Goal: Task Accomplishment & Management: Complete application form

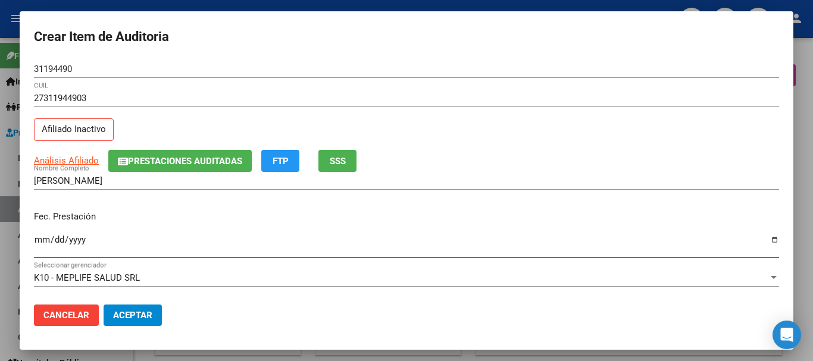
scroll to position [893, 0]
type input "[DATE]"
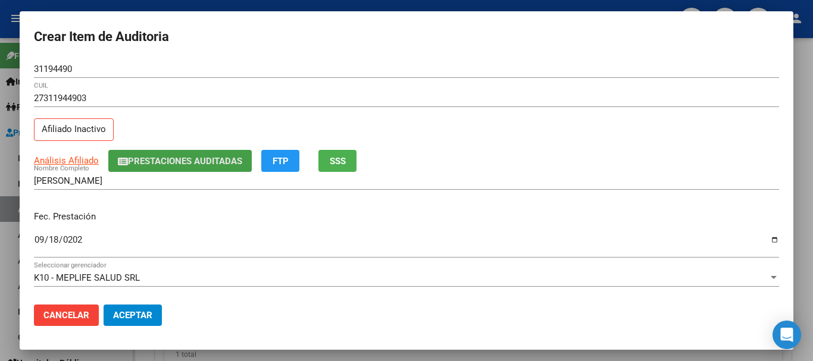
click at [143, 159] on span "Prestaciones Auditadas" at bounding box center [185, 161] width 114 height 11
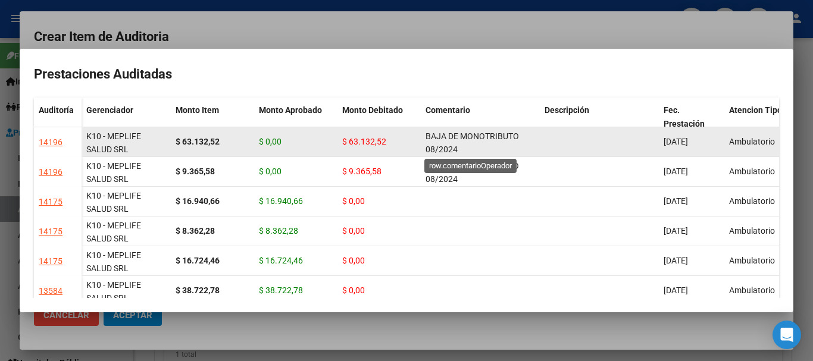
click at [455, 144] on span "BAJA DE MONOTRIBUTO 08/2024" at bounding box center [472, 143] width 93 height 23
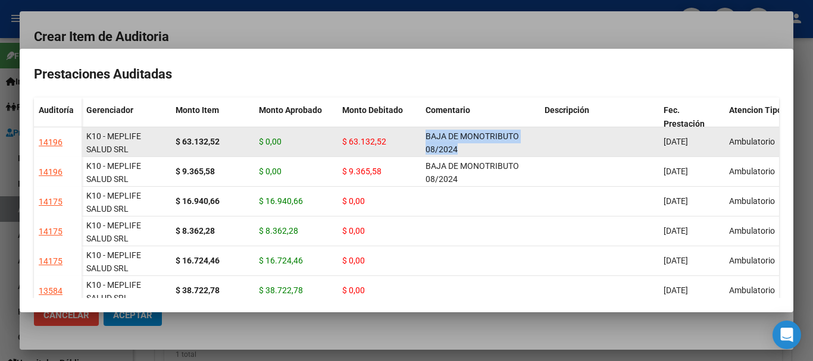
click at [455, 144] on span "BAJA DE MONOTRIBUTO 08/2024" at bounding box center [472, 143] width 93 height 23
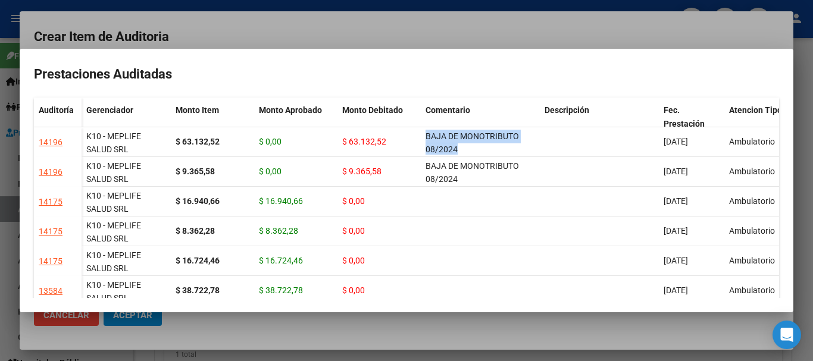
copy span "BAJA DE MONOTRIBUTO 08/2024"
click at [403, 11] on div at bounding box center [406, 180] width 813 height 361
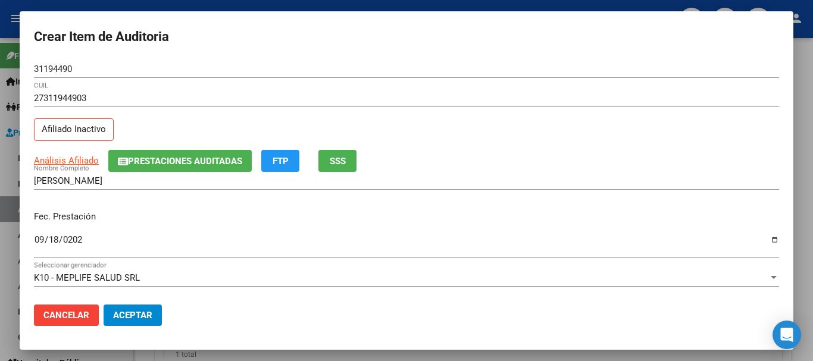
click at [470, 116] on div "27311944903 CUIL" at bounding box center [406, 103] width 745 height 29
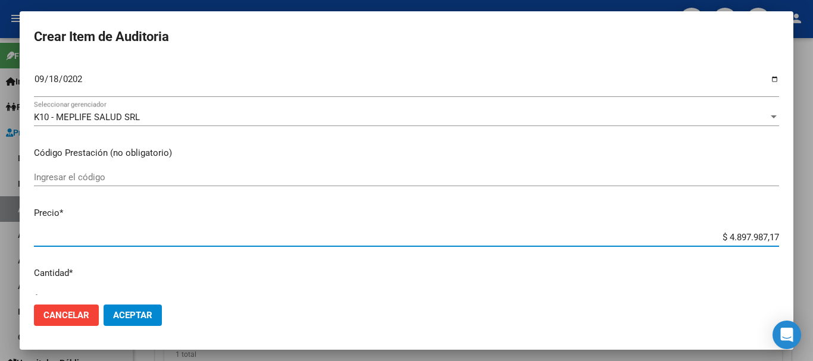
type input "$ 0,03"
type input "$ 0,39"
type input "$ 3,90"
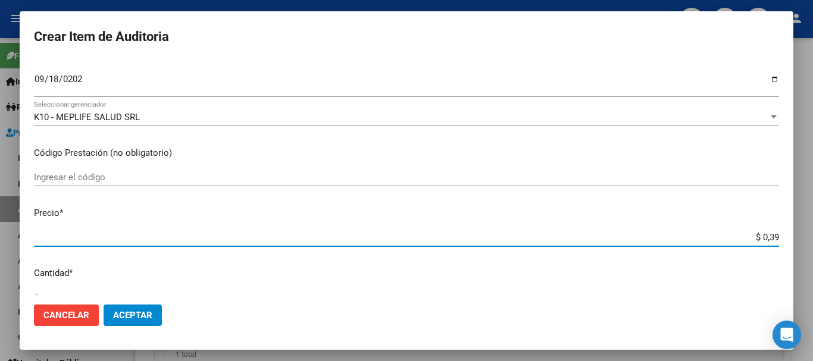
type input "$ 3,90"
type input "$ 39,06"
type input "$ 390,66"
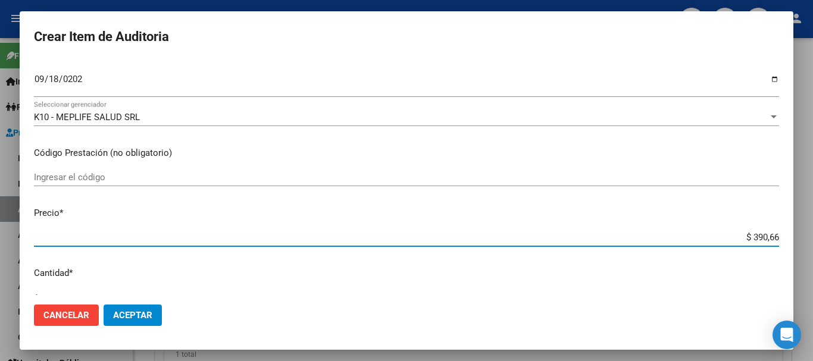
type input "$ 3.906,61"
type input "$ 39.066,11"
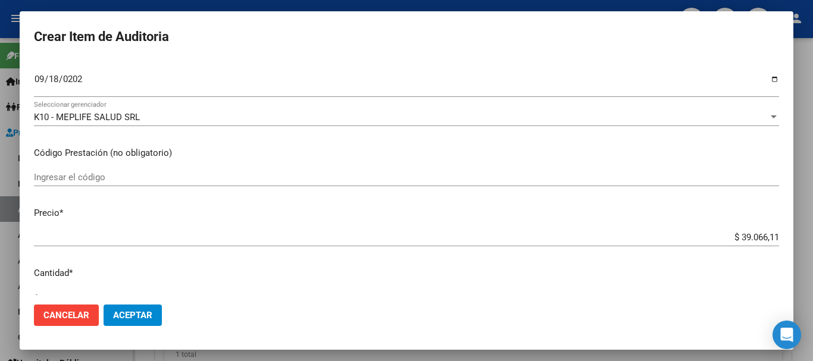
scroll to position [402, 0]
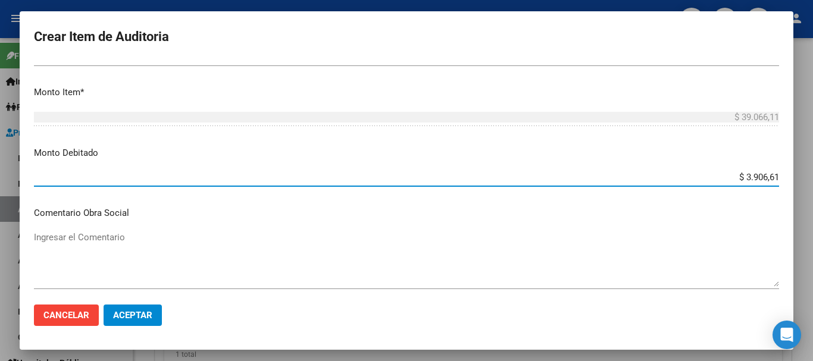
type input "$ 39.066,11"
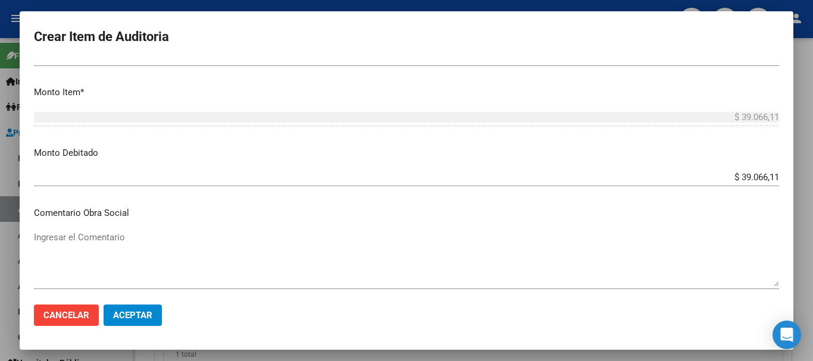
scroll to position [565, 0]
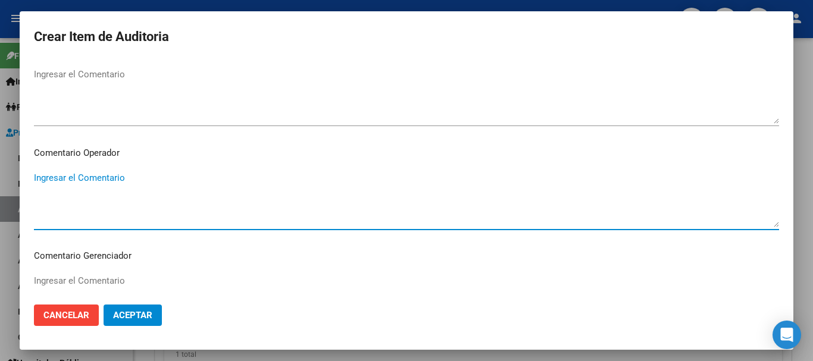
paste textarea "BAJA DE MONOTRIBUTO 08/2024"
type textarea "BAJA DE MONOTRIBUTO 08/2024"
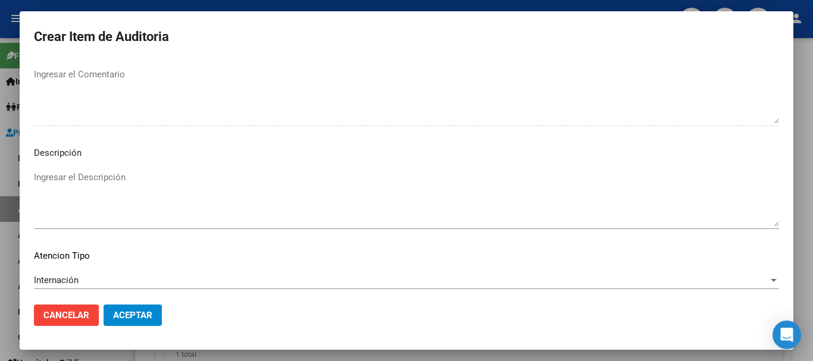
scroll to position [837, 0]
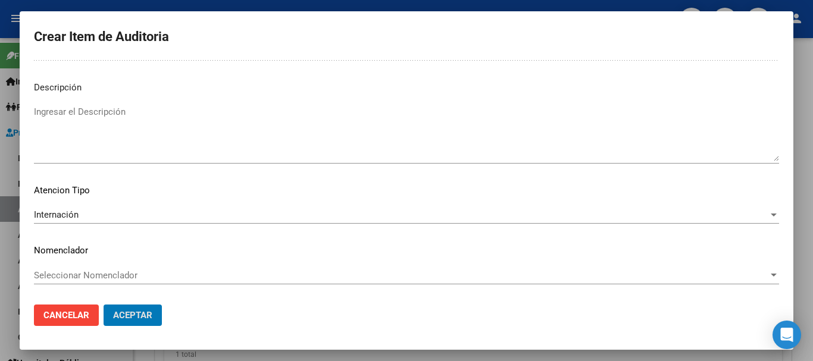
click at [104, 305] on button "Aceptar" at bounding box center [133, 315] width 58 height 21
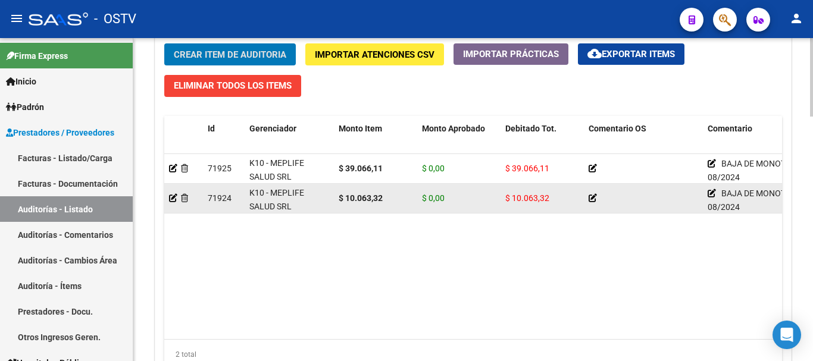
click at [164, 43] on button "Crear Item de Auditoria" at bounding box center [230, 54] width 132 height 22
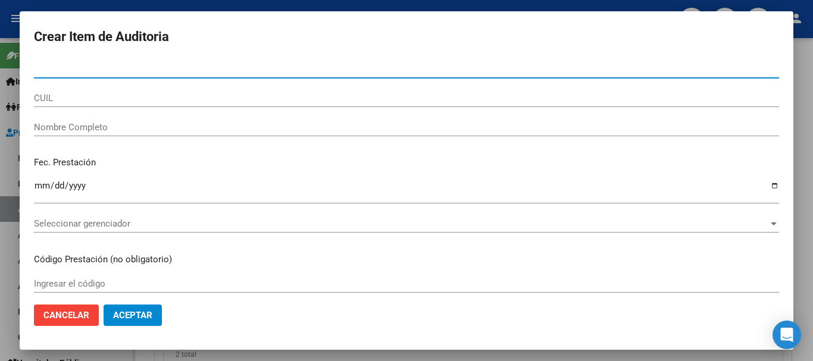
paste input "40467961"
type input "40467961"
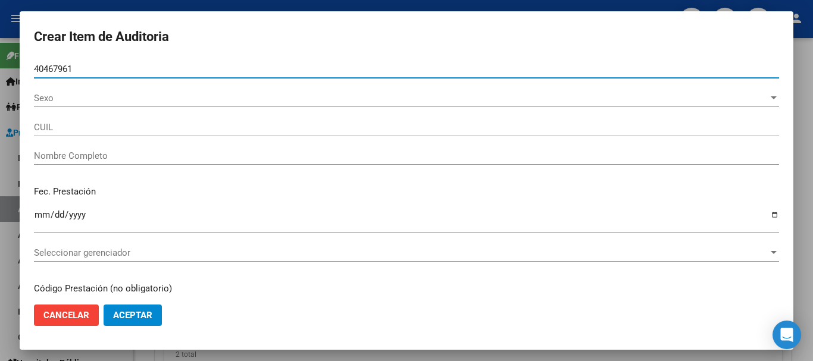
type input "27404679614"
type input "[PERSON_NAME]"
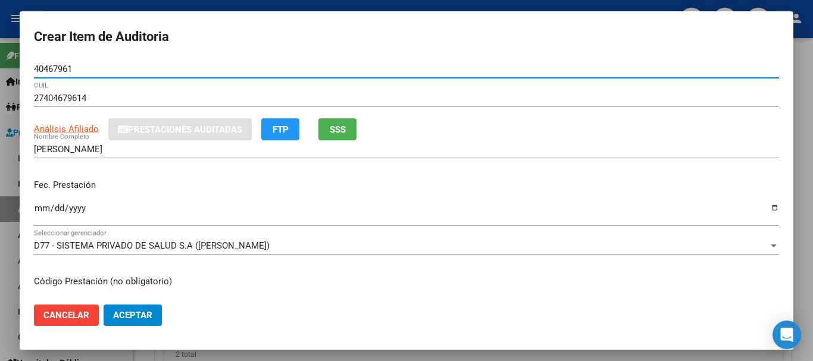
type input "40467961"
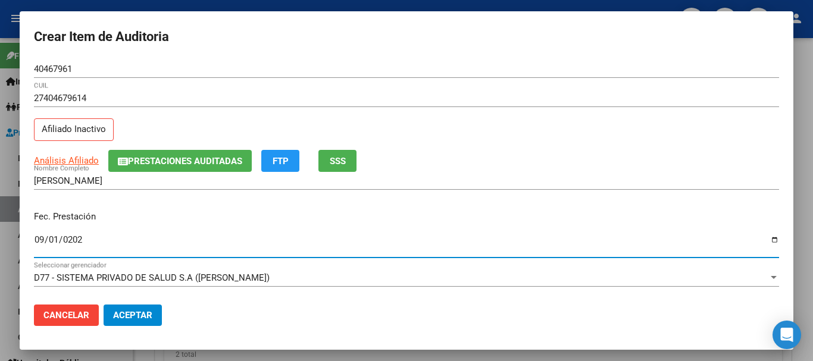
type input "[DATE]"
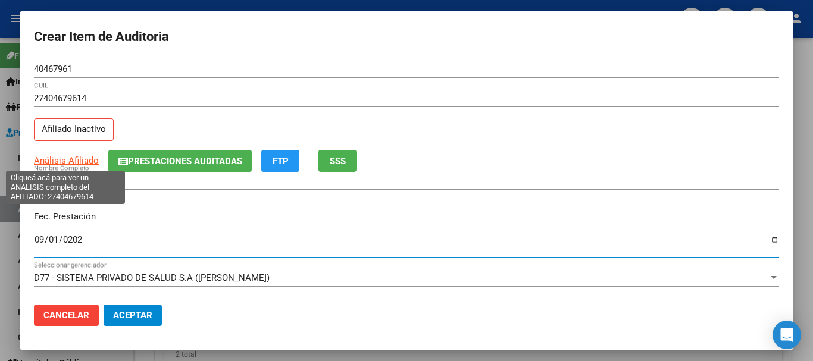
click at [73, 162] on span "Análisis Afiliado" at bounding box center [66, 160] width 65 height 11
type textarea "27404679614"
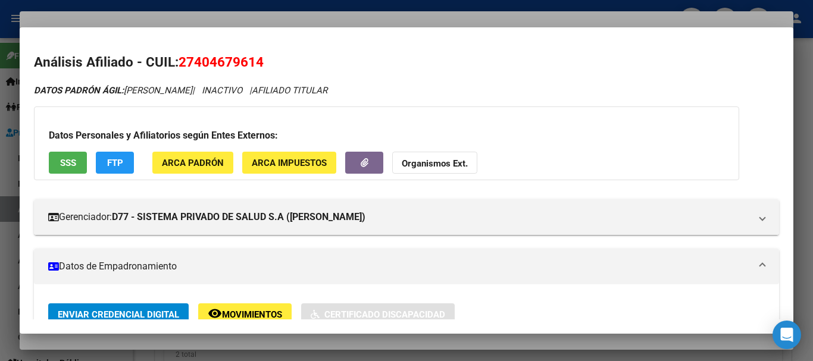
click at [265, 21] on div at bounding box center [406, 180] width 813 height 361
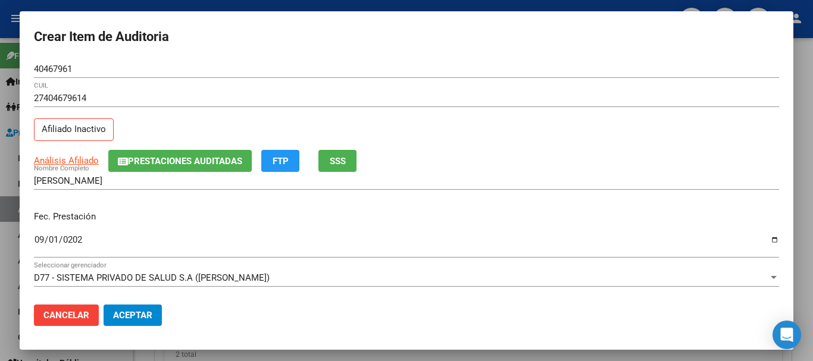
click at [208, 164] on span "Prestaciones Auditadas" at bounding box center [185, 161] width 114 height 11
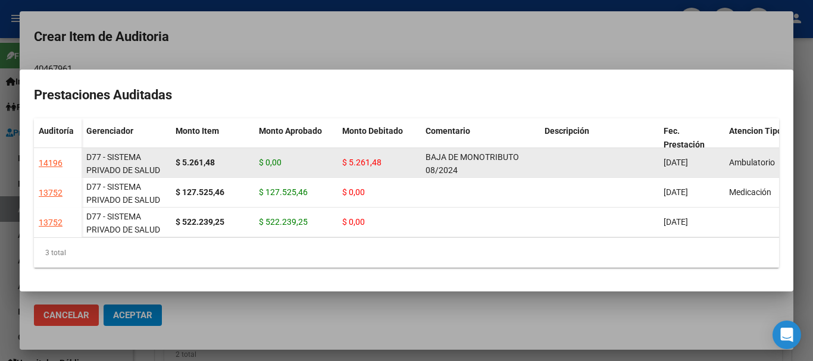
click at [458, 159] on div "BAJA DE MONOTRIBUTO 08/2024" at bounding box center [481, 163] width 110 height 25
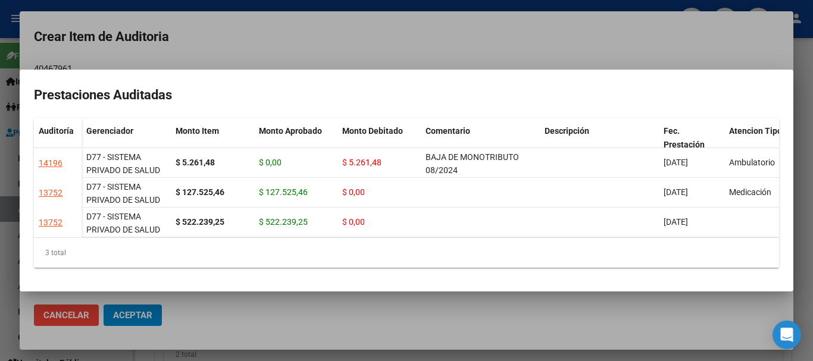
copy span "BAJA DE MONOTRIBUTO 08/2024"
click at [406, 48] on div at bounding box center [406, 180] width 813 height 361
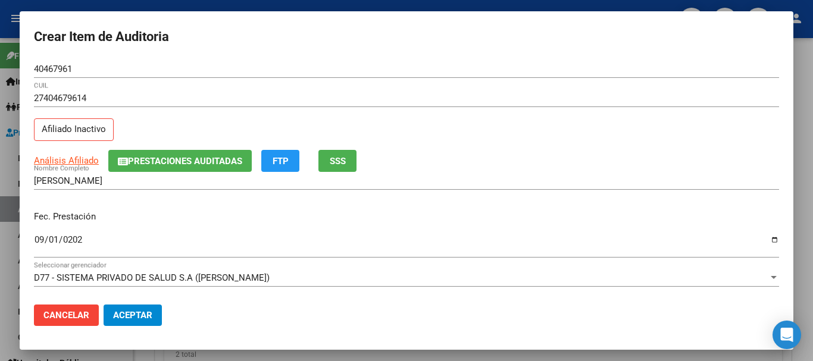
click at [496, 133] on div "27404679614 CUIL Afiliado Inactivo" at bounding box center [406, 119] width 745 height 61
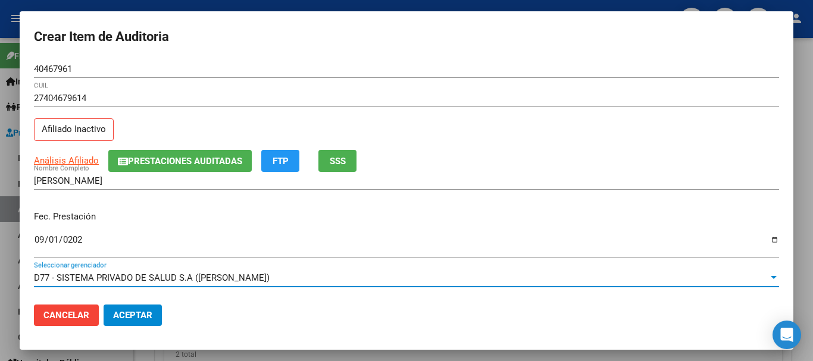
scroll to position [161, 0]
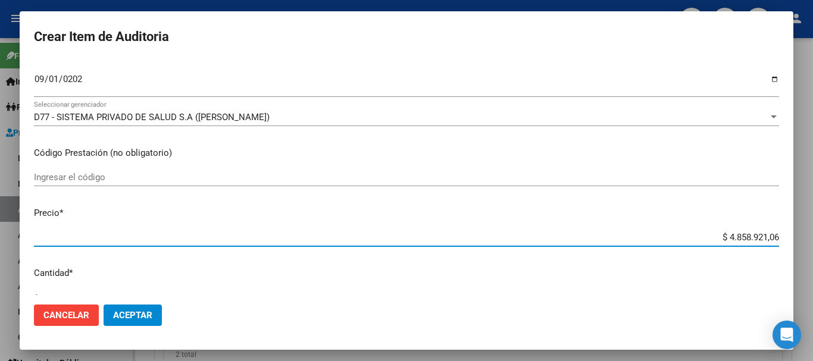
type input "$ 0,04"
type input "$ 0,45"
type input "$ 4,53"
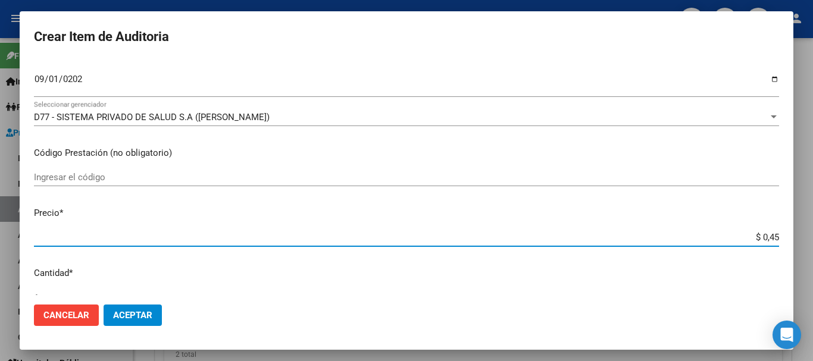
type input "$ 4,53"
type input "$ 45,32"
type input "$ 453,28"
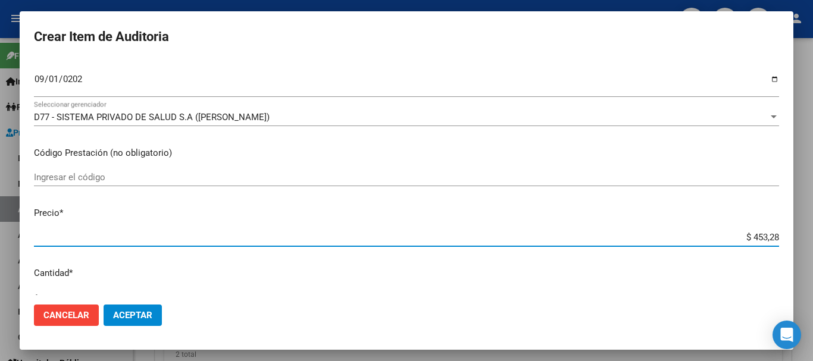
type input "$ 4.532,82"
type input "$ 45.328,21"
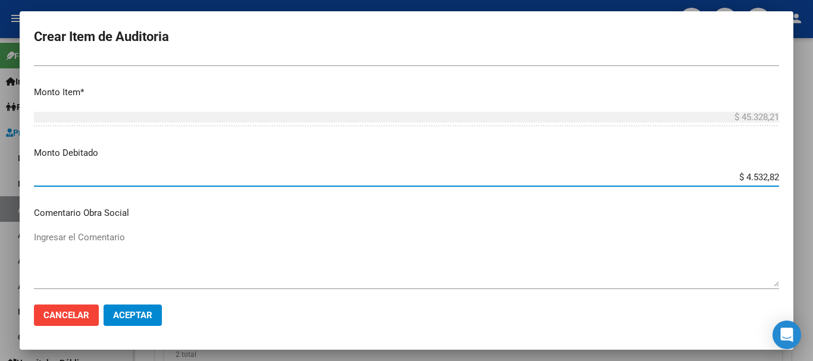
type input "$ 45.328,21"
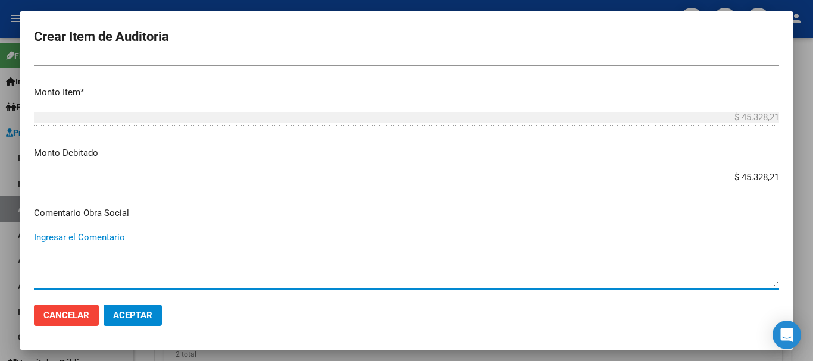
paste textarea "BAJA DE MONOTRIBUTO 08/2024"
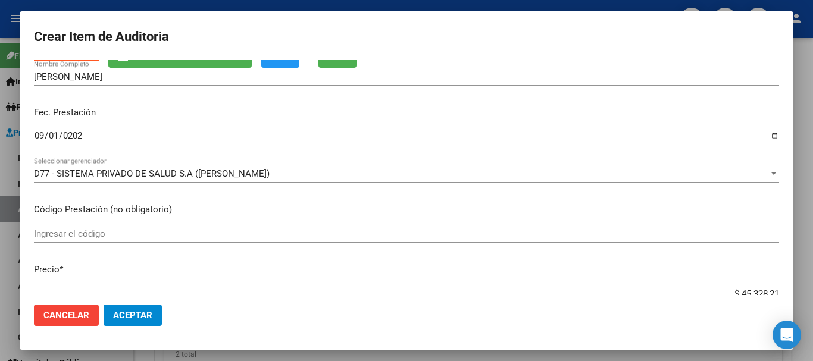
type textarea "BAJA DE MONOTRIBUTO 08/2024"
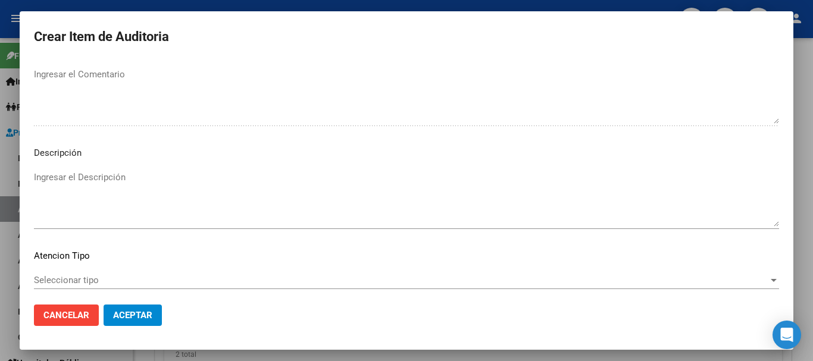
scroll to position [837, 0]
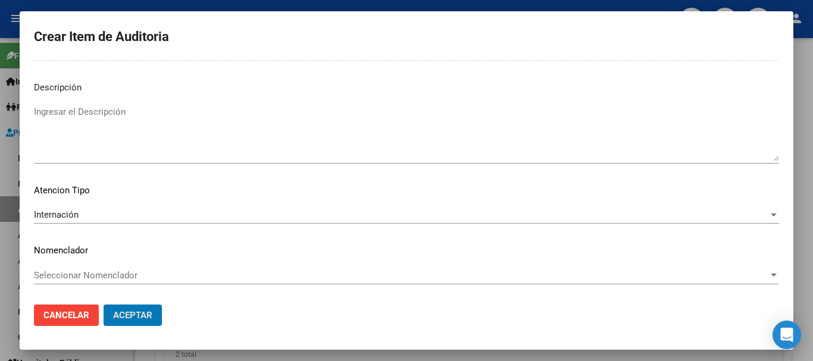
click at [104, 305] on button "Aceptar" at bounding box center [133, 315] width 58 height 21
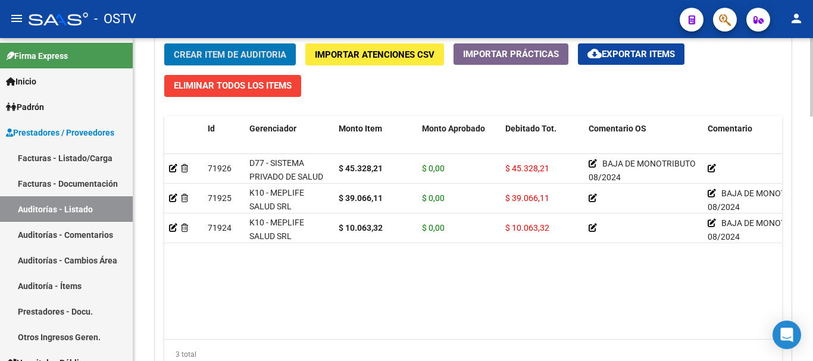
click at [249, 47] on button "Crear Item de Auditoria" at bounding box center [230, 54] width 132 height 22
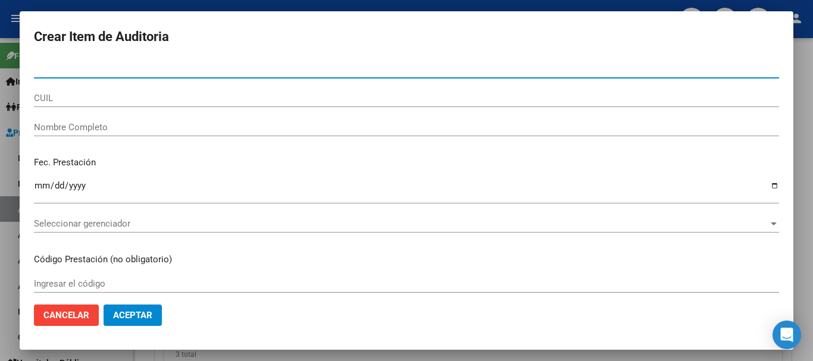
paste input "55967679"
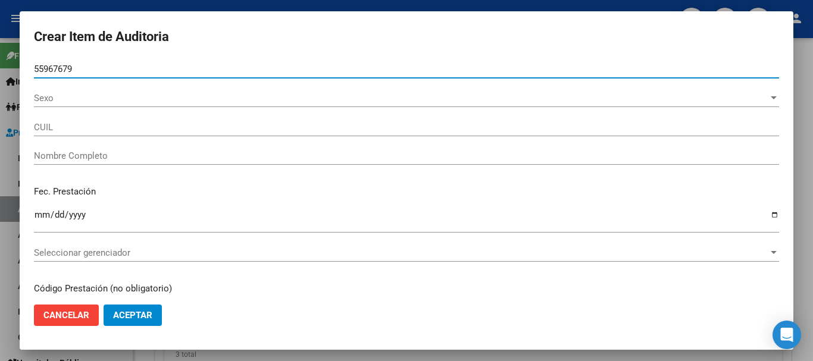
type input "55967679"
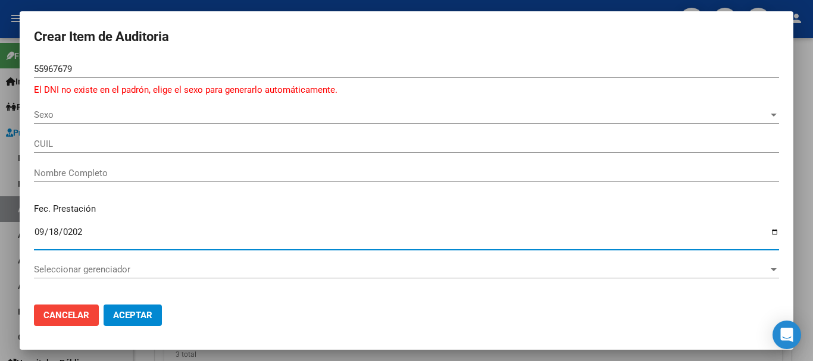
type input "[DATE]"
click at [48, 114] on span "Sexo" at bounding box center [401, 115] width 734 height 11
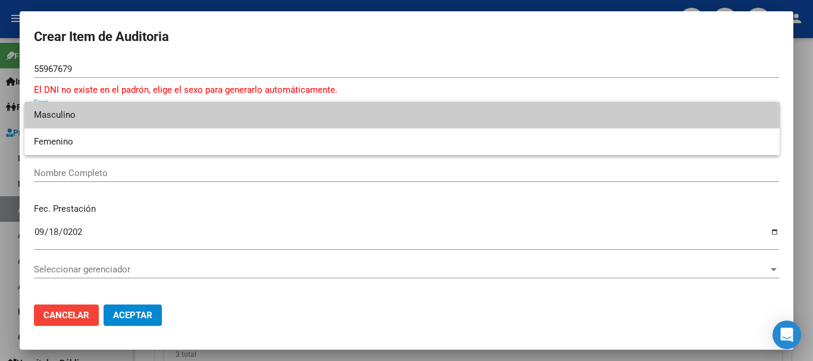
click at [60, 114] on span "Masculino" at bounding box center [402, 115] width 736 height 27
type input "23559676799"
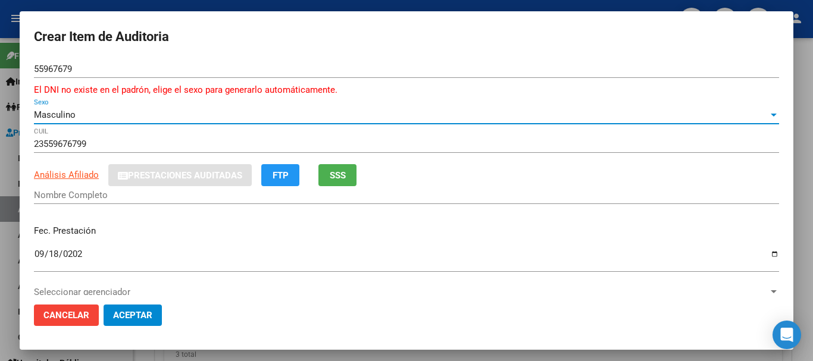
type input "[PERSON_NAME]"
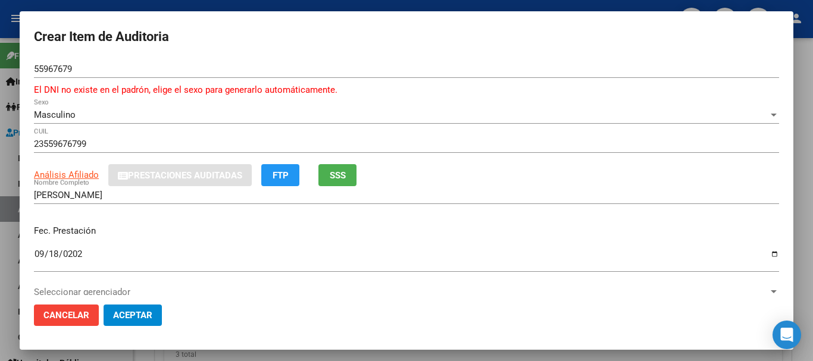
click at [214, 231] on p "Fec. Prestación" at bounding box center [406, 231] width 745 height 14
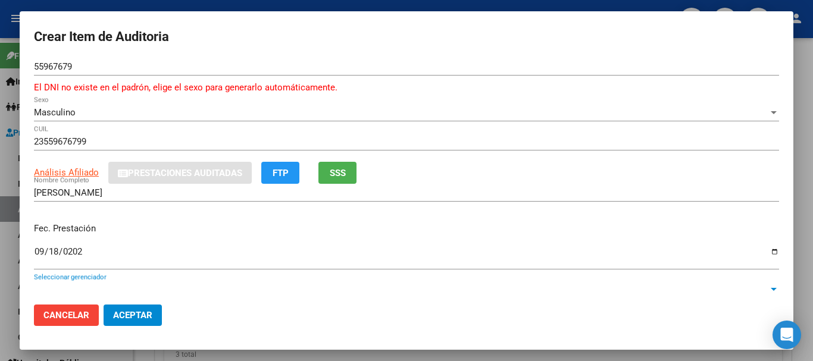
scroll to position [174, 0]
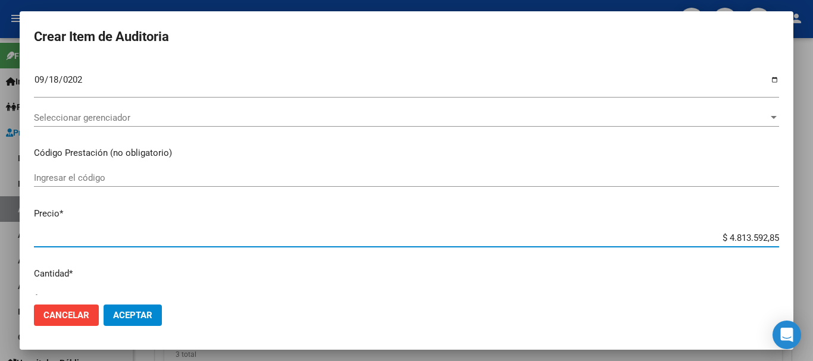
type input "$ 0,02"
type input "$ 0,22"
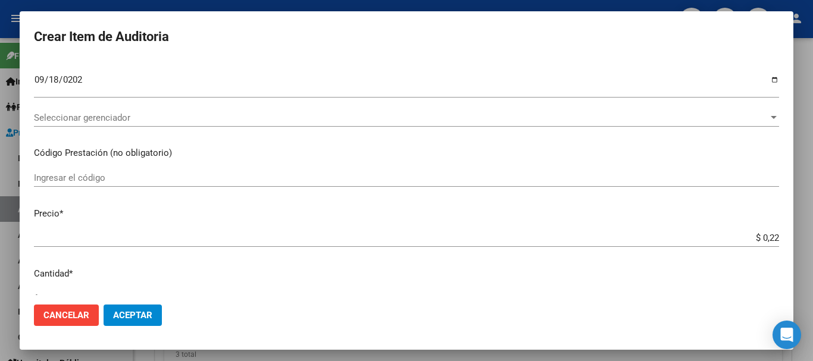
type input "$ 2,26"
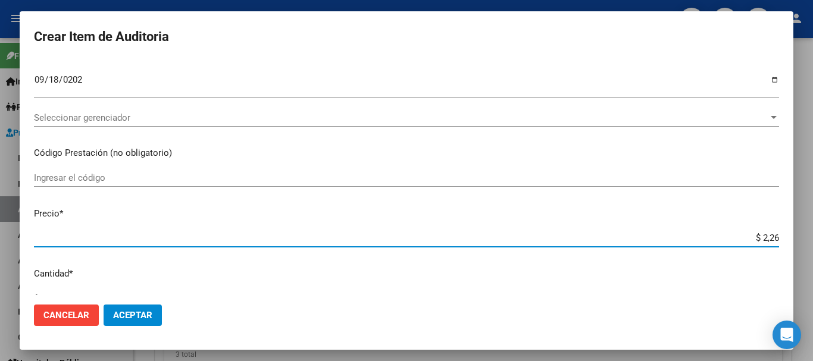
type input "$ 22,69"
type input "$ 2,26"
type input "$ 22,67"
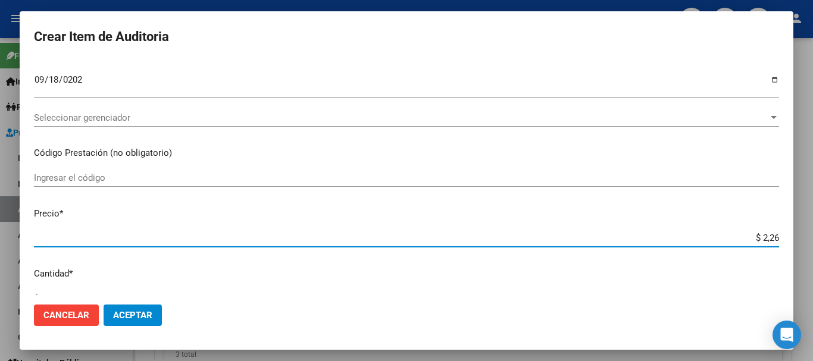
type input "$ 22,67"
type input "$ 226,77"
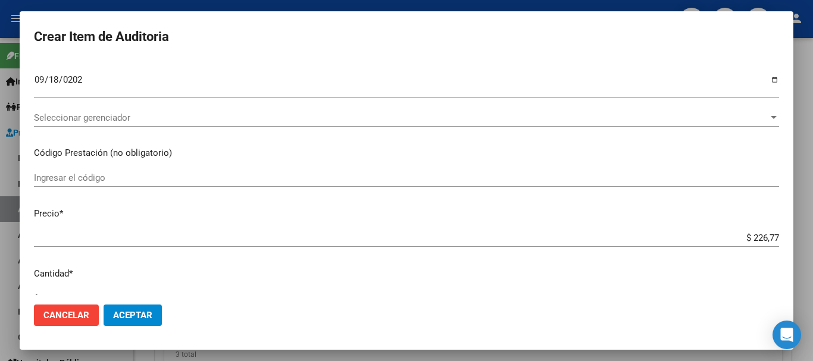
type input "$ 2.267,73"
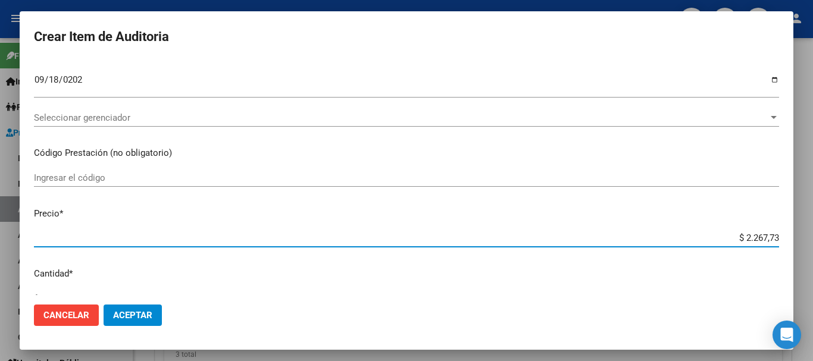
type input "$ 22.677,39"
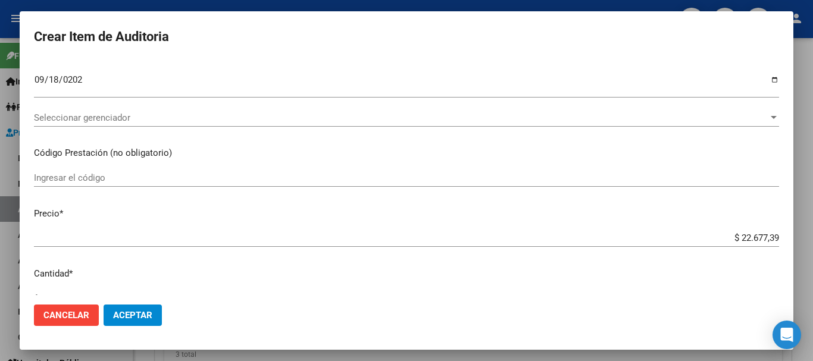
scroll to position [415, 0]
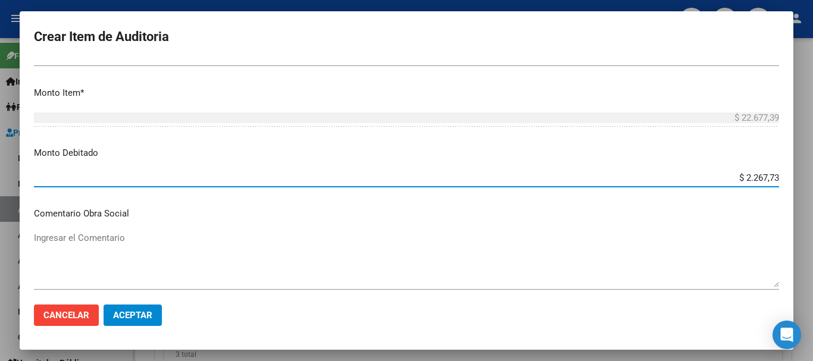
type input "$ 22.677,39"
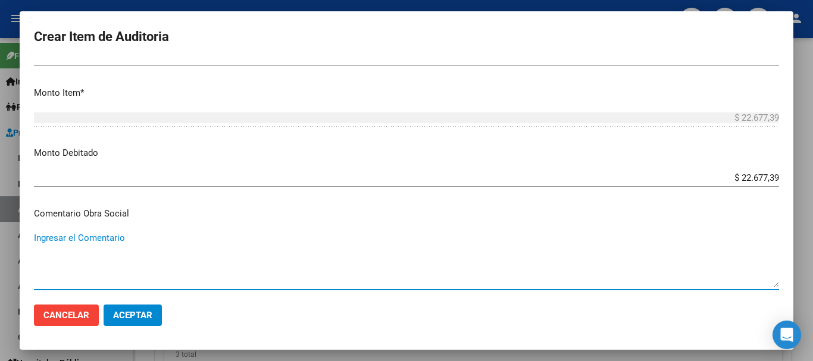
scroll to position [579, 0]
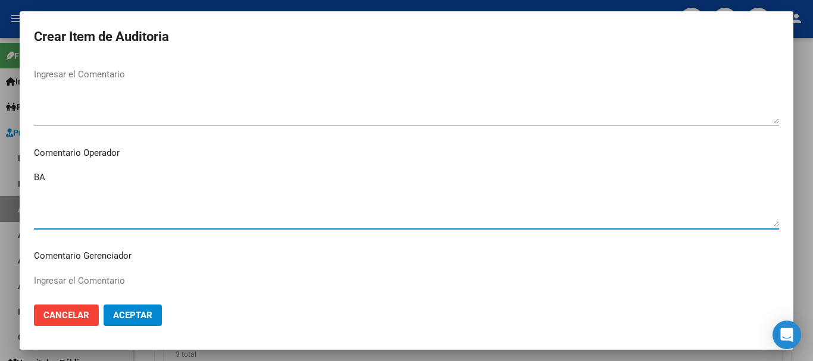
type textarea "B"
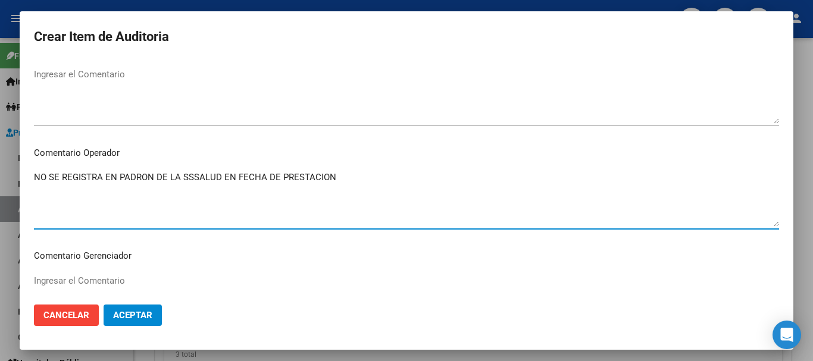
type textarea "NO SE REGISTRA EN PADRON DE LA SSSALUD EN FECHA DE PRESTACION"
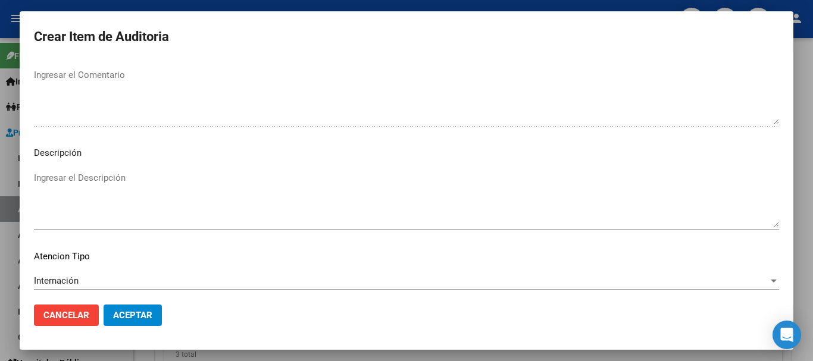
scroll to position [851, 0]
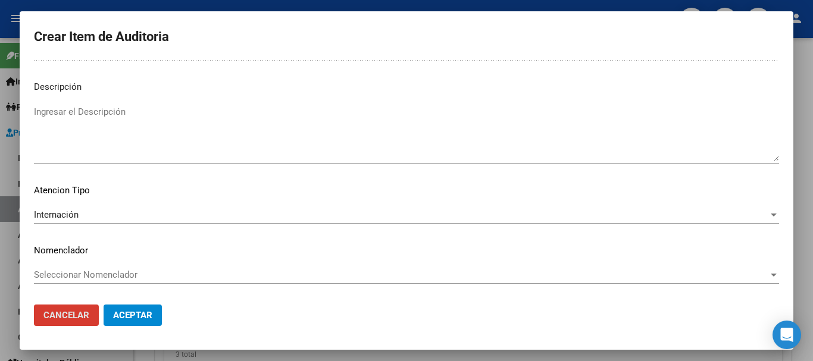
click at [34, 305] on button "Cancelar" at bounding box center [66, 315] width 65 height 21
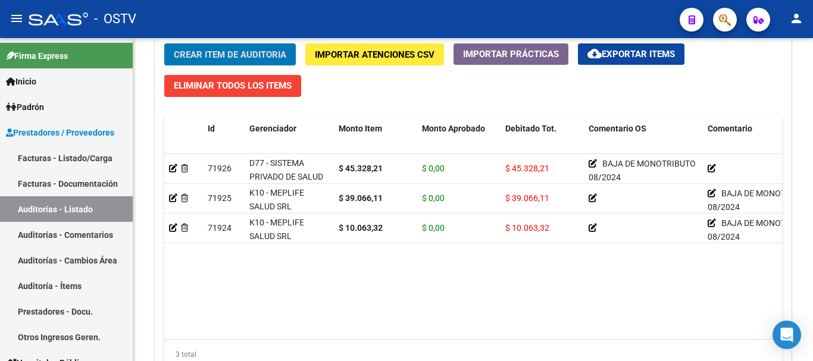
click at [164, 43] on button "Crear Item de Auditoria" at bounding box center [230, 54] width 132 height 22
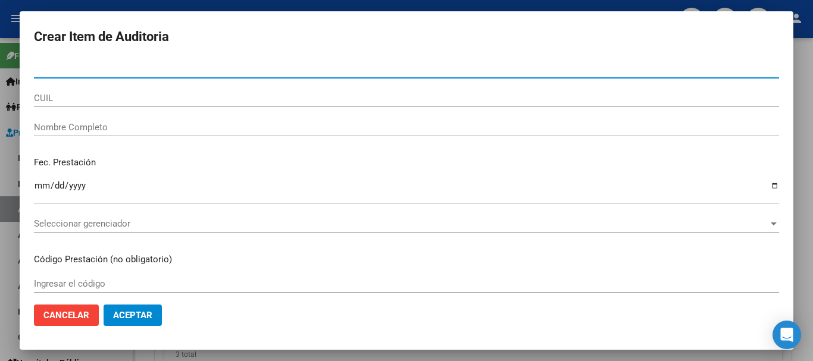
paste input "55967679"
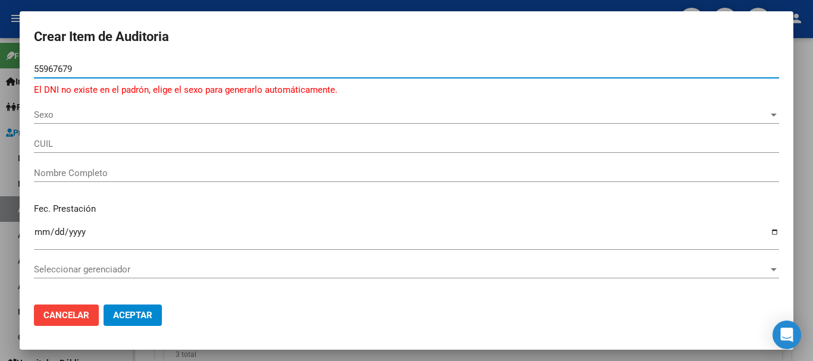
type input "55967679"
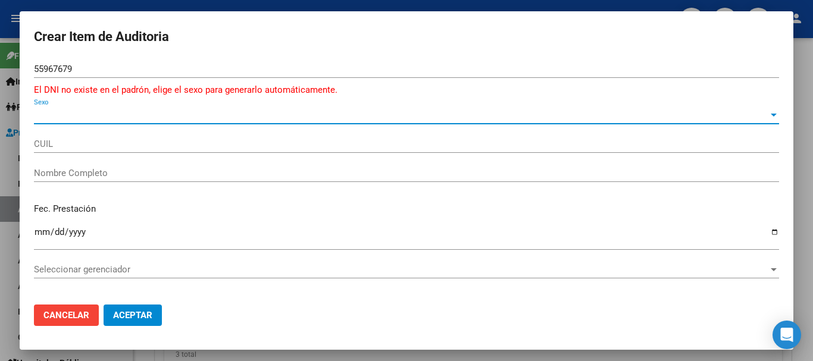
click at [73, 115] on span "Sexo" at bounding box center [401, 115] width 734 height 11
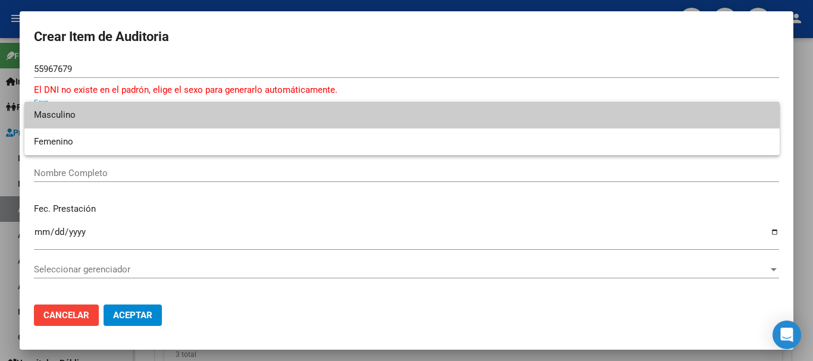
click at [64, 107] on span "Masculino" at bounding box center [402, 115] width 736 height 27
type input "23559676799"
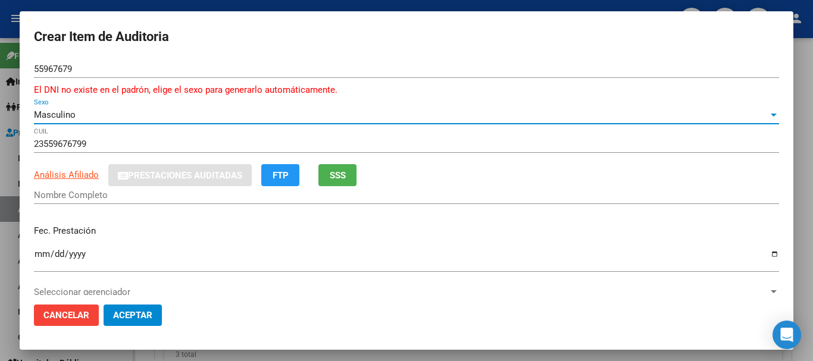
type input "[PERSON_NAME]"
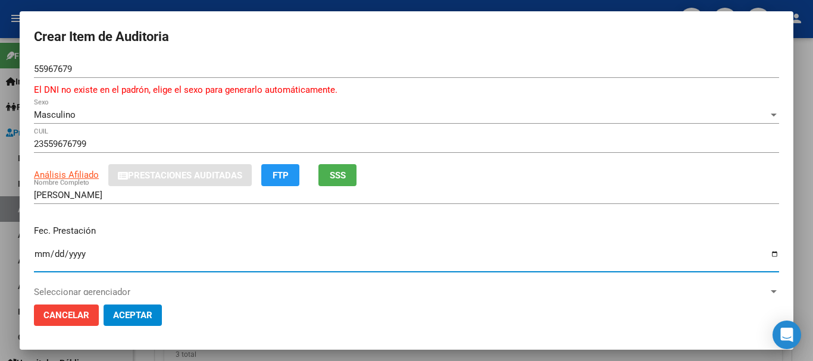
click at [43, 249] on input "Ingresar la fecha" at bounding box center [406, 258] width 745 height 19
type input "[DATE]"
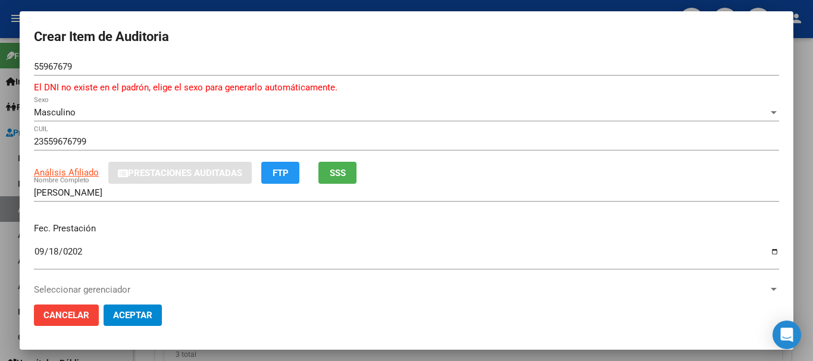
scroll to position [174, 0]
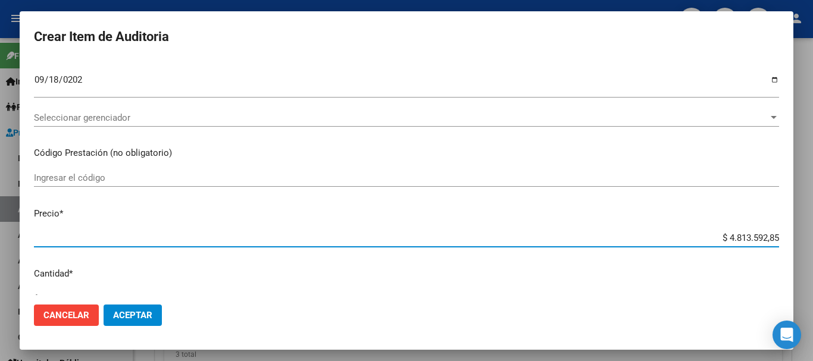
type input "$ 0,02"
type input "$ 0,22"
type input "$ 2,26"
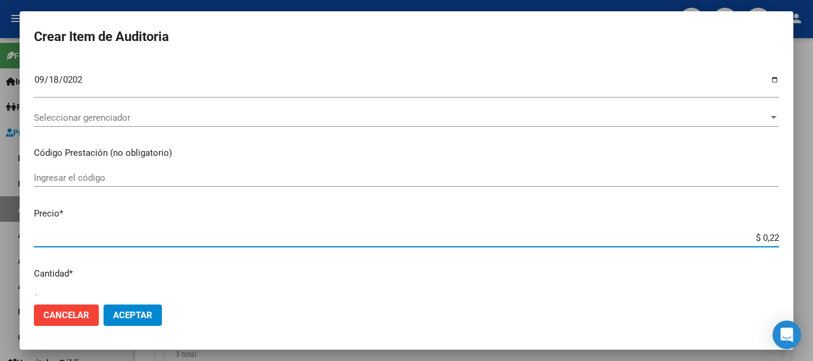
type input "$ 2,26"
type input "$ 22,67"
type input "$ 226,77"
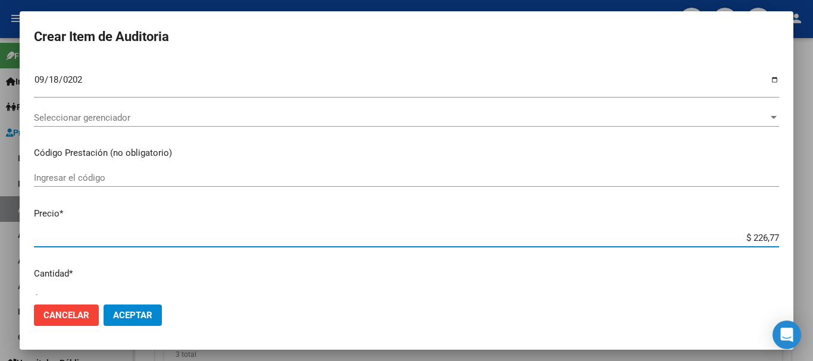
type input "$ 2.267,73"
type input "$ 22.677,39"
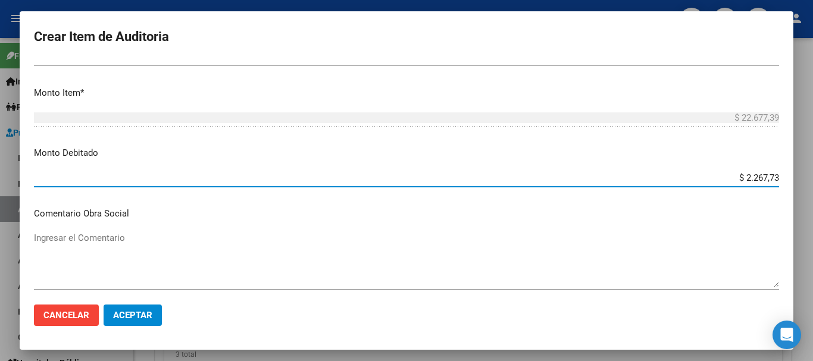
type input "$ 22.677,39"
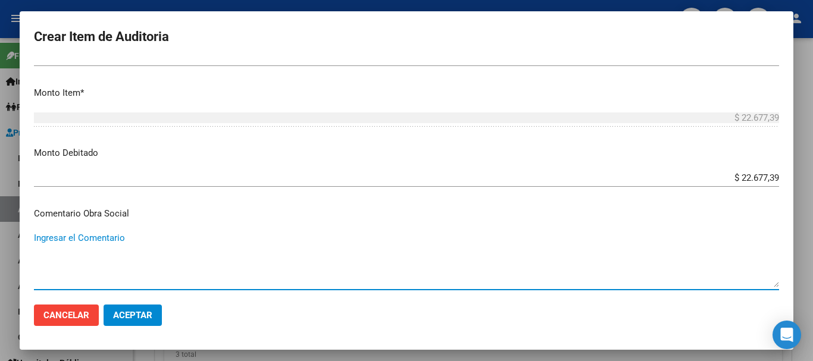
scroll to position [579, 0]
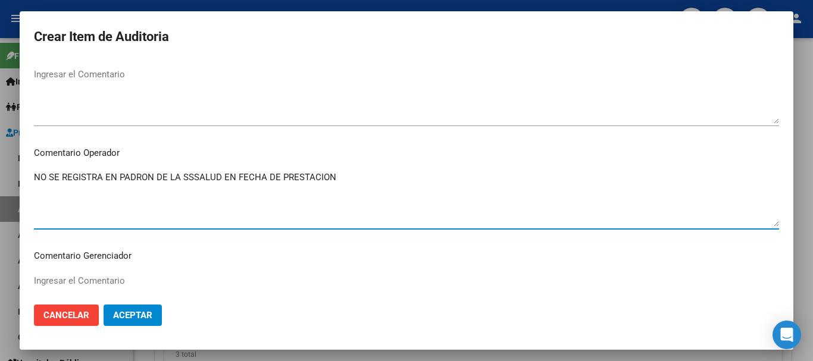
type textarea "NO SE REGISTRA EN PADRON DE LA SSSALUD EN FECHA DE PRESTACION"
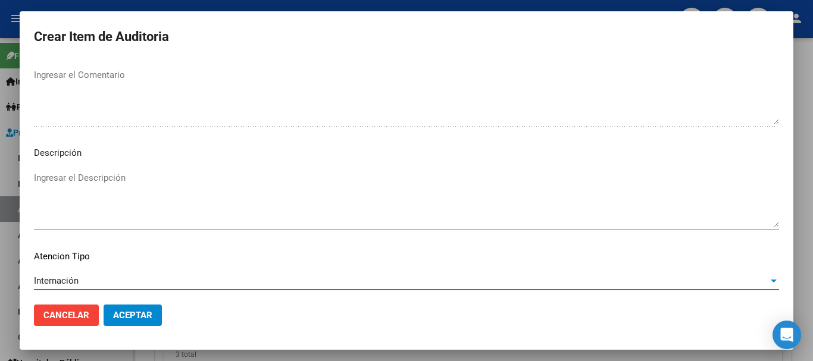
scroll to position [851, 0]
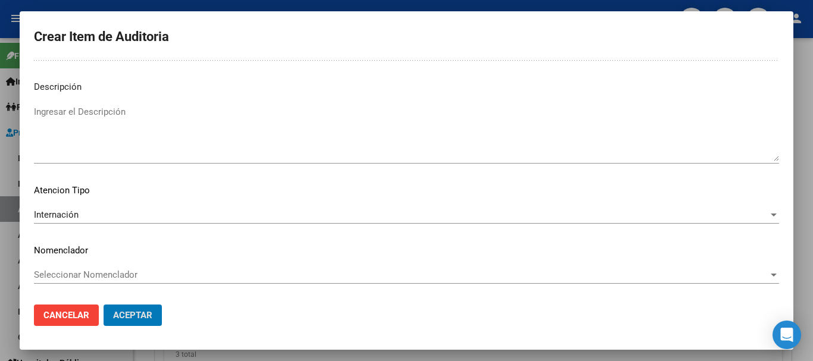
click at [104, 305] on button "Aceptar" at bounding box center [133, 315] width 58 height 21
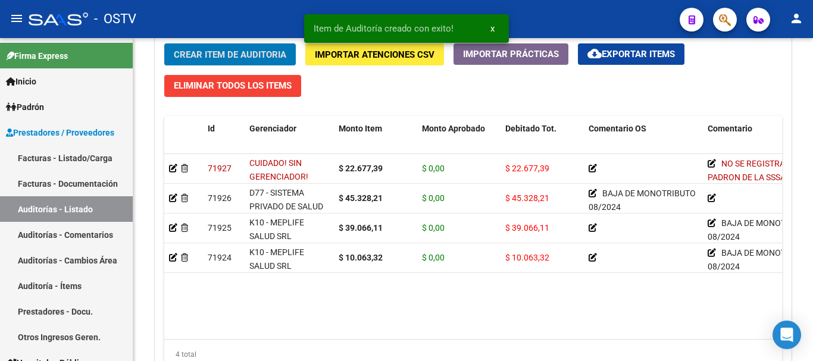
click at [164, 43] on button "Crear Item de Auditoria" at bounding box center [230, 54] width 132 height 22
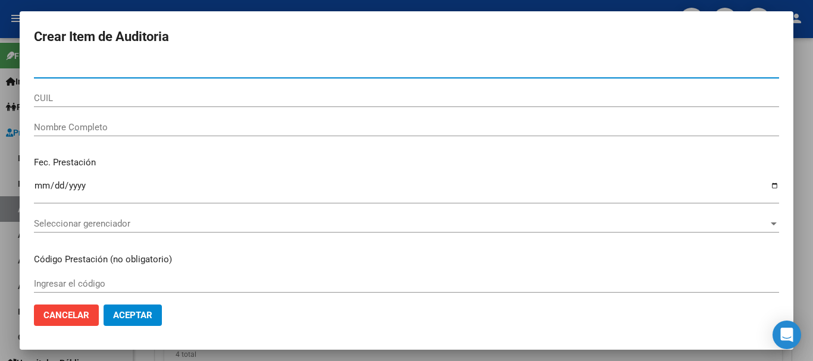
paste input "59287917"
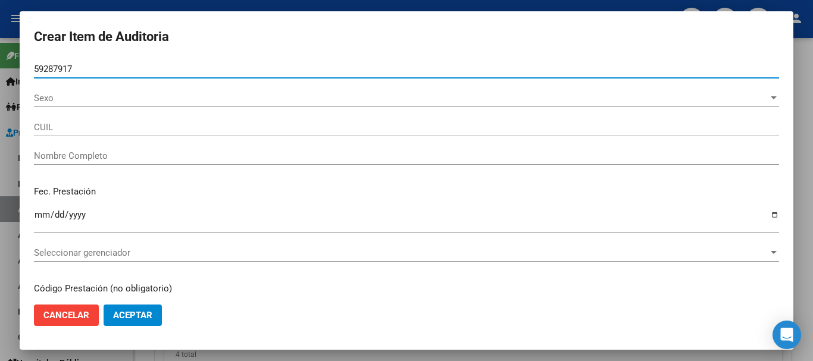
type input "59287917"
type input "20592879175"
type input "[PERSON_NAME]"
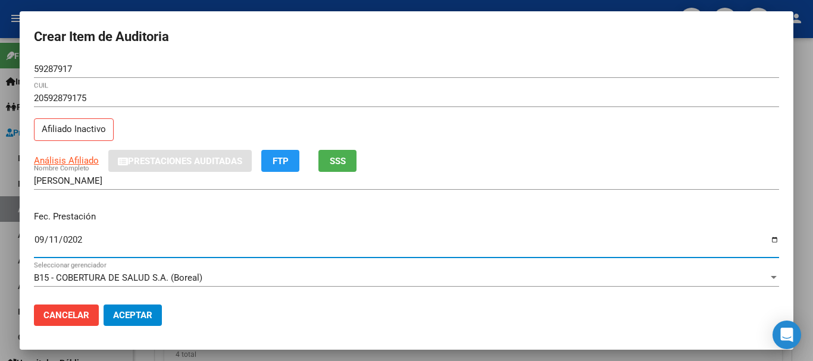
type input "[DATE]"
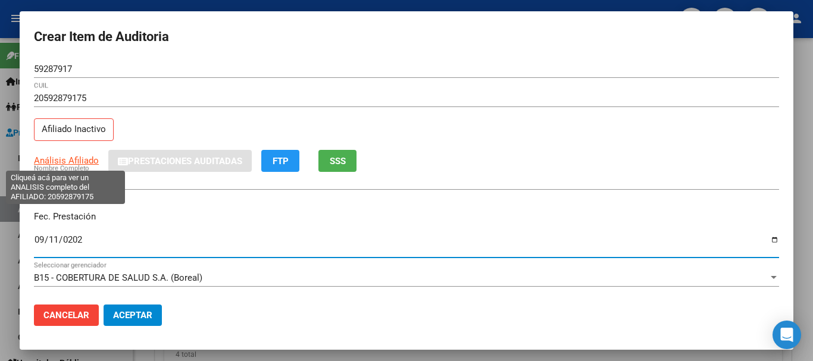
click at [61, 162] on span "Análisis Afiliado" at bounding box center [66, 160] width 65 height 11
type textarea "20592879175"
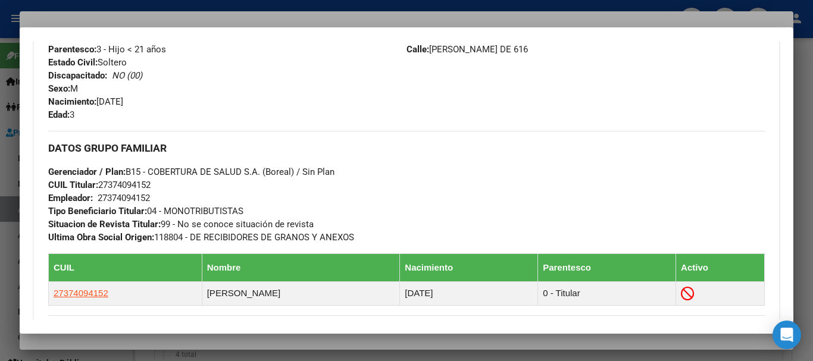
scroll to position [707, 0]
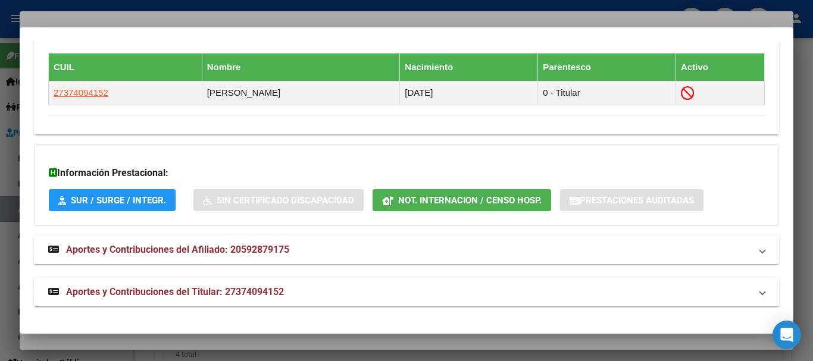
click at [238, 285] on strong "Aportes y Contribuciones del Titular: 27374094152" at bounding box center [166, 292] width 236 height 14
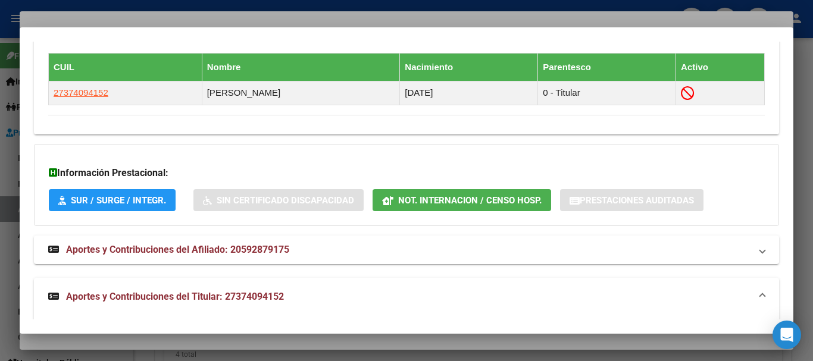
click at [466, 199] on span "Not. Internacion / Censo Hosp." at bounding box center [469, 200] width 143 height 11
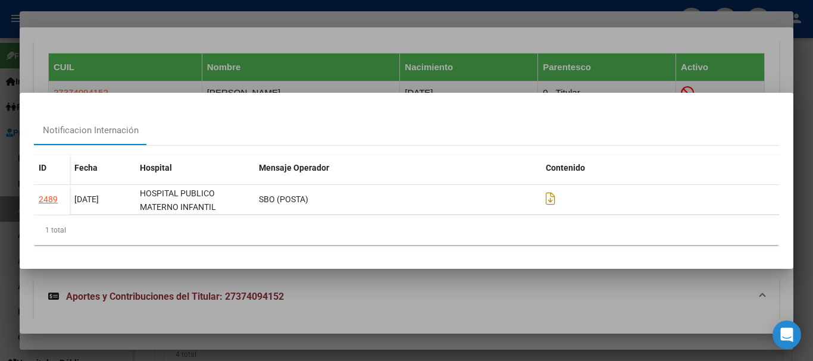
click at [406, 33] on div at bounding box center [406, 180] width 813 height 361
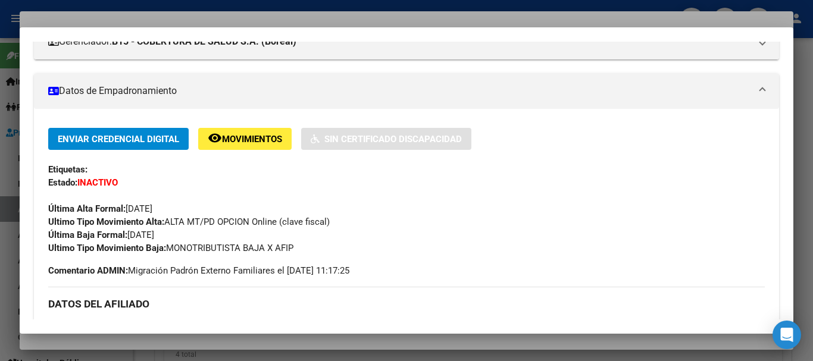
scroll to position [0, 0]
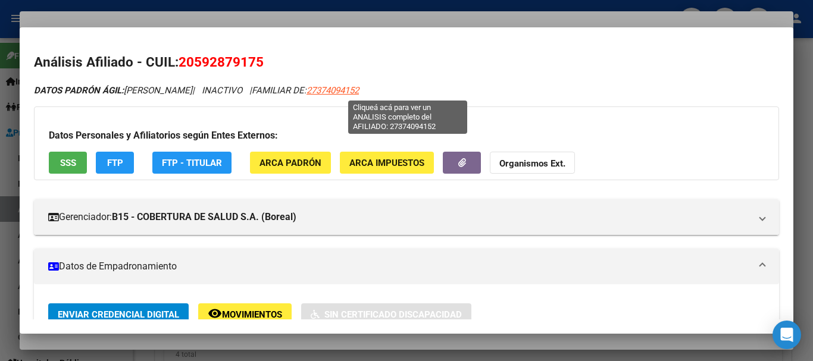
click at [359, 87] on span "27374094152" at bounding box center [332, 90] width 52 height 11
type textarea "27374094152"
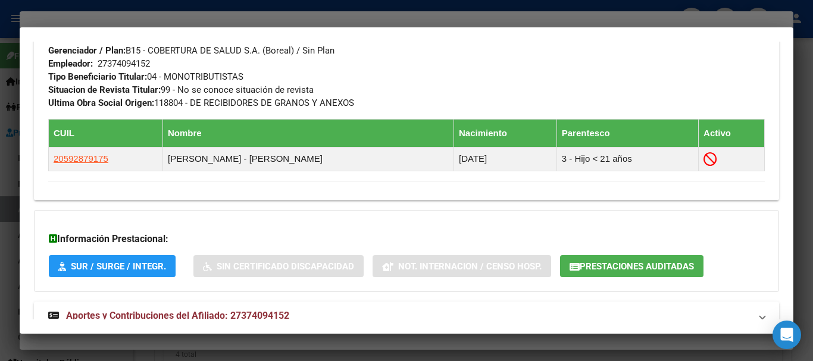
scroll to position [665, 0]
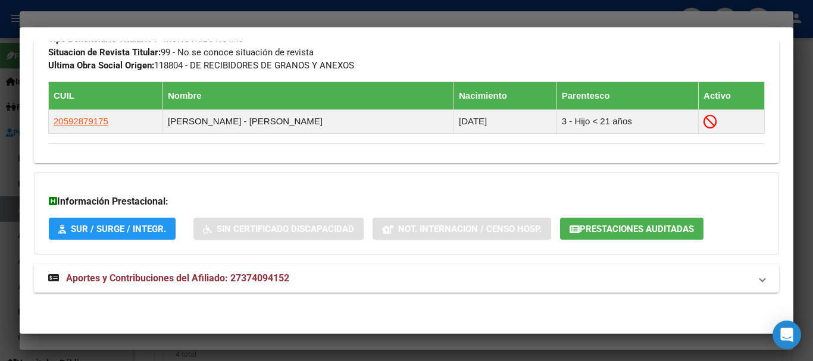
click at [254, 277] on span "Aportes y Contribuciones del Afiliado: 27374094152" at bounding box center [177, 278] width 223 height 11
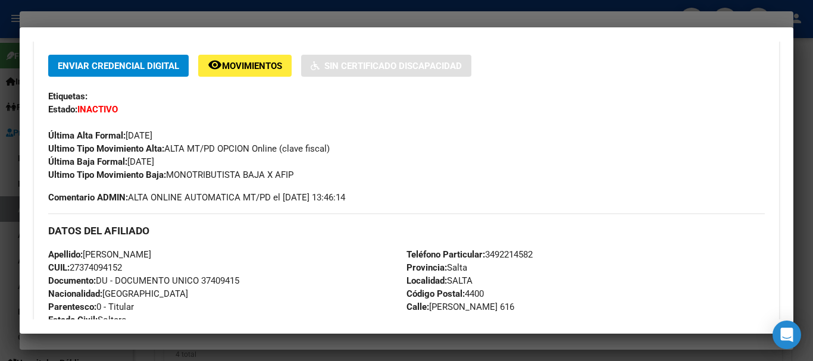
scroll to position [189, 0]
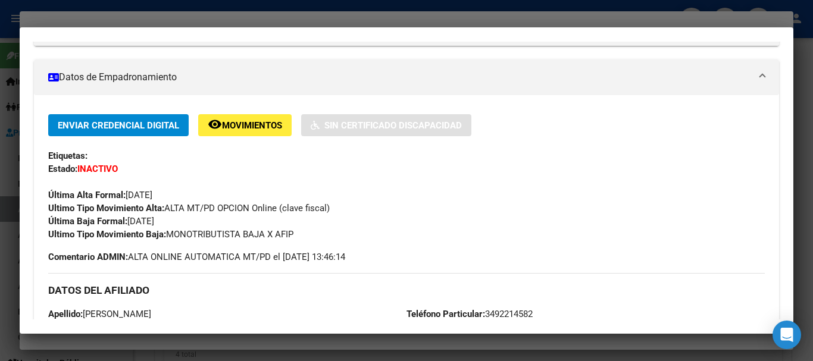
click at [220, 18] on div at bounding box center [406, 180] width 813 height 361
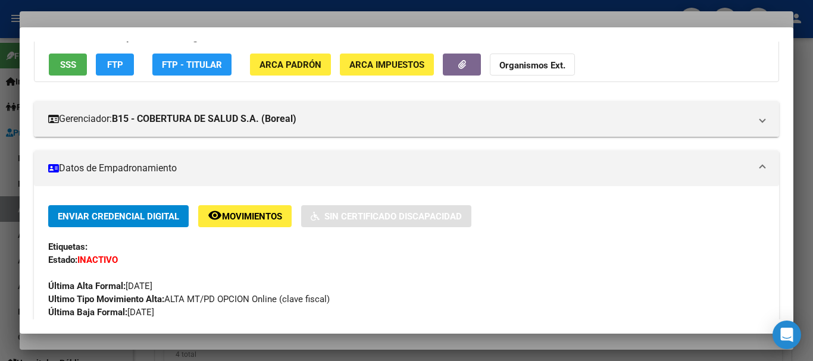
scroll to position [0, 0]
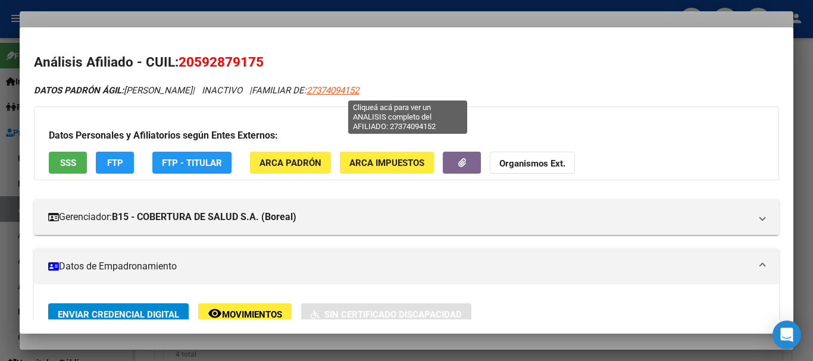
click at [359, 86] on span "27374094152" at bounding box center [332, 90] width 52 height 11
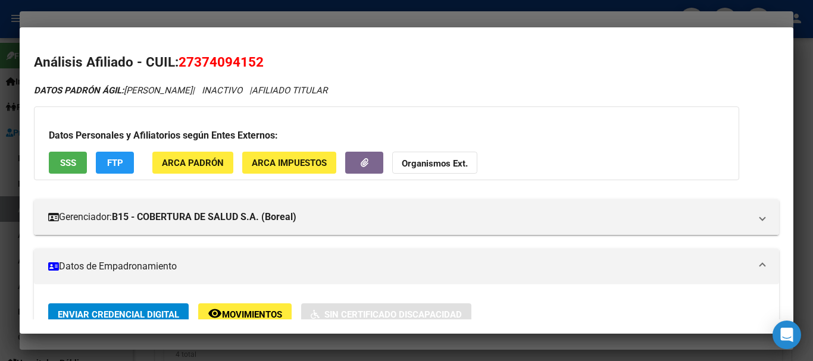
click at [432, 168] on strong "Organismos Ext." at bounding box center [435, 163] width 66 height 11
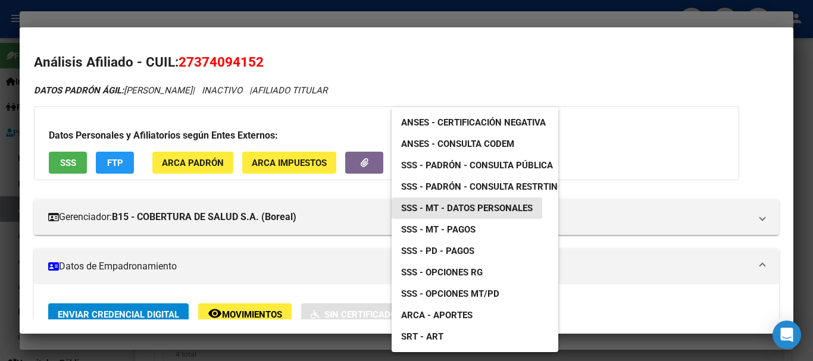
click at [465, 211] on span "SSS - MT - Datos Personales" at bounding box center [467, 208] width 132 height 11
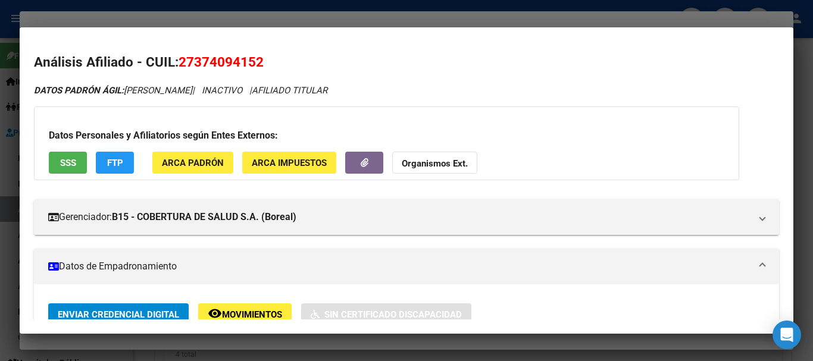
drag, startPoint x: 320, startPoint y: 13, endPoint x: 337, endPoint y: 32, distance: 25.7
click at [321, 14] on div at bounding box center [406, 180] width 813 height 361
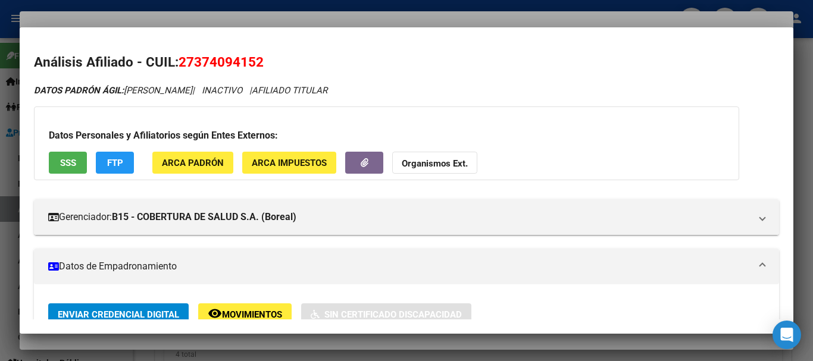
click at [440, 95] on div "DATOS PADRÓN ÁGIL: [PERSON_NAME] | INACTIVO | FAMILIAR DE: 27374094152" at bounding box center [406, 91] width 745 height 14
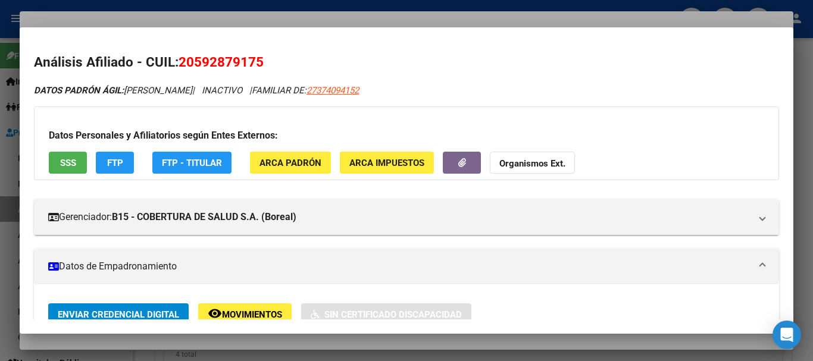
click at [439, 19] on div at bounding box center [406, 180] width 813 height 361
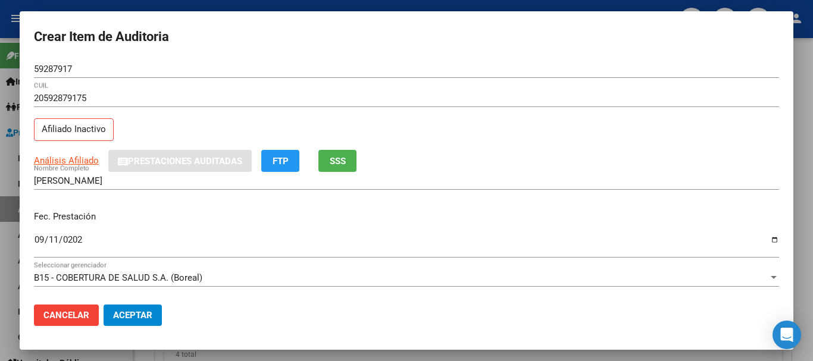
click at [573, 95] on input "20592879175" at bounding box center [406, 98] width 745 height 11
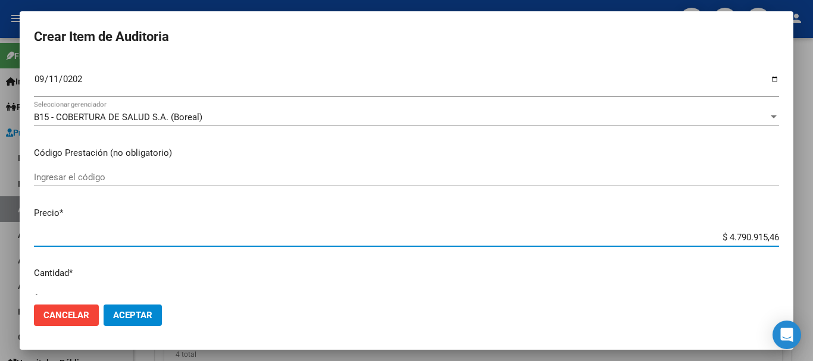
type input "$ 0,09"
type input "$ 0,90"
type input "$ 9,02"
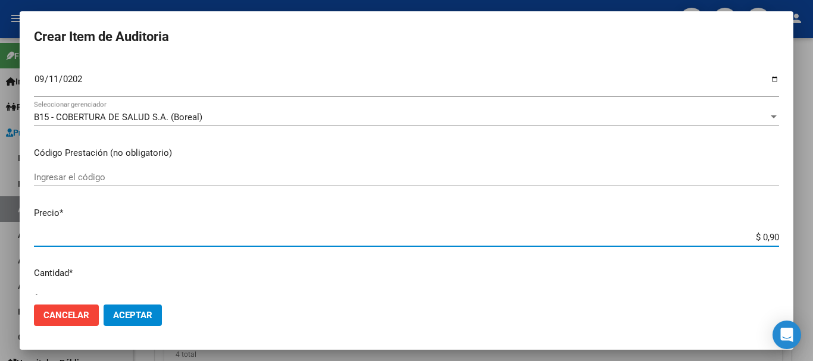
type input "$ 9,02"
type input "$ 90,23"
type input "$ 902,39"
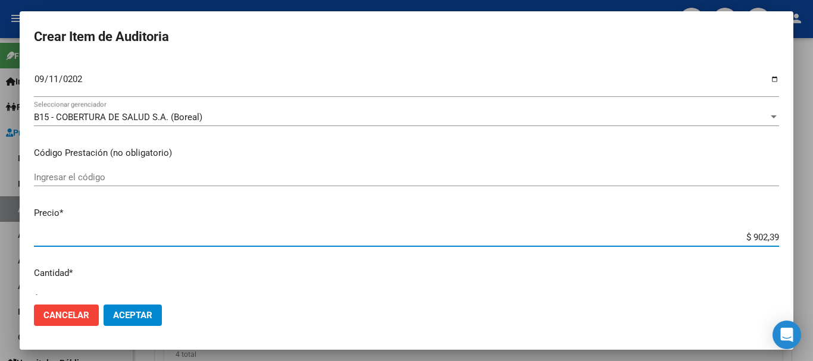
type input "$ 9.023,94"
type input "$ 90.239,42"
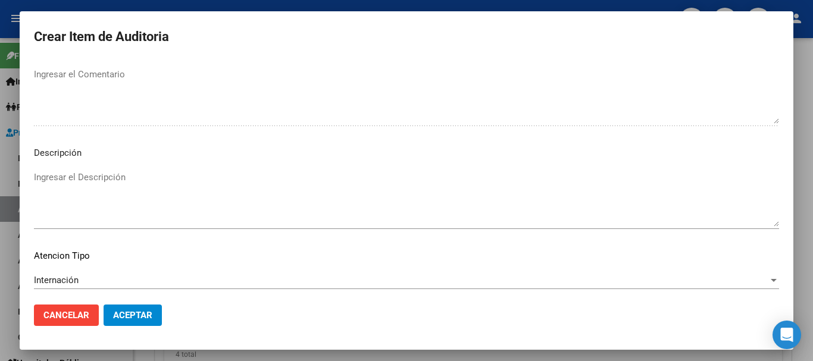
scroll to position [837, 0]
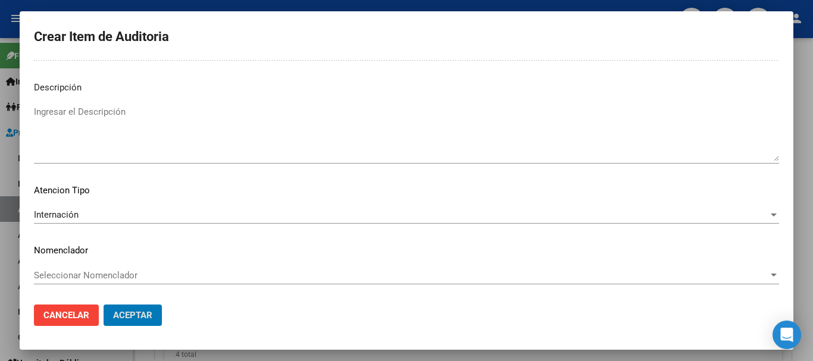
click at [104, 305] on button "Aceptar" at bounding box center [133, 315] width 58 height 21
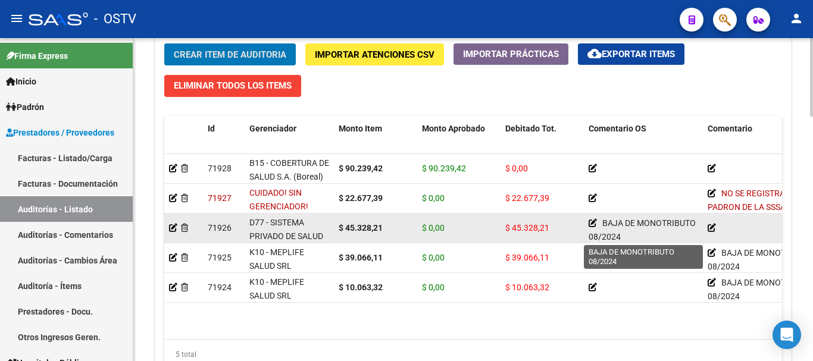
click at [590, 226] on icon at bounding box center [593, 223] width 8 height 8
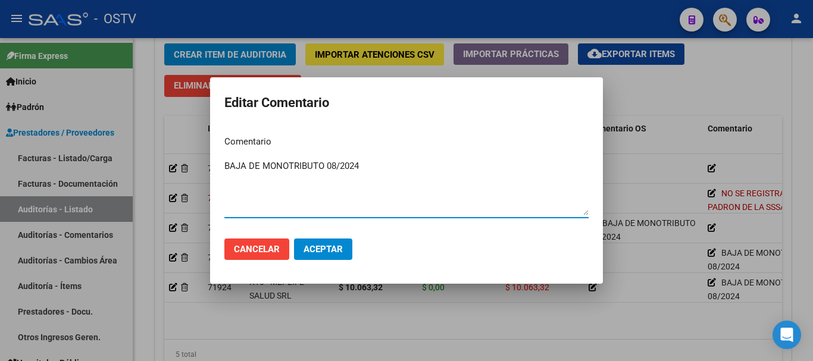
drag, startPoint x: 359, startPoint y: 164, endPoint x: 207, endPoint y: 167, distance: 152.4
click at [207, 167] on div "Editar Comentario Comentario BAJA DE MONOTRIBUTO 08/2024 Ingresar el comentario…" at bounding box center [406, 180] width 813 height 361
click at [327, 251] on span "Aceptar" at bounding box center [323, 249] width 39 height 11
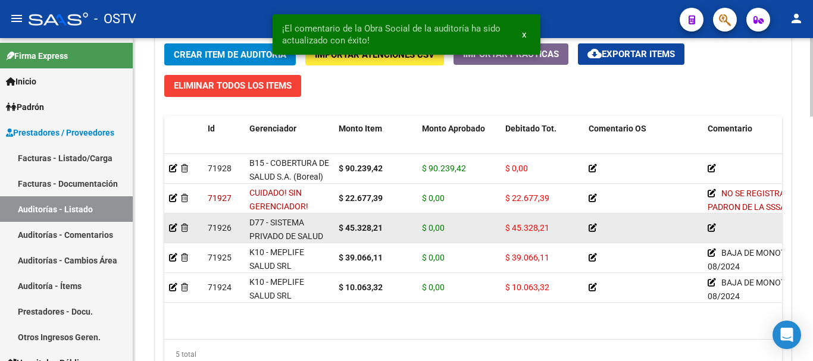
click at [712, 228] on icon at bounding box center [712, 228] width 8 height 8
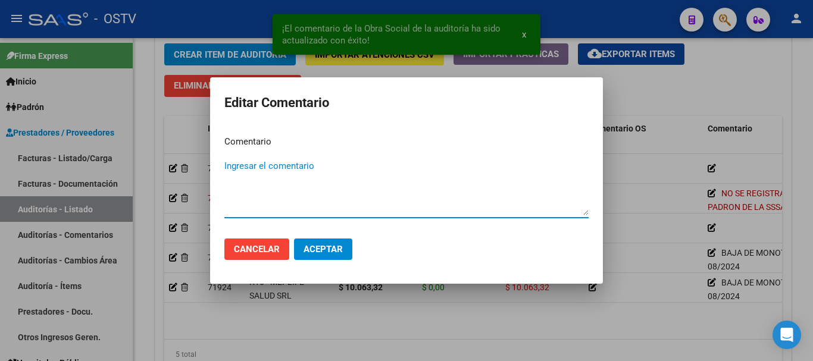
paste textarea "BAJA DE MONOTRIBUTO 08/2024"
type textarea "BAJA DE MONOTRIBUTO 08/2024"
click at [336, 242] on button "Aceptar" at bounding box center [323, 249] width 58 height 21
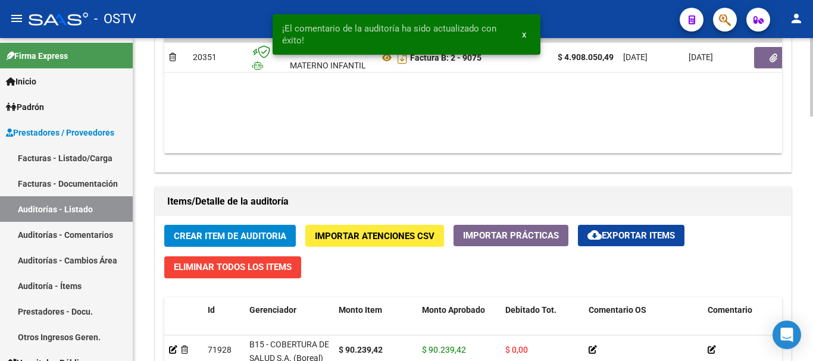
scroll to position [714, 0]
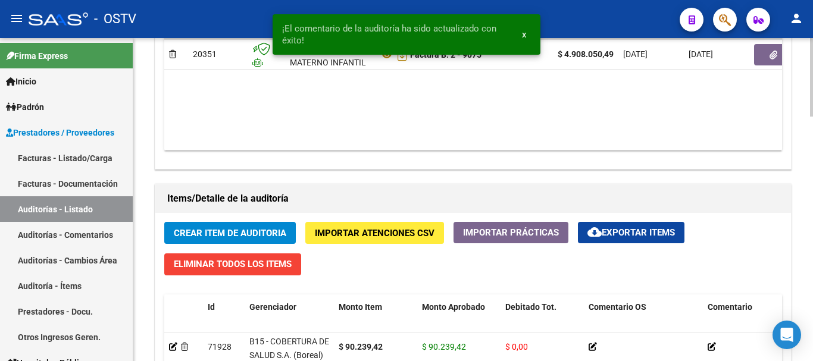
click at [255, 226] on button "Crear Item de Auditoria" at bounding box center [230, 233] width 132 height 22
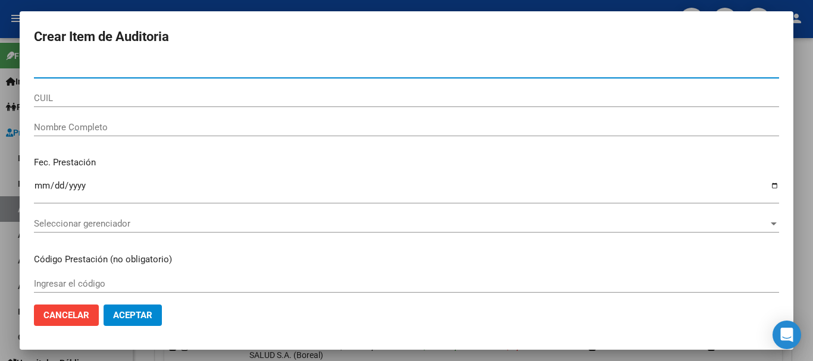
paste input "70498101"
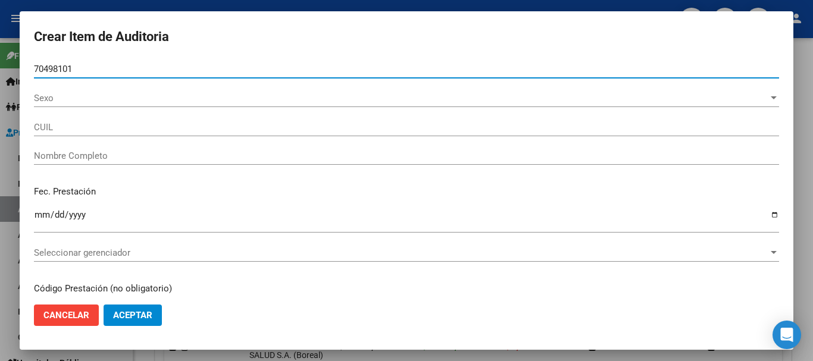
type input "70498101"
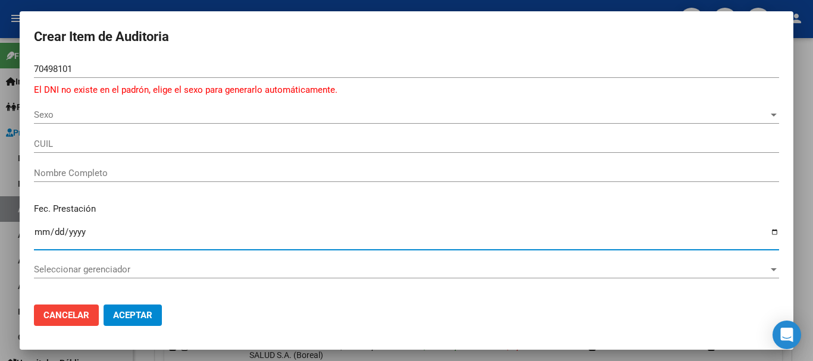
click at [52, 115] on span "Sexo" at bounding box center [401, 115] width 734 height 11
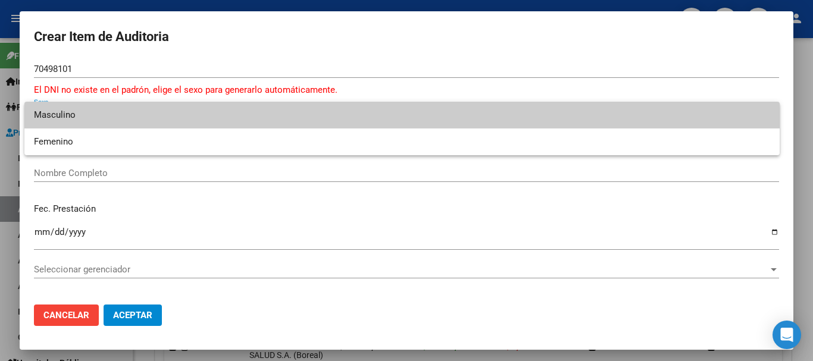
click at [52, 115] on span "Masculino" at bounding box center [402, 115] width 736 height 27
type input "20704981016"
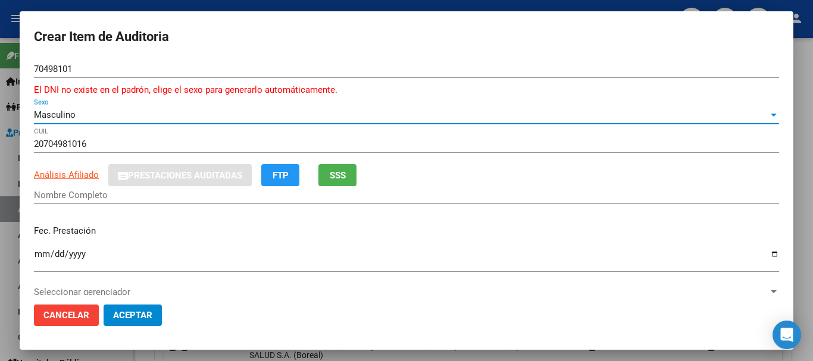
type input "[PERSON_NAME] [PERSON_NAME]"
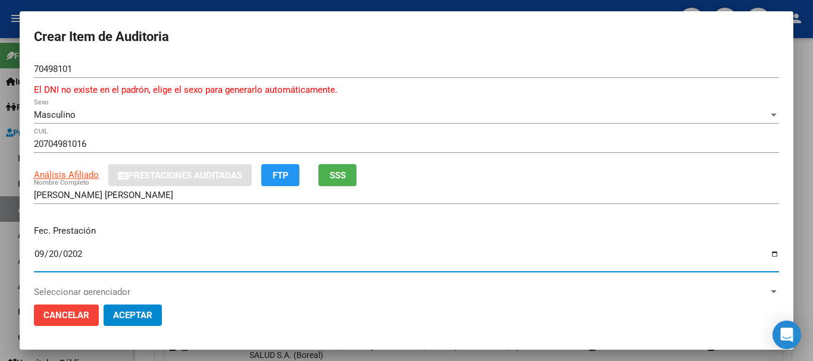
type input "[DATE]"
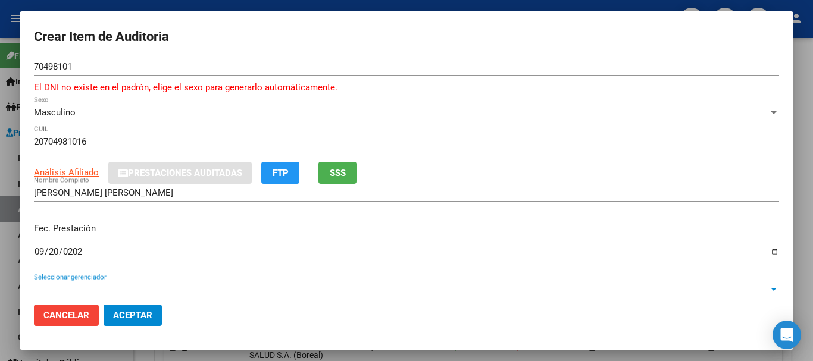
scroll to position [174, 0]
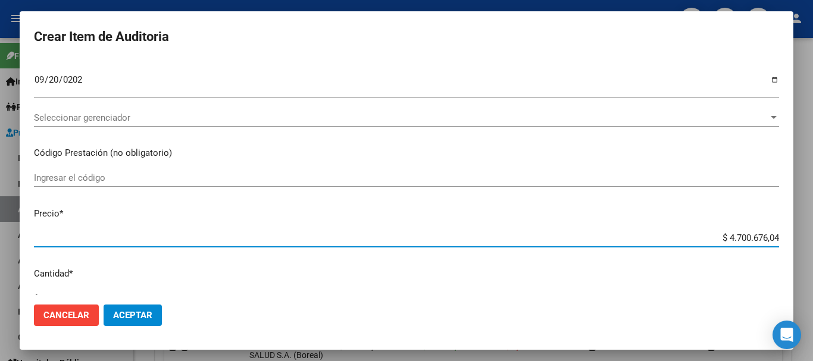
type input "$ 0,04"
type input "$ 0,44"
type input "$ 4,43"
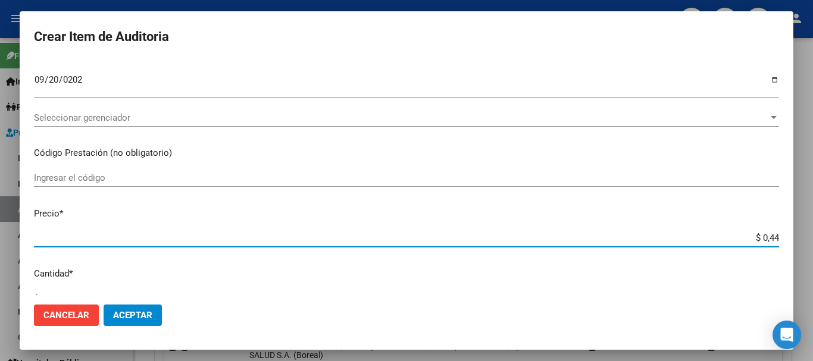
type input "$ 4,43"
type input "$ 44,32"
type input "$ 443,27"
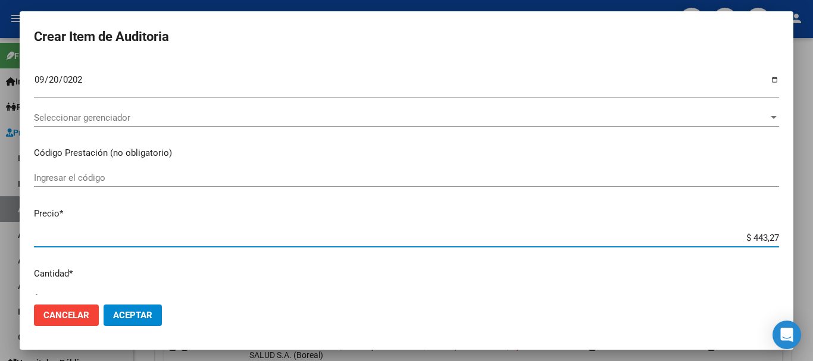
type input "$ 4.432,77"
type input "$ 44.327,77"
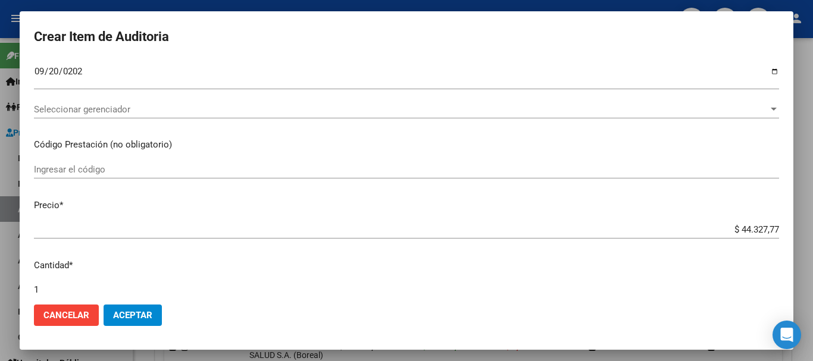
scroll to position [415, 0]
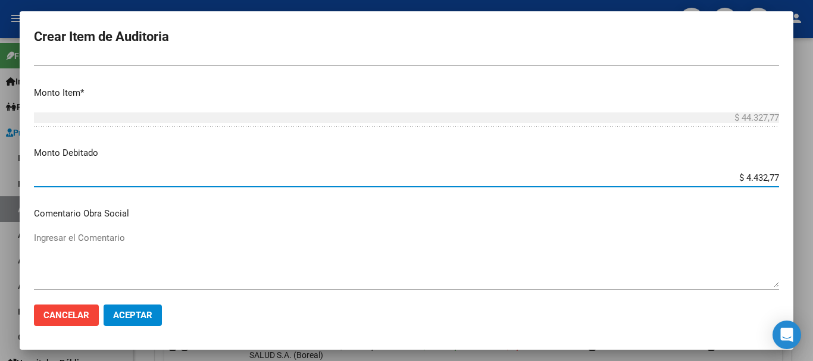
type input "$ 44.327,77"
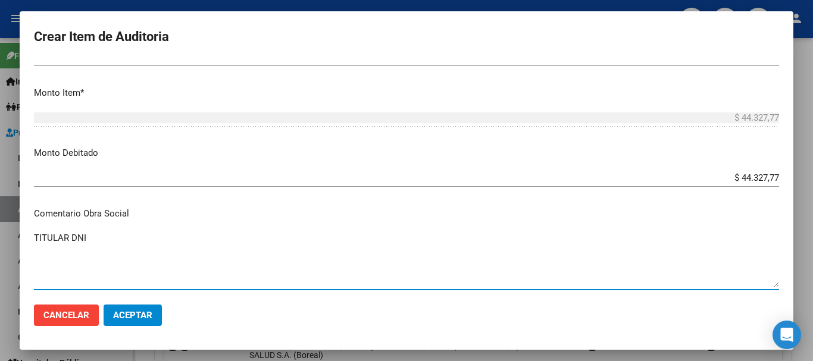
paste textarea "31194490"
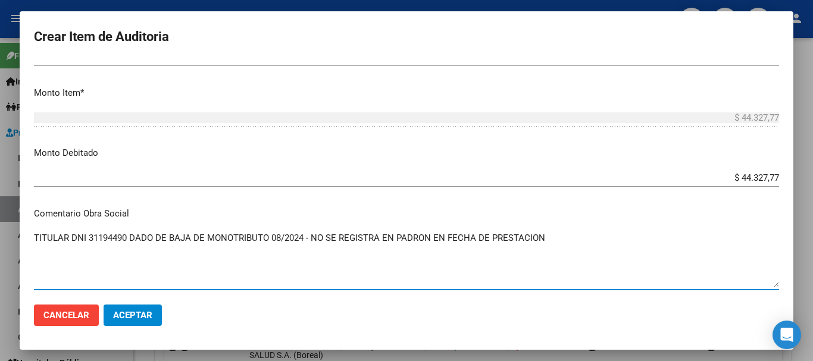
type textarea "TITULAR DNI 31194490 DADO DE BAJA DE MONOTRIBUTO 08/2024 - NO SE REGISTRA EN PA…"
drag, startPoint x: 560, startPoint y: 243, endPoint x: 0, endPoint y: 223, distance: 560.4
click at [0, 223] on div "Crear Item de Auditoria 70498101 Nro Documento El DNI no existe en el padrón, e…" at bounding box center [406, 180] width 813 height 361
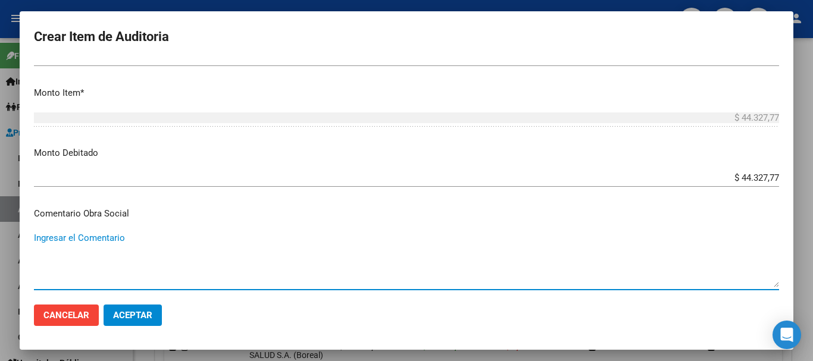
scroll to position [579, 0]
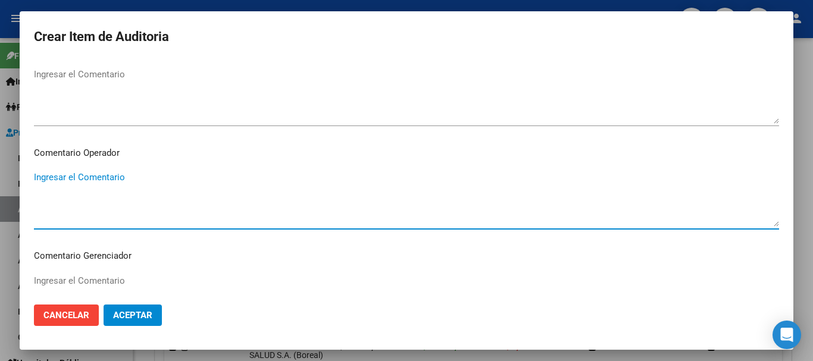
paste textarea "TITULAR DNI 31194490 DADO DE BAJA DE MONOTRIBUTO 08/2024 - NO SE REGISTRA EN PA…"
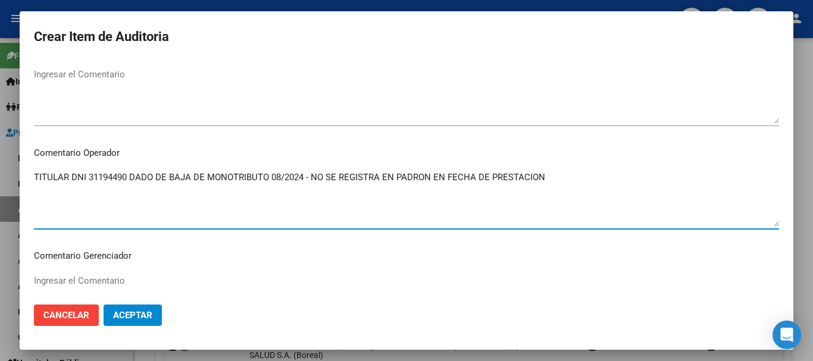
type textarea "TITULAR DNI 31194490 DADO DE BAJA DE MONOTRIBUTO 08/2024 - NO SE REGISTRA EN PA…"
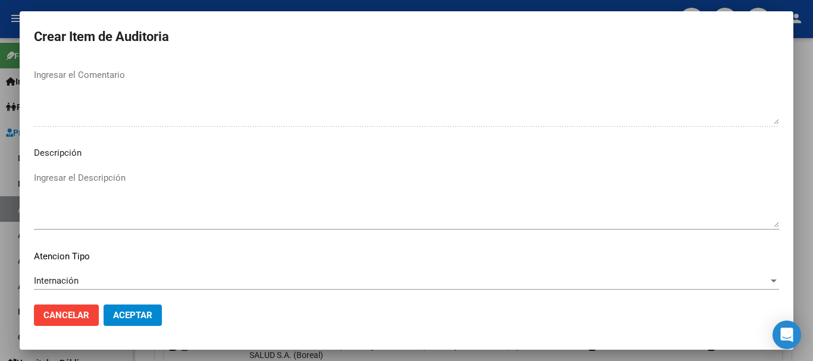
scroll to position [851, 0]
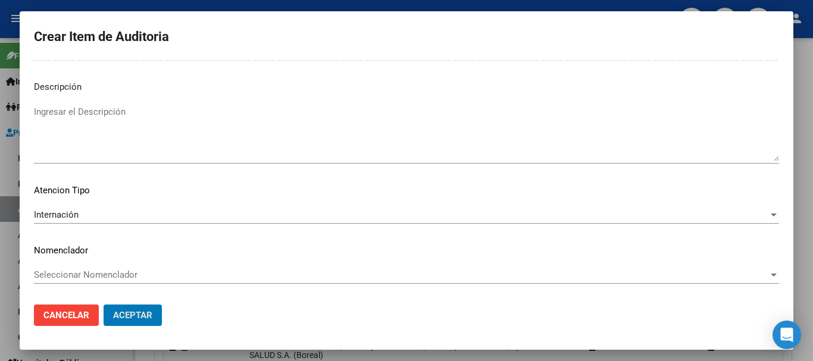
click at [104, 305] on button "Aceptar" at bounding box center [133, 315] width 58 height 21
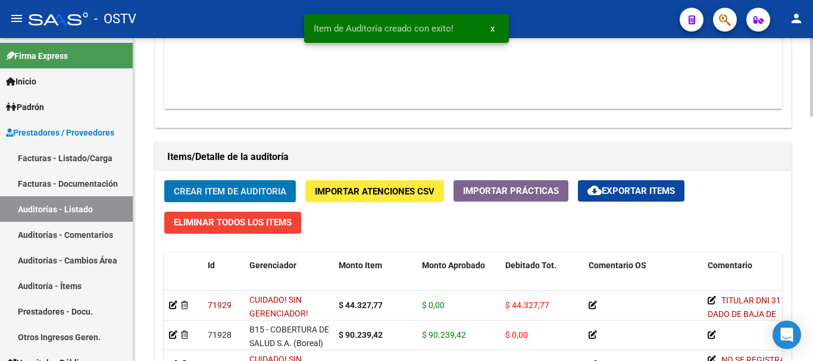
scroll to position [774, 0]
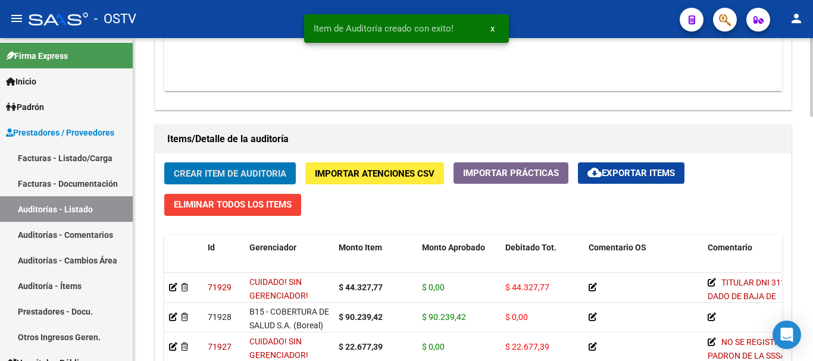
click at [164, 162] on button "Crear Item de Auditoria" at bounding box center [230, 173] width 132 height 22
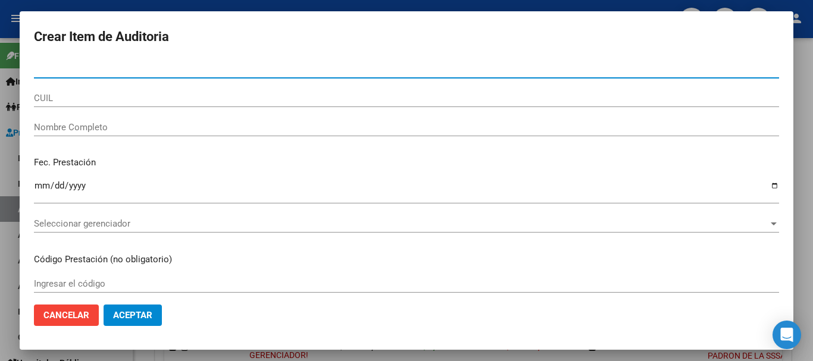
paste input "30607789"
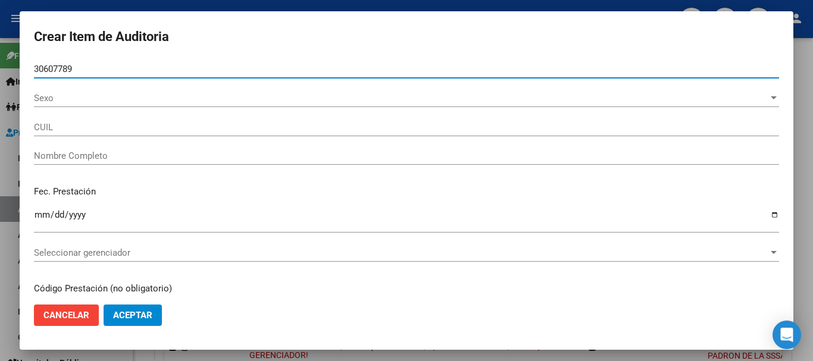
type input "30607789"
type input "27306077894"
type input "[PERSON_NAME]"
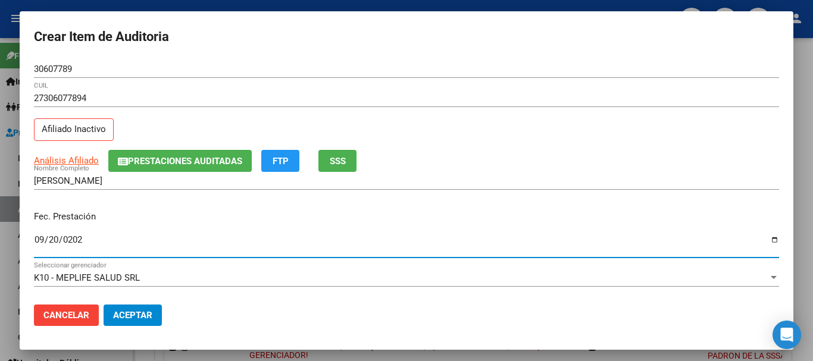
type input "[DATE]"
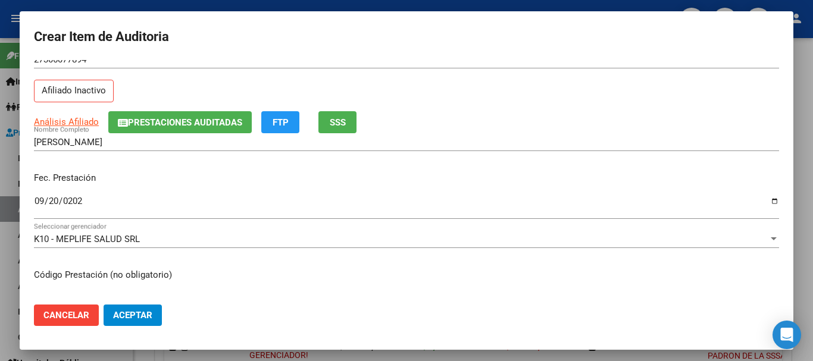
scroll to position [0, 0]
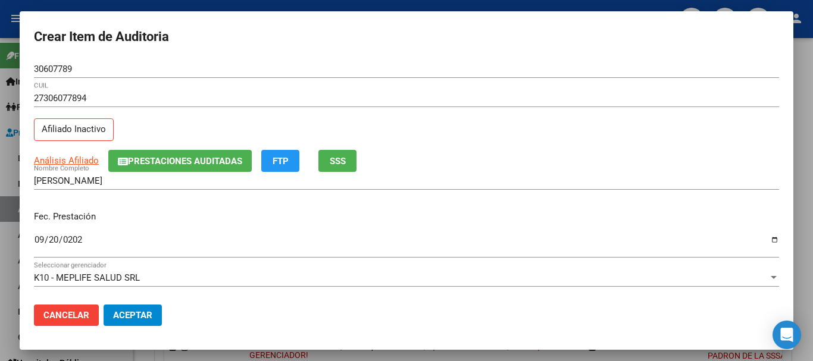
click at [167, 158] on span "Prestaciones Auditadas" at bounding box center [185, 161] width 114 height 11
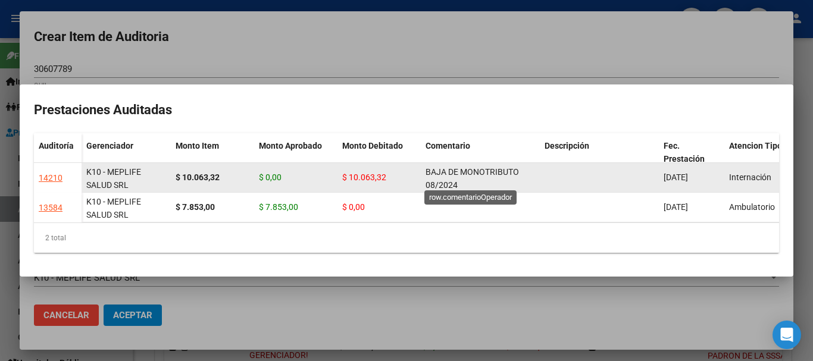
click at [441, 168] on span "BAJA DE MONOTRIBUTO 08/2024" at bounding box center [472, 178] width 93 height 23
click at [444, 170] on span "BAJA DE MONOTRIBUTO 08/2024" at bounding box center [472, 178] width 93 height 23
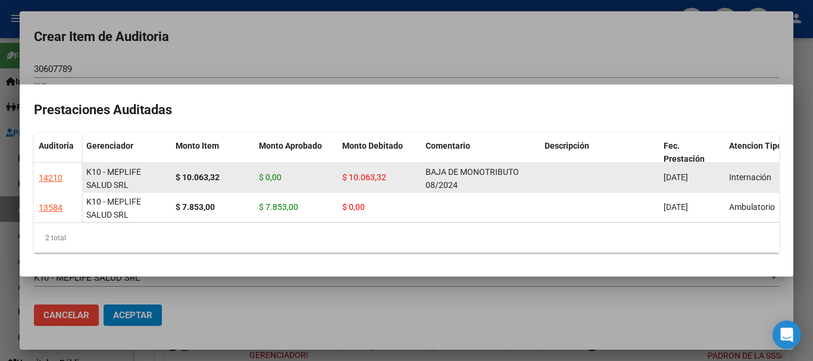
click at [444, 170] on span "BAJA DE MONOTRIBUTO 08/2024" at bounding box center [472, 178] width 93 height 23
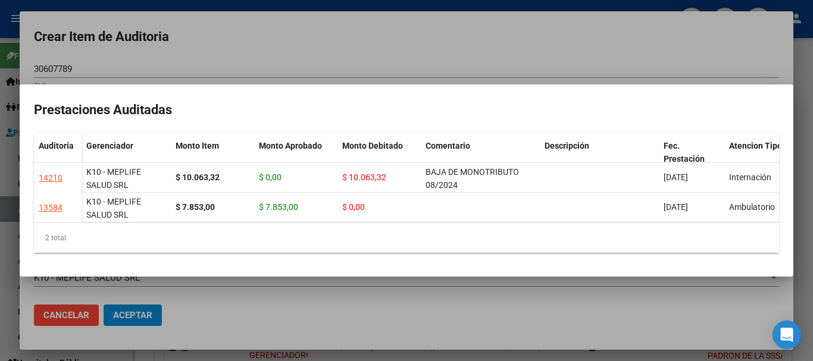
click at [431, 45] on div at bounding box center [406, 180] width 813 height 361
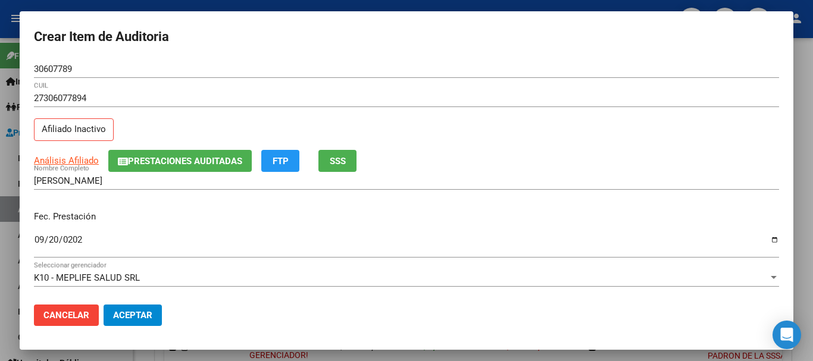
drag, startPoint x: 480, startPoint y: 101, endPoint x: 478, endPoint y: 113, distance: 12.0
click at [481, 104] on div "27306077894 CUIL" at bounding box center [406, 98] width 745 height 18
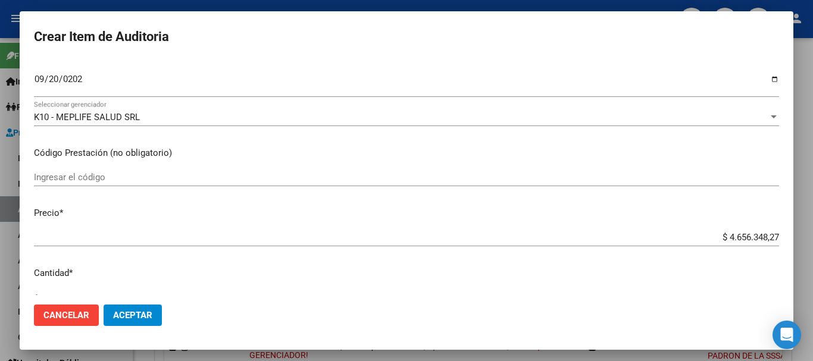
scroll to position [169, 0]
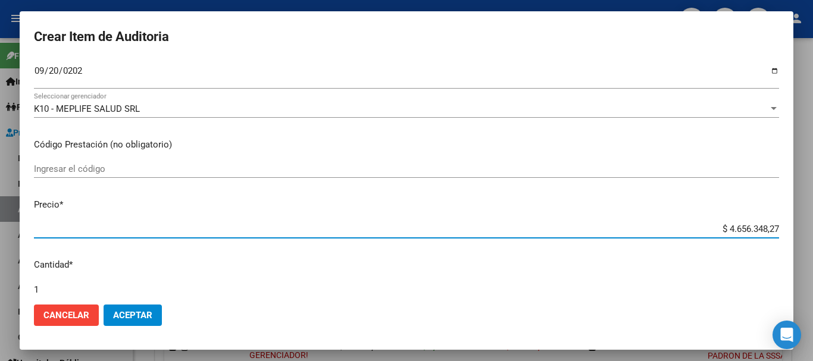
type input "$ 0,05"
type input "$ 0,58"
type input "$ 5,88"
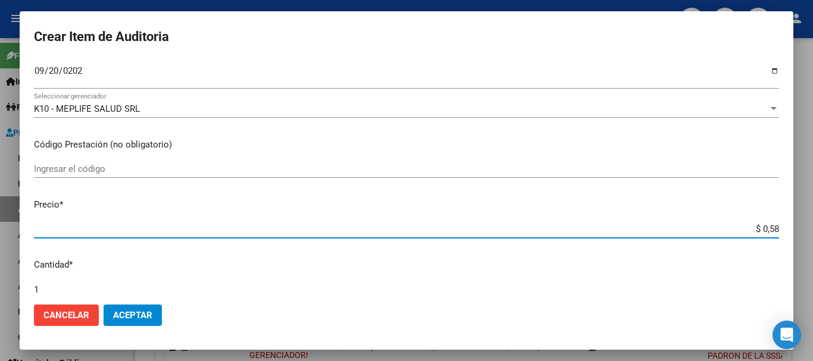
type input "$ 5,88"
type input "$ 58,86"
type input "$ 588,65"
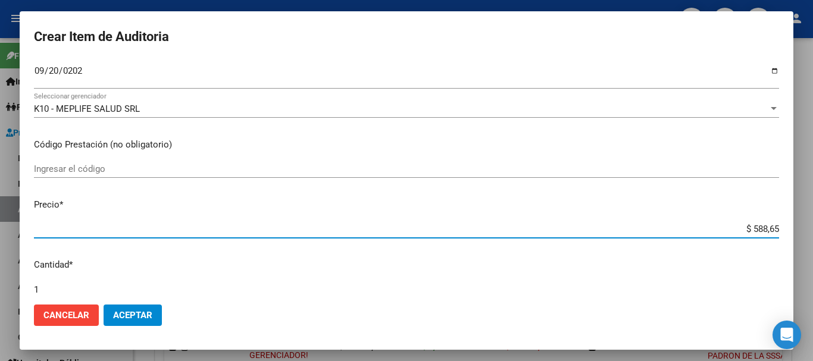
type input "$ 5.886,57"
type input "$ 58.865,78"
type input "$ 588.657,81"
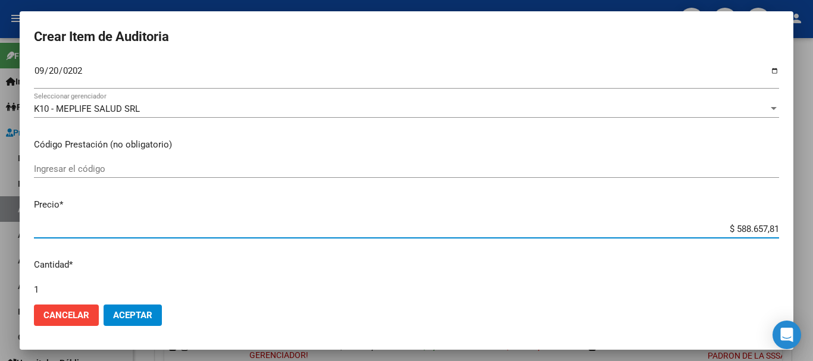
type input "$ 588.657,81"
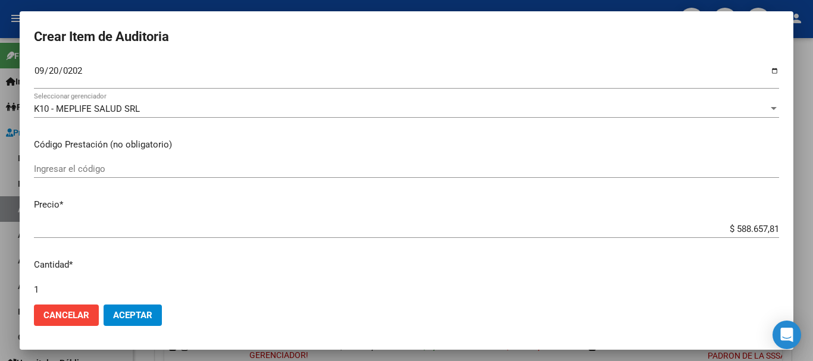
scroll to position [402, 0]
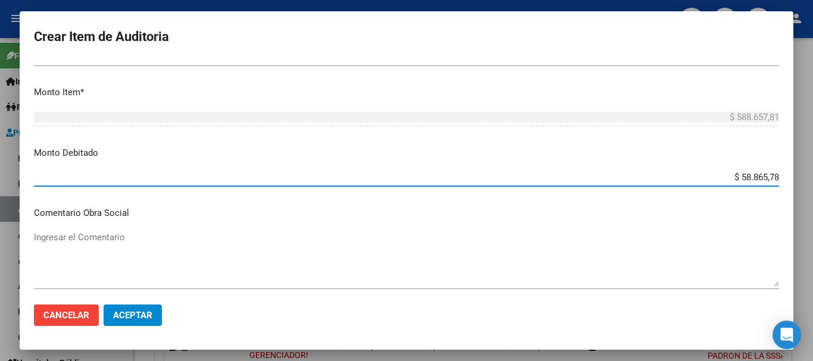
type input "$ 588.657,81"
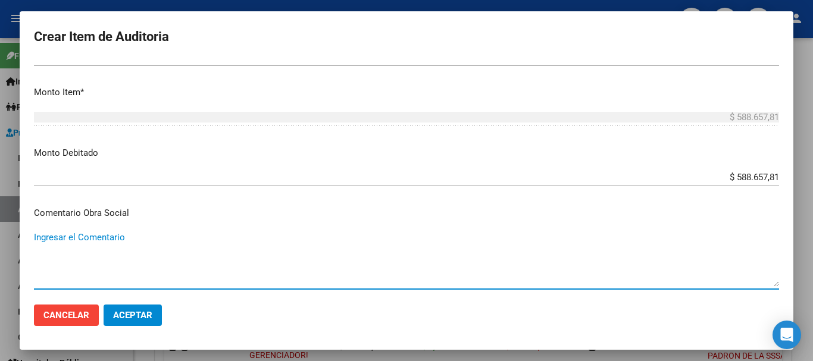
scroll to position [565, 0]
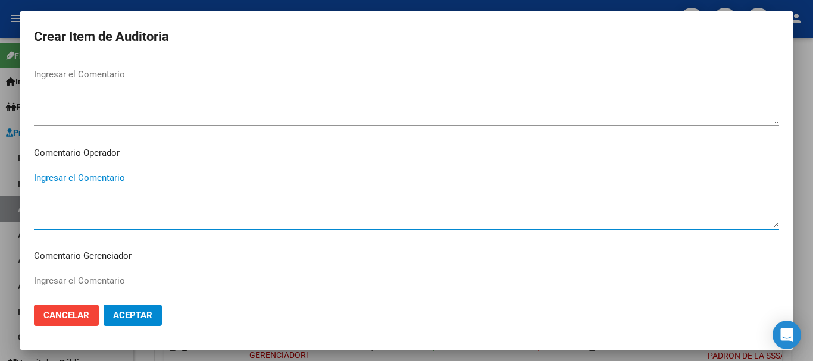
paste textarea "BAJA DE MONOTRIBUTO 08/2024"
type textarea "BAJA DE MONOTRIBUTO 08/2024"
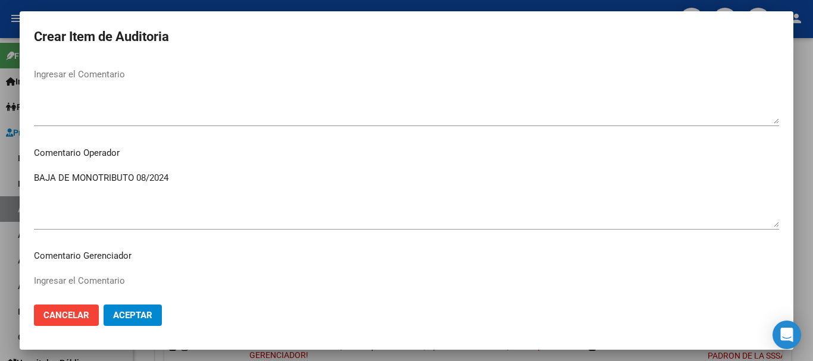
click at [259, 173] on textarea "BAJA DE MONOTRIBUTO 08/2024" at bounding box center [406, 199] width 745 height 56
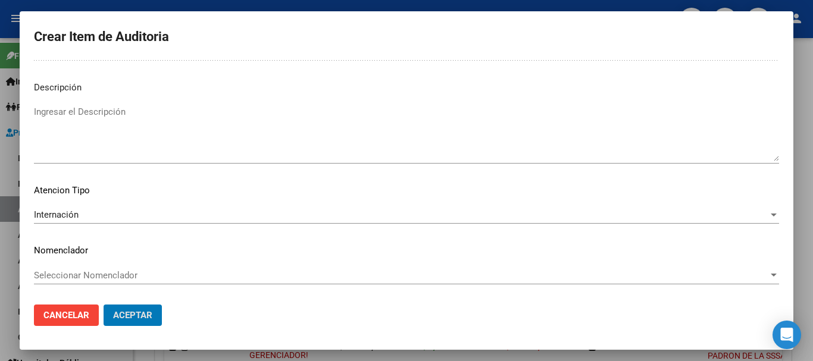
click at [104, 305] on button "Aceptar" at bounding box center [133, 315] width 58 height 21
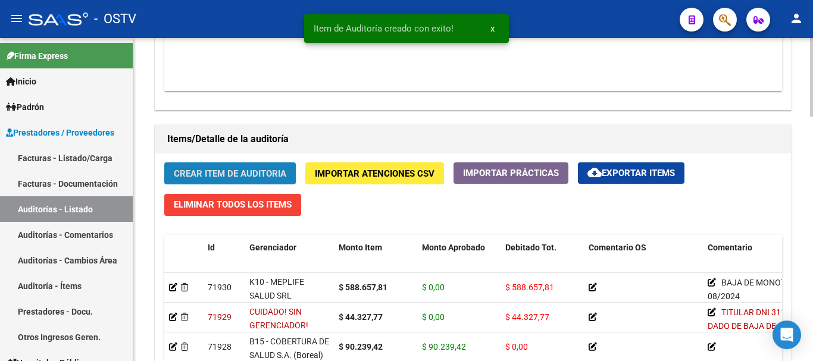
click at [248, 176] on span "Crear Item de Auditoria" at bounding box center [230, 173] width 112 height 11
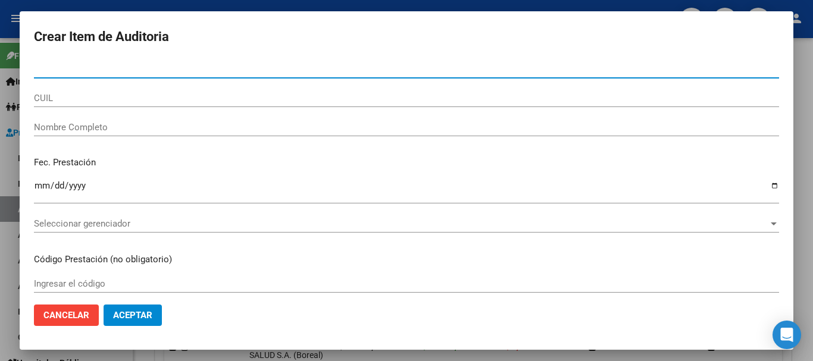
paste input "57510184"
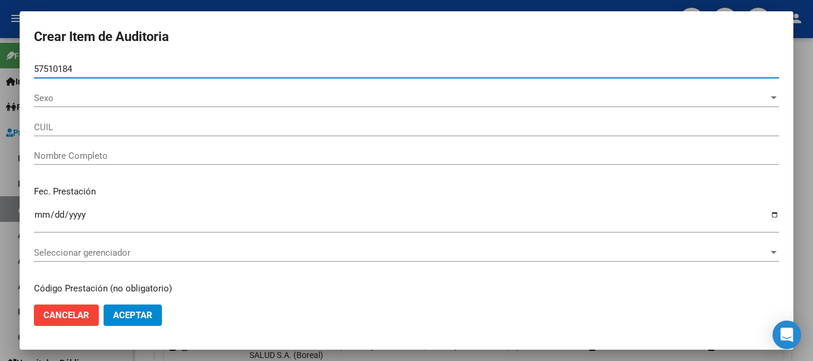
type input "57510184"
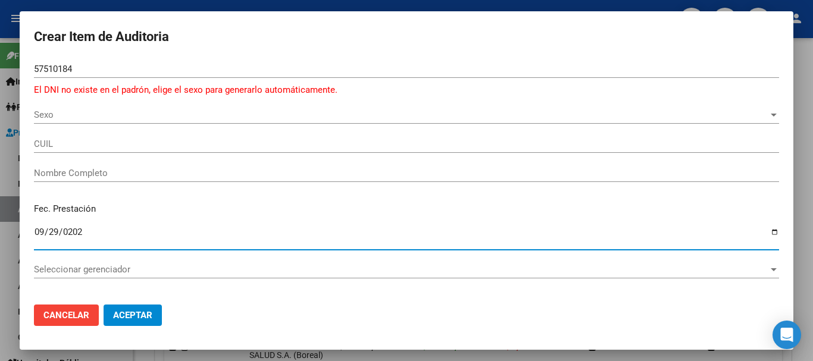
type input "[DATE]"
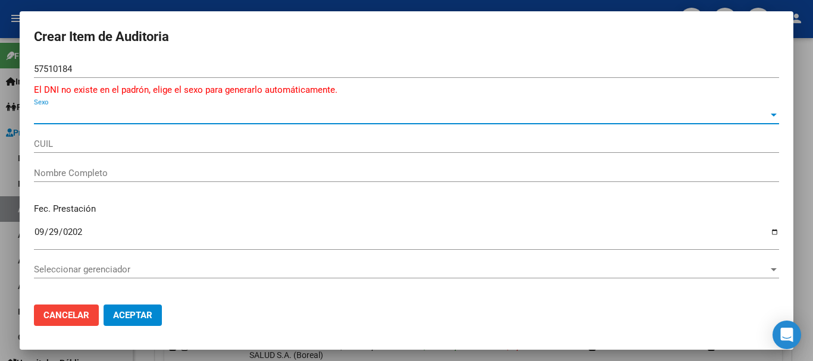
click at [70, 116] on span "Sexo" at bounding box center [401, 115] width 734 height 11
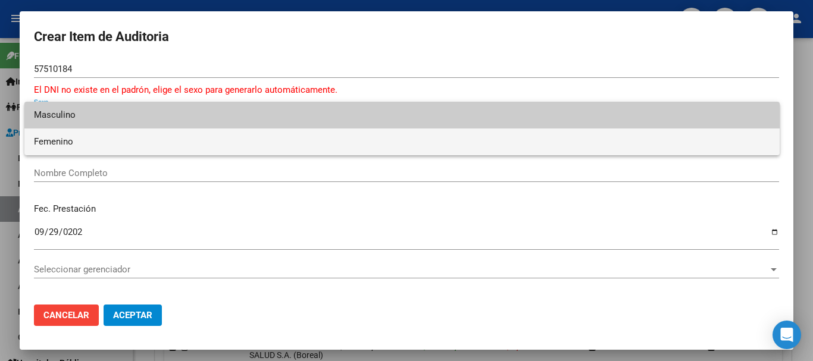
click at [68, 138] on span "Femenino" at bounding box center [402, 142] width 736 height 27
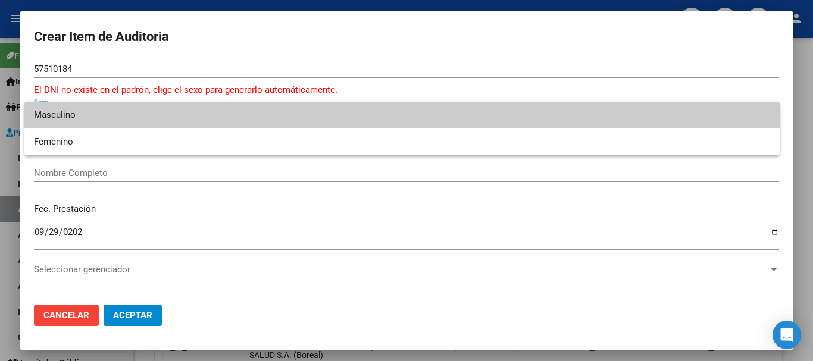
type input "23575101844"
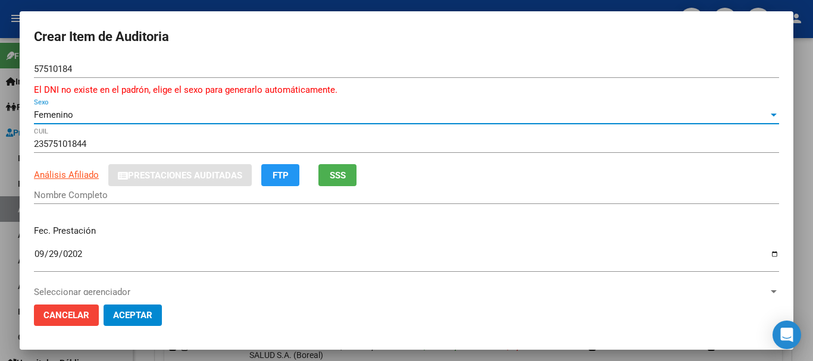
type input "[PERSON_NAME] [PERSON_NAME]"
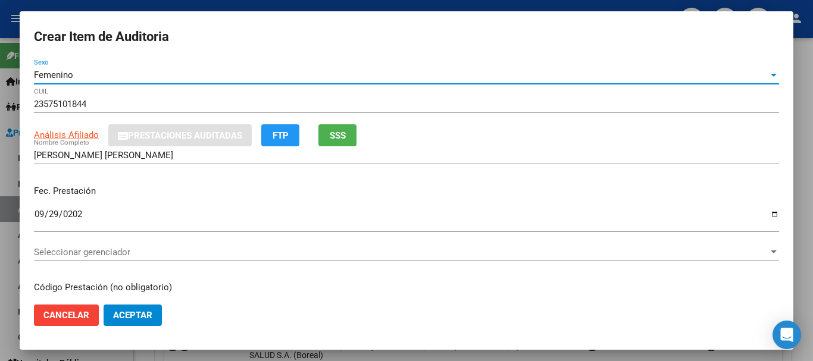
scroll to position [60, 0]
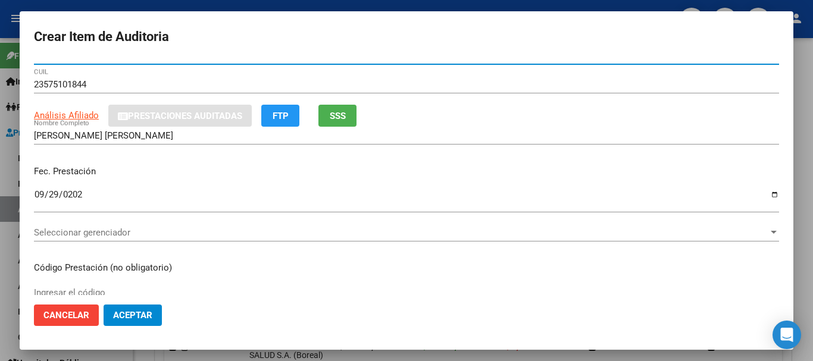
click at [198, 176] on p "Fec. Prestación" at bounding box center [406, 172] width 745 height 14
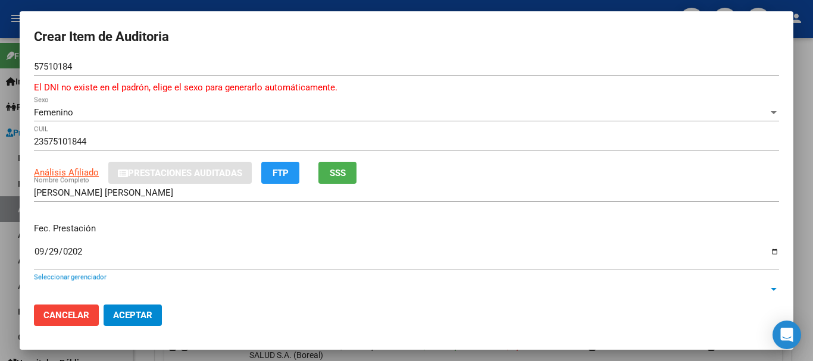
scroll to position [174, 0]
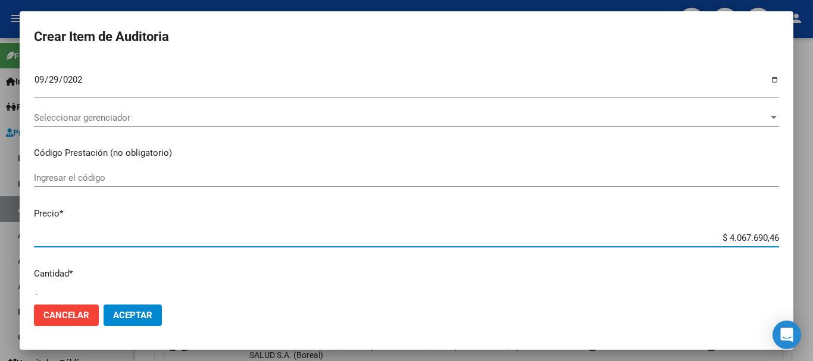
type input "$ 0,09"
type input "$ 0,90"
type input "$ 9,03"
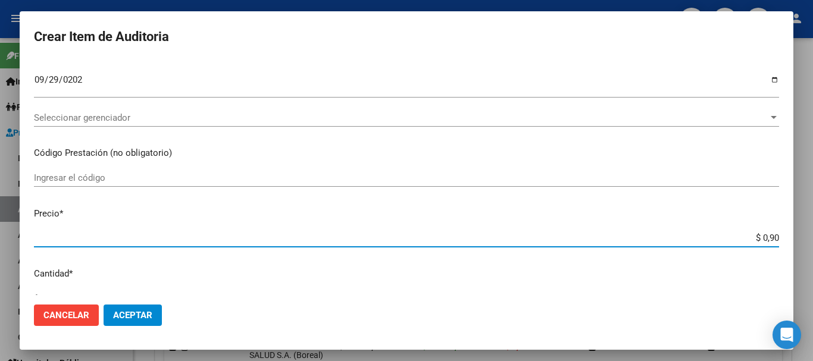
type input "$ 9,03"
type input "$ 90,33"
type input "$ 903,31"
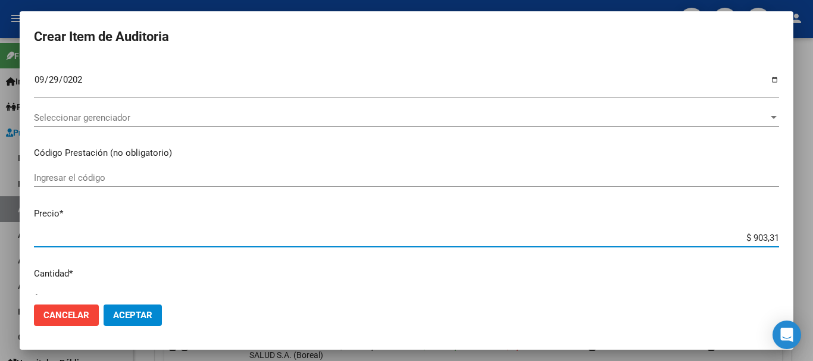
type input "$ 9.033,16"
type input "$ 90.331,62"
type input "$ 903.316,22"
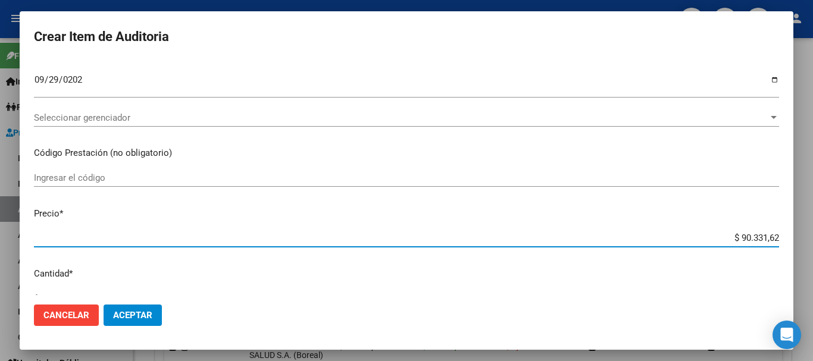
type input "$ 903.316,22"
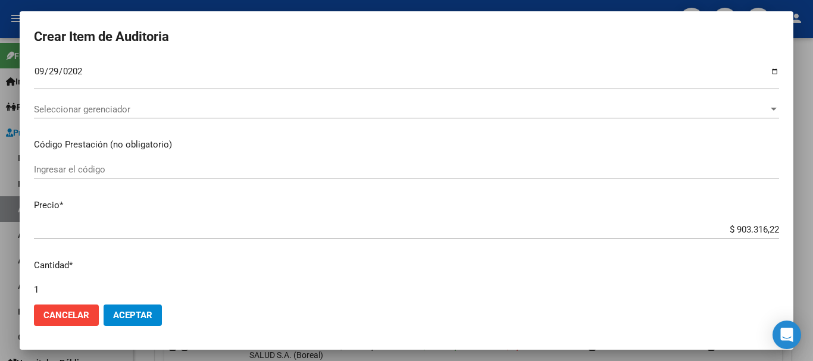
scroll to position [415, 0]
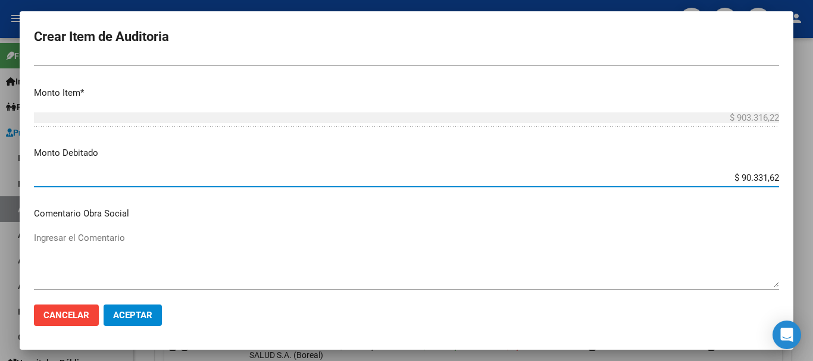
type input "$ 903.316,22"
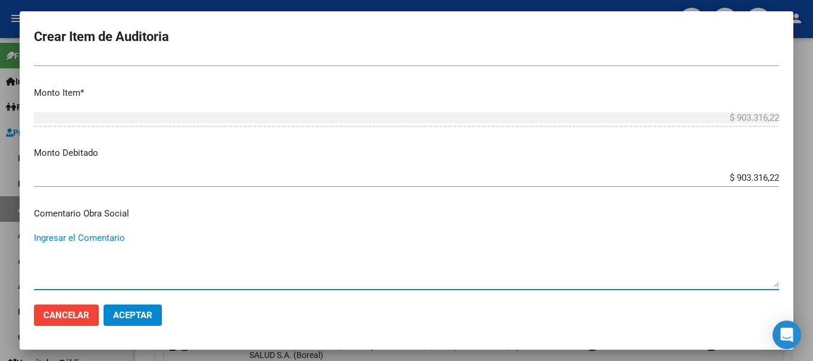
scroll to position [579, 0]
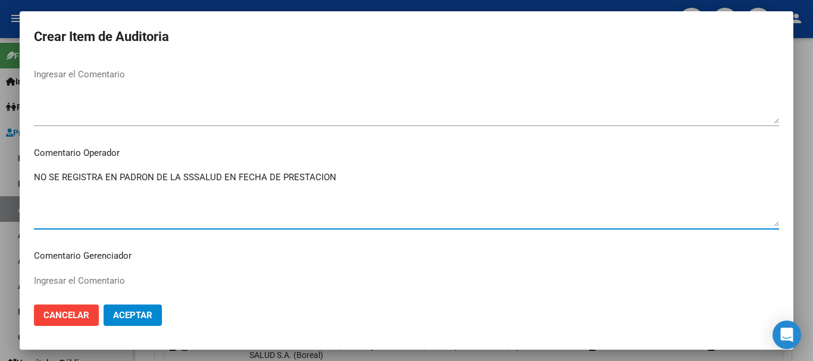
type textarea "NO SE REGISTRA EN PADRON DE LA SSSALUD EN FECHA DE PRESTACION"
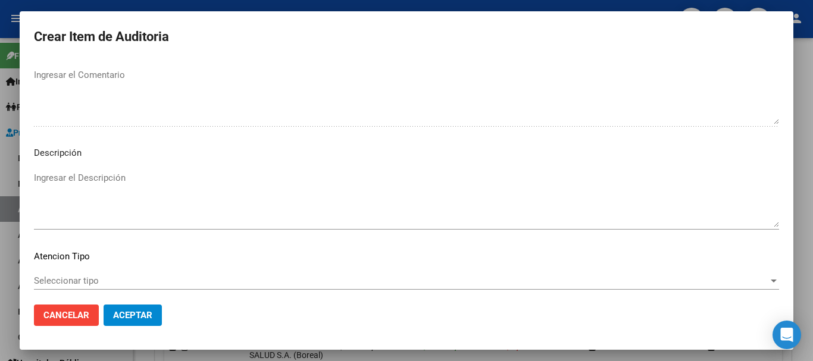
scroll to position [851, 0]
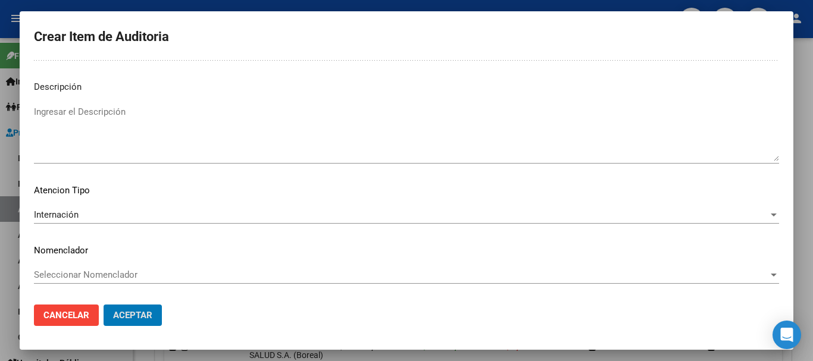
click at [104, 305] on button "Aceptar" at bounding box center [133, 315] width 58 height 21
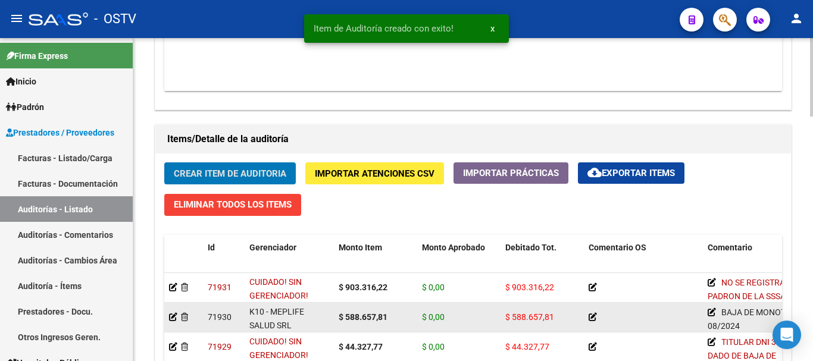
click at [164, 162] on button "Crear Item de Auditoria" at bounding box center [230, 173] width 132 height 22
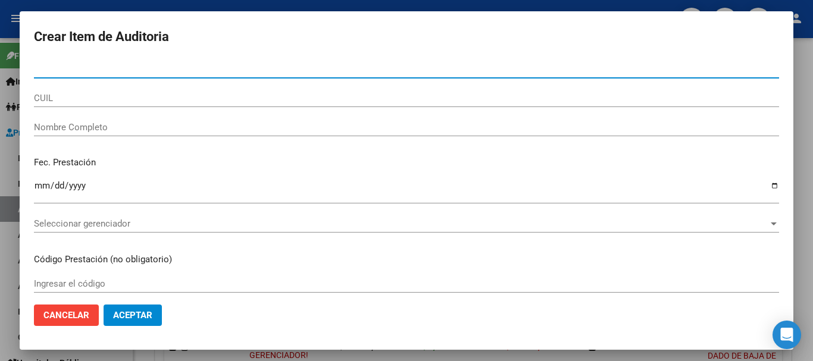
paste input "31194490"
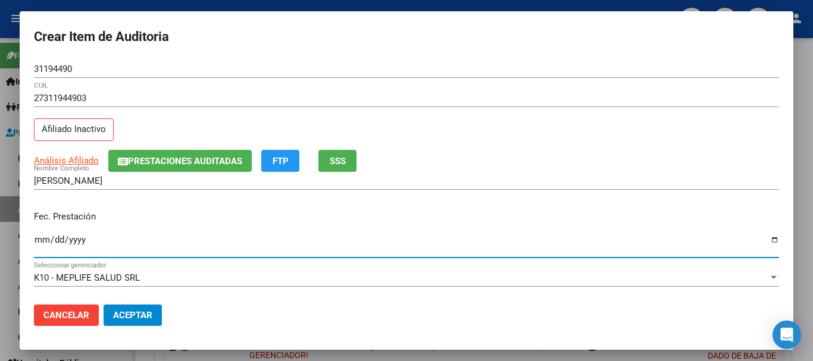
click at [143, 166] on span "Prestaciones Auditadas" at bounding box center [185, 161] width 114 height 11
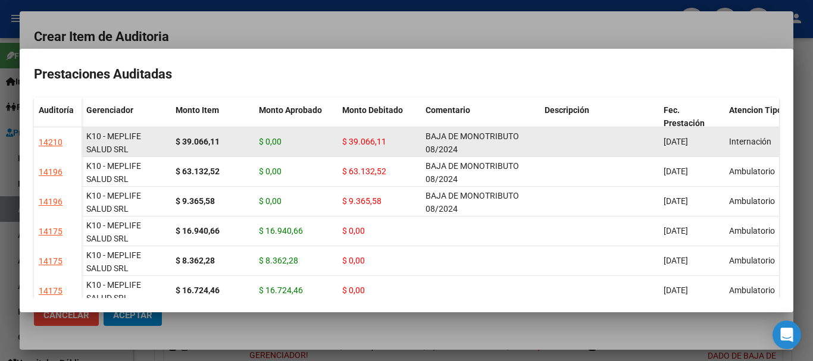
click at [462, 148] on div "BAJA DE MONOTRIBUTO 08/2024" at bounding box center [481, 142] width 110 height 25
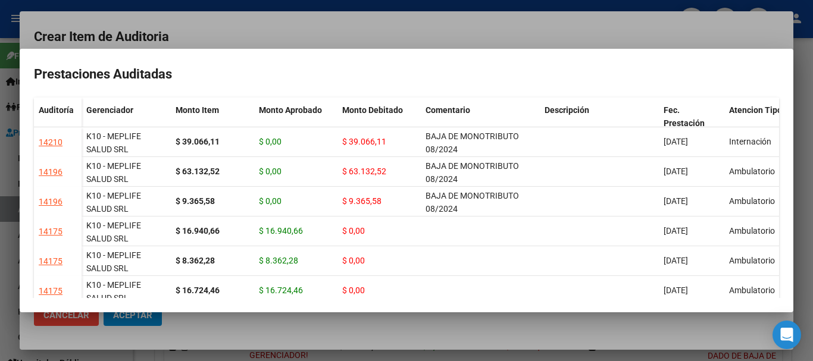
copy span "BAJA DE MONOTRIBUTO 08/2024"
click at [446, 35] on div at bounding box center [406, 180] width 813 height 361
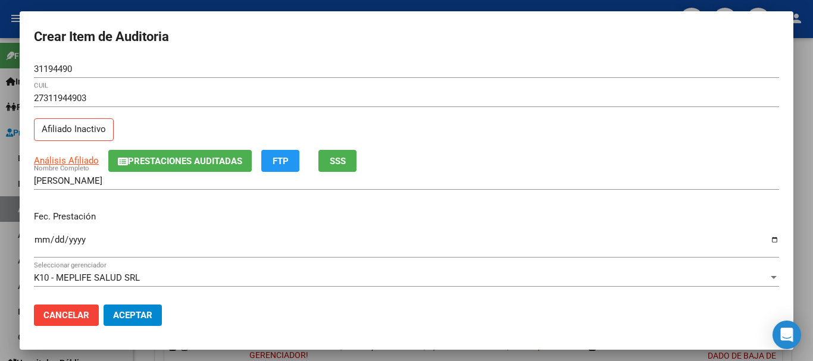
click at [539, 180] on input "[PERSON_NAME]" at bounding box center [406, 181] width 745 height 11
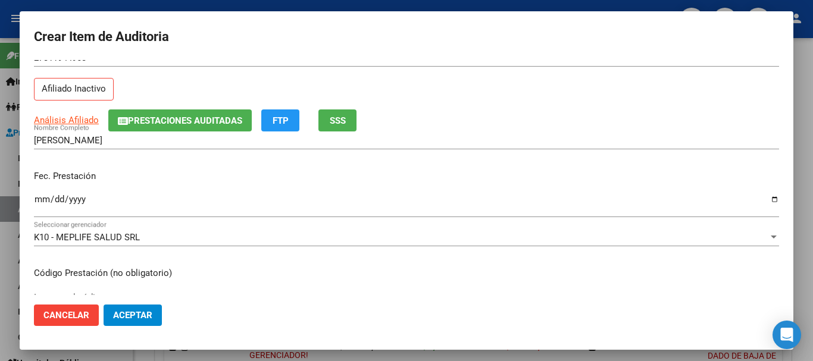
scroll to position [0, 0]
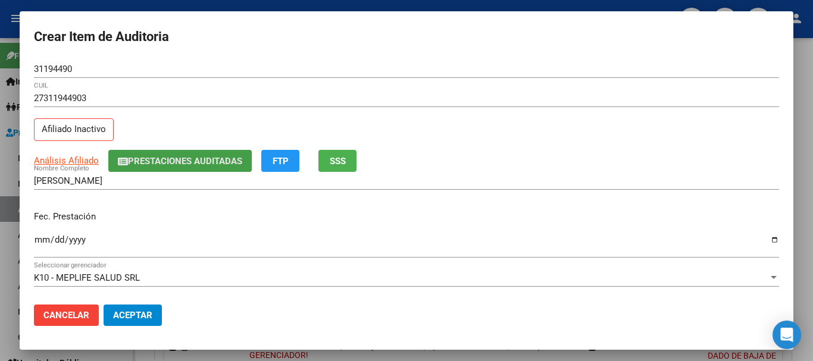
click at [180, 157] on span "Prestaciones Auditadas" at bounding box center [185, 161] width 114 height 11
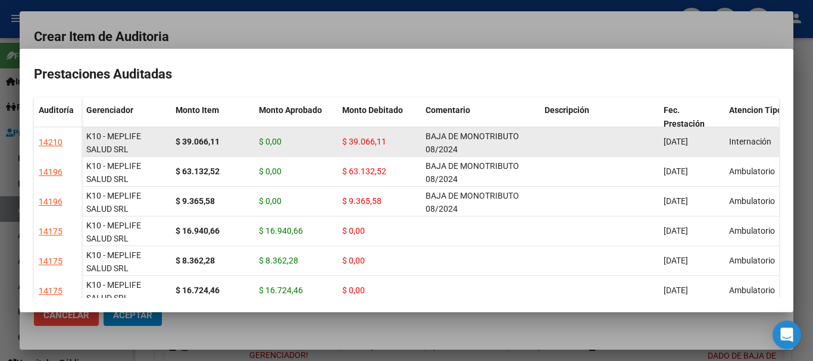
click at [447, 157] on datatable-scroller "14210 K10 - MEPLIFE SALUD SRL $ 39.066,11 $ 0,00 $ 39.066,11 BAJA DE MONOTRIBUT…" at bounding box center [406, 305] width 745 height 357
click at [447, 157] on datatable-body-cell "BAJA DE MONOTRIBUTO 08/2024" at bounding box center [480, 141] width 119 height 29
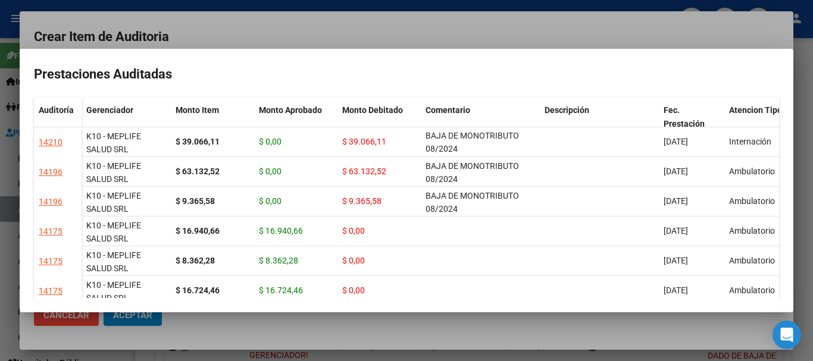
copy span "BAJA DE MONOTRIBUTO 08/2024"
click at [438, 39] on div at bounding box center [406, 180] width 813 height 361
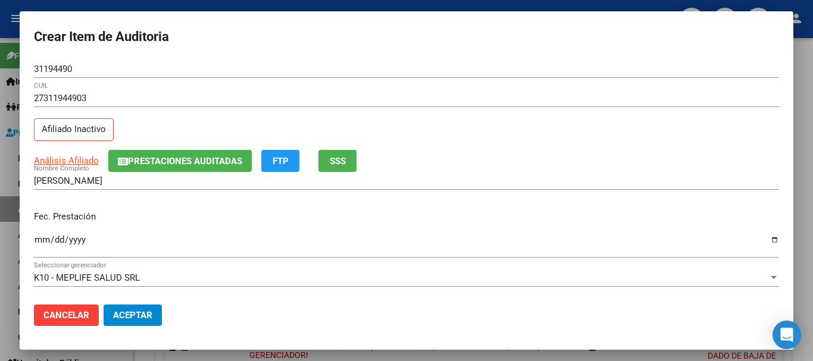
click at [536, 170] on div "Análisis Afiliado Prestaciones Auditadas FTP SSS" at bounding box center [406, 161] width 745 height 22
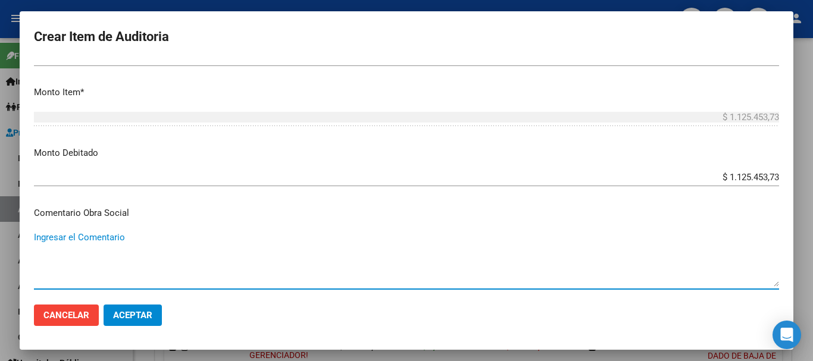
scroll to position [565, 0]
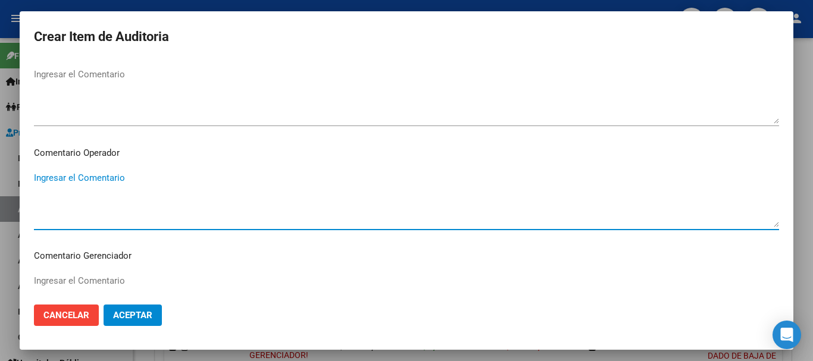
paste textarea "BAJA DE MONOTRIBUTO 08/2024"
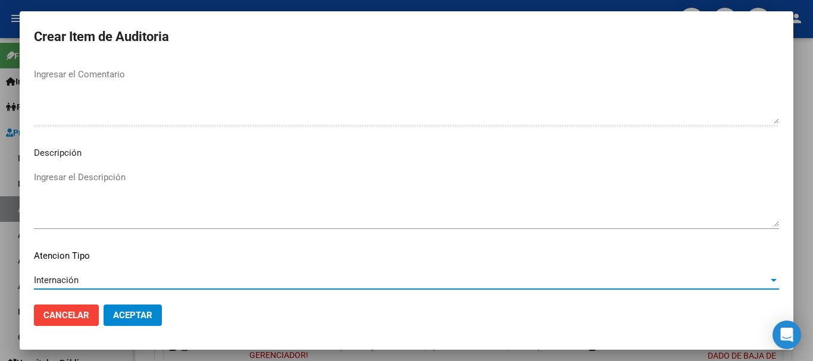
scroll to position [837, 0]
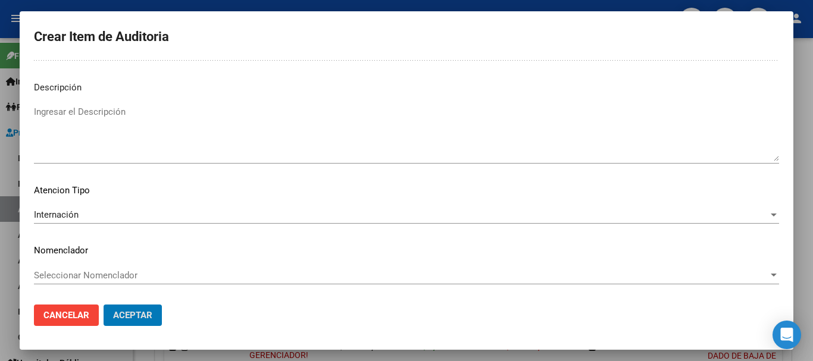
click at [104, 305] on button "Aceptar" at bounding box center [133, 315] width 58 height 21
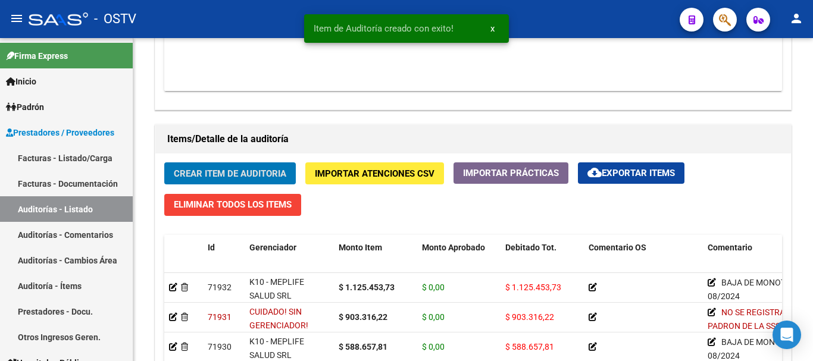
click at [164, 162] on button "Crear Item de Auditoria" at bounding box center [230, 173] width 132 height 22
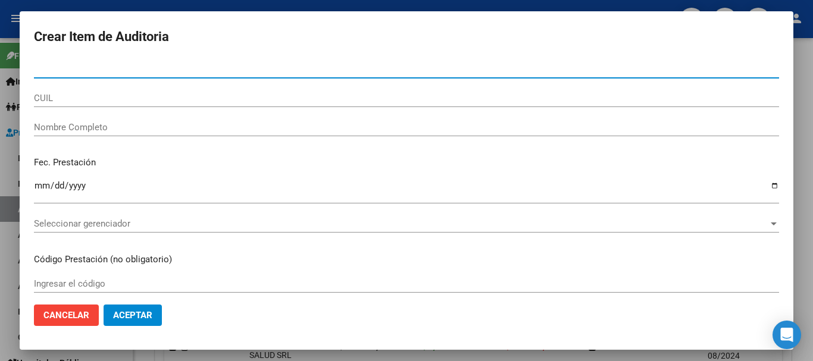
paste input "40467961"
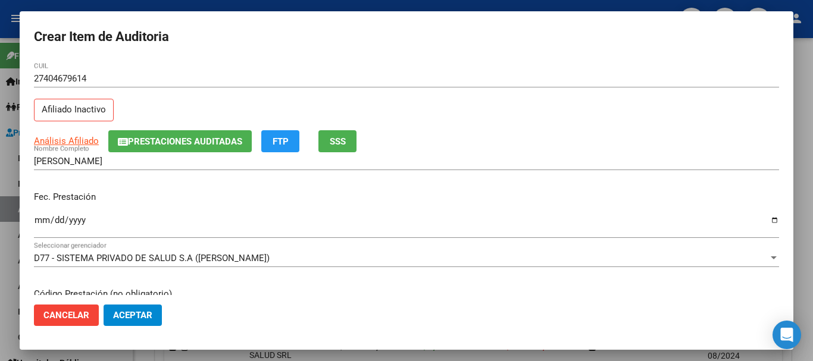
scroll to position [0, 0]
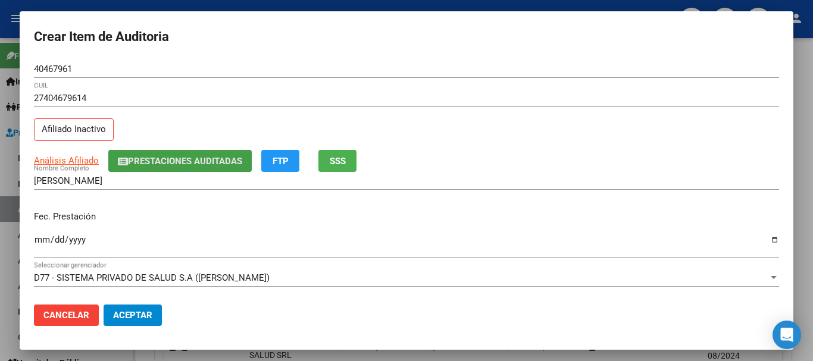
click at [138, 165] on span "Prestaciones Auditadas" at bounding box center [185, 161] width 114 height 11
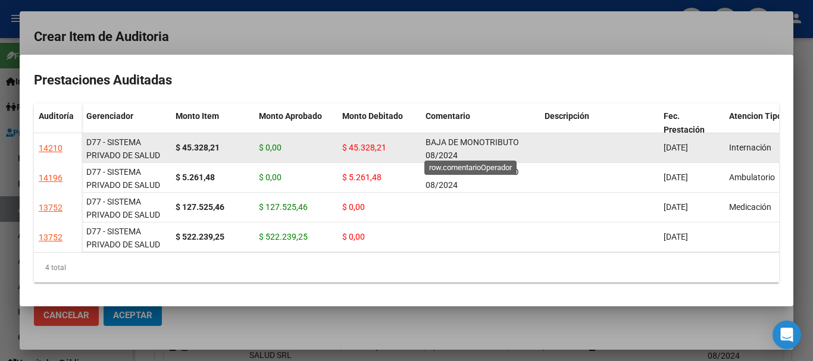
click at [445, 137] on span "BAJA DE MONOTRIBUTO 08/2024" at bounding box center [472, 148] width 93 height 23
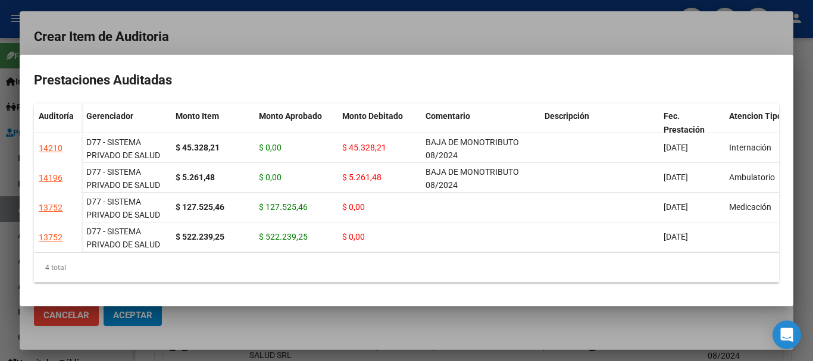
copy span "BAJA DE MONOTRIBUTO 08/2024"
click at [437, 24] on div at bounding box center [406, 180] width 813 height 361
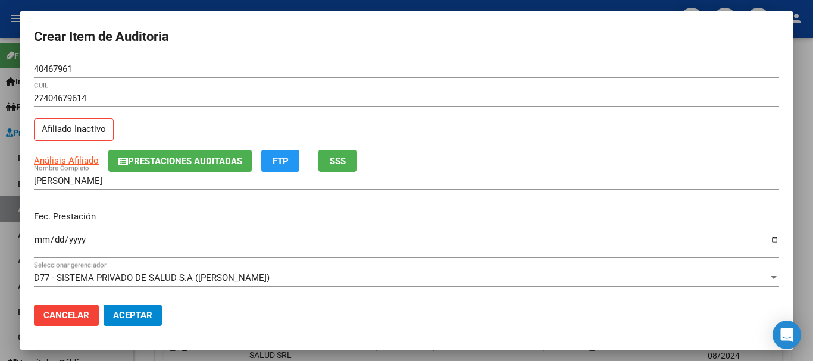
drag, startPoint x: 531, startPoint y: 76, endPoint x: 532, endPoint y: 83, distance: 7.8
click at [531, 79] on div "40467961 Nro Documento" at bounding box center [406, 74] width 745 height 29
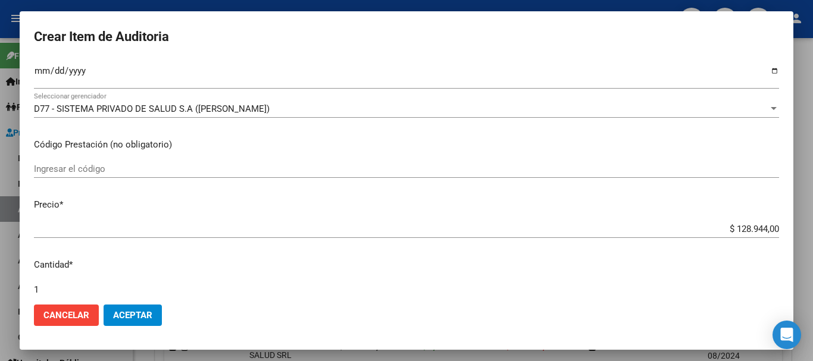
scroll to position [402, 0]
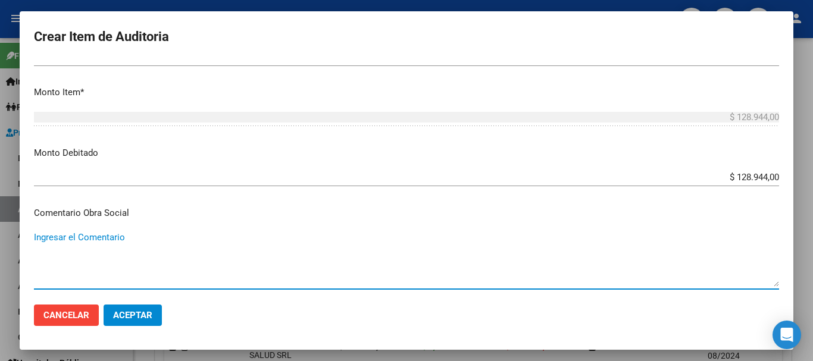
paste textarea "BAJA DE MONOTRIBUTO 08/2024"
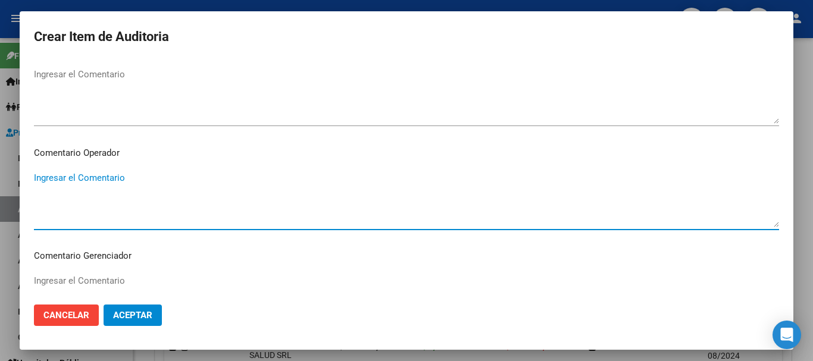
paste textarea "BAJA DE MONOTRIBUTO 08/2024"
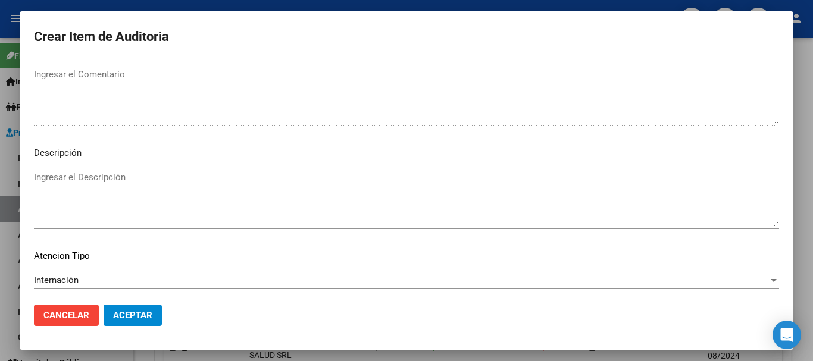
scroll to position [837, 0]
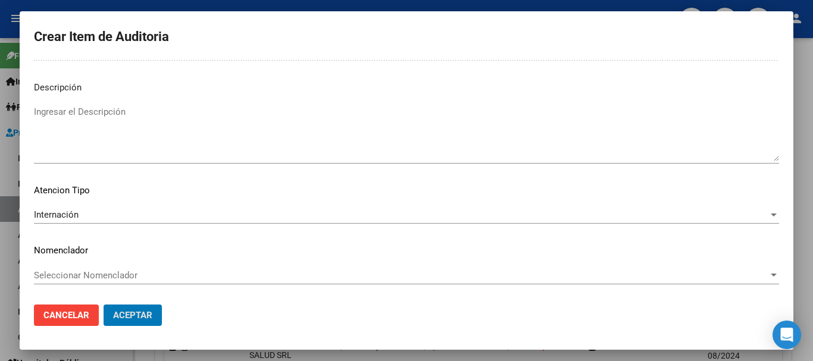
click at [104, 305] on button "Aceptar" at bounding box center [133, 315] width 58 height 21
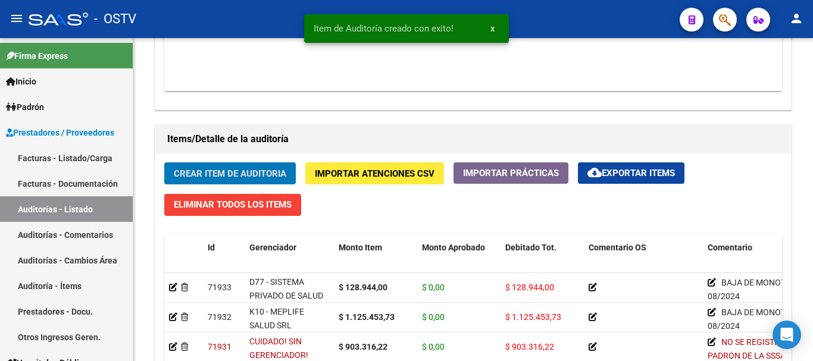
click at [164, 162] on button "Crear Item de Auditoria" at bounding box center [230, 173] width 132 height 22
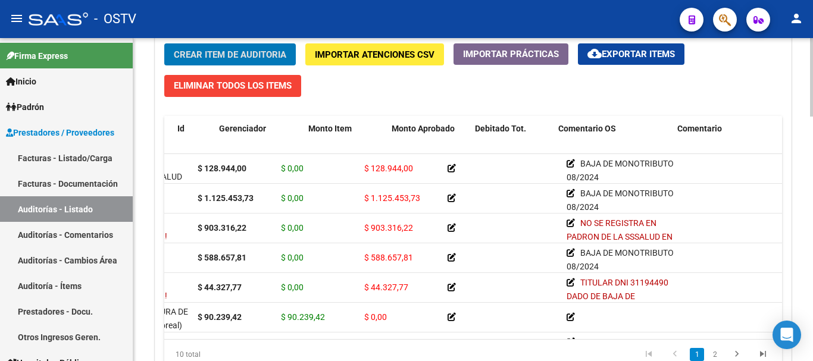
scroll to position [0, 0]
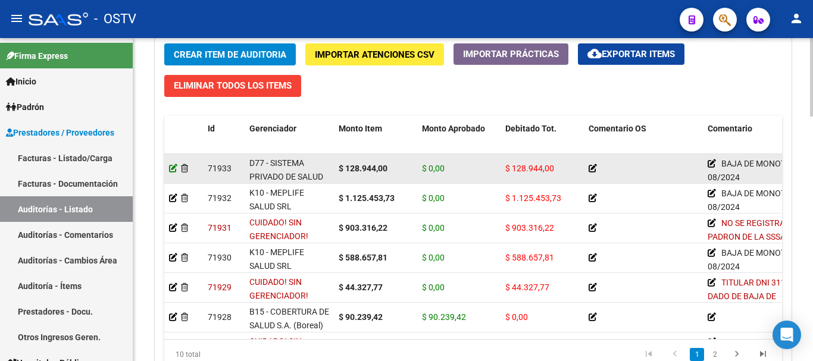
click at [171, 167] on icon at bounding box center [173, 168] width 8 height 8
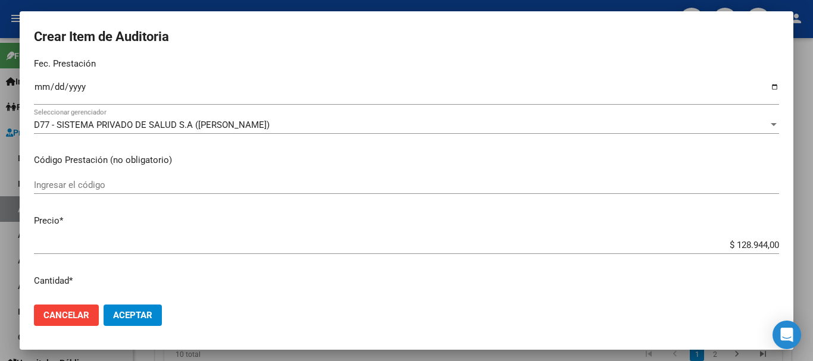
scroll to position [179, 0]
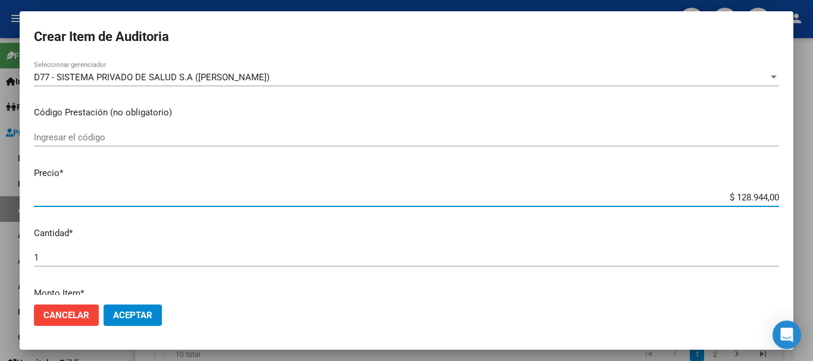
click at [746, 201] on input "$ 128.944,00" at bounding box center [406, 197] width 745 height 11
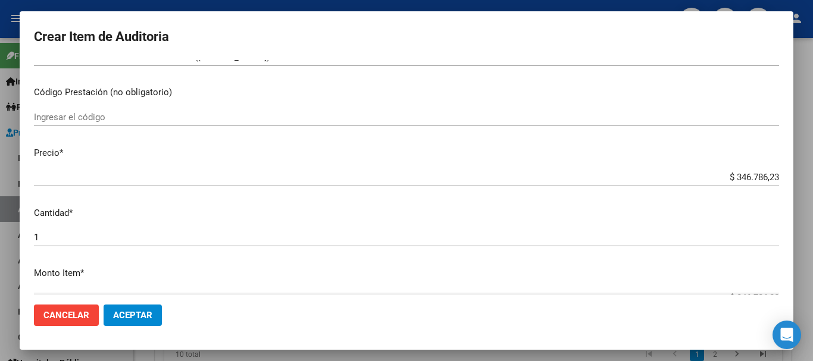
scroll to position [0, 0]
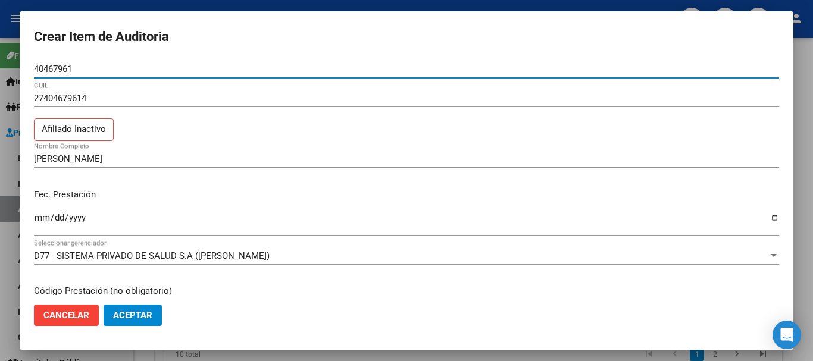
click at [92, 66] on input "40467961" at bounding box center [406, 69] width 745 height 11
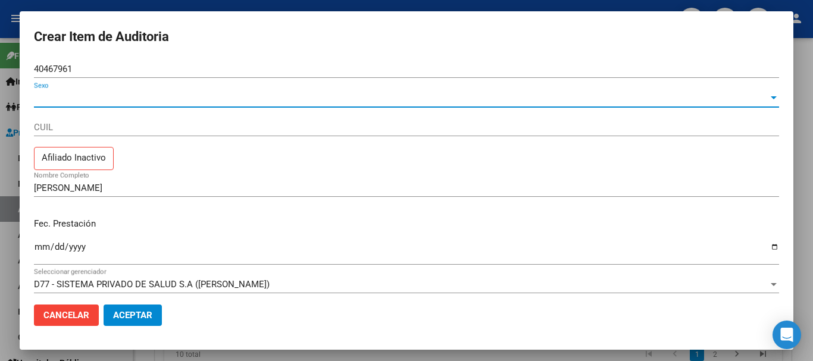
click at [58, 98] on span "Sexo" at bounding box center [401, 98] width 734 height 11
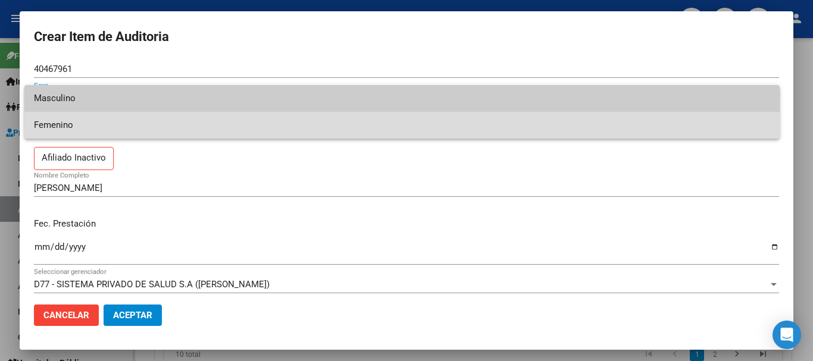
click at [72, 128] on span "Femenino" at bounding box center [402, 125] width 736 height 27
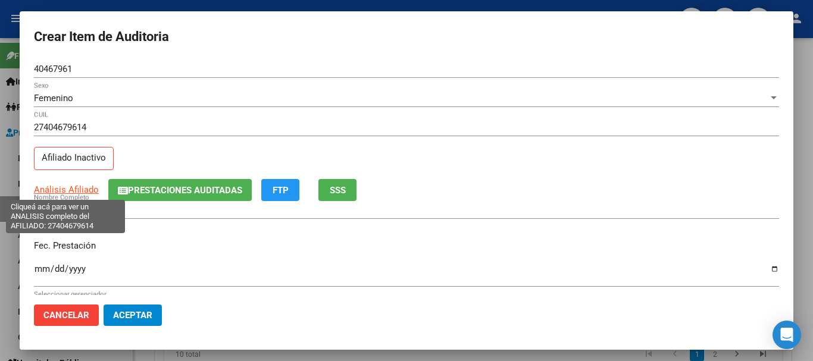
click at [67, 189] on span "Análisis Afiliado" at bounding box center [66, 189] width 65 height 11
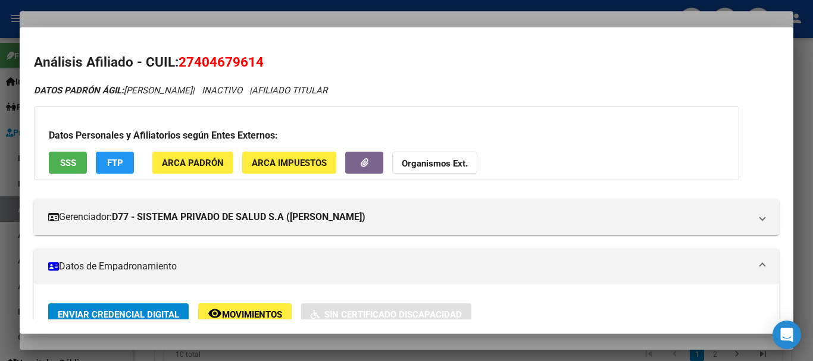
click at [293, 17] on div at bounding box center [406, 180] width 813 height 361
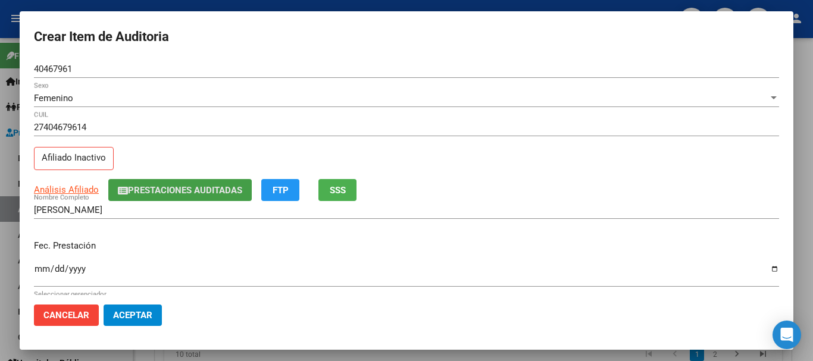
click at [170, 185] on span "Prestaciones Auditadas" at bounding box center [185, 190] width 114 height 11
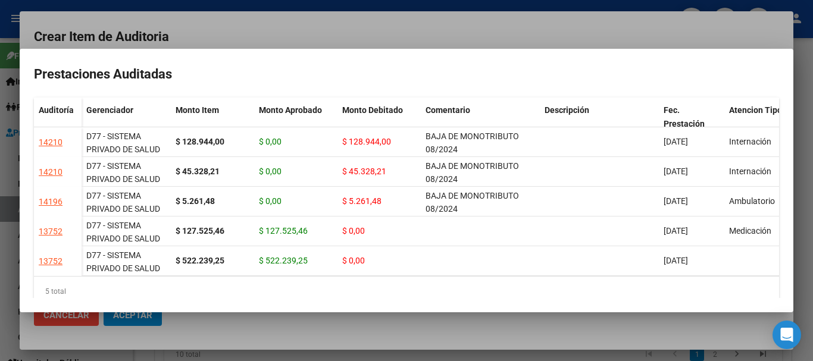
click at [312, 34] on div at bounding box center [406, 180] width 813 height 361
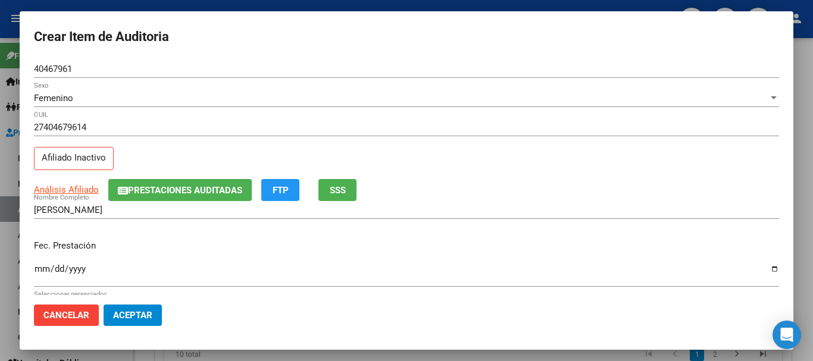
click at [475, 151] on div "27404679614 CUIL Afiliado Inactivo" at bounding box center [406, 148] width 745 height 61
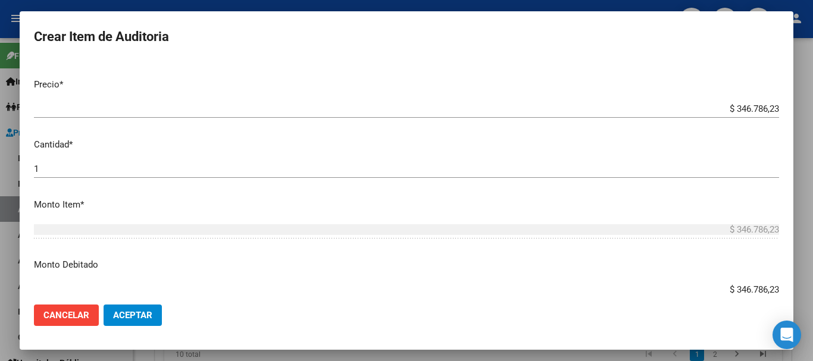
scroll to position [491, 0]
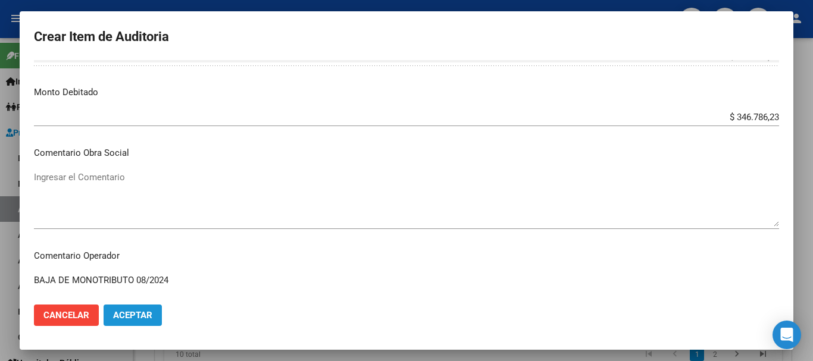
click at [131, 315] on span "Aceptar" at bounding box center [132, 315] width 39 height 11
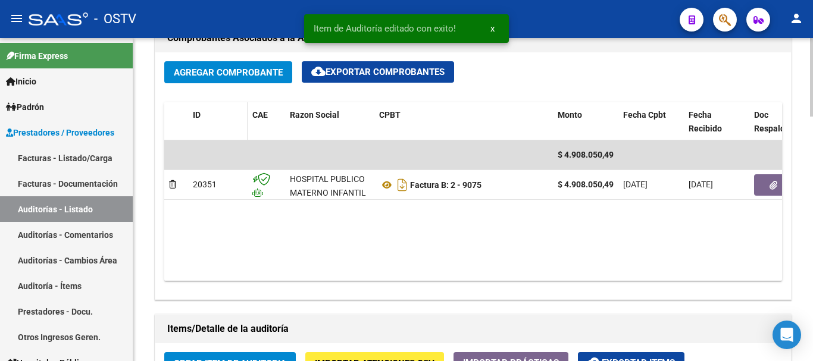
scroll to position [595, 0]
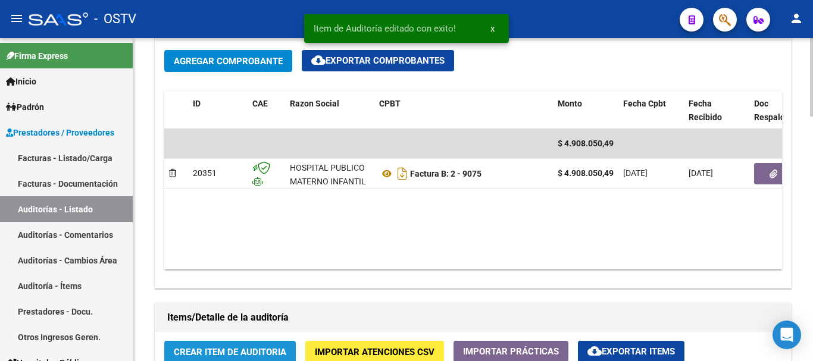
click at [217, 347] on span "Crear Item de Auditoria" at bounding box center [230, 352] width 112 height 11
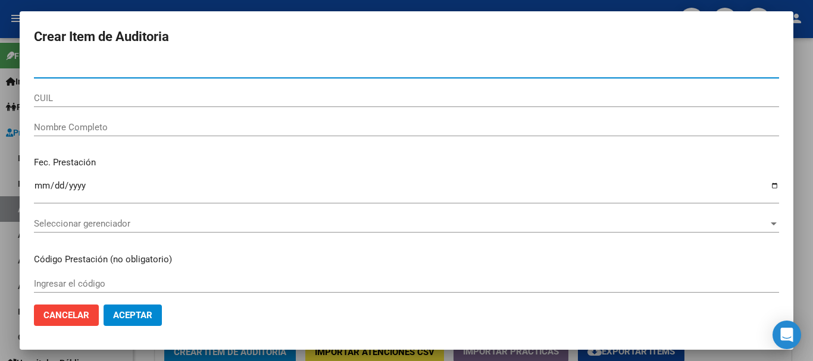
paste input "55967679"
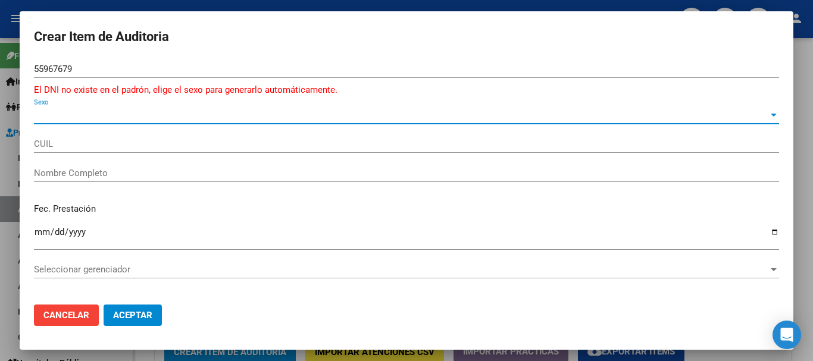
click at [60, 119] on span "Sexo" at bounding box center [401, 115] width 734 height 11
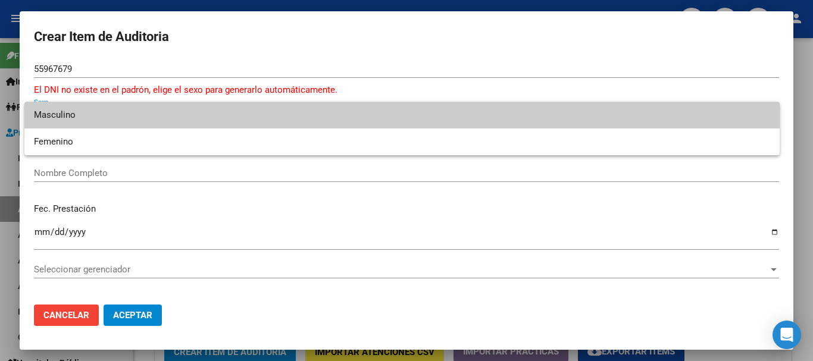
click at [68, 111] on span "Masculino" at bounding box center [402, 115] width 736 height 27
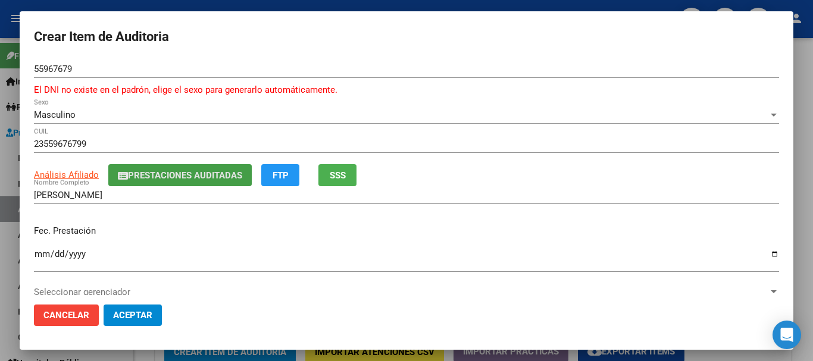
click at [180, 182] on button "Prestaciones Auditadas" at bounding box center [179, 175] width 143 height 22
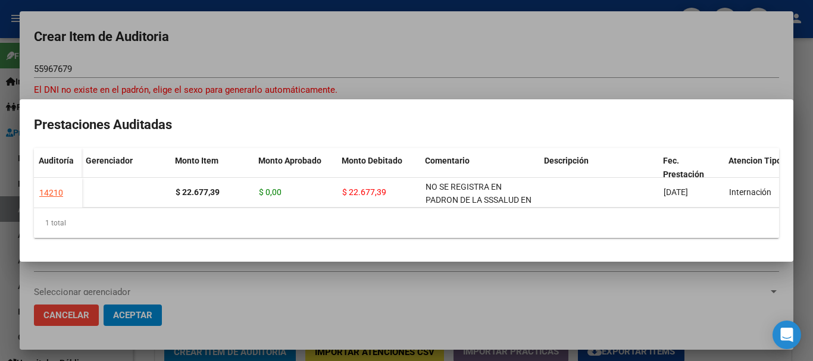
scroll to position [0, 1]
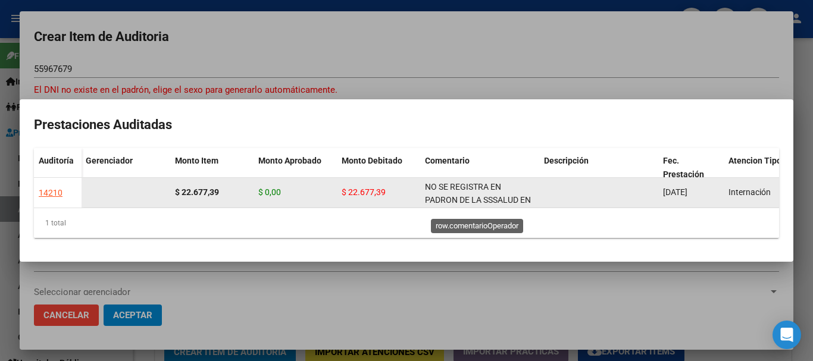
click at [458, 193] on span "NO SE REGISTRA EN PADRON DE LA SSSALUD EN FECHA DE PRESTACION" at bounding box center [478, 200] width 106 height 37
click at [458, 192] on span "NO SE REGISTRA EN PADRON DE LA SSSALUD EN FECHA DE PRESTACION" at bounding box center [478, 200] width 106 height 37
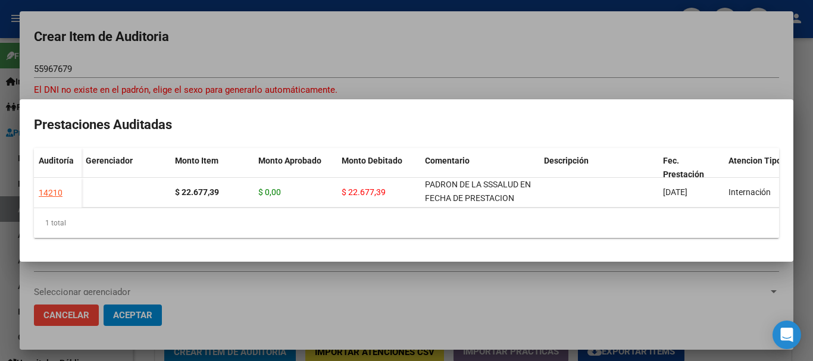
scroll to position [1, 0]
copy span "NO SE REGISTRA EN PADRON DE LA SSSALUD EN FECHA DE PRESTACION"
click at [382, 23] on div at bounding box center [406, 180] width 813 height 361
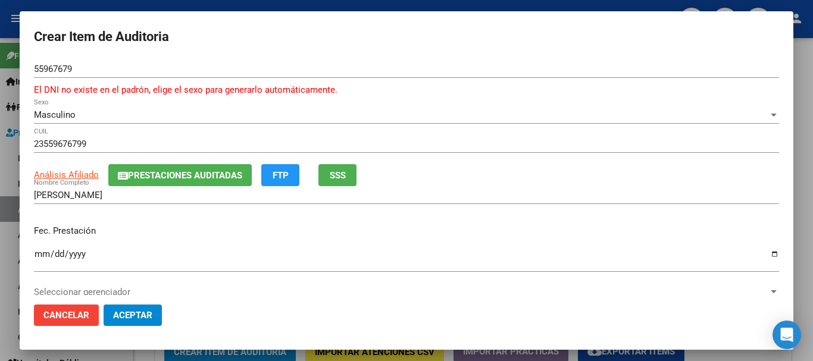
click at [403, 206] on div "[PERSON_NAME] Nombre Completo" at bounding box center [406, 200] width 745 height 29
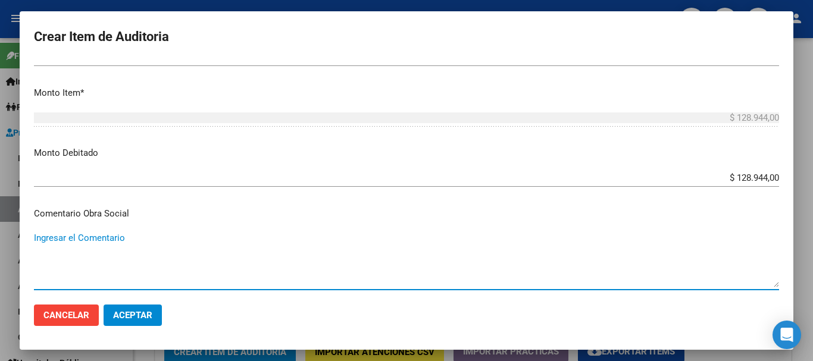
scroll to position [579, 0]
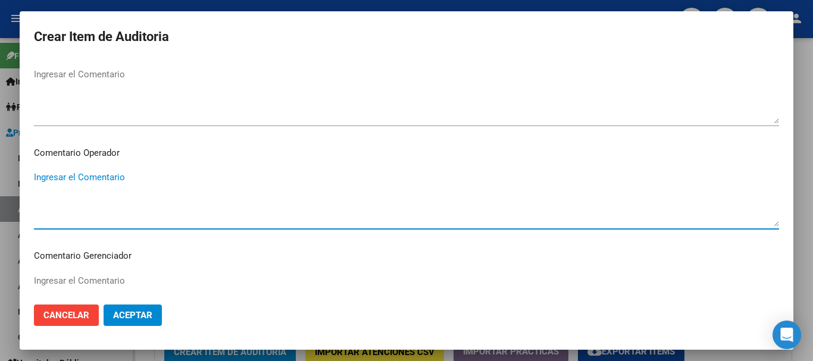
paste textarea "NO SE REGISTRA EN PADRON DE LA SSSALUD EN FECHA DE PRESTACION"
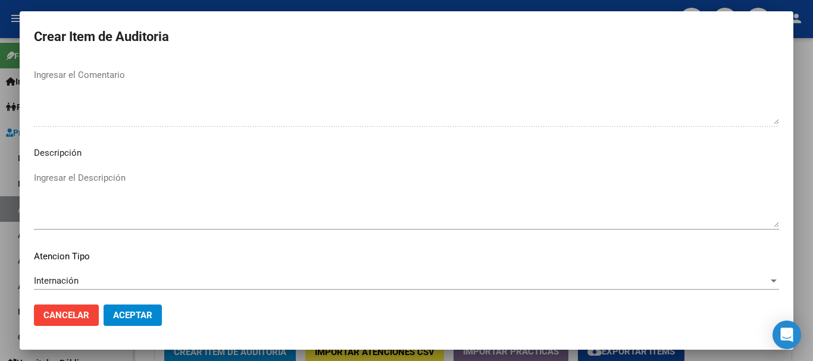
scroll to position [851, 0]
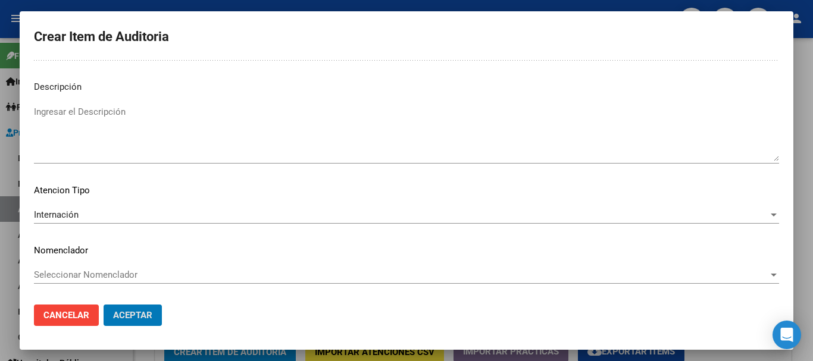
click at [104, 305] on button "Aceptar" at bounding box center [133, 315] width 58 height 21
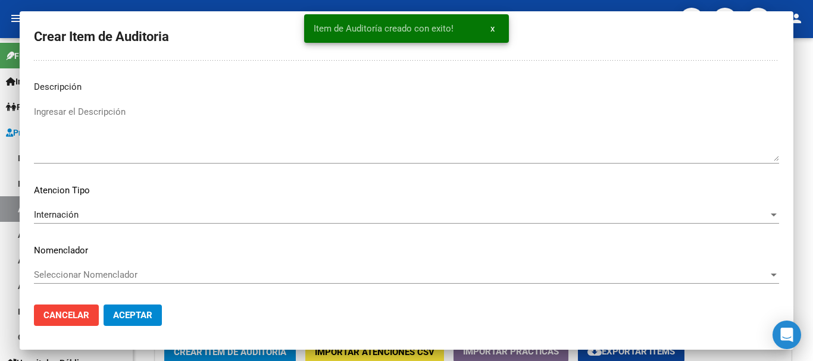
scroll to position [597, 0]
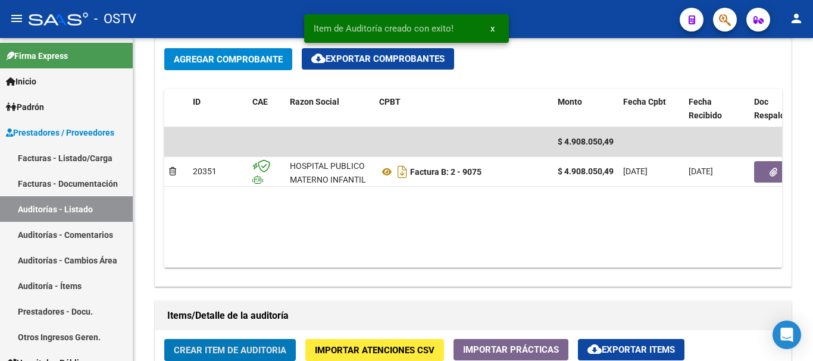
click at [164, 339] on button "Crear Item de Auditoria" at bounding box center [230, 350] width 132 height 22
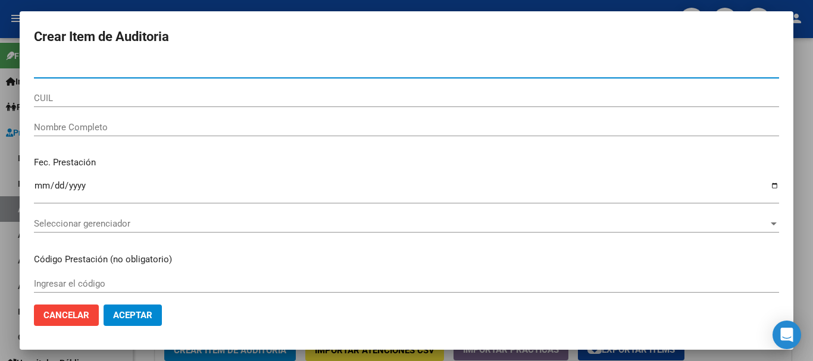
paste input "59287917"
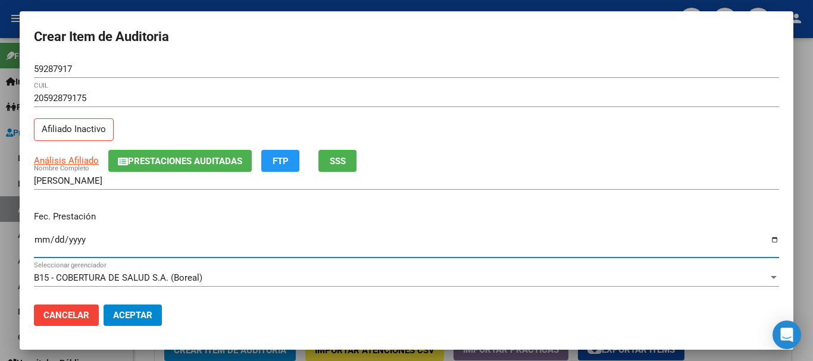
click at [180, 158] on span "Prestaciones Auditadas" at bounding box center [185, 161] width 114 height 11
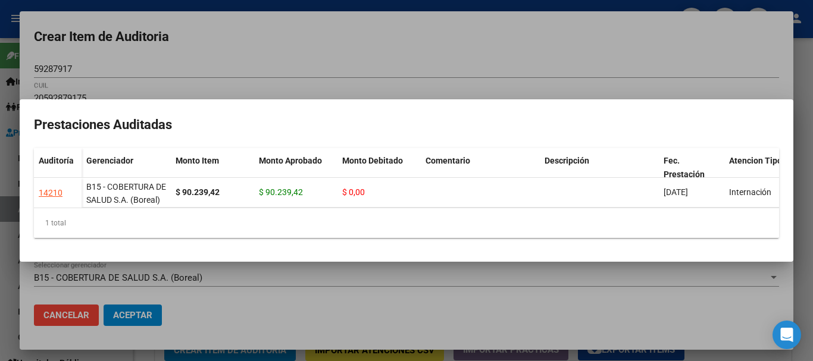
click at [489, 51] on div at bounding box center [406, 180] width 813 height 361
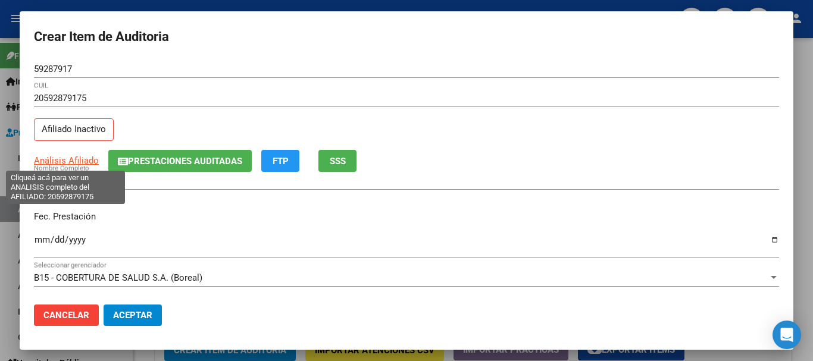
click at [68, 161] on span "Análisis Afiliado" at bounding box center [66, 160] width 65 height 11
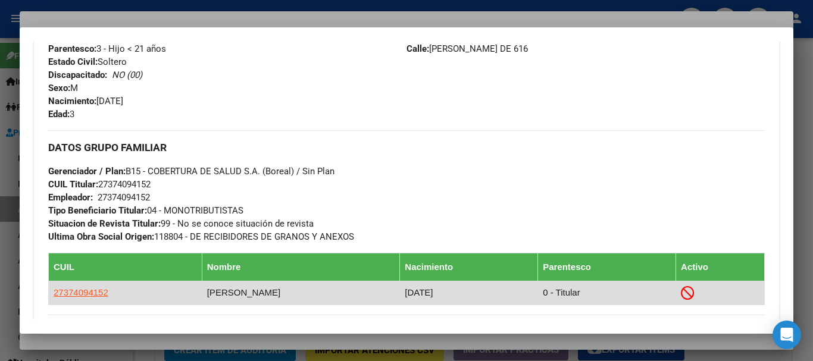
scroll to position [707, 0]
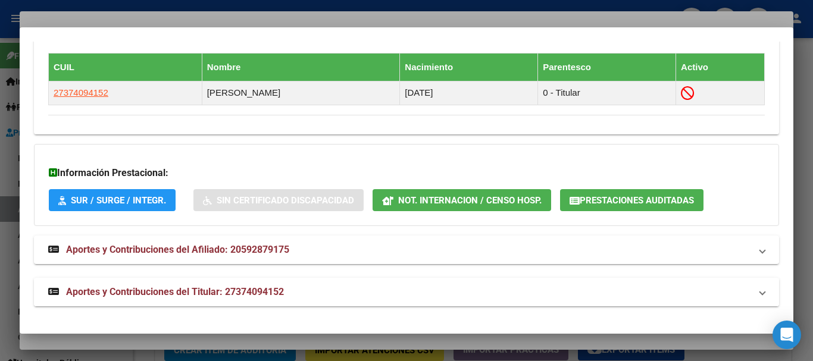
click at [192, 286] on span "Aportes y Contribuciones del Titular: 27374094152" at bounding box center [175, 291] width 218 height 11
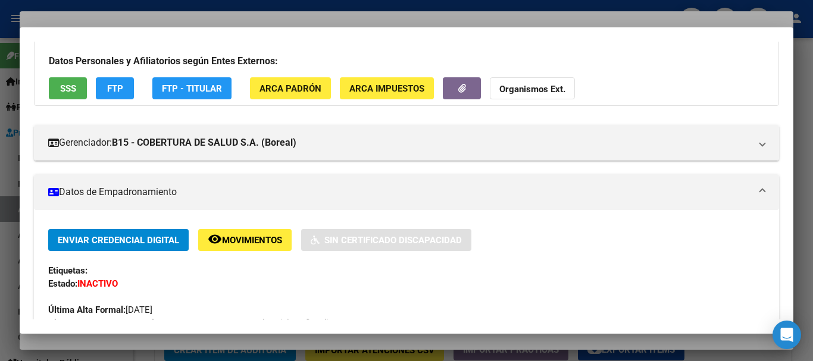
scroll to position [52, 0]
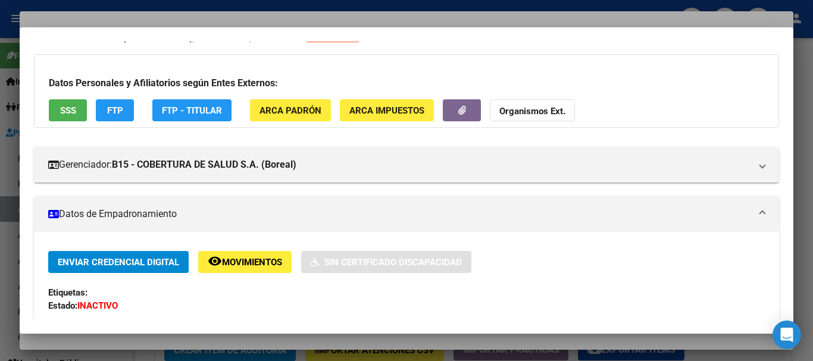
click at [186, 15] on div at bounding box center [406, 180] width 813 height 361
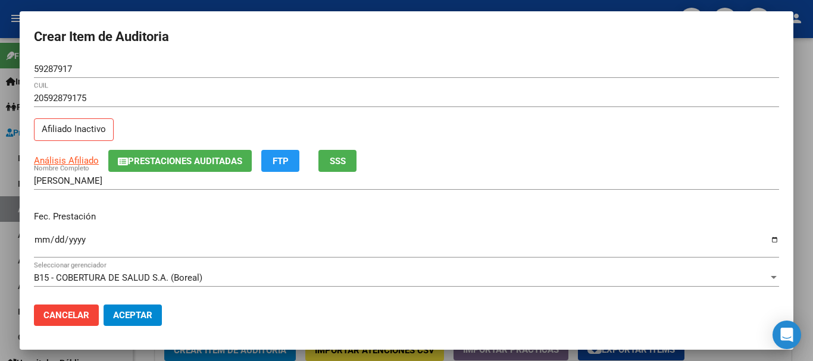
click at [490, 165] on div "Análisis Afiliado Prestaciones Auditadas FTP SSS" at bounding box center [406, 161] width 745 height 22
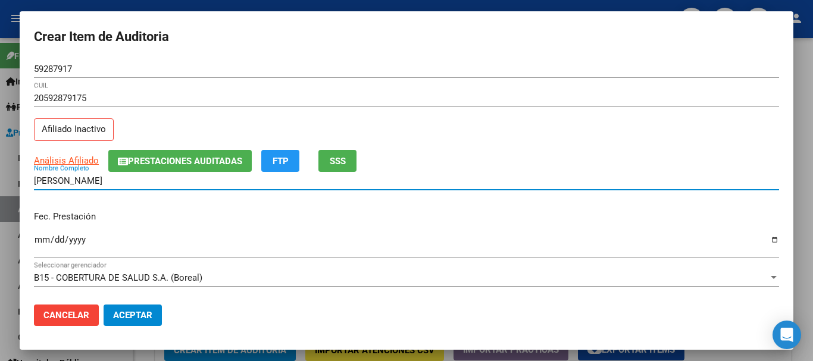
click at [177, 165] on span "Prestaciones Auditadas" at bounding box center [185, 161] width 114 height 11
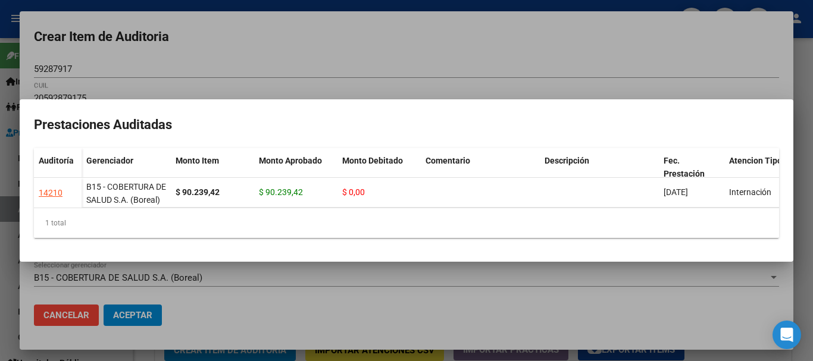
click at [268, 65] on div at bounding box center [406, 180] width 813 height 361
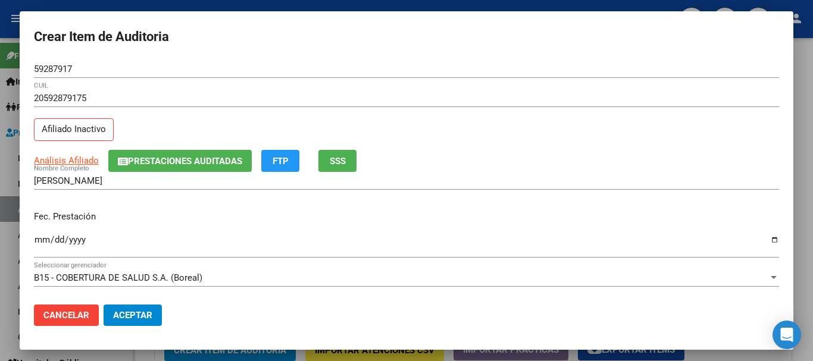
click at [621, 203] on div "Fec. Prestación [DATE] Ingresar la fecha" at bounding box center [406, 235] width 745 height 68
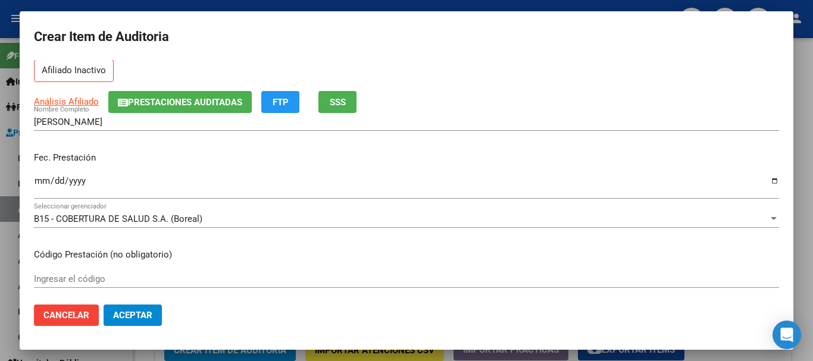
scroll to position [45, 0]
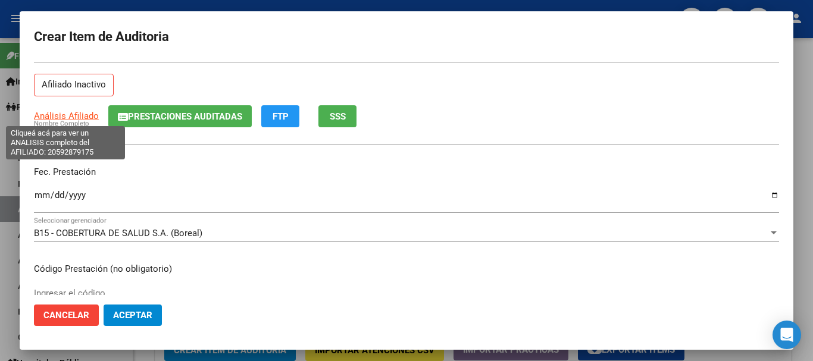
click at [54, 112] on span "Análisis Afiliado" at bounding box center [66, 116] width 65 height 11
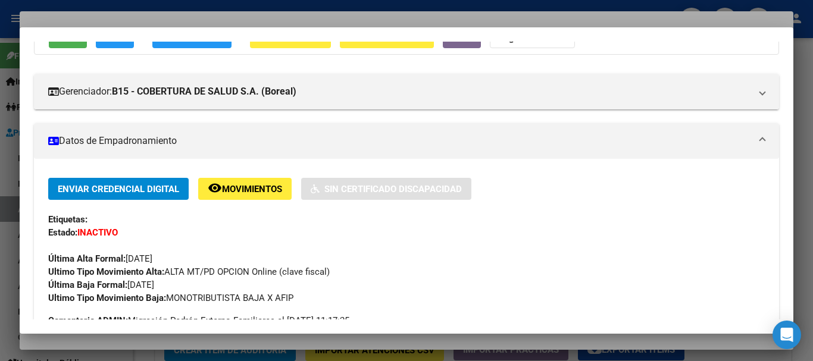
scroll to position [119, 0]
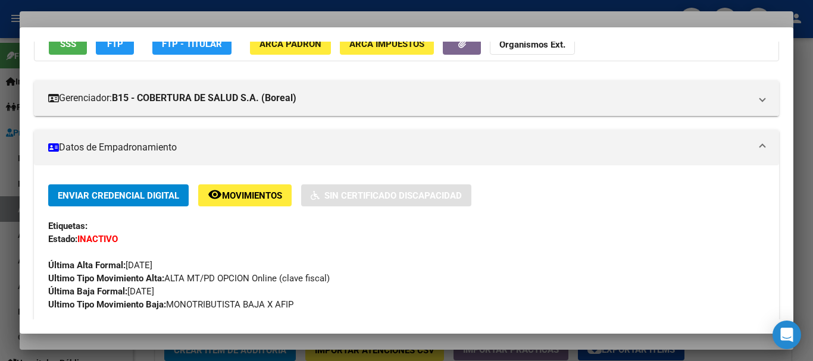
click at [214, 11] on div at bounding box center [406, 180] width 813 height 361
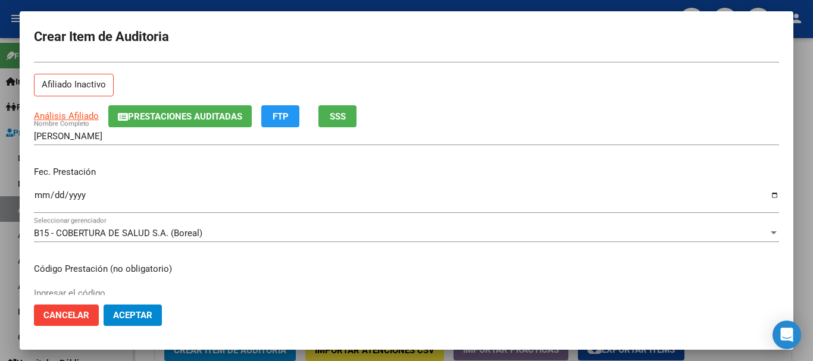
click at [630, 170] on p "Fec. Prestación" at bounding box center [406, 172] width 745 height 14
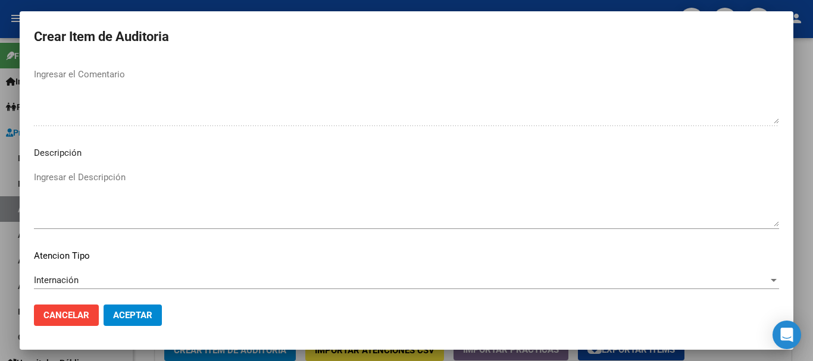
scroll to position [837, 0]
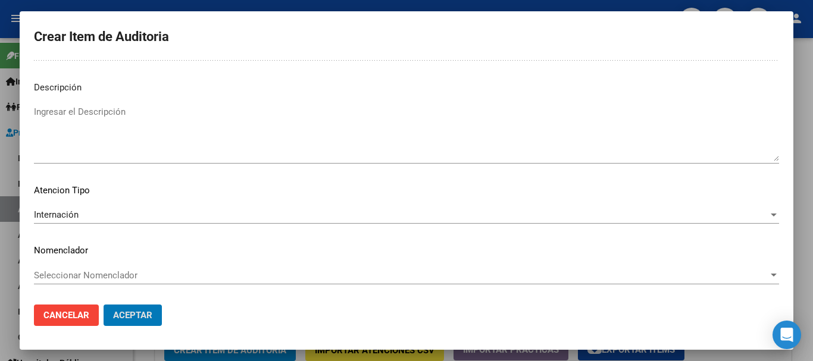
click at [104, 305] on button "Aceptar" at bounding box center [133, 315] width 58 height 21
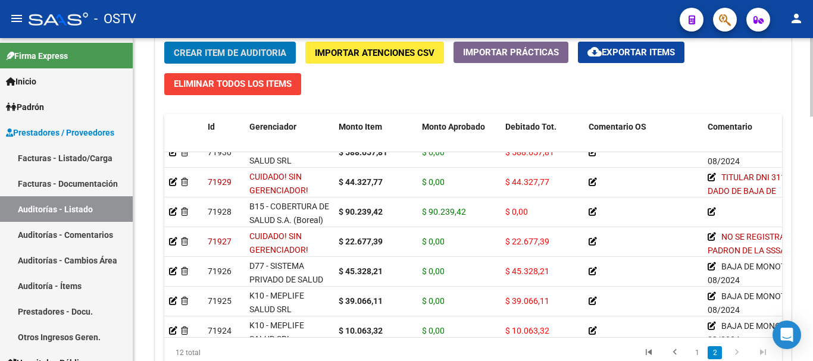
scroll to position [167, 0]
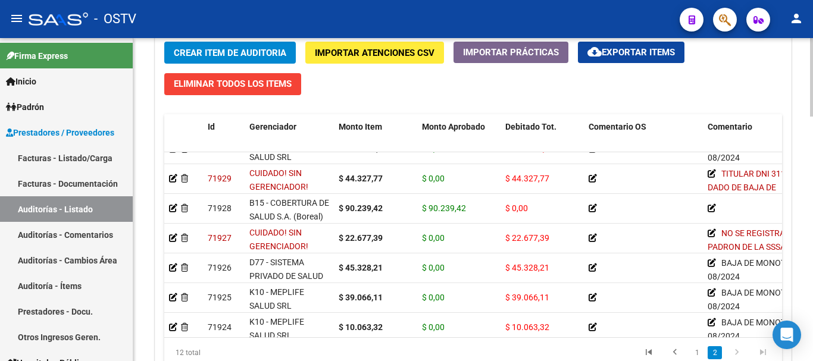
click at [784, 248] on div "Crear Item de Auditoria Importar Atenciones CSV Importar Prácticas cloud_downlo…" at bounding box center [473, 209] width 636 height 353
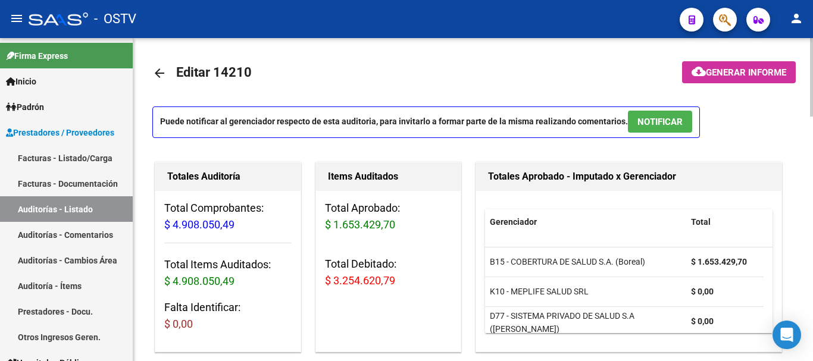
scroll to position [0, 0]
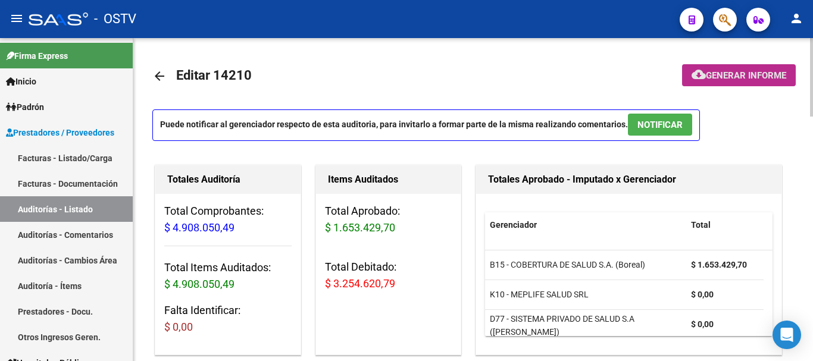
click at [743, 65] on button "cloud_download Generar informe" at bounding box center [739, 75] width 114 height 22
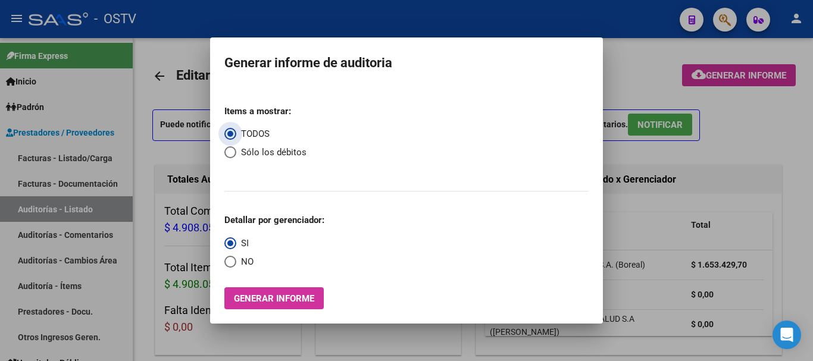
click at [233, 152] on span "Select an option" at bounding box center [230, 152] width 12 height 12
click at [233, 152] on input "Sólo los débitos" at bounding box center [230, 152] width 12 height 12
drag, startPoint x: 231, startPoint y: 261, endPoint x: 246, endPoint y: 286, distance: 29.9
click at [231, 260] on span "Select an option" at bounding box center [230, 262] width 12 height 12
click at [231, 260] on input "NO" at bounding box center [230, 262] width 12 height 12
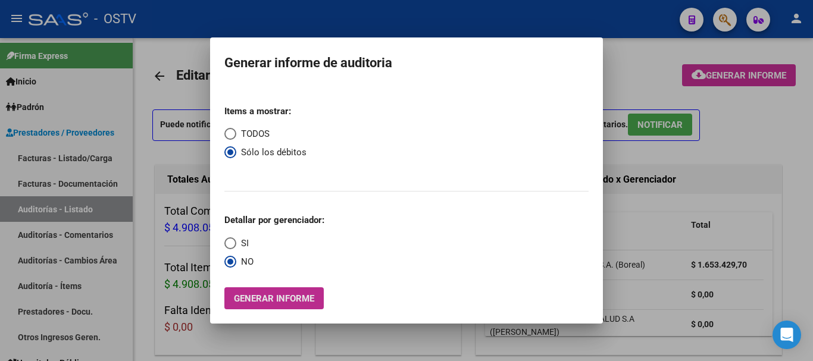
click at [252, 294] on span "Generar informe" at bounding box center [274, 298] width 80 height 11
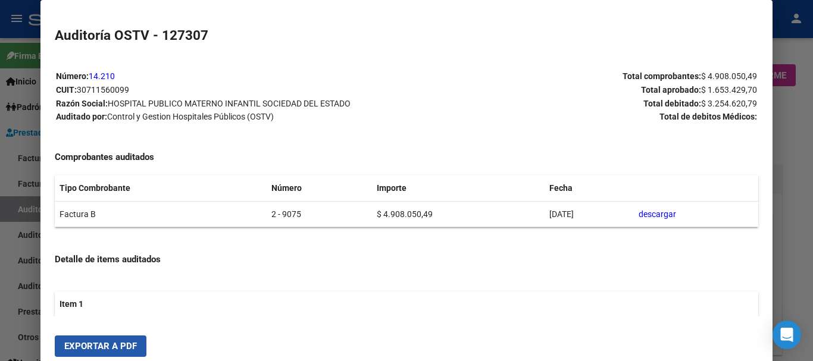
click at [98, 348] on span "Exportar a PDF" at bounding box center [100, 346] width 73 height 11
click at [812, 270] on div at bounding box center [406, 180] width 813 height 361
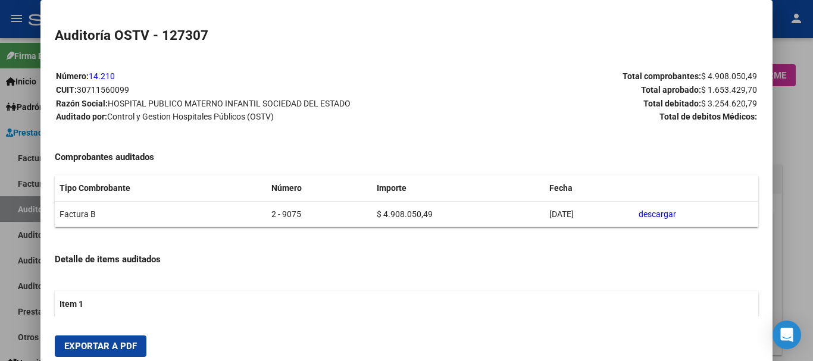
click at [812, 270] on div at bounding box center [406, 180] width 813 height 361
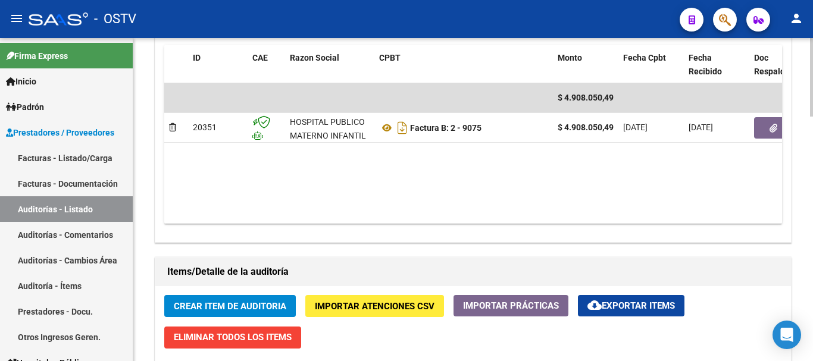
scroll to position [655, 0]
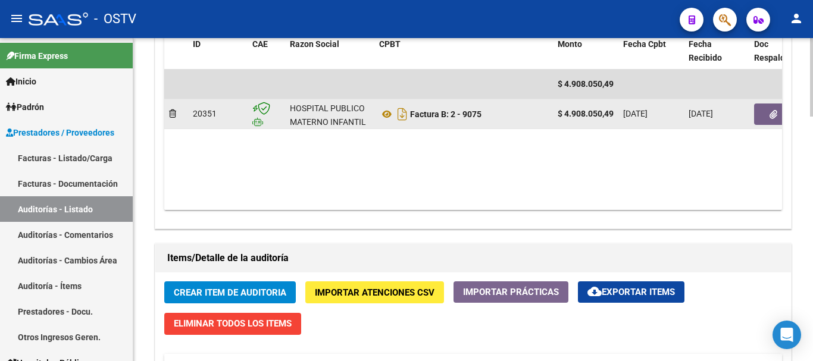
click at [775, 111] on icon "button" at bounding box center [773, 114] width 8 height 9
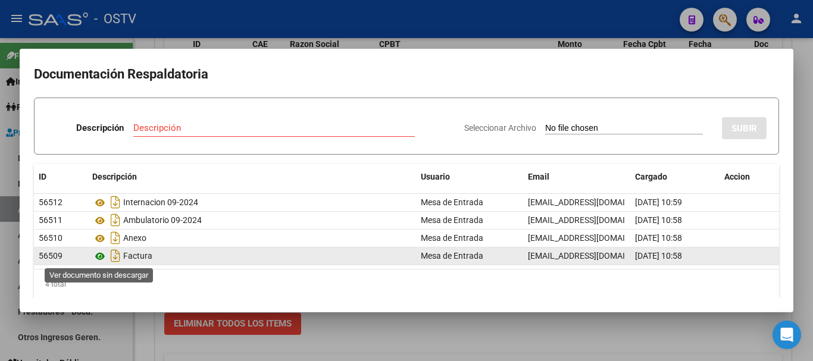
click at [101, 256] on icon at bounding box center [99, 256] width 15 height 14
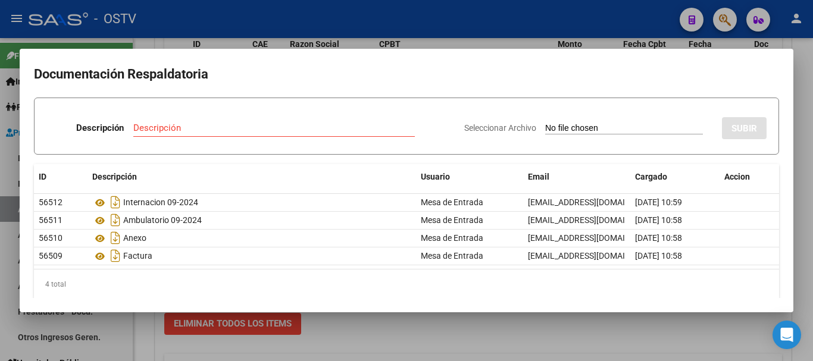
drag, startPoint x: 292, startPoint y: 114, endPoint x: 284, endPoint y: 127, distance: 15.2
click at [288, 121] on div "Descripción Descripción" at bounding box center [250, 130] width 408 height 36
click at [284, 127] on input "Descripción" at bounding box center [273, 128] width 281 height 11
click at [545, 123] on input "Seleccionar Archivo" at bounding box center [624, 128] width 158 height 11
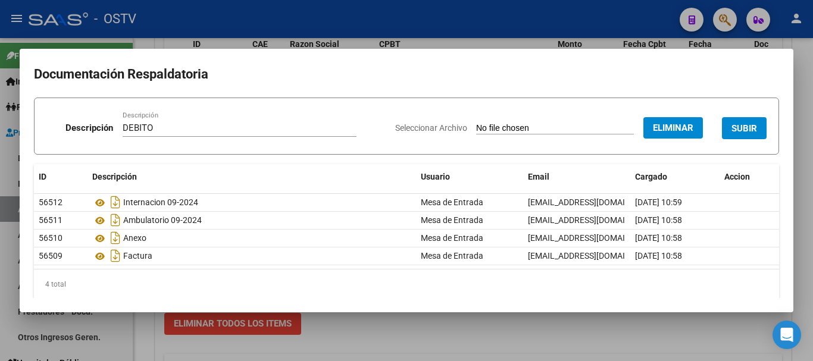
click at [739, 127] on span "SUBIR" at bounding box center [744, 128] width 26 height 11
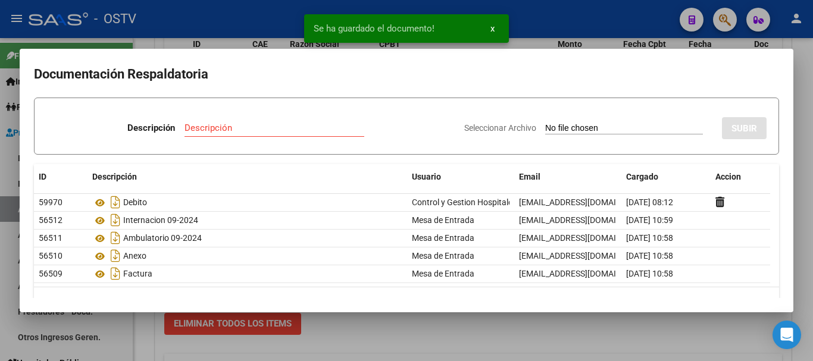
click at [812, 138] on div at bounding box center [406, 180] width 813 height 361
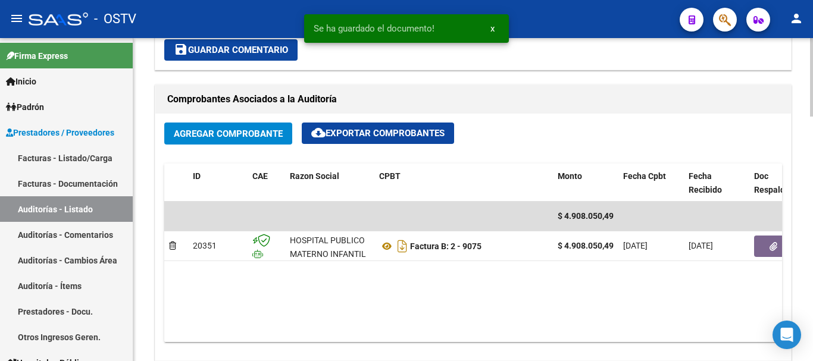
scroll to position [417, 0]
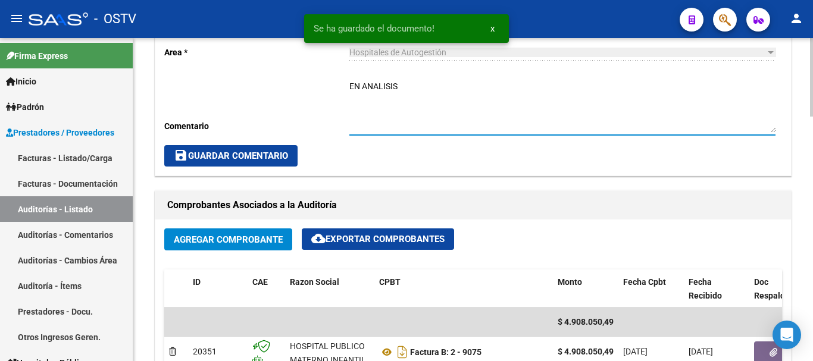
drag, startPoint x: 429, startPoint y: 96, endPoint x: 311, endPoint y: 82, distance: 118.7
click at [311, 82] on div "Cambiar de área a esta auditoría Area * Hospitales de Autogestión Seleccionar a…" at bounding box center [473, 85] width 636 height 179
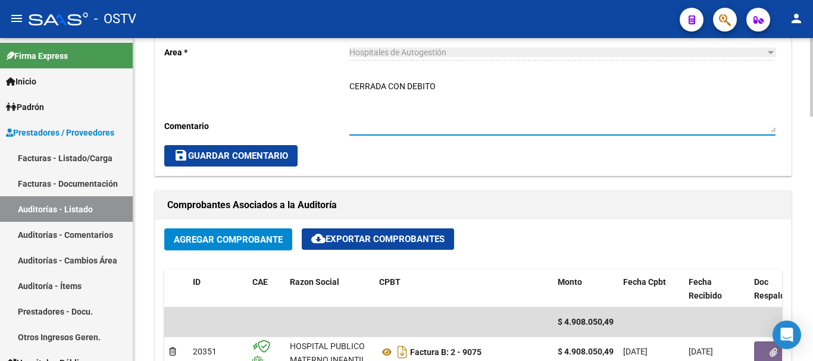
click at [230, 155] on span "save Guardar Comentario" at bounding box center [231, 156] width 114 height 11
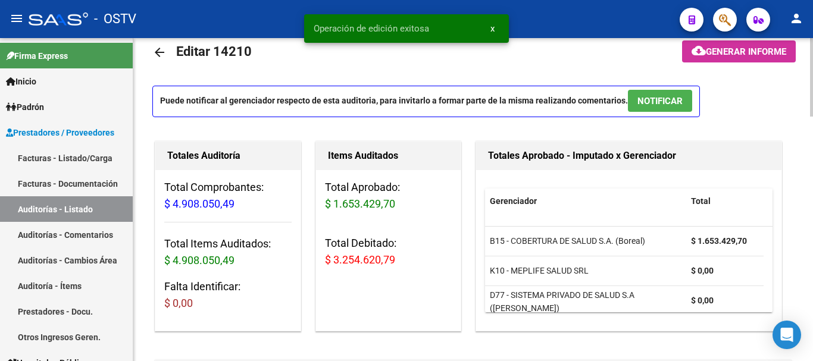
scroll to position [0, 0]
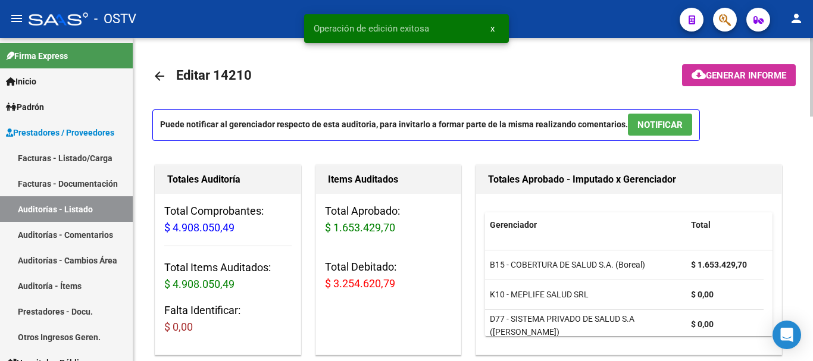
click at [164, 74] on mat-icon "arrow_back" at bounding box center [159, 76] width 14 height 14
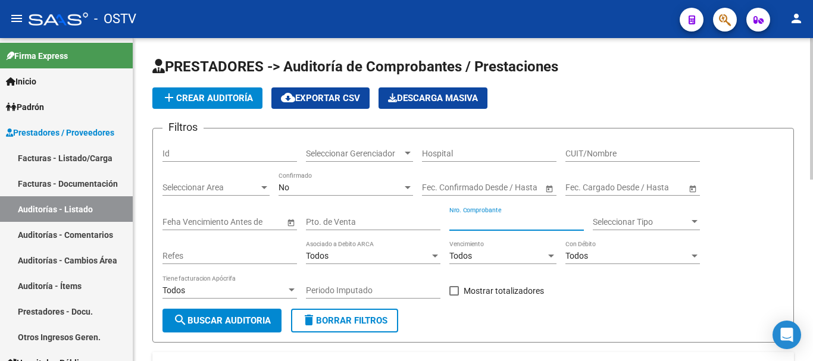
click at [485, 223] on input "Nro. Comprobante" at bounding box center [516, 222] width 134 height 10
paste input "3977"
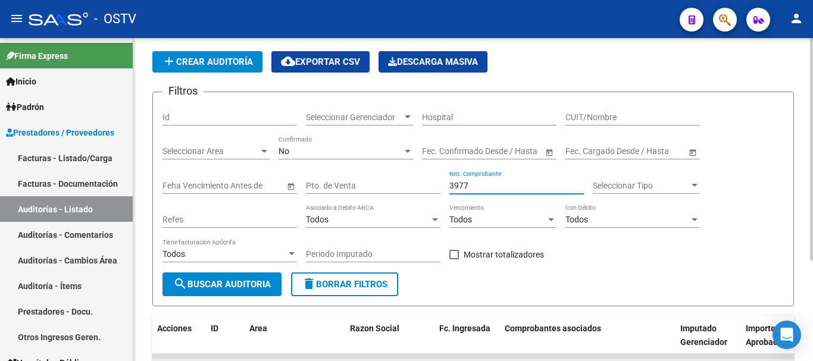
scroll to position [146, 0]
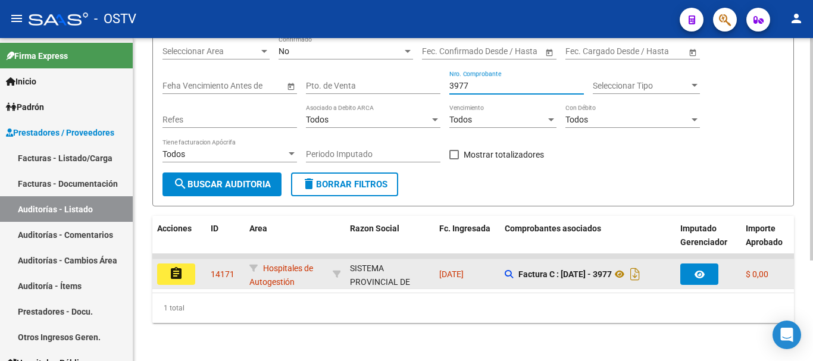
click at [171, 267] on mat-icon "assignment" at bounding box center [176, 274] width 14 height 14
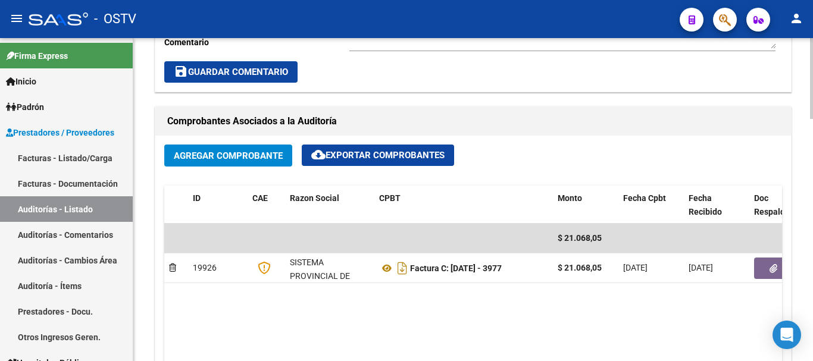
scroll to position [476, 0]
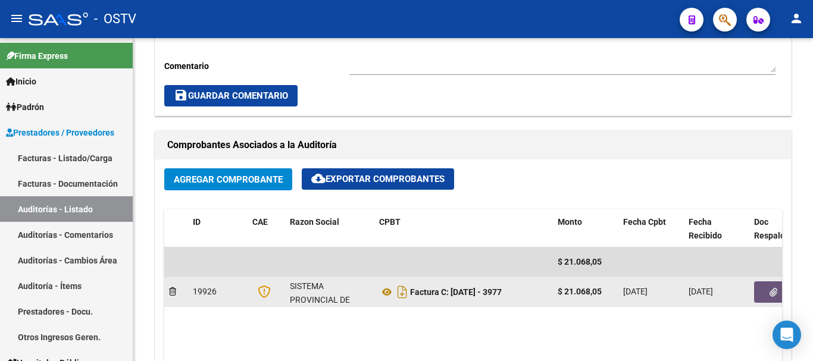
click at [761, 294] on button "button" at bounding box center [773, 291] width 38 height 21
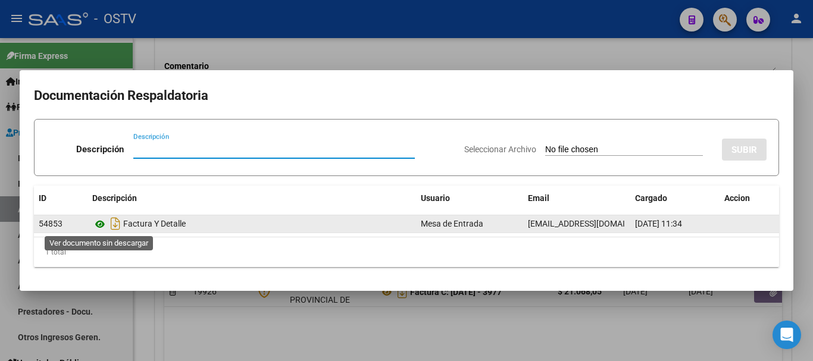
click at [104, 224] on icon at bounding box center [99, 224] width 15 height 14
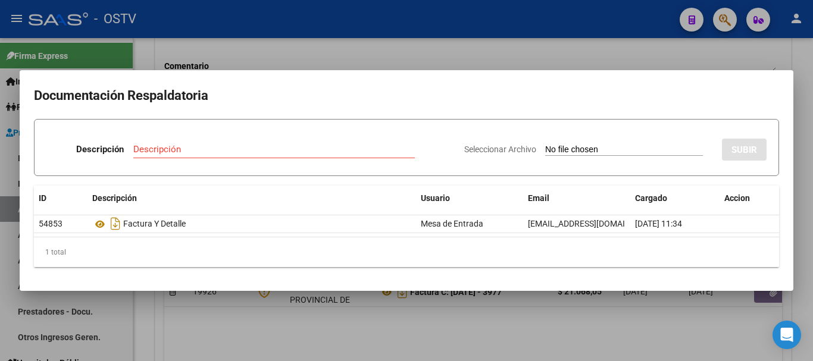
click at [430, 52] on div at bounding box center [406, 180] width 813 height 361
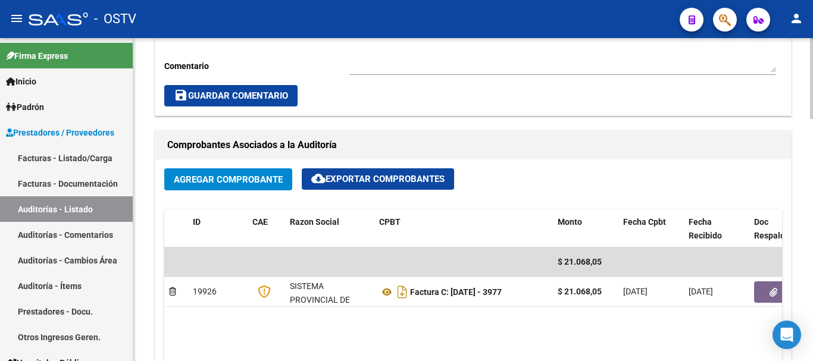
click at [590, 110] on div "Cambiar de área a esta auditoría Area * Hospitales de Autogestión Seleccionar a…" at bounding box center [473, 25] width 636 height 179
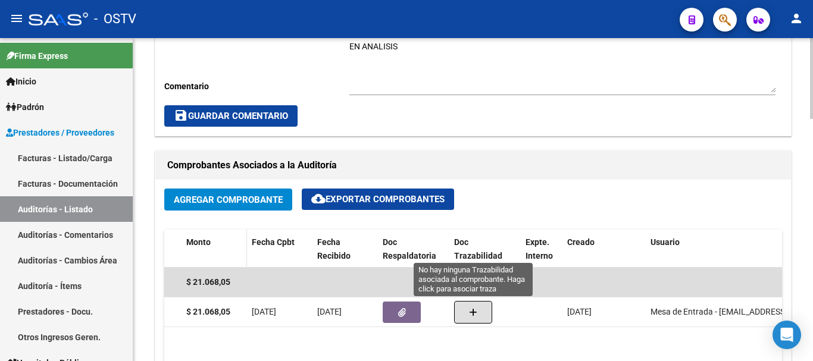
scroll to position [813, 0]
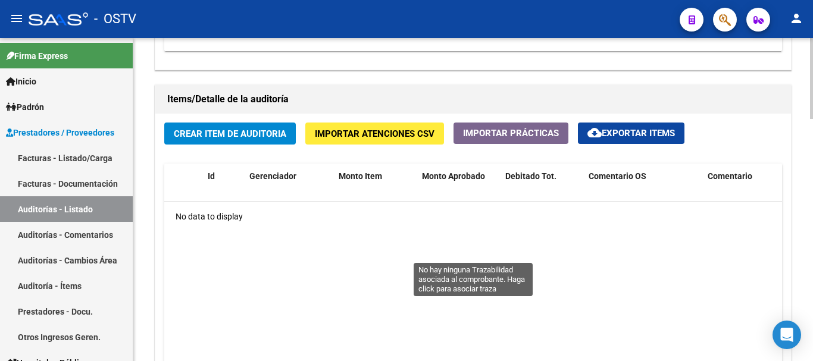
click at [219, 137] on span "Crear Item de Auditoria" at bounding box center [230, 134] width 112 height 11
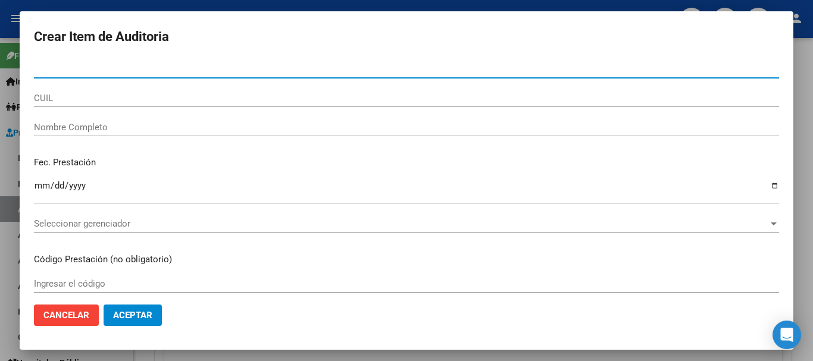
paste input "42524282"
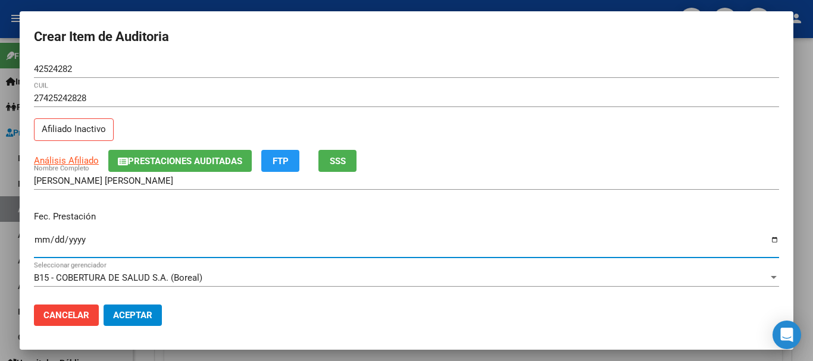
click at [148, 154] on button "Prestaciones Auditadas" at bounding box center [179, 161] width 143 height 22
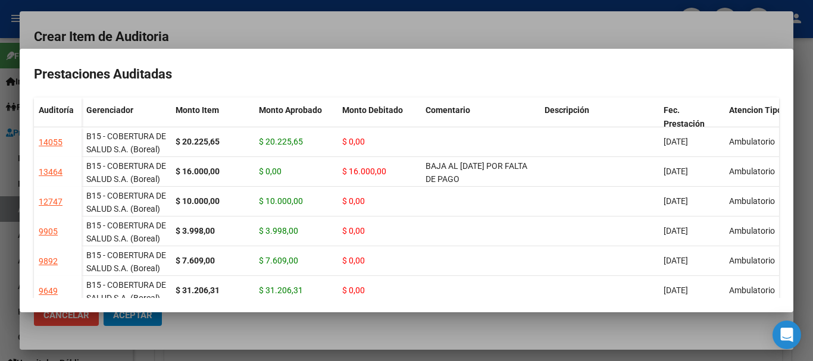
click at [327, 42] on div at bounding box center [406, 180] width 813 height 361
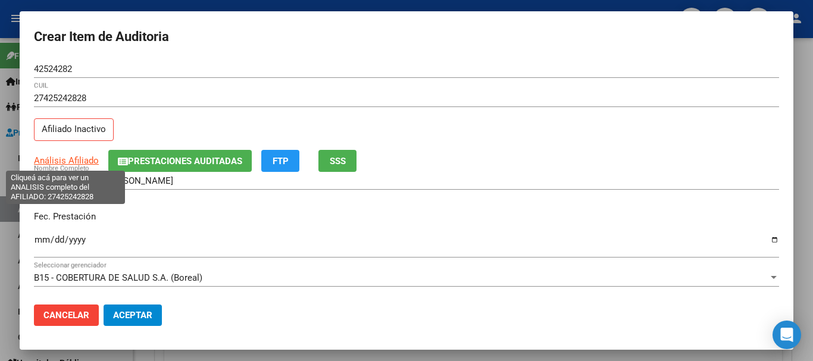
click at [80, 162] on span "Análisis Afiliado" at bounding box center [66, 160] width 65 height 11
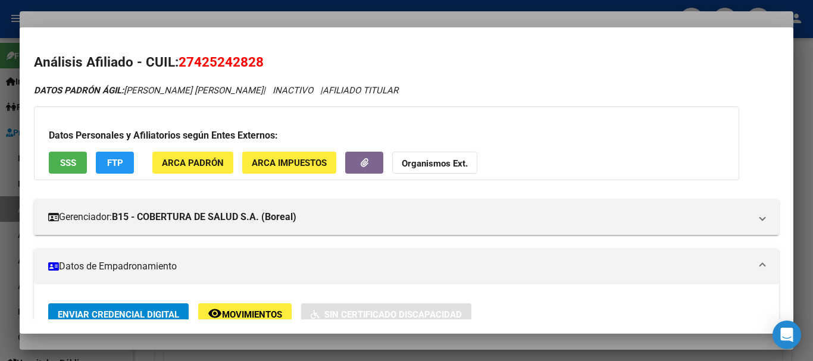
click at [304, 17] on div at bounding box center [406, 180] width 813 height 361
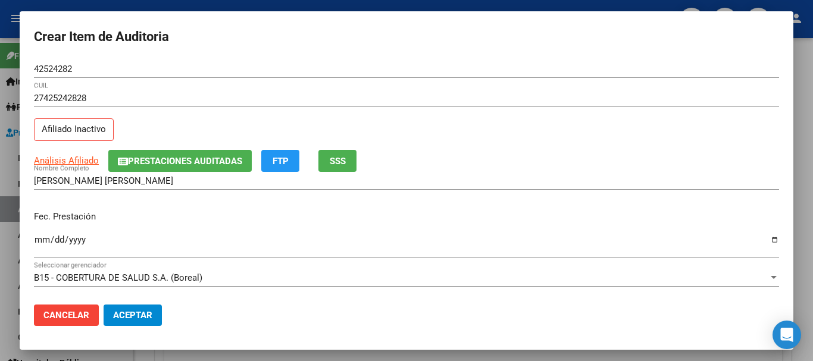
click at [171, 156] on span "Prestaciones Auditadas" at bounding box center [185, 161] width 114 height 11
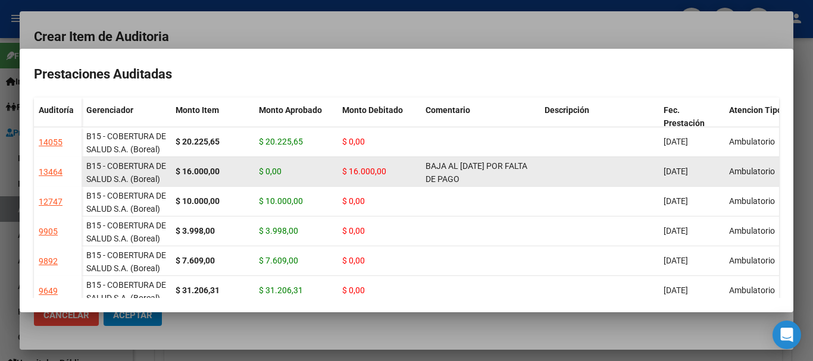
click at [490, 176] on div "BAJA AL [DATE] POR FALTA DE PAGO CORRESPONDIENTE PARA CONTAR CON COBERTURA" at bounding box center [481, 171] width 110 height 25
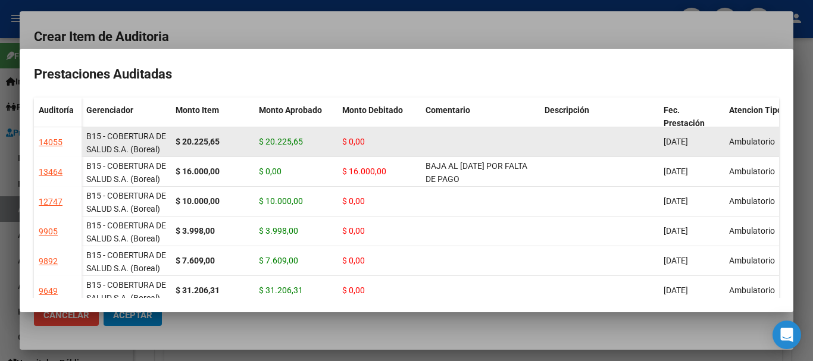
copy span "BAJA AL [DATE] POR FALTA DE PAGO CORRESPONDIENTE PARA CONTAR CON COBERTURA"
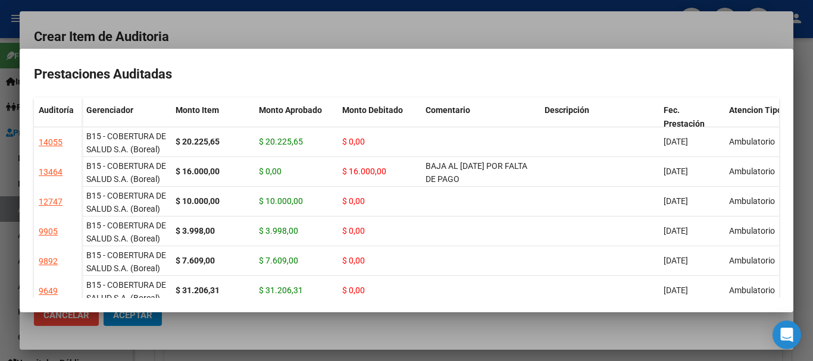
click at [439, 30] on div at bounding box center [406, 180] width 813 height 361
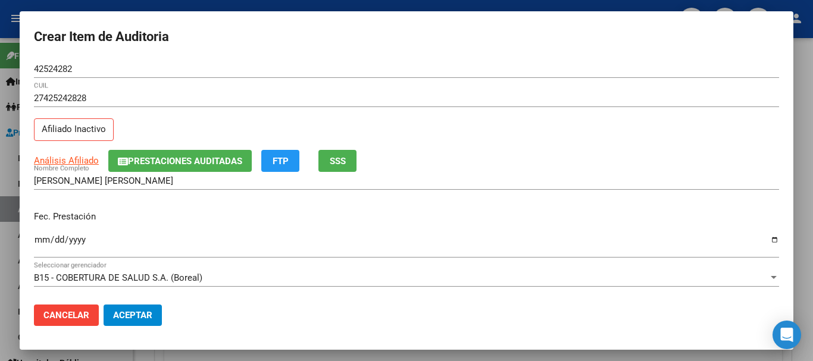
click at [206, 242] on input "[DATE]" at bounding box center [406, 244] width 745 height 19
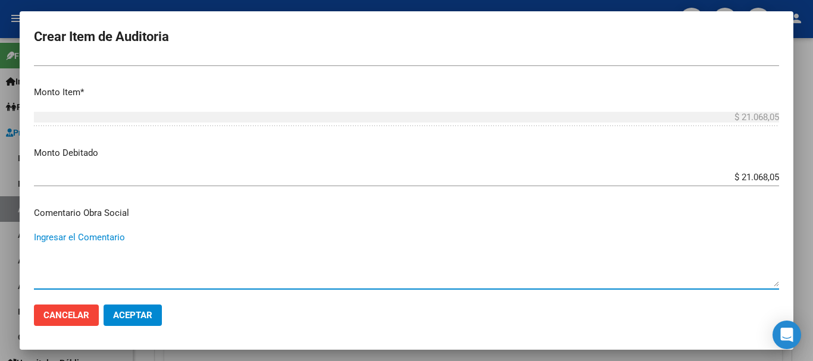
scroll to position [565, 0]
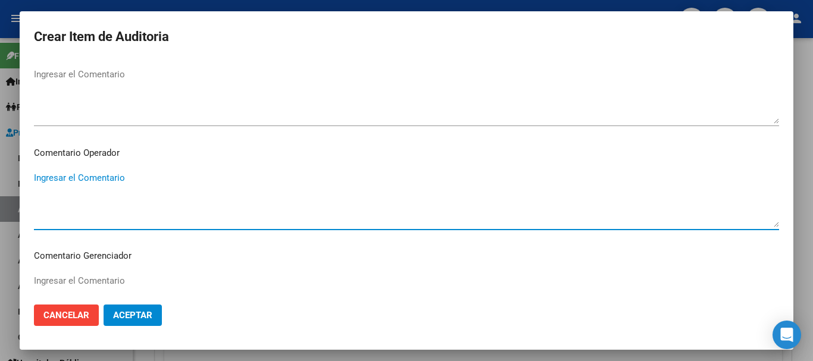
paste textarea "BAJA AL [DATE] POR FALTA DE PAGO CORRESPONDIENTE PARA CONTAR CON COBERTURA"
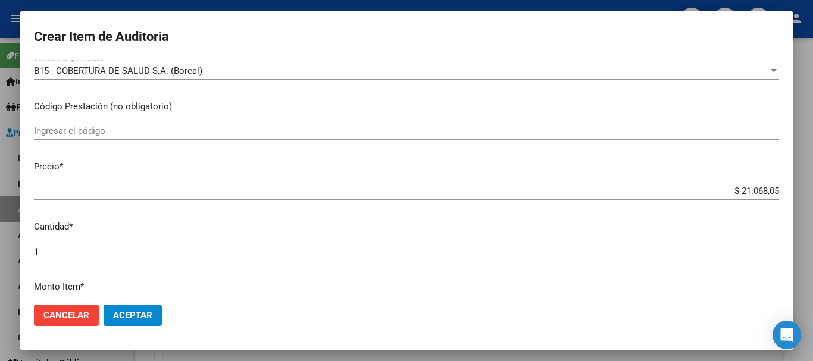
scroll to position [0, 0]
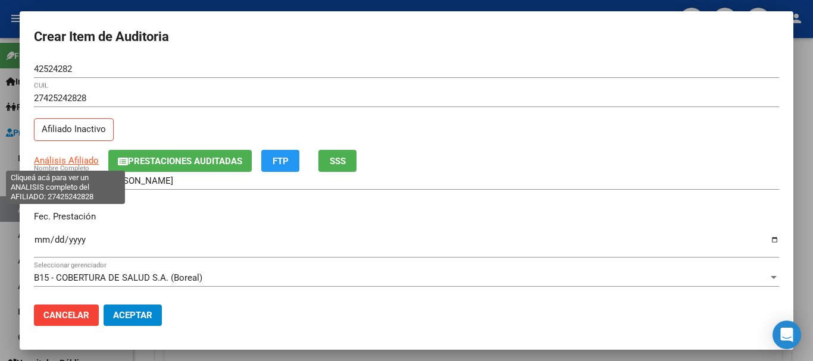
click at [87, 161] on span "Análisis Afiliado" at bounding box center [66, 160] width 65 height 11
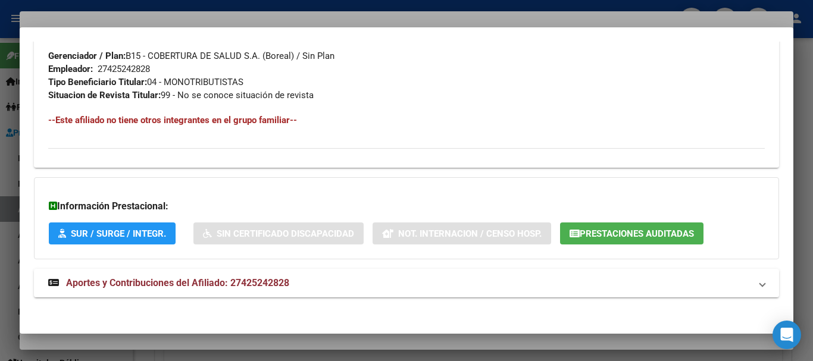
scroll to position [614, 0]
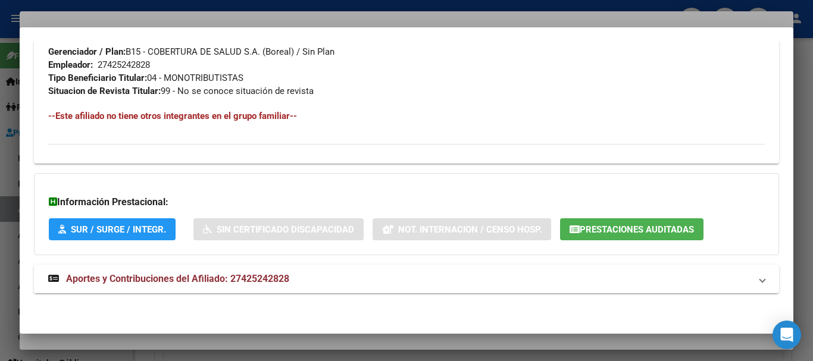
click at [167, 280] on span "Aportes y Contribuciones del Afiliado: 27425242828" at bounding box center [177, 278] width 223 height 11
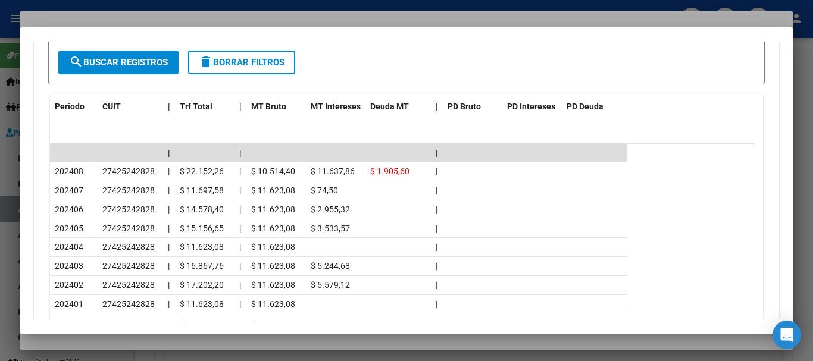
scroll to position [1030, 0]
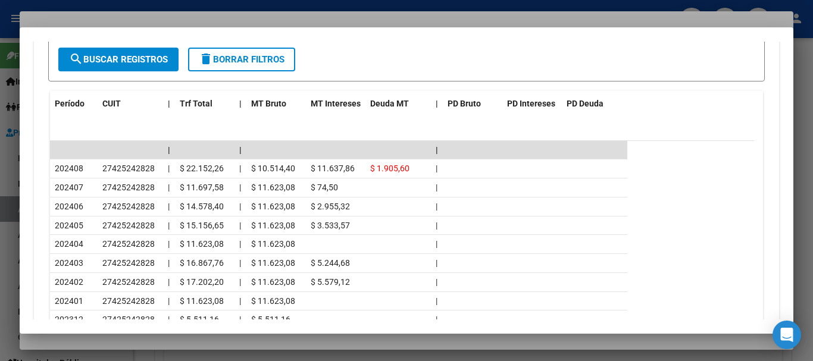
click at [202, 21] on div at bounding box center [406, 180] width 813 height 361
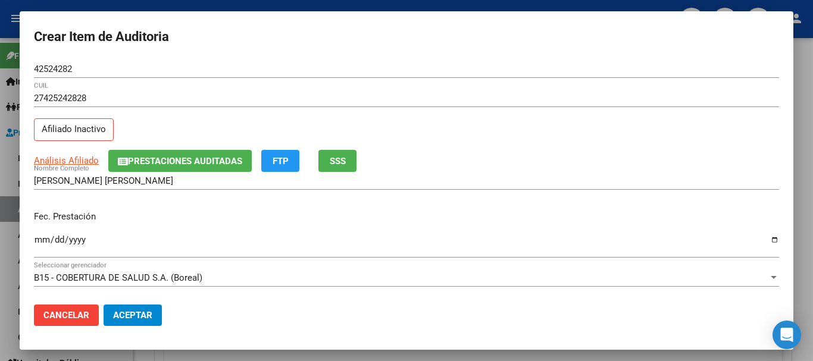
click at [553, 199] on div "[PERSON_NAME] [PERSON_NAME] Nombre Completo" at bounding box center [406, 186] width 745 height 29
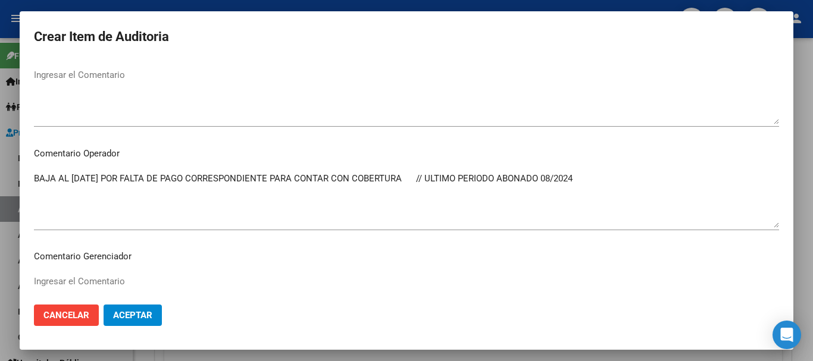
scroll to position [593, 0]
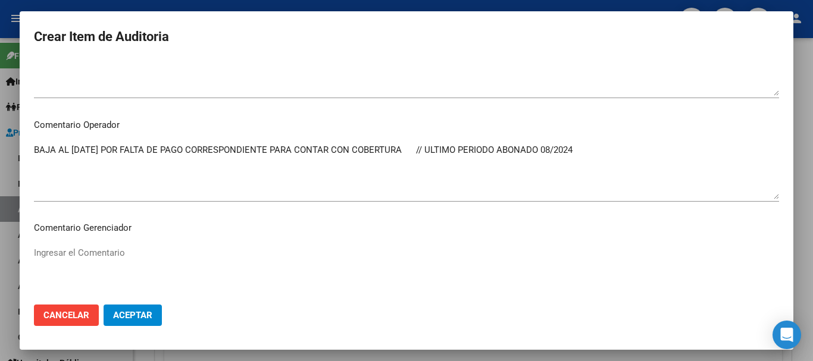
click at [405, 190] on textarea "BAJA AL [DATE] POR FALTA DE PAGO CORRESPONDIENTE PARA CONTAR CON COBERTURA   //…" at bounding box center [406, 171] width 745 height 56
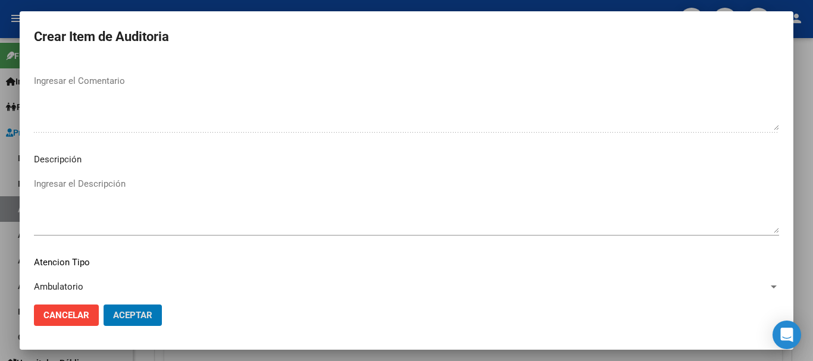
scroll to position [658, 0]
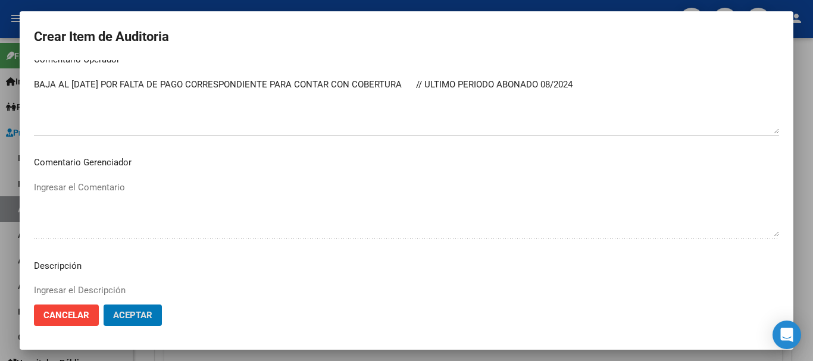
click at [104, 305] on button "Aceptar" at bounding box center [133, 315] width 58 height 21
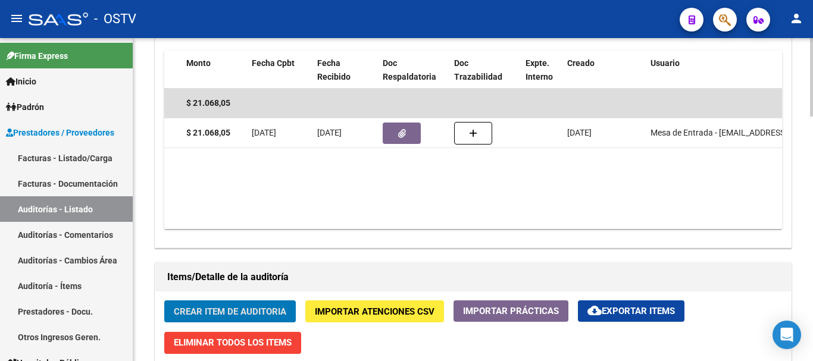
scroll to position [635, 0]
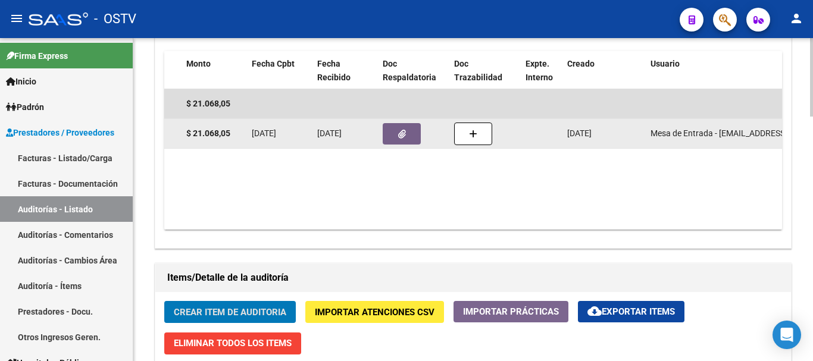
click at [398, 141] on button "button" at bounding box center [402, 133] width 38 height 21
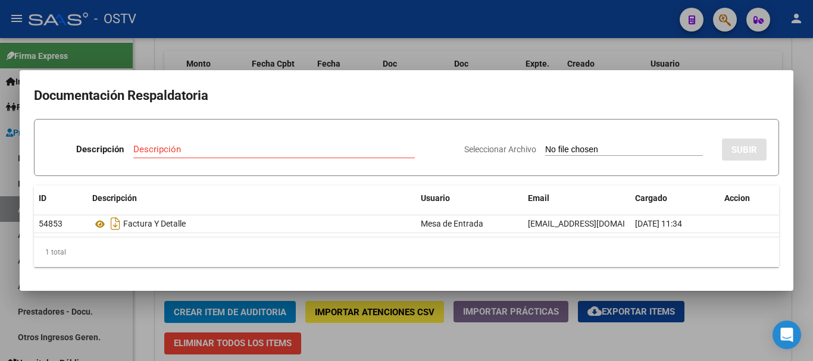
click at [670, 61] on div at bounding box center [406, 180] width 813 height 361
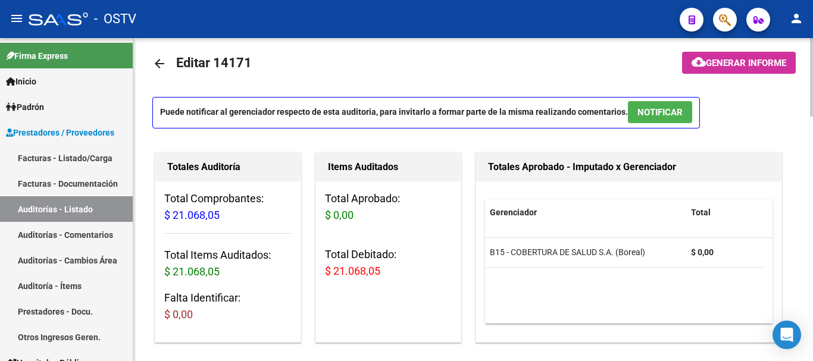
scroll to position [0, 0]
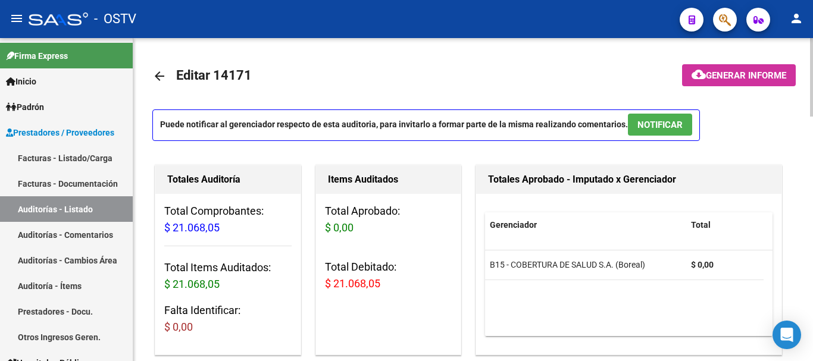
click at [752, 79] on span "Generar informe" at bounding box center [746, 75] width 80 height 11
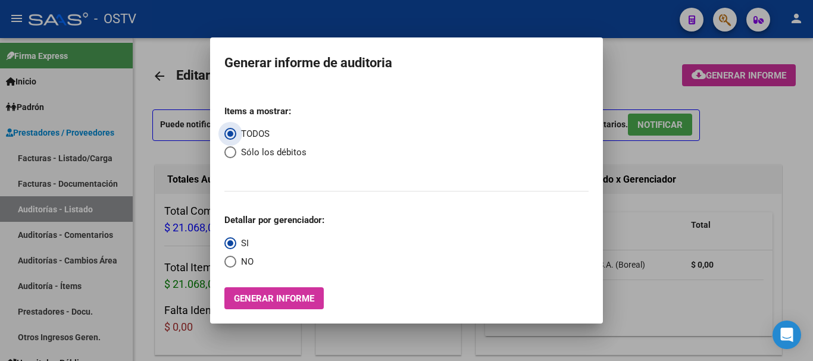
click at [223, 157] on mat-dialog-content "Items a mostrar: TODOS Sólo los débitos Detallar por gerenciador: SI NO Generar…" at bounding box center [406, 198] width 393 height 224
click at [232, 152] on span "Select an option" at bounding box center [230, 152] width 12 height 12
click at [232, 152] on input "Sólo los débitos" at bounding box center [230, 152] width 12 height 12
drag, startPoint x: 229, startPoint y: 259, endPoint x: 233, endPoint y: 271, distance: 12.3
click at [230, 264] on span "Select an option" at bounding box center [230, 262] width 12 height 12
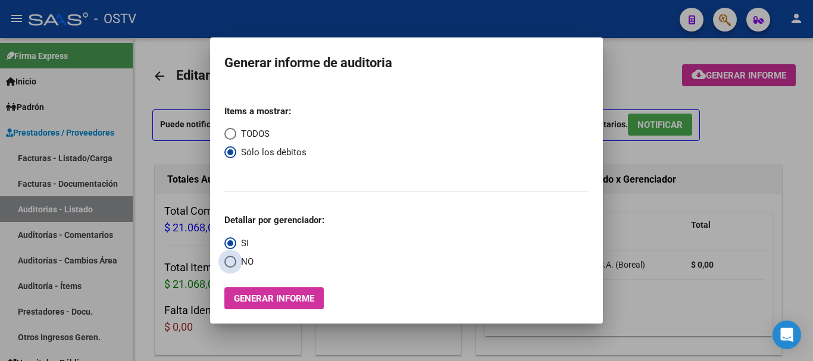
click at [230, 264] on input "NO" at bounding box center [230, 262] width 12 height 12
click at [251, 296] on span "Generar informe" at bounding box center [274, 298] width 80 height 11
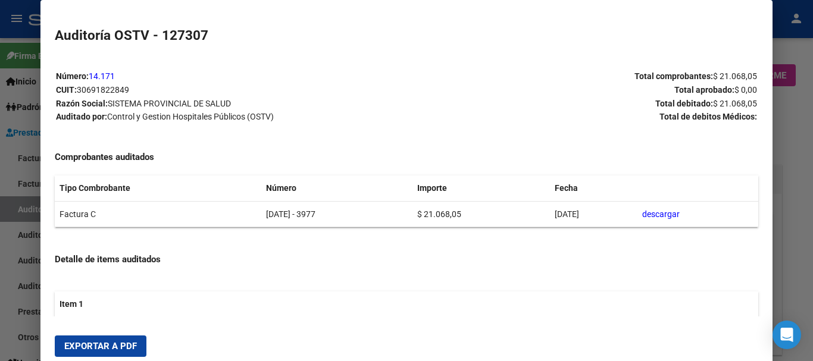
click at [119, 340] on button "Exportar a PDF" at bounding box center [101, 346] width 92 height 21
click at [812, 196] on div at bounding box center [406, 180] width 813 height 361
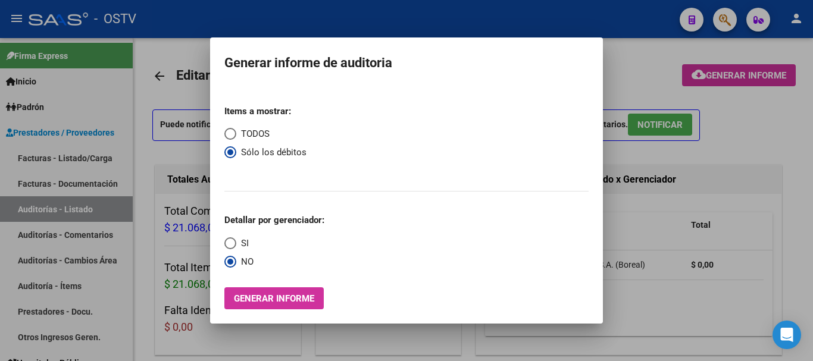
click at [812, 196] on div at bounding box center [406, 180] width 813 height 361
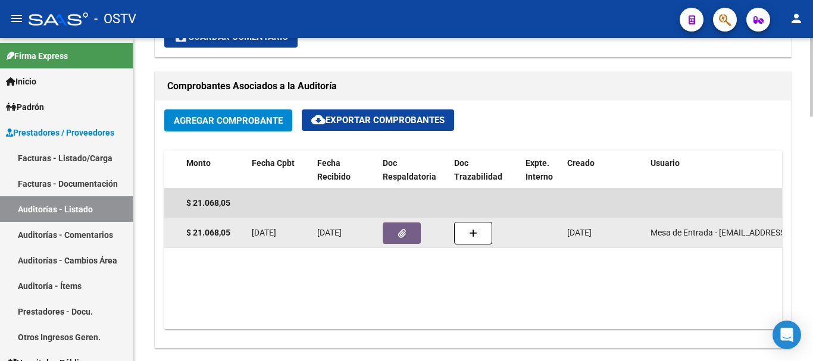
scroll to position [595, 0]
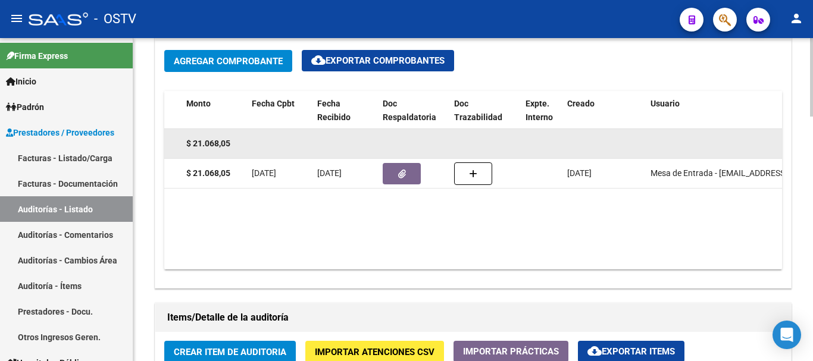
click at [376, 157] on datatable-body-cell at bounding box center [344, 143] width 65 height 29
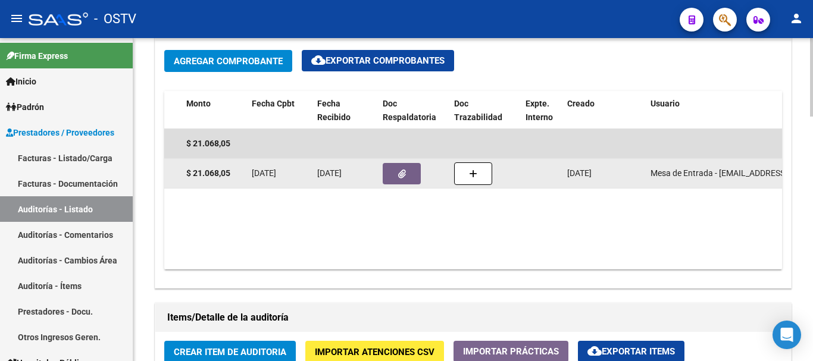
click at [411, 171] on button "button" at bounding box center [402, 173] width 38 height 21
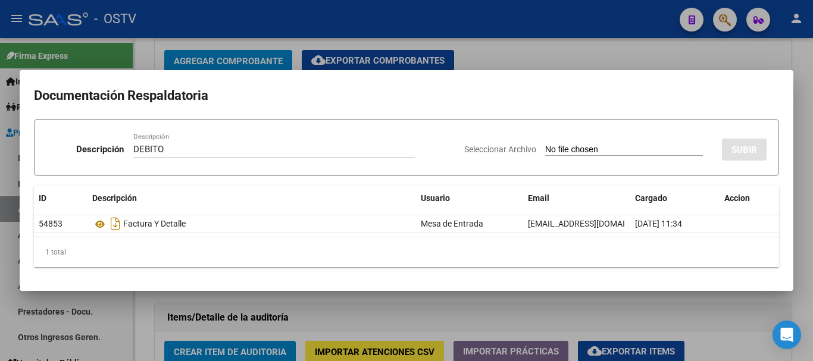
click at [545, 145] on input "Seleccionar Archivo" at bounding box center [624, 150] width 158 height 11
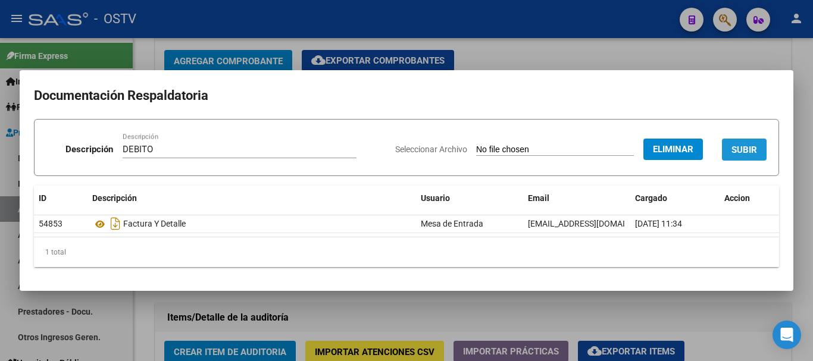
click at [750, 147] on span "SUBIR" at bounding box center [744, 150] width 26 height 11
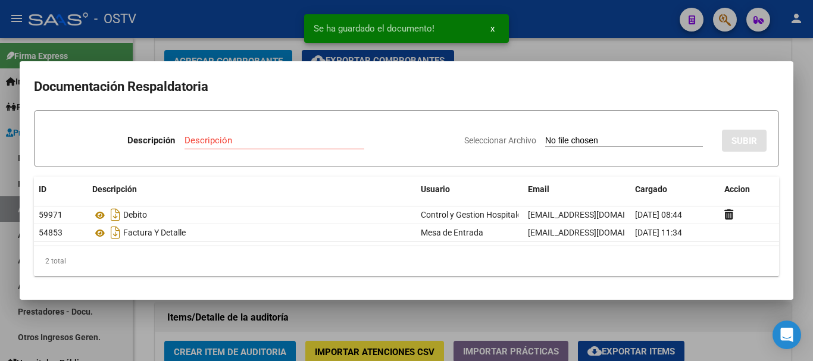
click at [812, 201] on div at bounding box center [406, 180] width 813 height 361
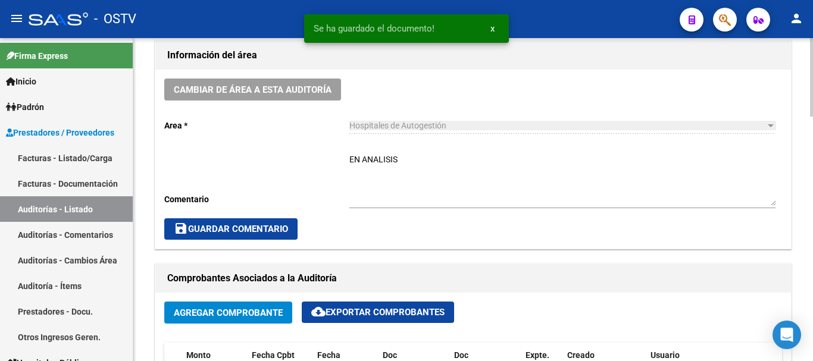
scroll to position [238, 0]
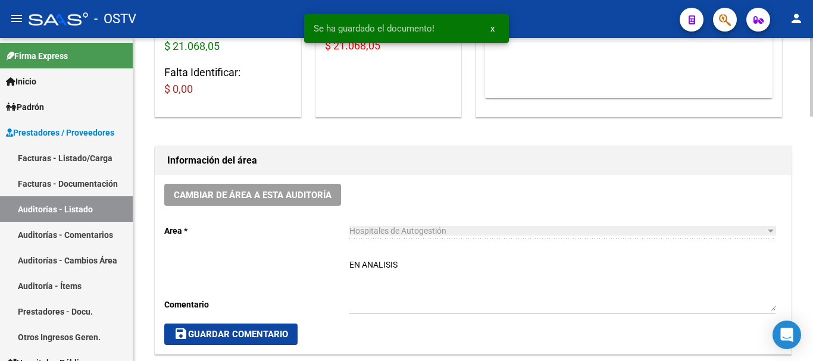
drag, startPoint x: 422, startPoint y: 269, endPoint x: 263, endPoint y: 224, distance: 165.0
click at [263, 224] on div "Cambiar de área a esta auditoría Area * Hospitales de Autogestión Seleccionar a…" at bounding box center [473, 264] width 636 height 179
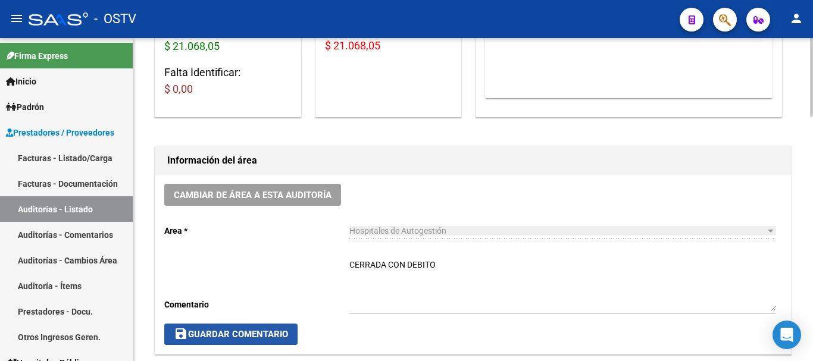
click at [220, 331] on span "save Guardar Comentario" at bounding box center [231, 334] width 114 height 11
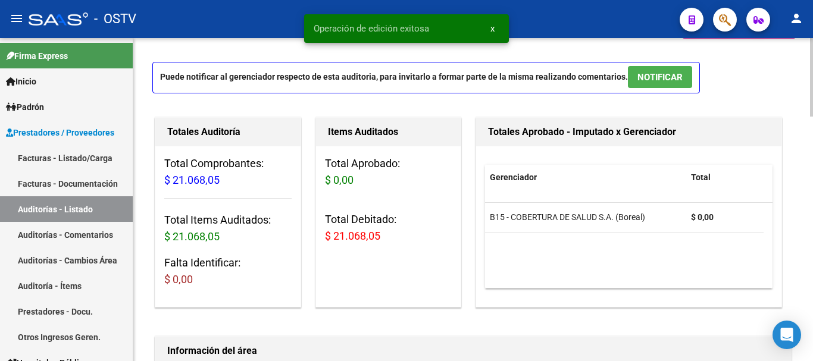
scroll to position [0, 0]
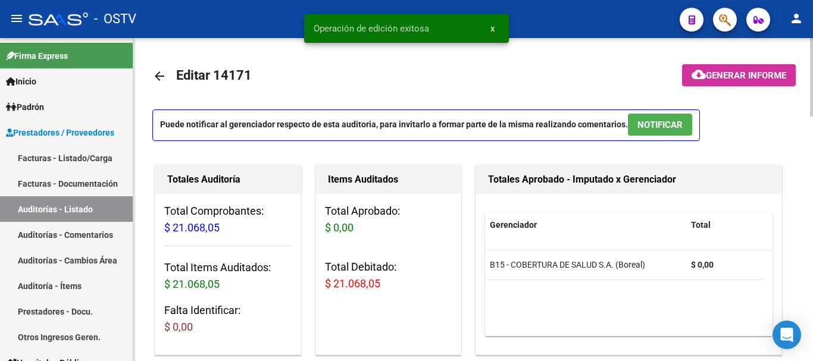
click at [170, 73] on link "arrow_back" at bounding box center [164, 76] width 24 height 28
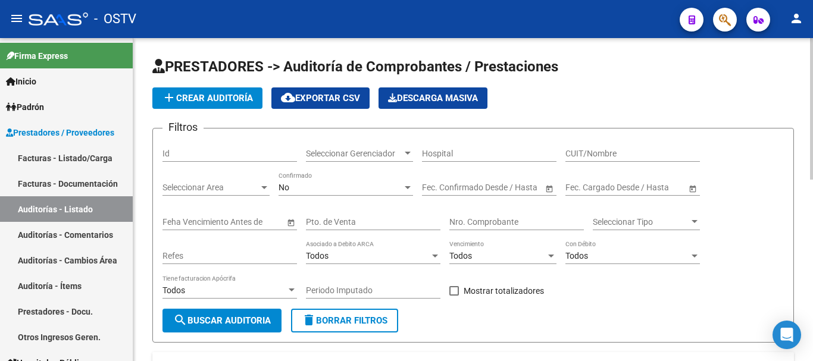
click at [203, 98] on span "add Crear Auditoría" at bounding box center [207, 98] width 91 height 11
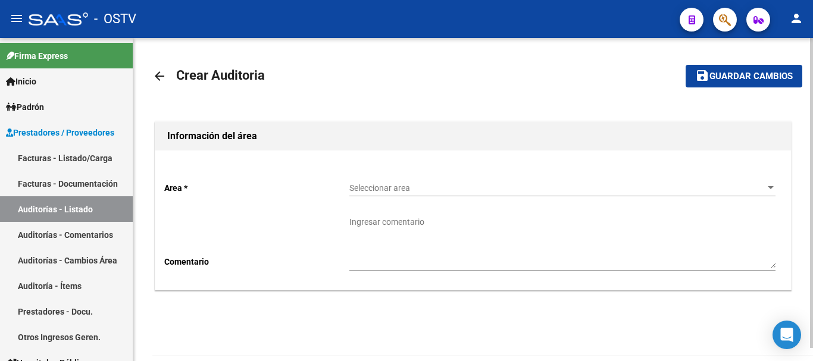
click at [390, 179] on div "Seleccionar area Seleccionar area" at bounding box center [562, 185] width 426 height 24
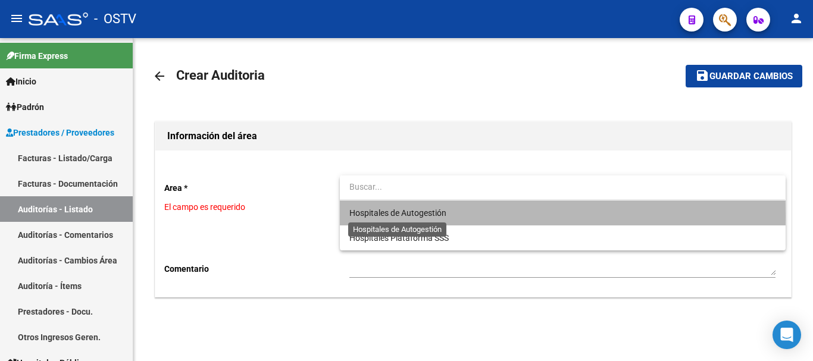
click at [411, 217] on span "Hospitales de Autogestión" at bounding box center [397, 213] width 97 height 10
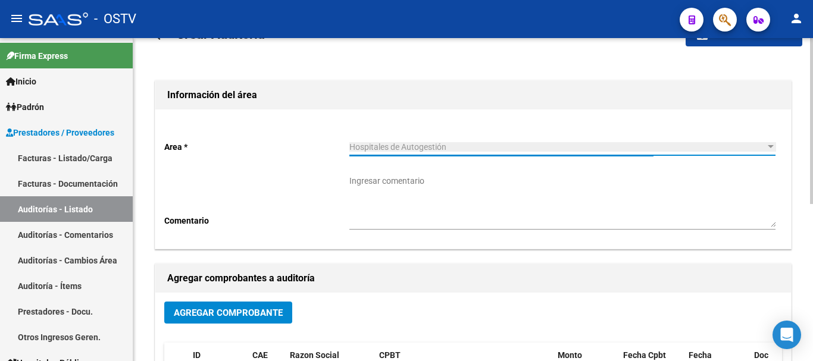
scroll to position [60, 0]
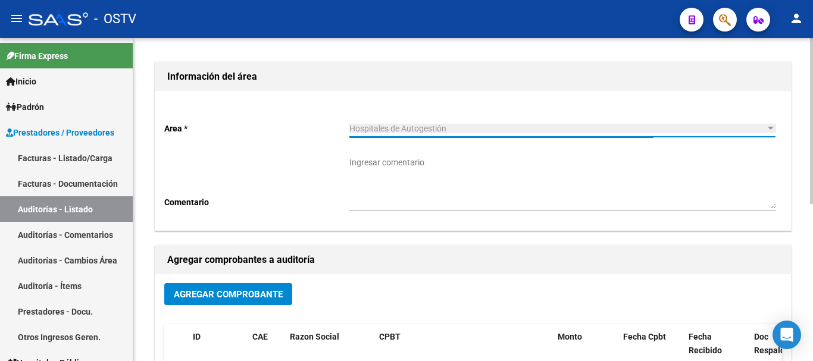
click at [261, 291] on span "Agregar Comprobante" at bounding box center [228, 294] width 109 height 11
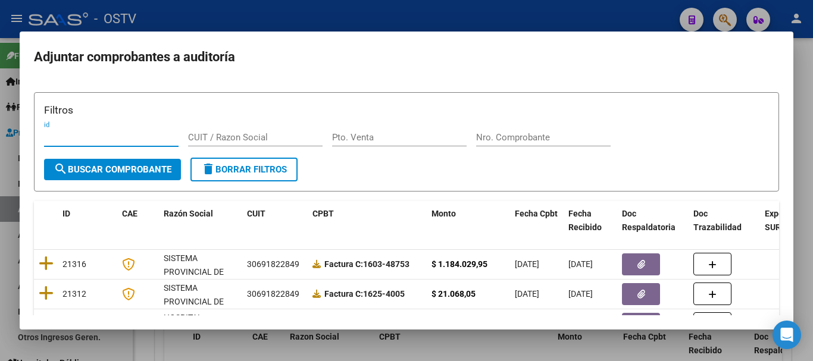
click at [515, 139] on input "Nro. Comprobante" at bounding box center [543, 137] width 134 height 11
paste input "3547"
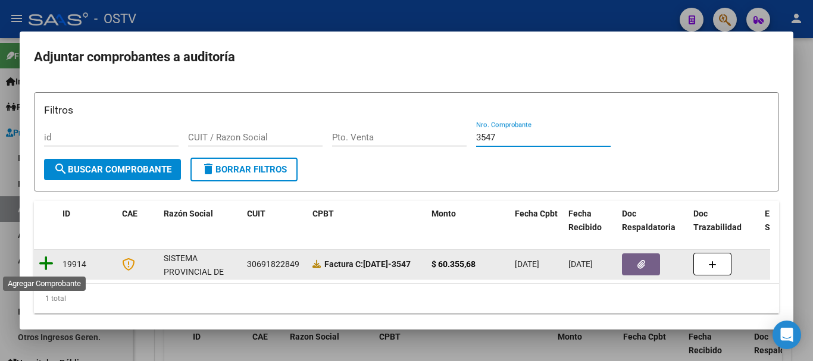
click at [51, 262] on icon at bounding box center [46, 263] width 15 height 17
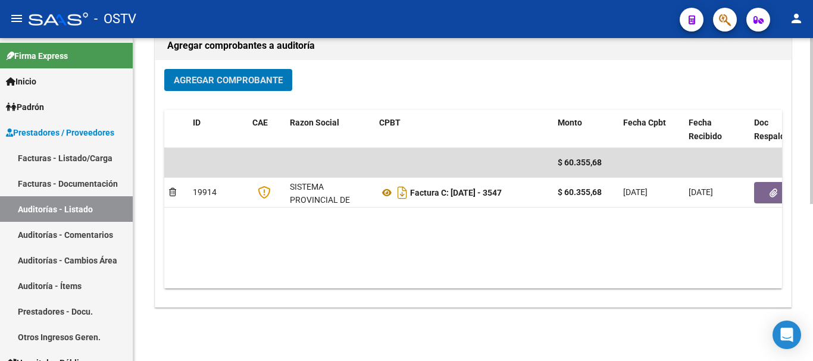
scroll to position [305, 0]
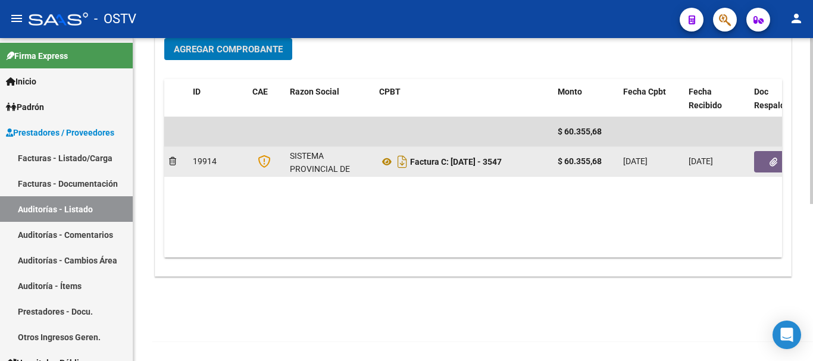
click at [769, 162] on button "button" at bounding box center [773, 161] width 38 height 21
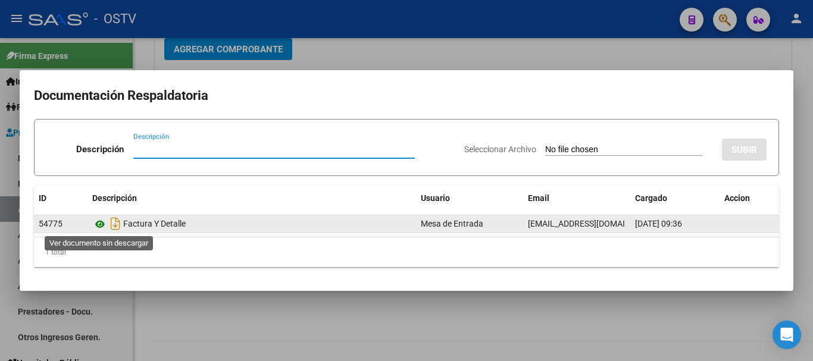
click at [96, 224] on icon at bounding box center [99, 224] width 15 height 14
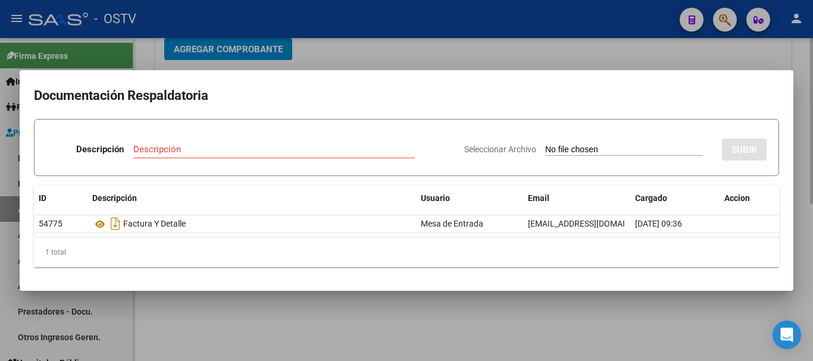
drag, startPoint x: 732, startPoint y: 59, endPoint x: 778, endPoint y: 64, distance: 46.1
click at [732, 58] on div at bounding box center [406, 180] width 813 height 361
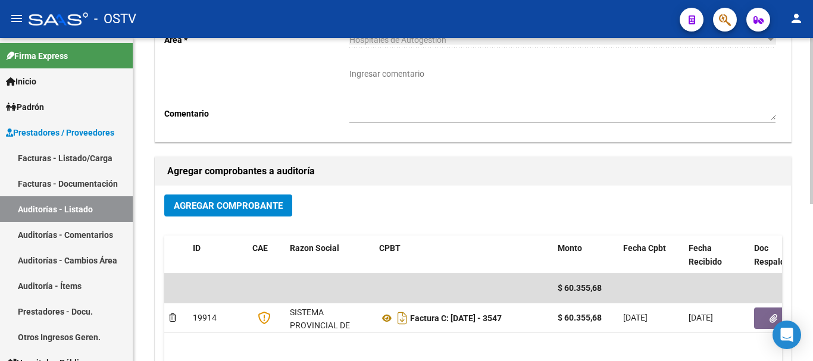
scroll to position [0, 0]
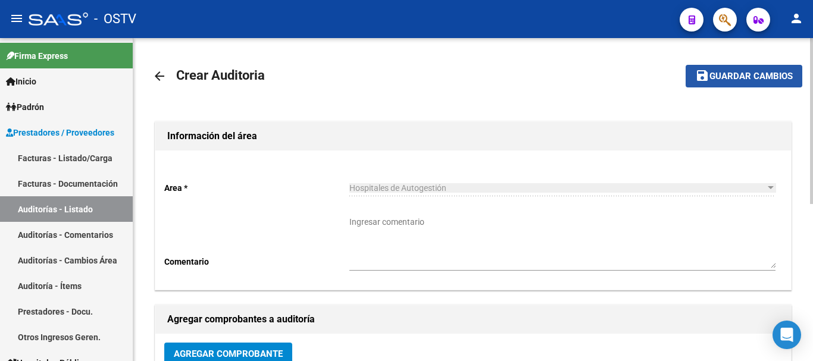
click at [781, 76] on span "Guardar cambios" at bounding box center [750, 76] width 83 height 11
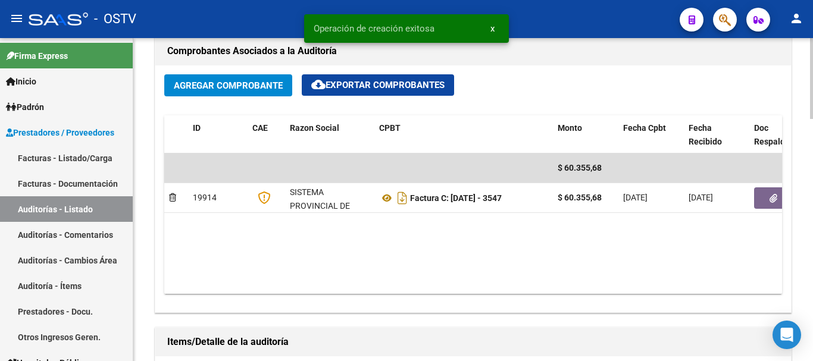
scroll to position [714, 0]
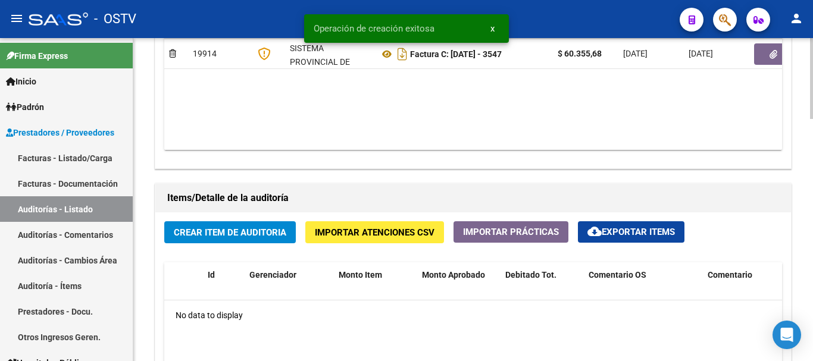
click at [254, 233] on span "Crear Item de Auditoria" at bounding box center [230, 232] width 112 height 11
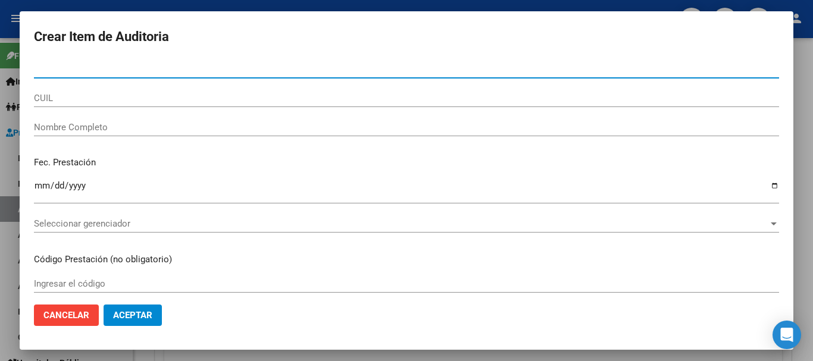
paste input "16981765"
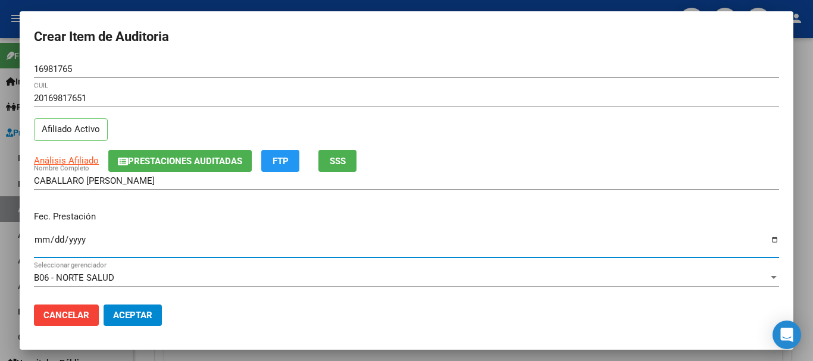
click at [70, 152] on div "Análisis Afiliado Prestaciones Auditadas FTP SSS" at bounding box center [406, 161] width 745 height 22
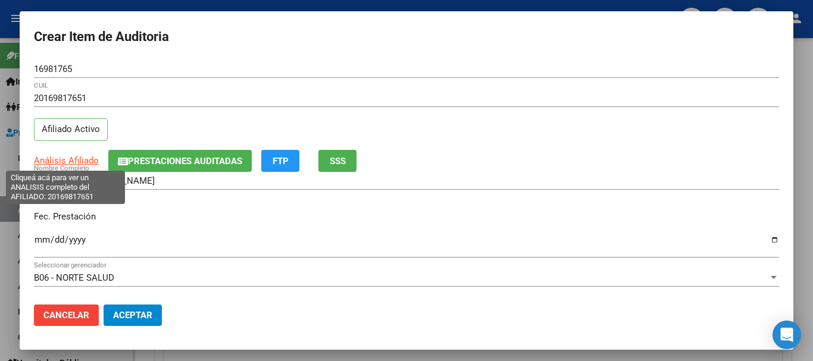
click at [76, 165] on span "Análisis Afiliado" at bounding box center [66, 160] width 65 height 11
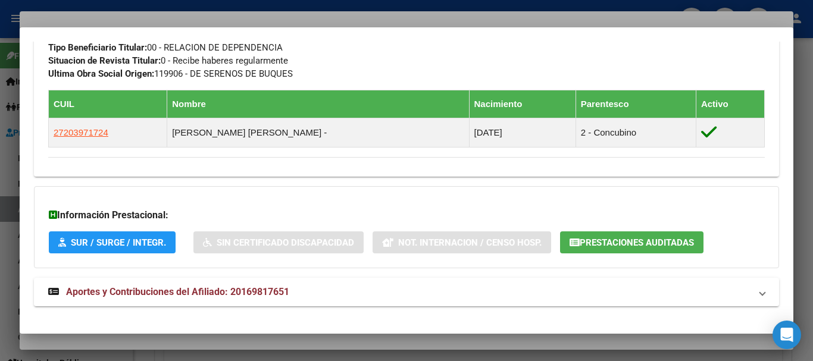
scroll to position [644, 0]
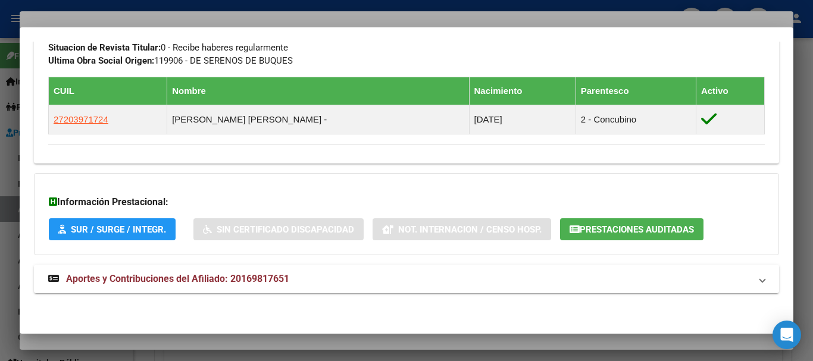
click at [277, 273] on span "Aportes y Contribuciones del Afiliado: 20169817651" at bounding box center [177, 278] width 223 height 11
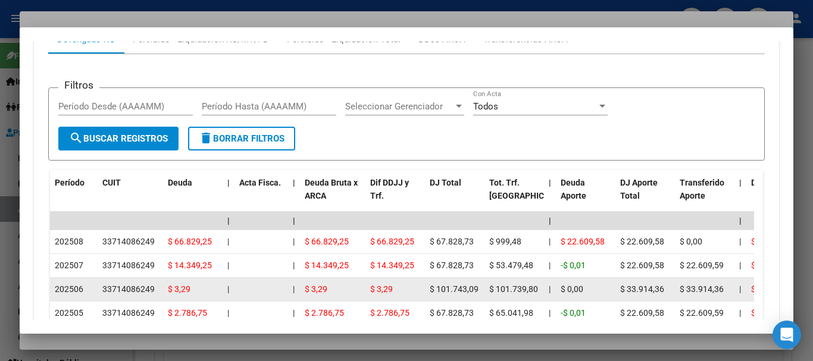
scroll to position [1060, 0]
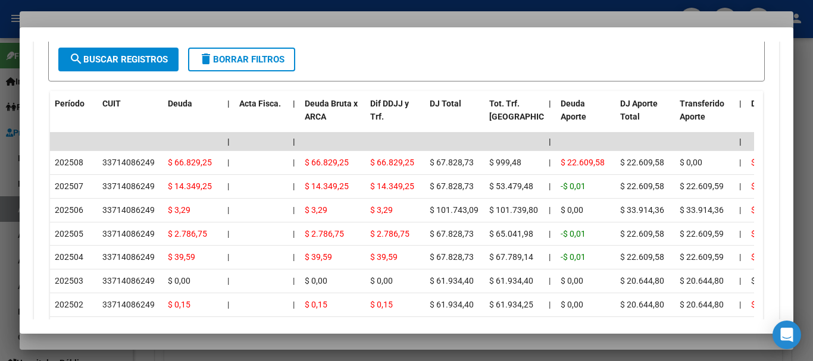
drag, startPoint x: 197, startPoint y: 22, endPoint x: 274, endPoint y: 17, distance: 77.0
click at [197, 19] on div at bounding box center [406, 180] width 813 height 361
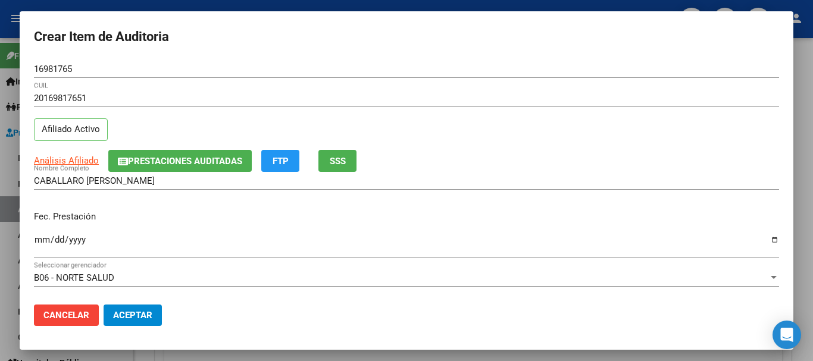
click at [584, 108] on div "20169817651 CUIL" at bounding box center [406, 103] width 745 height 29
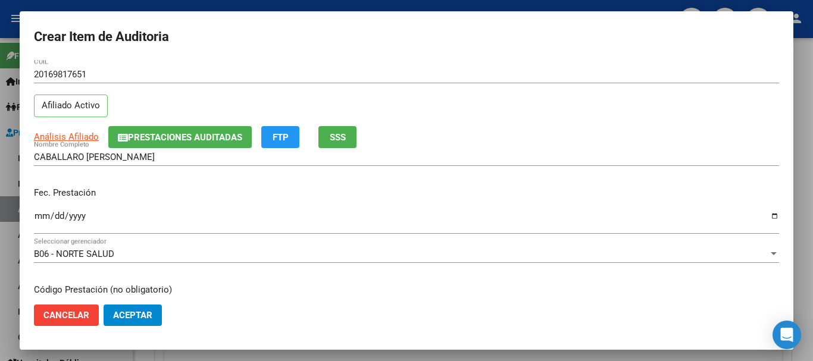
scroll to position [0, 0]
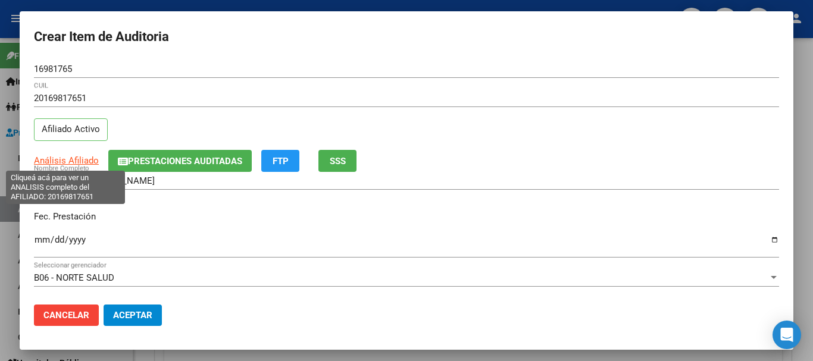
click at [50, 157] on span "Análisis Afiliado" at bounding box center [66, 160] width 65 height 11
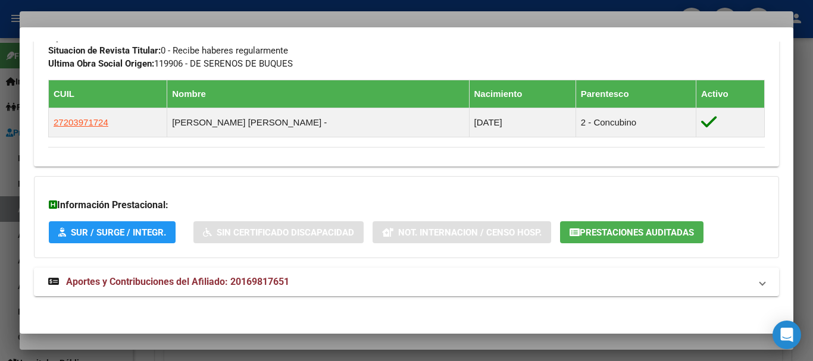
scroll to position [644, 0]
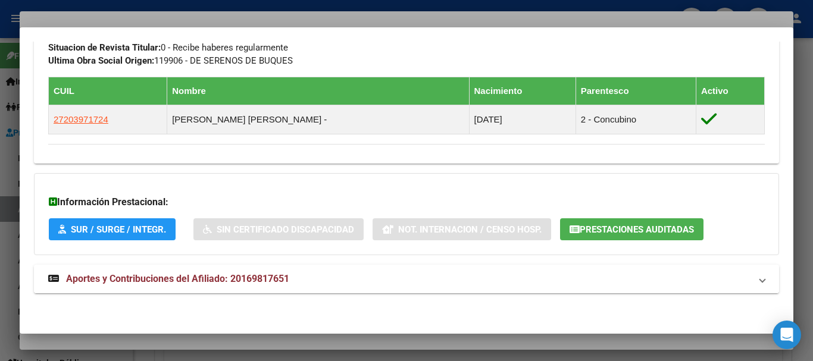
click at [214, 280] on span "Aportes y Contribuciones del Afiliado: 20169817651" at bounding box center [177, 278] width 223 height 11
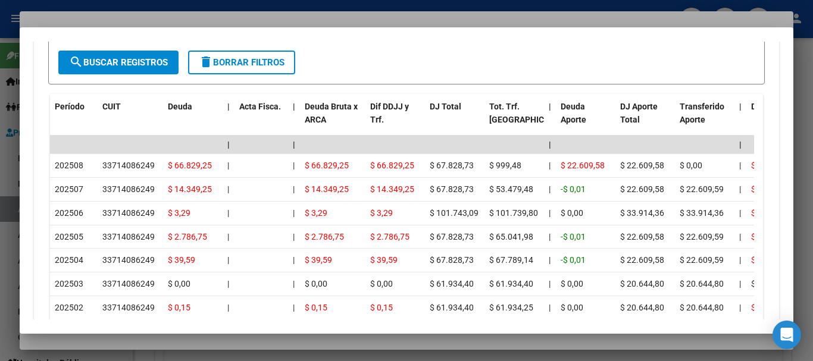
scroll to position [1209, 0]
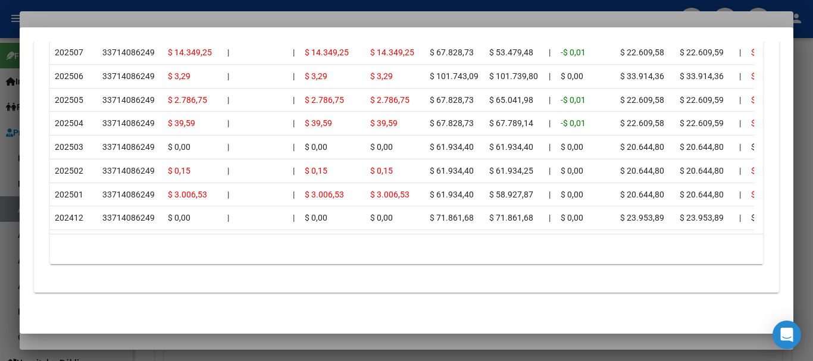
click at [188, 20] on div at bounding box center [406, 180] width 813 height 361
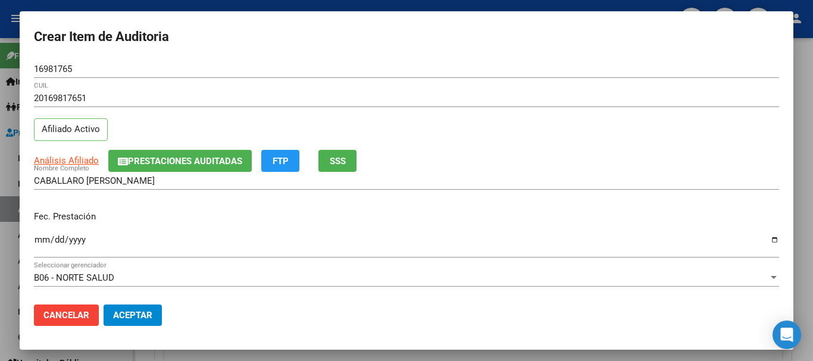
click at [408, 147] on div "20169817651 CUIL Afiliado Activo" at bounding box center [406, 119] width 745 height 61
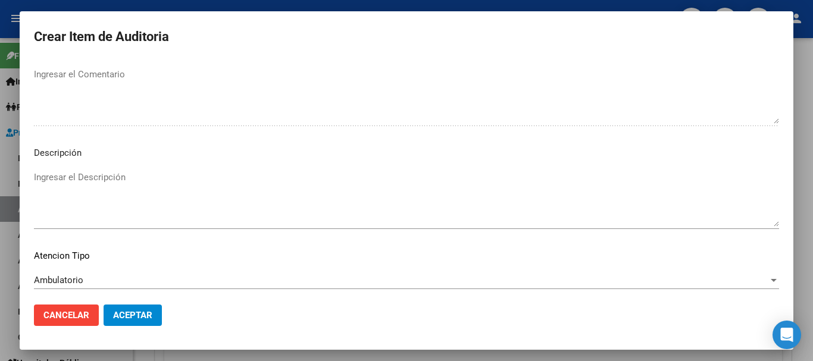
scroll to position [837, 0]
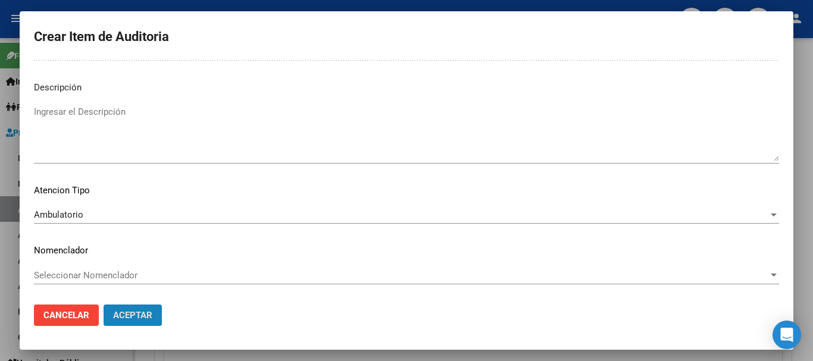
click at [132, 310] on span "Aceptar" at bounding box center [132, 315] width 39 height 11
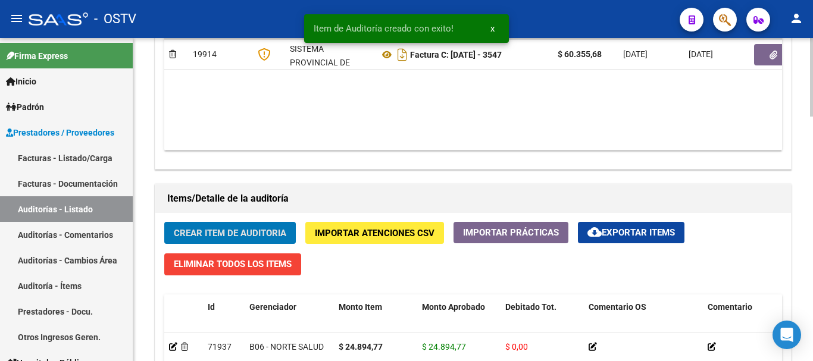
scroll to position [715, 0]
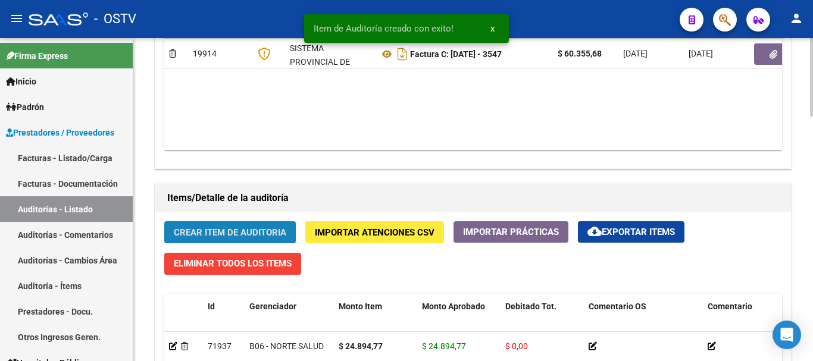
click at [245, 227] on span "Crear Item de Auditoria" at bounding box center [230, 232] width 112 height 11
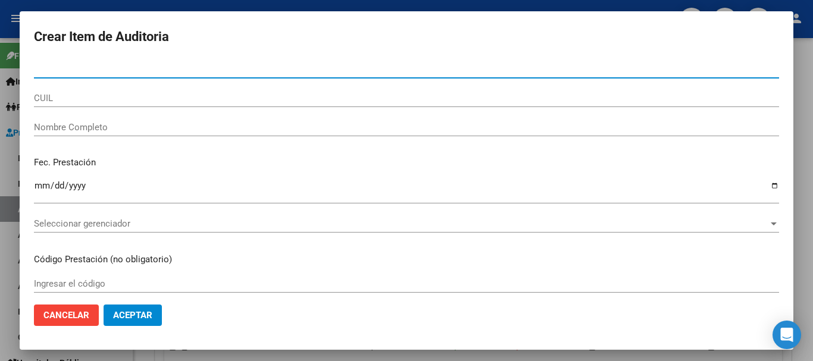
paste input "16981765"
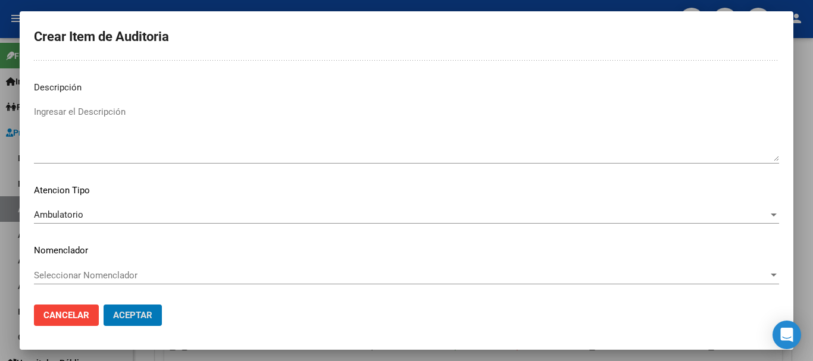
scroll to position [0, 0]
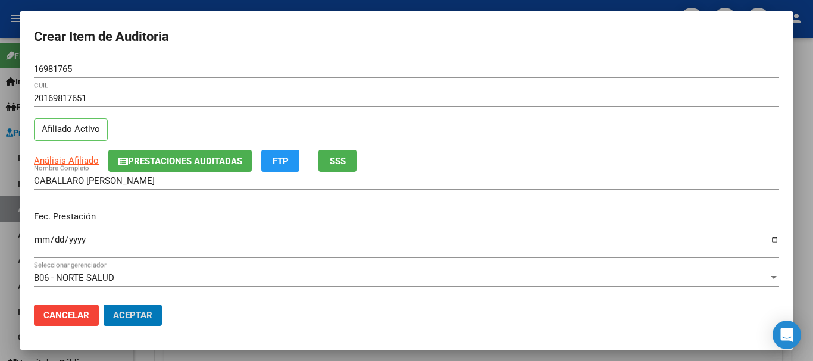
click at [104, 305] on button "Aceptar" at bounding box center [133, 315] width 58 height 21
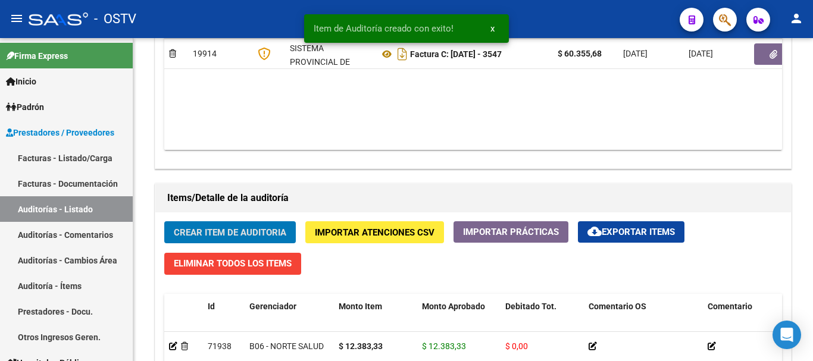
click at [164, 221] on button "Crear Item de Auditoria" at bounding box center [230, 232] width 132 height 22
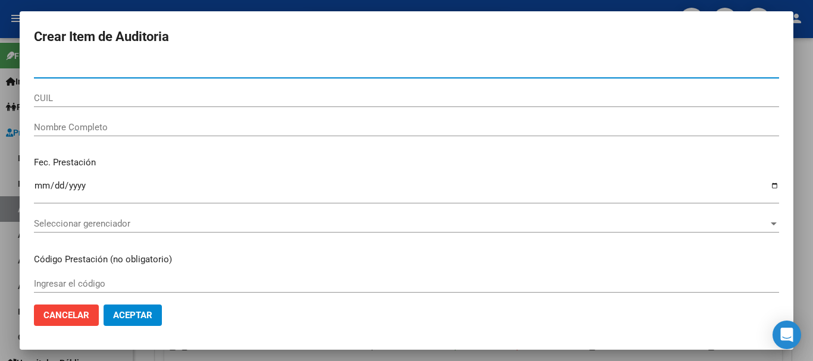
paste input "16981765"
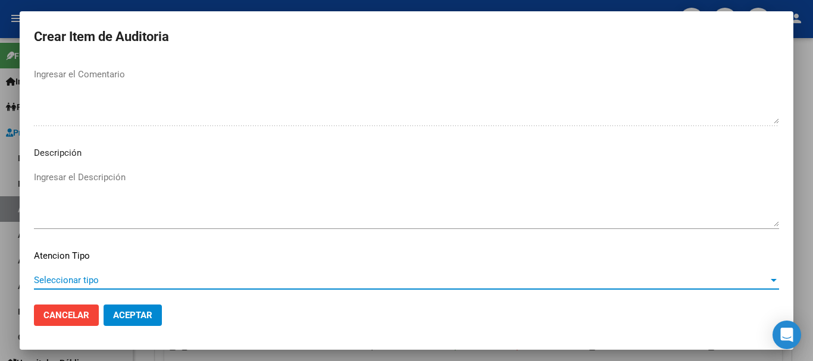
scroll to position [837, 0]
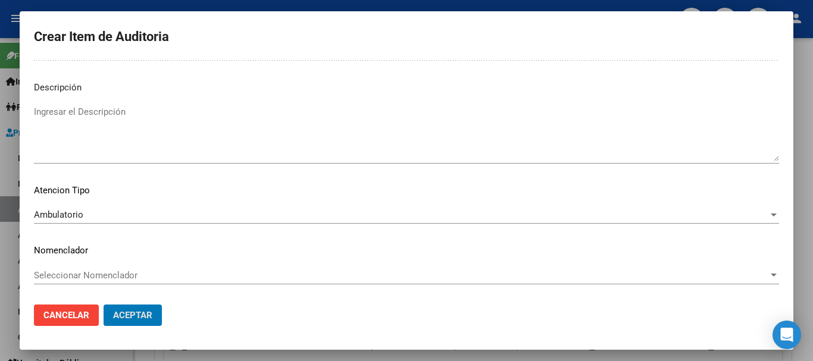
click at [104, 305] on button "Aceptar" at bounding box center [133, 315] width 58 height 21
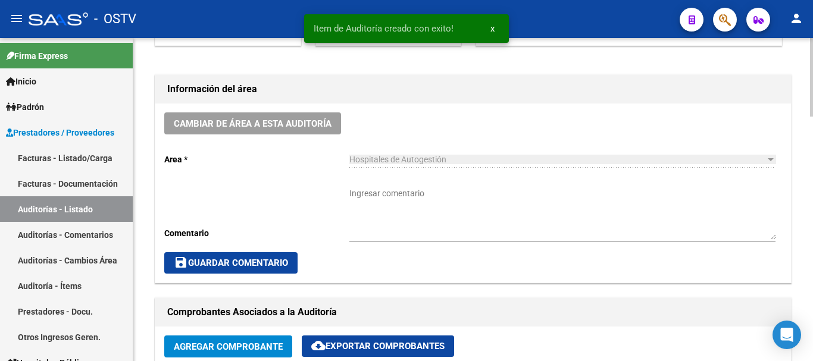
scroll to position [298, 0]
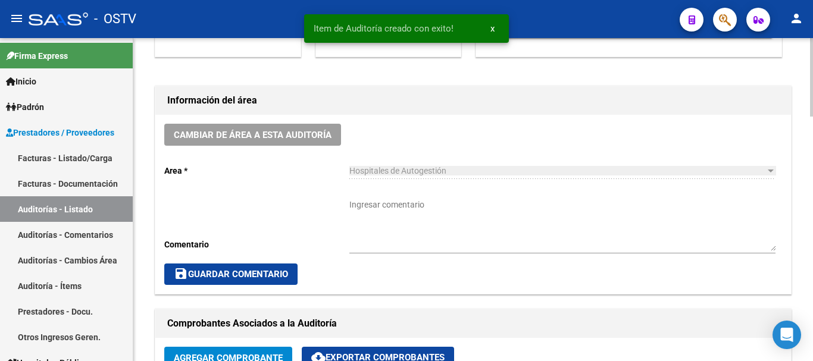
click at [415, 234] on textarea "Ingresar comentario" at bounding box center [562, 225] width 426 height 52
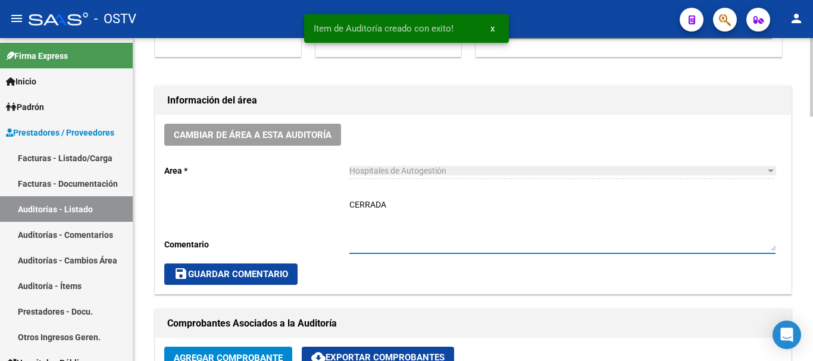
click at [249, 276] on span "save Guardar Comentario" at bounding box center [231, 274] width 114 height 11
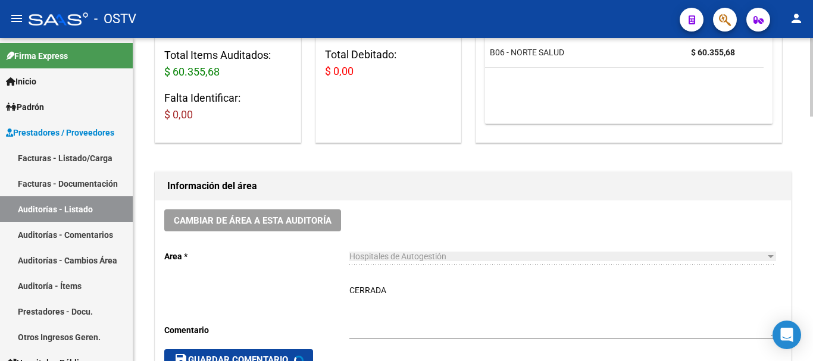
scroll to position [0, 0]
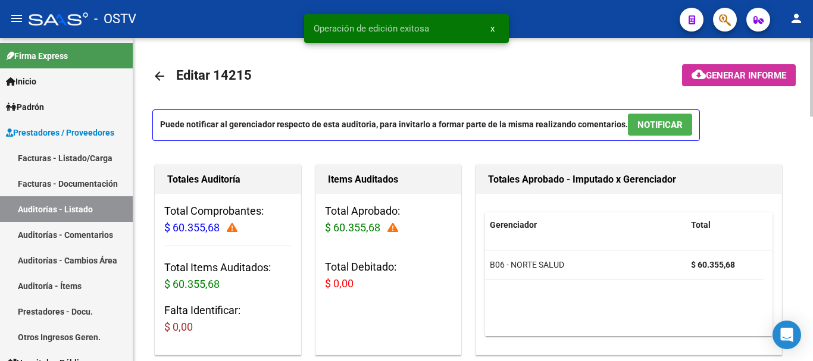
click at [162, 72] on mat-icon "arrow_back" at bounding box center [159, 76] width 14 height 14
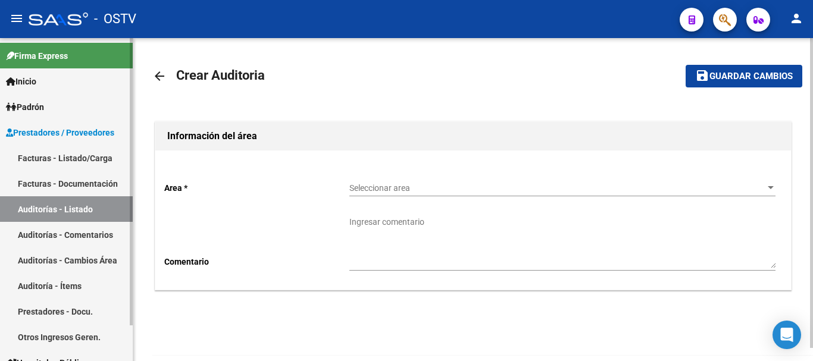
click at [68, 205] on link "Auditorías - Listado" at bounding box center [66, 209] width 133 height 26
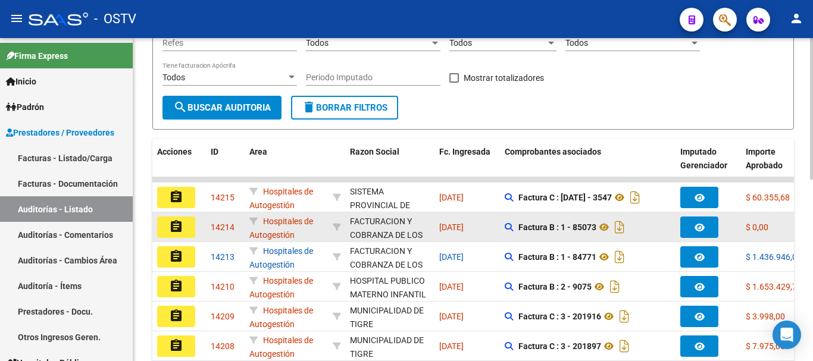
scroll to position [238, 0]
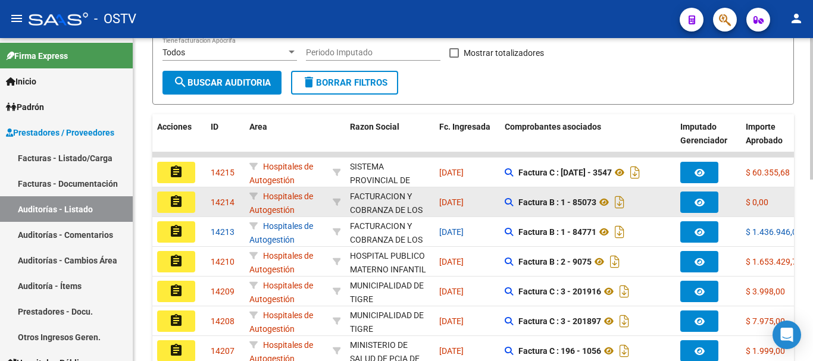
click at [180, 205] on mat-icon "assignment" at bounding box center [176, 202] width 14 height 14
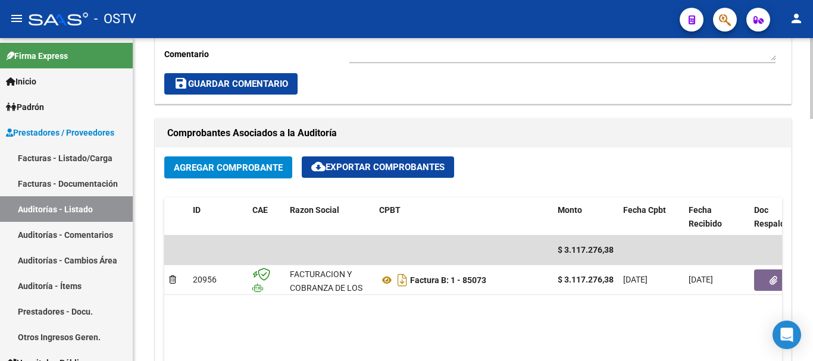
scroll to position [595, 0]
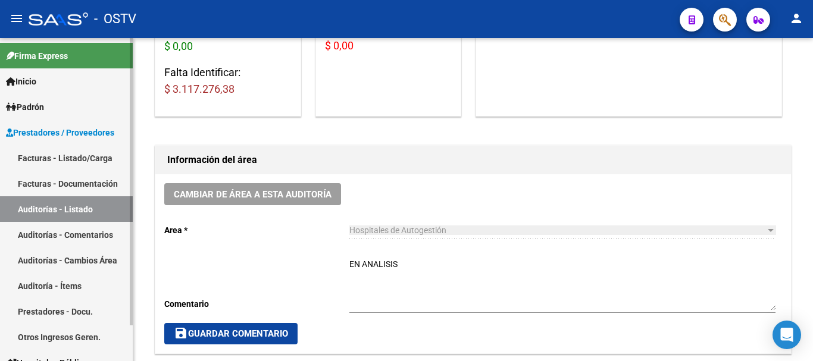
click at [79, 210] on link "Auditorías - Listado" at bounding box center [66, 209] width 133 height 26
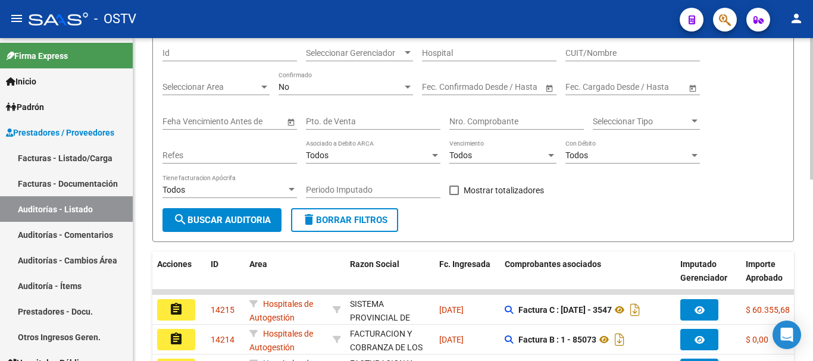
scroll to position [238, 0]
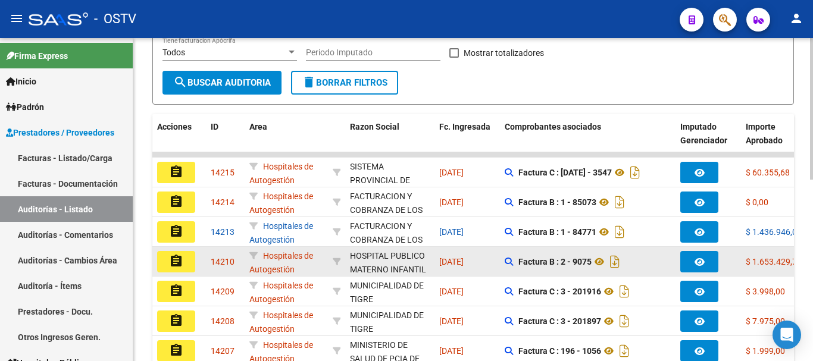
click at [180, 260] on mat-icon "assignment" at bounding box center [176, 261] width 14 height 14
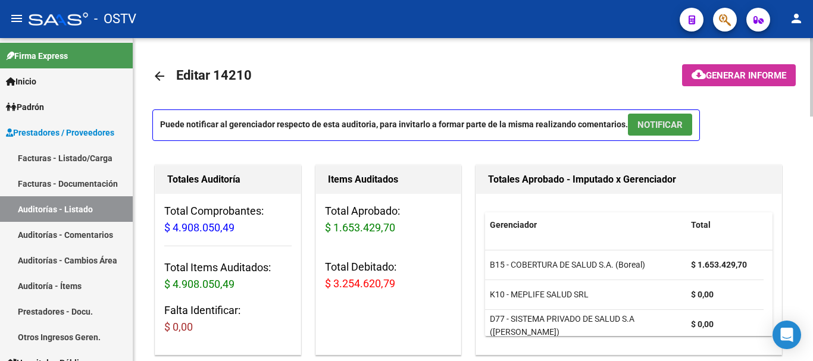
click at [674, 118] on button "NOTIFICAR" at bounding box center [660, 125] width 64 height 22
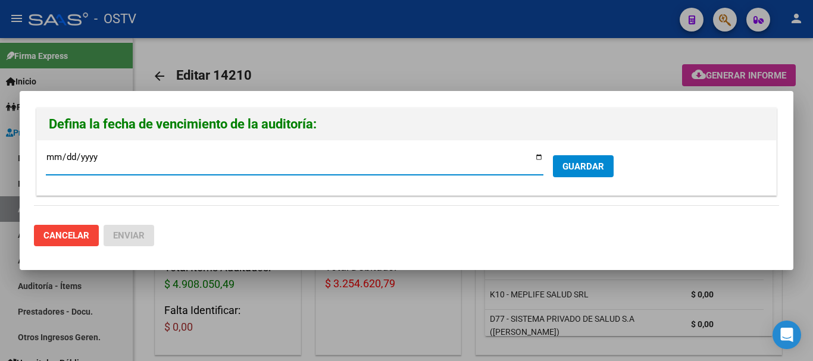
click at [570, 167] on span "GUARDAR" at bounding box center [583, 166] width 42 height 11
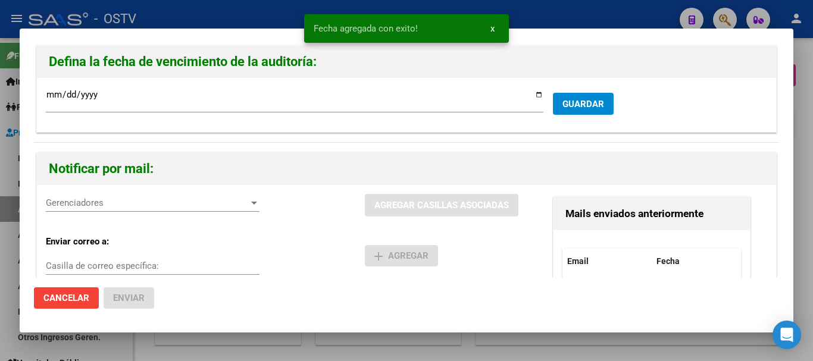
click at [174, 202] on span "Gerenciadores" at bounding box center [147, 203] width 203 height 11
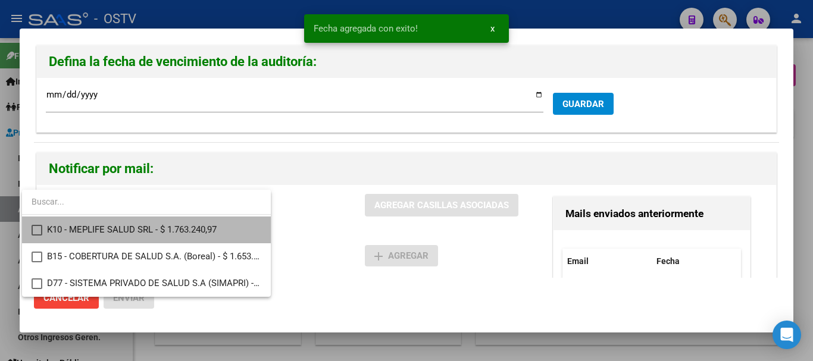
click at [180, 226] on span "K10 - MEPLIFE SALUD SRL - $ 1.763.240,97" at bounding box center [154, 230] width 214 height 27
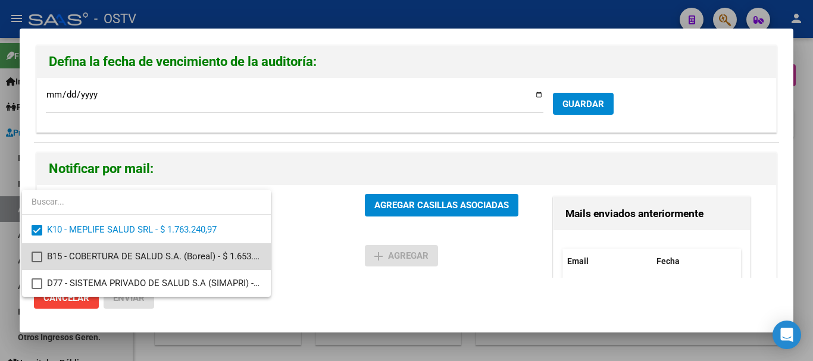
click at [217, 258] on span "B15 - COBERTURA DE SALUD S.A. (Boreal) - $ 1.653.429,70" at bounding box center [154, 256] width 214 height 27
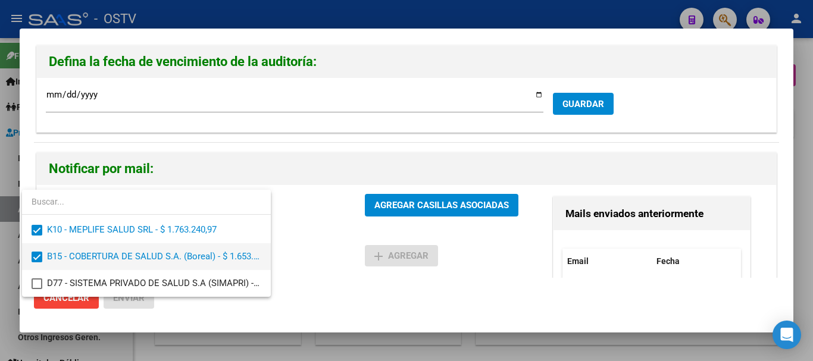
click at [217, 258] on span "B15 - COBERTURA DE SALUD S.A. (Boreal) - $ 1.653.429,70" at bounding box center [154, 256] width 214 height 27
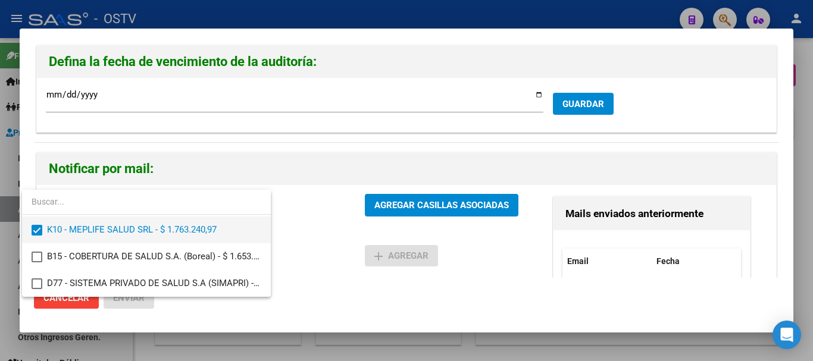
click at [187, 231] on span "K10 - MEPLIFE SALUD SRL - $ 1.763.240,97" at bounding box center [154, 230] width 214 height 27
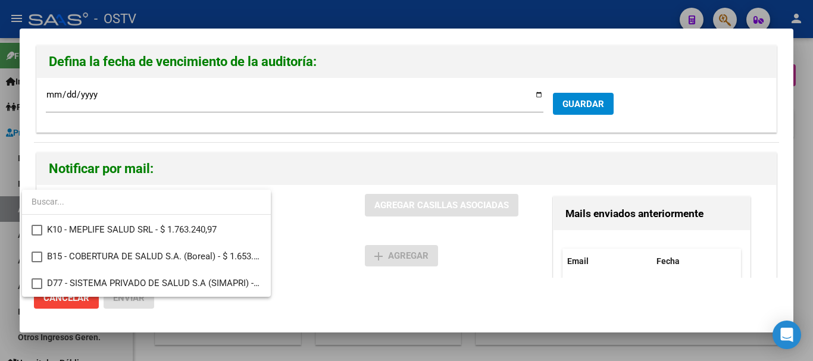
click at [766, 139] on div at bounding box center [406, 180] width 813 height 361
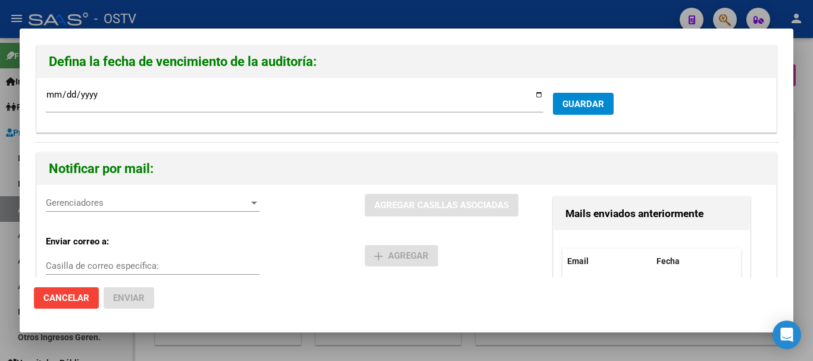
click at [812, 163] on div at bounding box center [406, 180] width 813 height 361
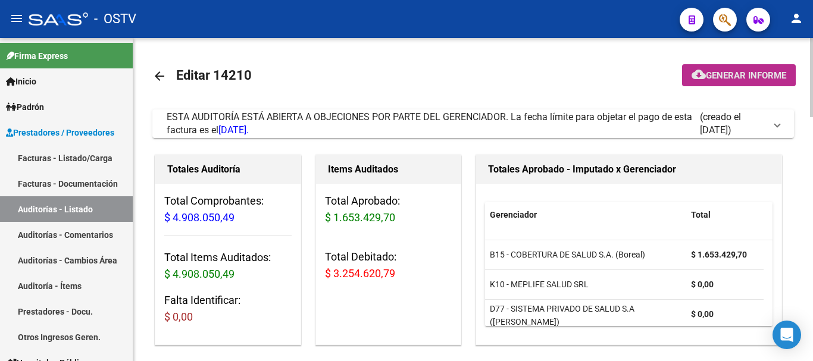
click at [722, 77] on span "Generar informe" at bounding box center [746, 75] width 80 height 11
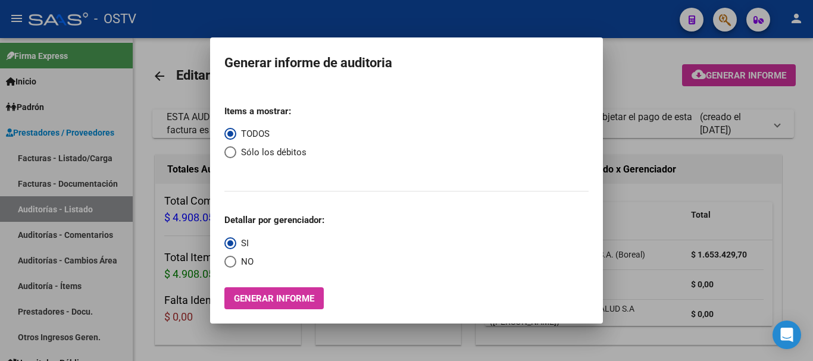
click at [652, 71] on div at bounding box center [406, 180] width 813 height 361
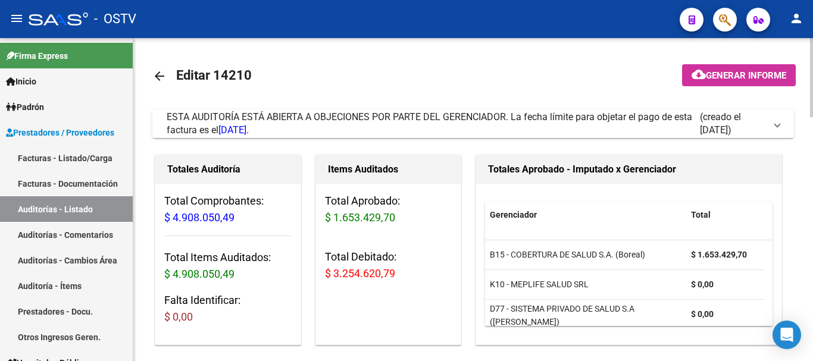
click at [700, 117] on span "(creado el [DATE])" at bounding box center [732, 124] width 65 height 26
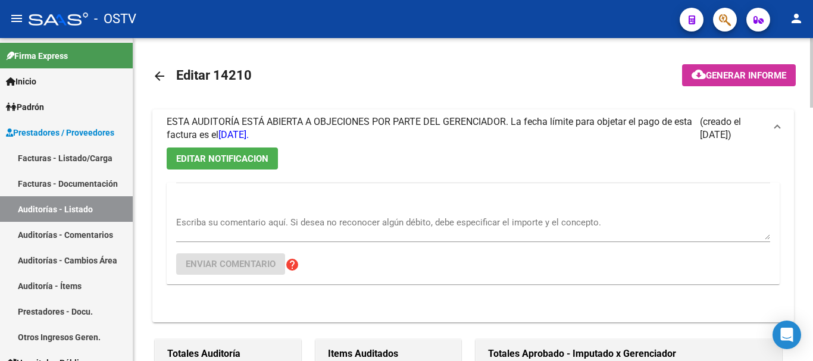
click at [236, 155] on span "EDITAR NOTIFICACION" at bounding box center [222, 159] width 92 height 11
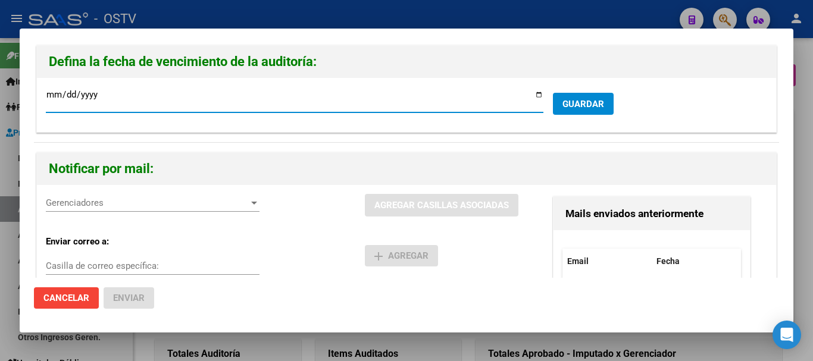
click at [199, 205] on span "Gerenciadores" at bounding box center [147, 203] width 203 height 11
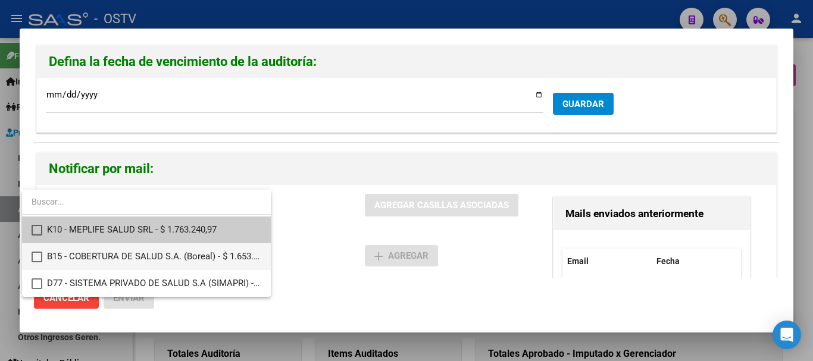
click at [152, 262] on span "B15 - COBERTURA DE SALUD S.A. (Boreal) - $ 1.653.429,70" at bounding box center [154, 256] width 214 height 27
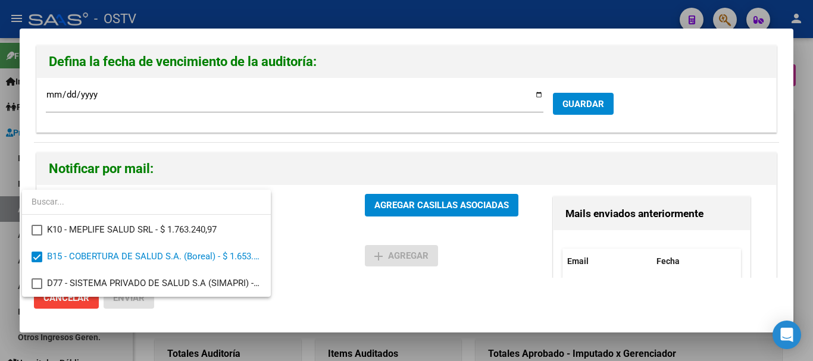
click at [432, 186] on div at bounding box center [406, 180] width 813 height 361
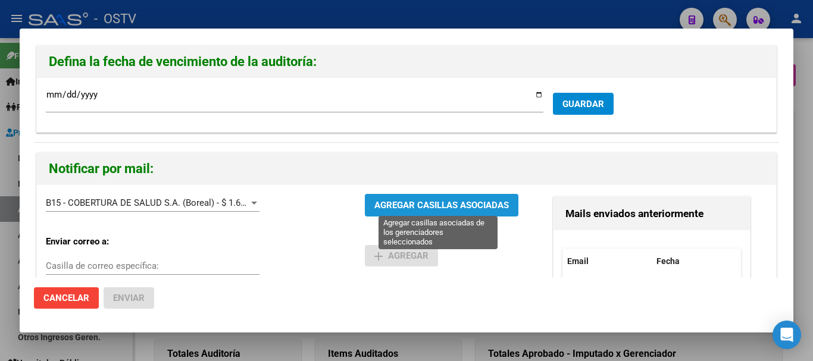
click at [432, 201] on span "AGREGAR CASILLAS ASOCIADAS" at bounding box center [441, 206] width 134 height 11
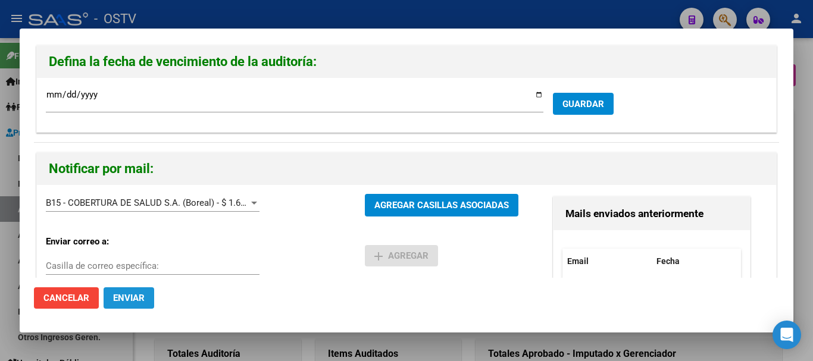
click at [131, 301] on span "Enviar" at bounding box center [129, 298] width 32 height 11
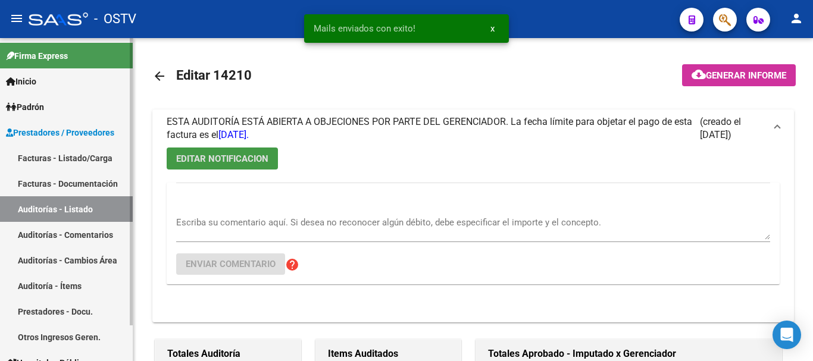
click at [39, 211] on link "Auditorías - Listado" at bounding box center [66, 209] width 133 height 26
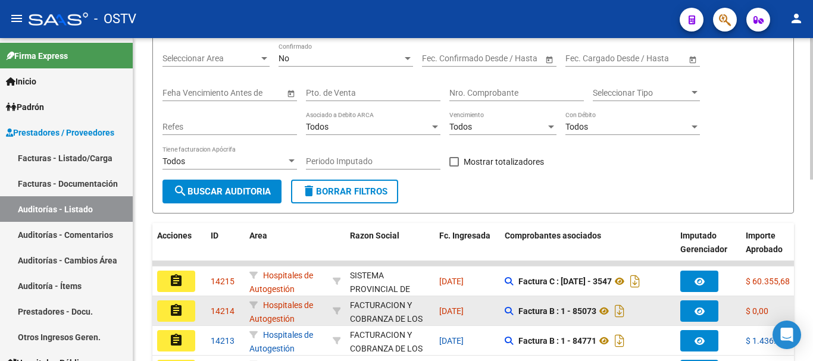
scroll to position [179, 0]
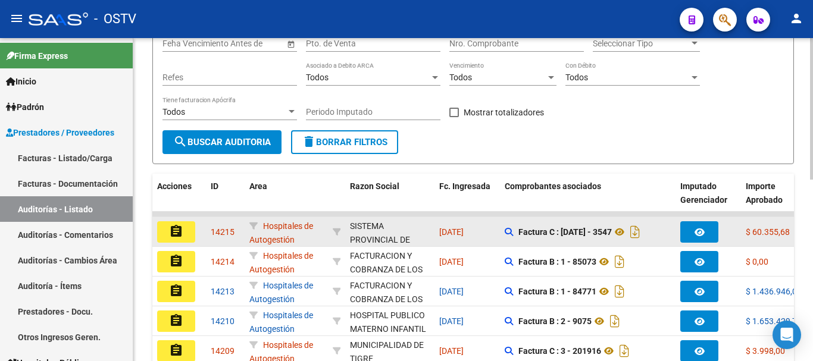
click at [182, 232] on mat-icon "assignment" at bounding box center [176, 231] width 14 height 14
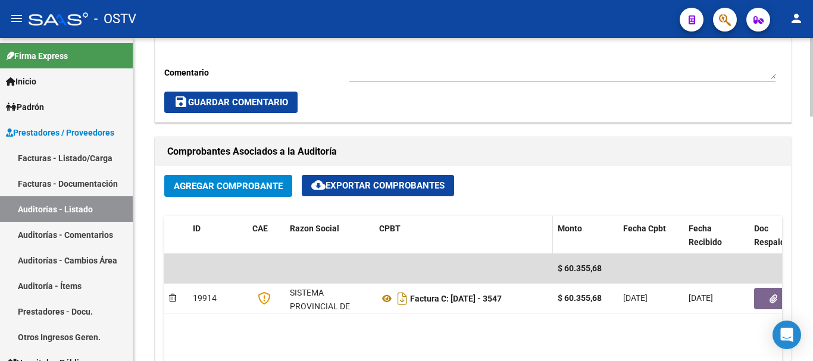
scroll to position [476, 0]
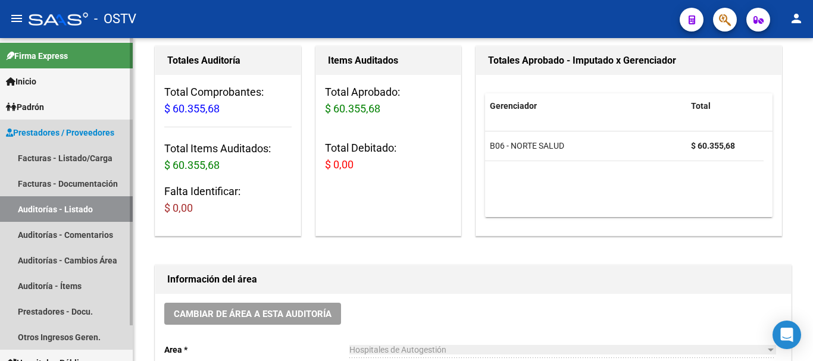
click at [83, 210] on link "Auditorías - Listado" at bounding box center [66, 209] width 133 height 26
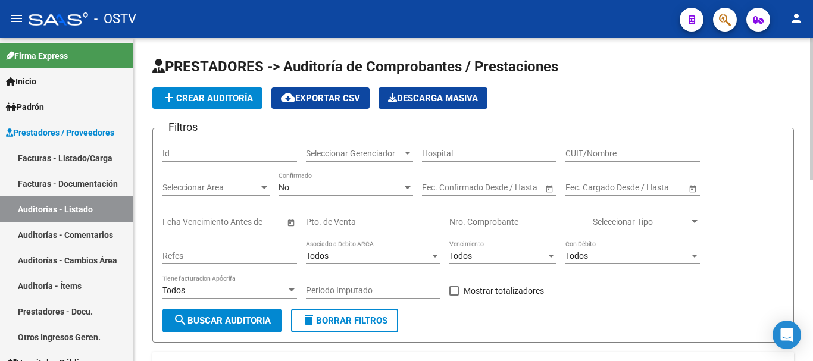
click at [213, 89] on button "add Crear Auditoría" at bounding box center [207, 97] width 110 height 21
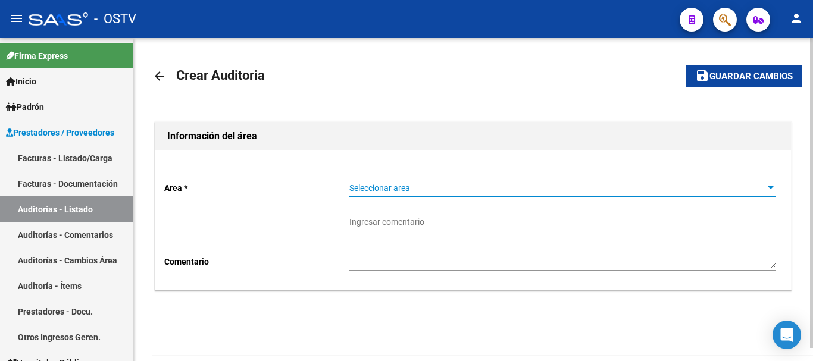
click at [427, 186] on span "Seleccionar area" at bounding box center [556, 188] width 415 height 10
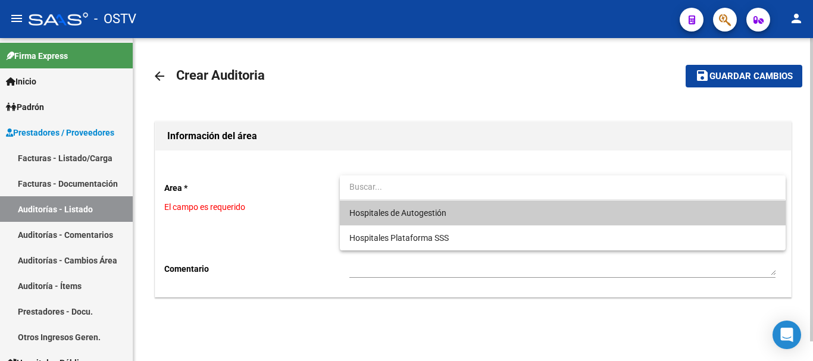
click at [422, 204] on span "Hospitales de Autogestión" at bounding box center [562, 213] width 426 height 25
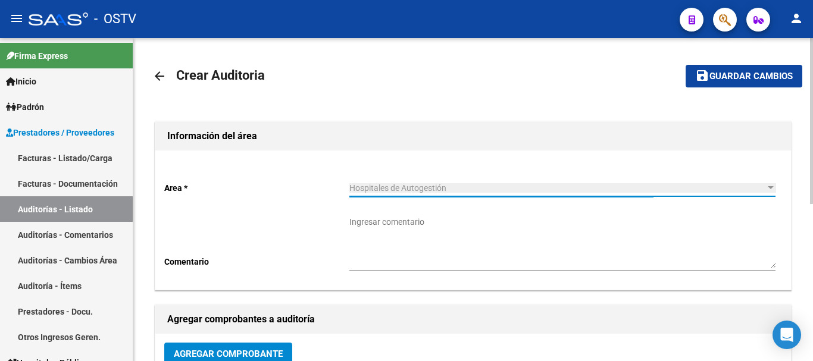
click at [245, 352] on span "Agregar Comprobante" at bounding box center [228, 354] width 109 height 11
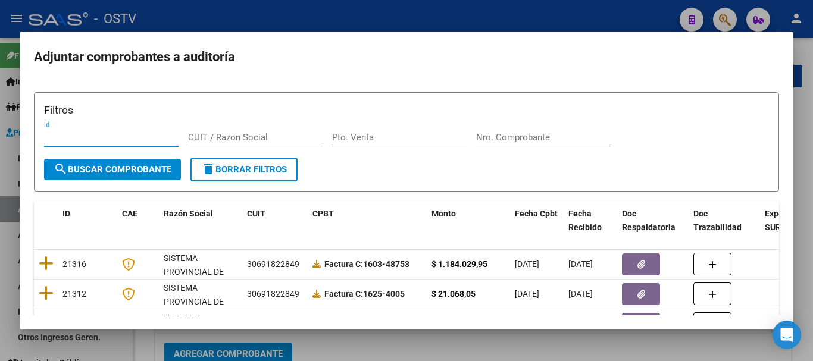
click at [552, 133] on input "Nro. Comprobante" at bounding box center [543, 137] width 134 height 11
paste input "4073"
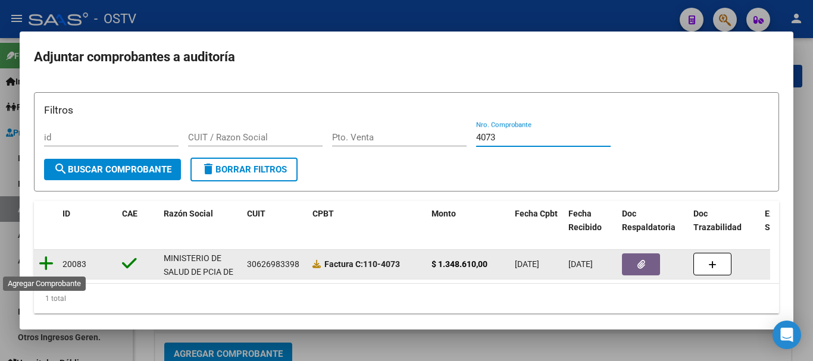
click at [48, 265] on icon at bounding box center [46, 263] width 15 height 17
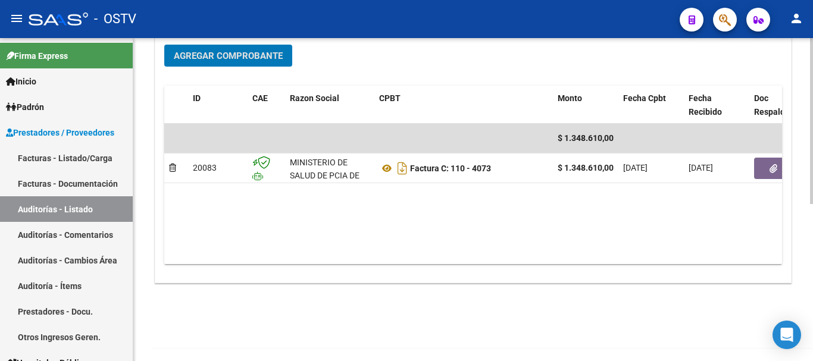
scroll to position [305, 0]
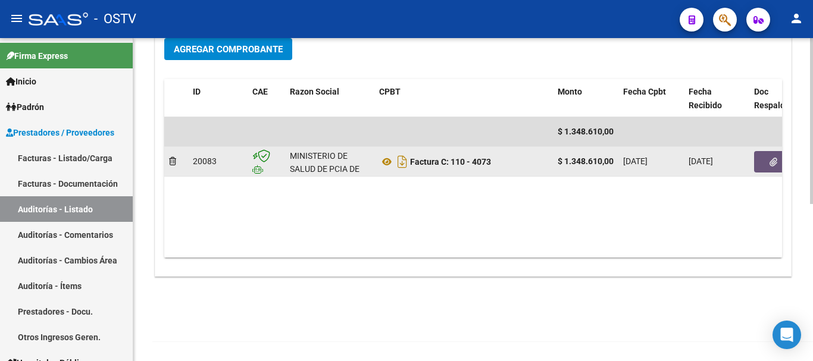
click at [771, 163] on icon "button" at bounding box center [773, 162] width 8 height 9
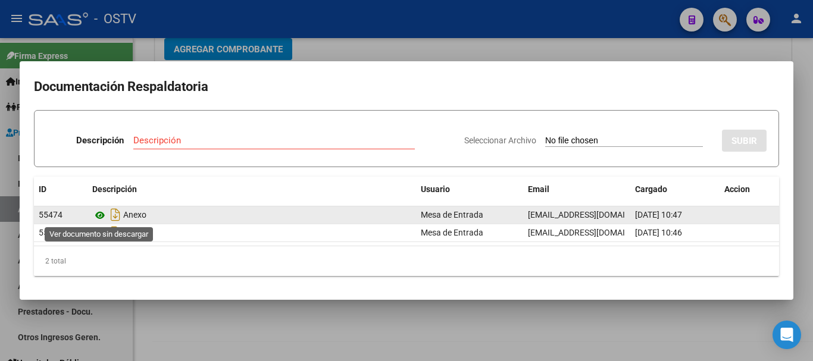
click at [96, 213] on icon at bounding box center [99, 215] width 15 height 14
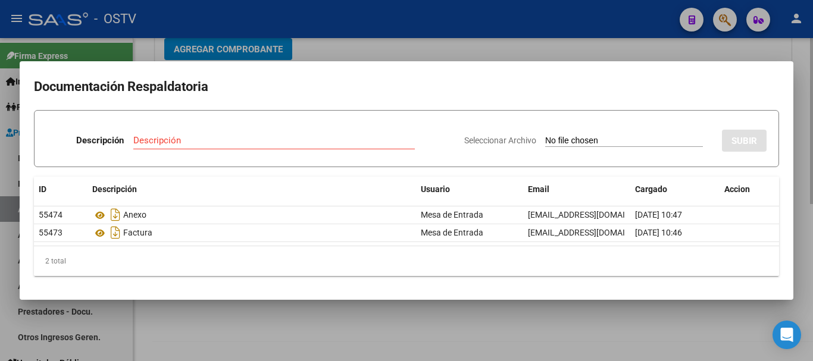
drag, startPoint x: 348, startPoint y: 43, endPoint x: 405, endPoint y: 49, distance: 57.4
click at [349, 43] on div at bounding box center [406, 180] width 813 height 361
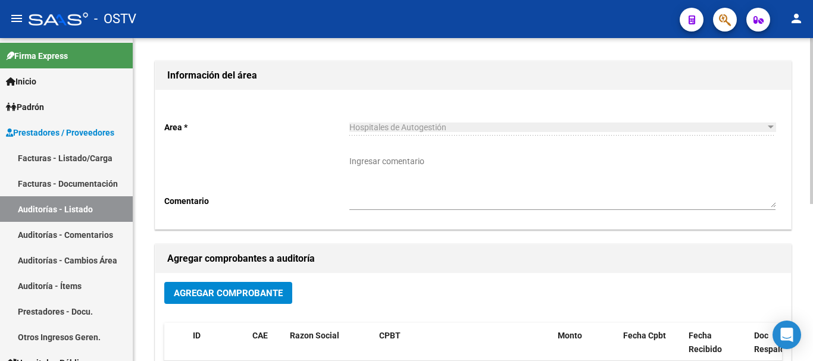
scroll to position [0, 0]
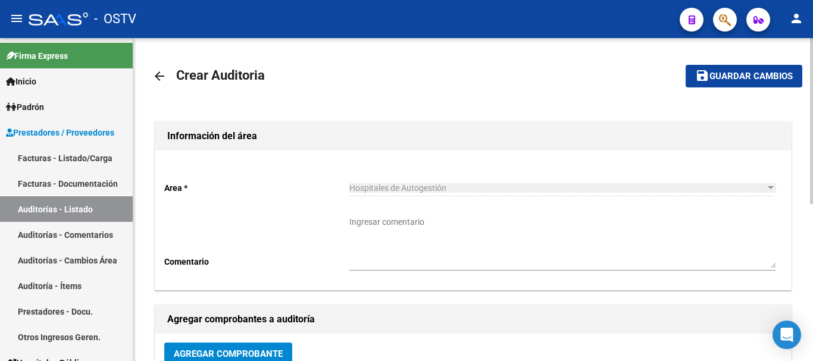
click at [755, 80] on span "Guardar cambios" at bounding box center [750, 76] width 83 height 11
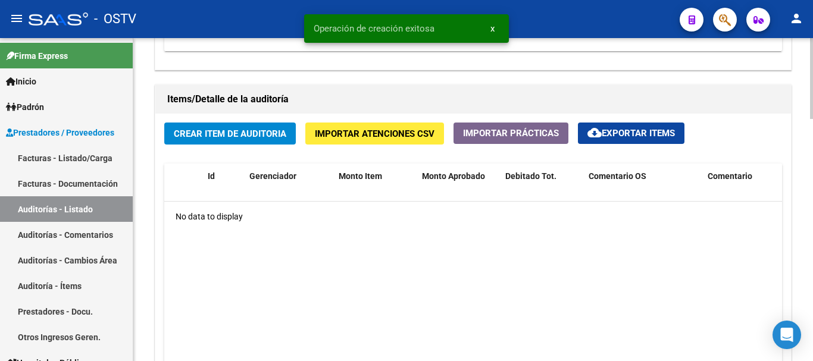
scroll to position [833, 0]
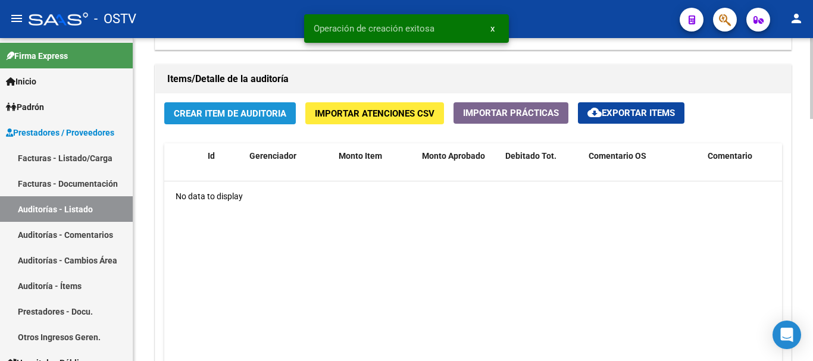
click at [242, 117] on span "Crear Item de Auditoria" at bounding box center [230, 113] width 112 height 11
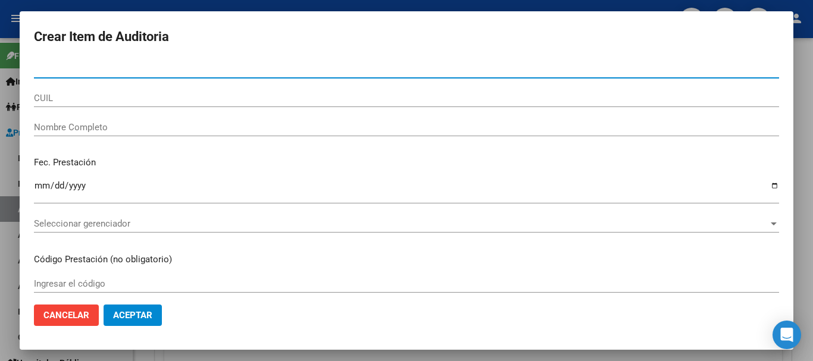
paste input "36601041"
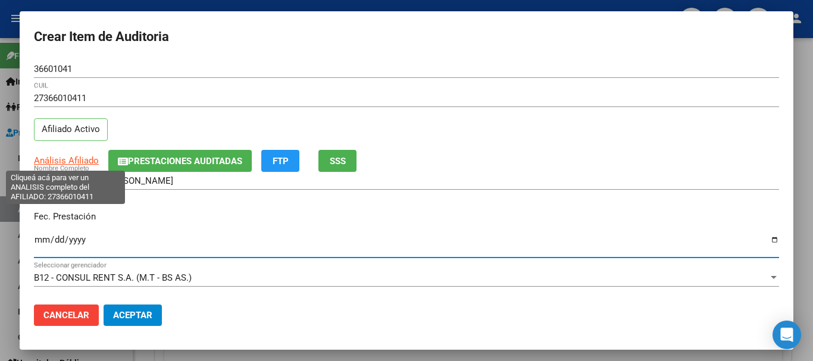
click at [89, 158] on span "Análisis Afiliado" at bounding box center [66, 160] width 65 height 11
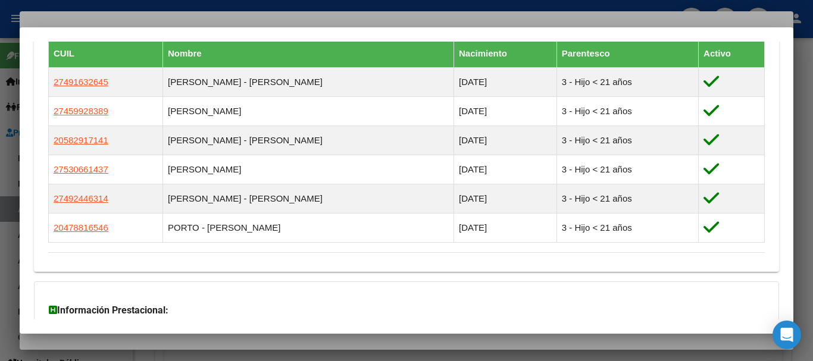
scroll to position [790, 0]
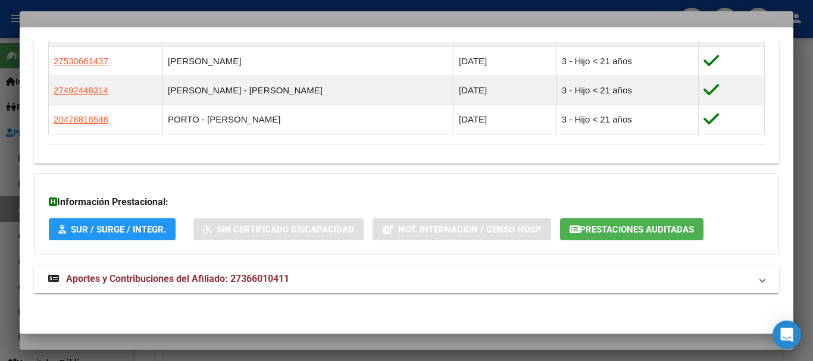
click at [227, 276] on span "Aportes y Contribuciones del Afiliado: 27366010411" at bounding box center [177, 278] width 223 height 11
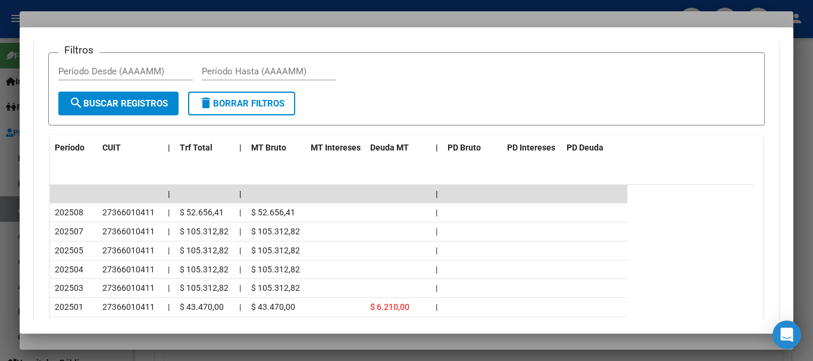
scroll to position [1206, 0]
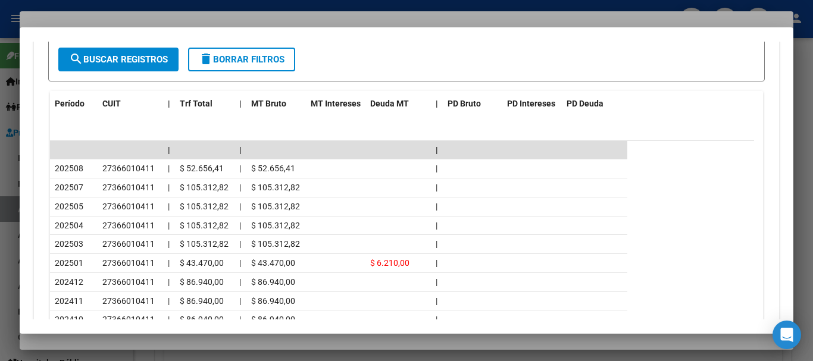
click at [223, 19] on div at bounding box center [406, 180] width 813 height 361
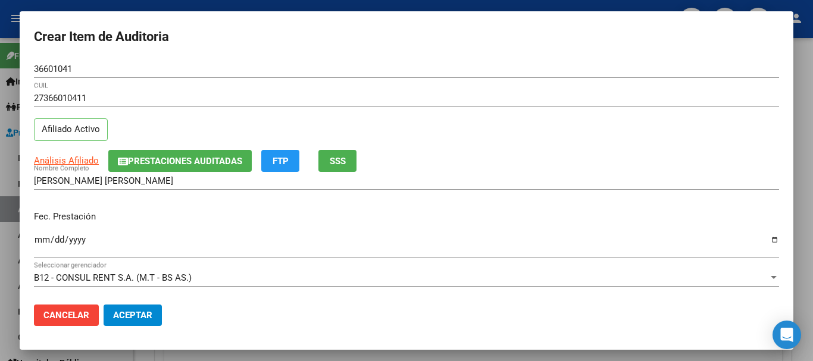
click at [634, 176] on input "[PERSON_NAME] [PERSON_NAME]" at bounding box center [406, 181] width 745 height 11
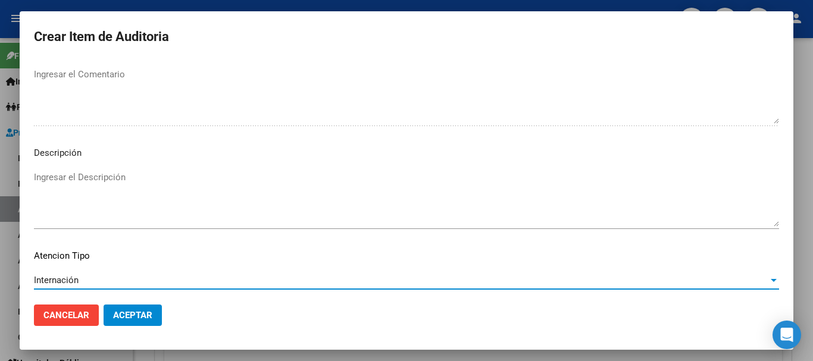
scroll to position [837, 0]
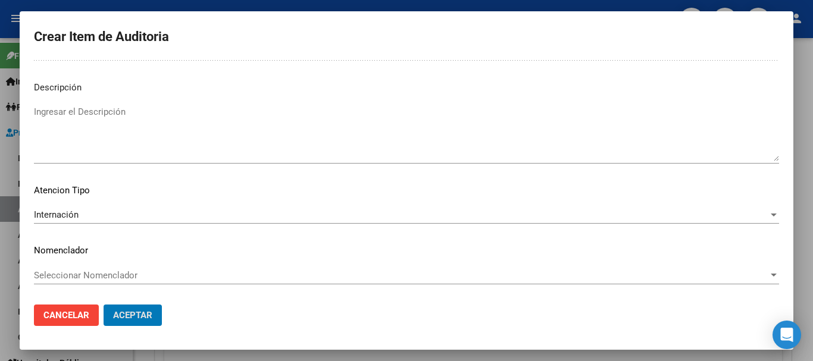
click at [104, 305] on button "Aceptar" at bounding box center [133, 315] width 58 height 21
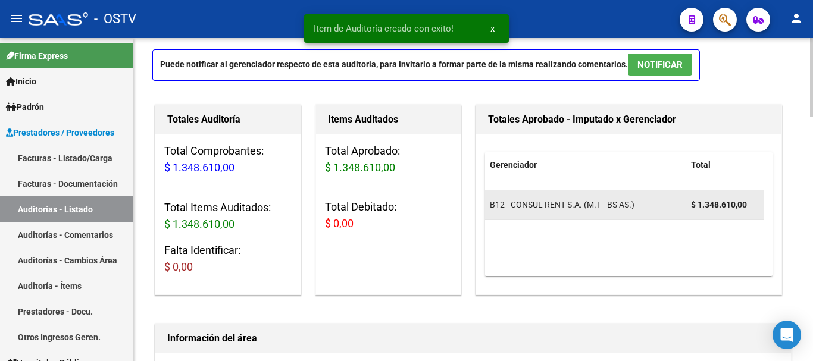
scroll to position [0, 0]
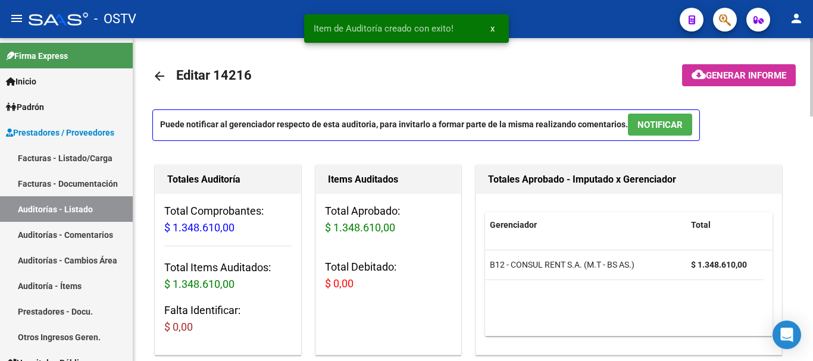
click at [659, 120] on span "NOTIFICAR" at bounding box center [659, 125] width 45 height 11
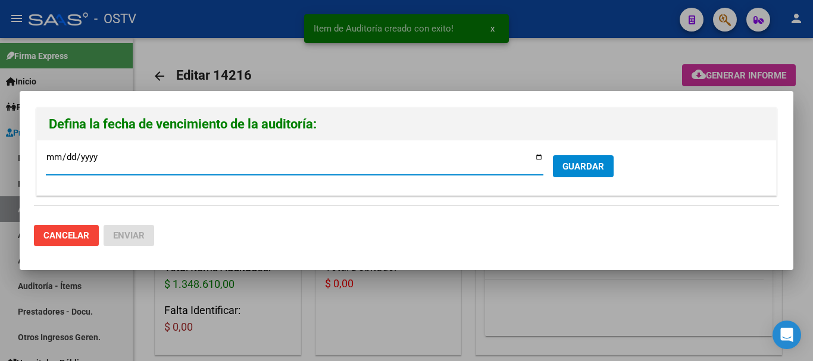
click at [580, 165] on span "GUARDAR" at bounding box center [583, 166] width 42 height 11
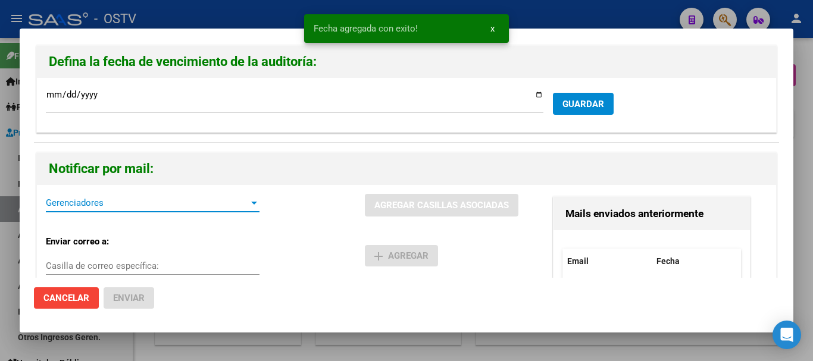
click at [152, 206] on span "Gerenciadores" at bounding box center [147, 203] width 203 height 11
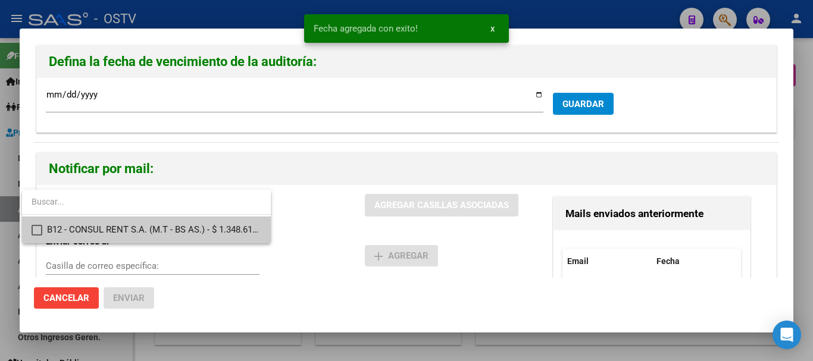
click at [152, 222] on span "B12 - CONSUL RENT S.A. (M.T - BS AS.) - $ 1.348.610,00" at bounding box center [154, 230] width 214 height 27
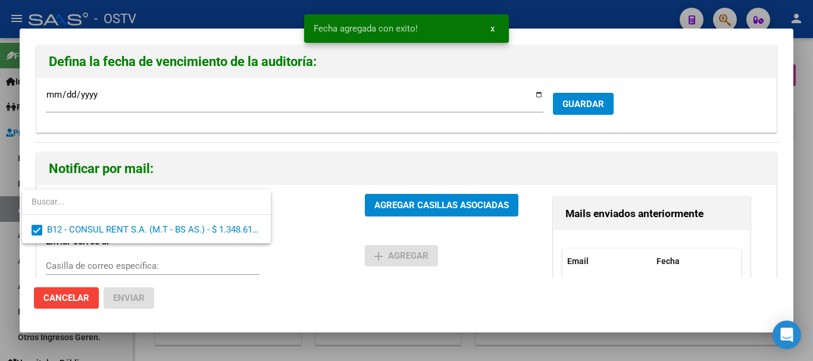
click at [418, 196] on div at bounding box center [406, 180] width 813 height 361
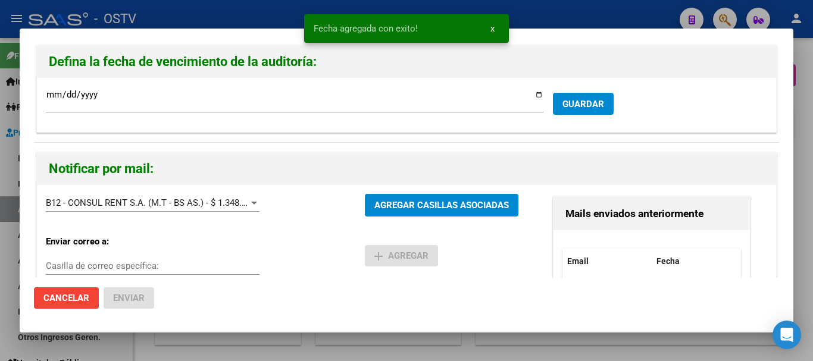
click at [420, 201] on span "AGREGAR CASILLAS ASOCIADAS" at bounding box center [441, 206] width 134 height 11
click at [129, 305] on button "Enviar" at bounding box center [129, 297] width 51 height 21
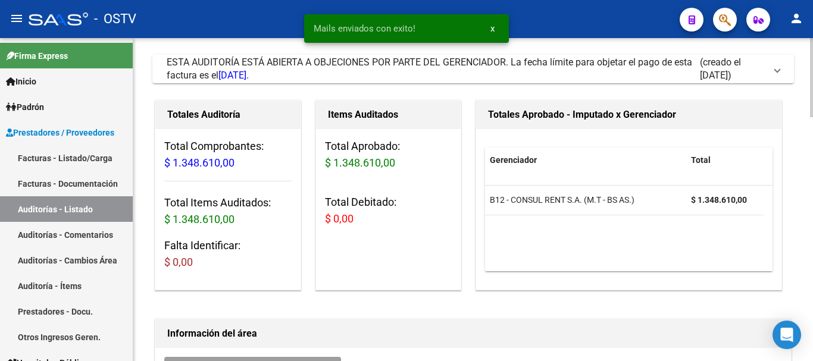
scroll to position [357, 0]
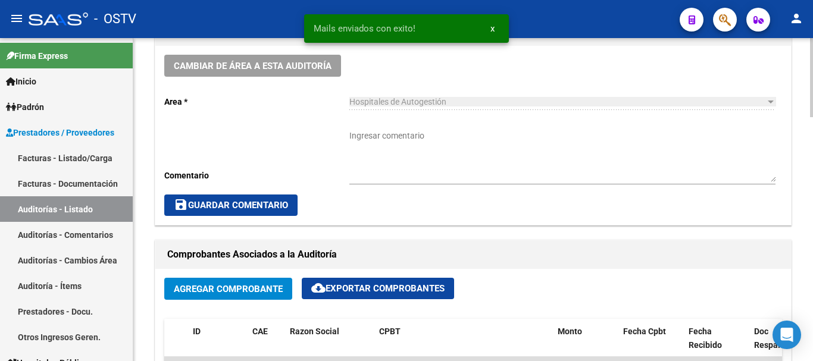
click at [497, 174] on textarea "Ingresar comentario" at bounding box center [562, 156] width 426 height 52
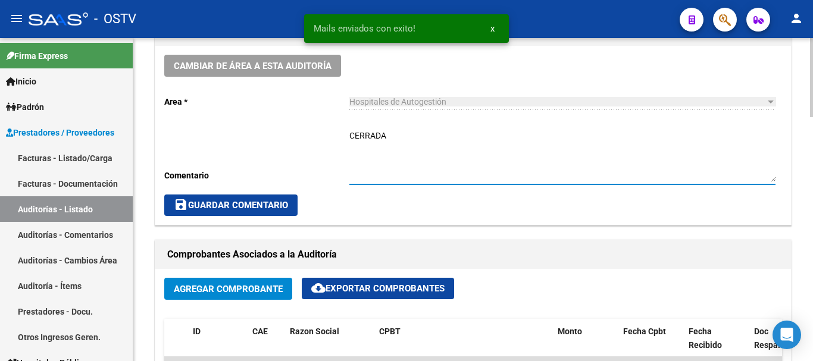
click at [280, 200] on span "save Guardar Comentario" at bounding box center [231, 205] width 114 height 11
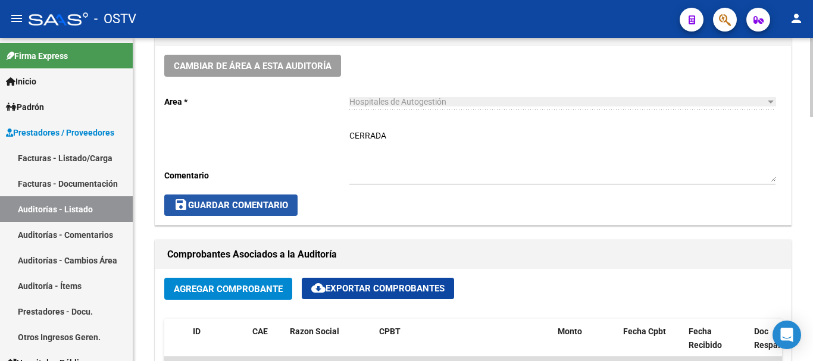
click at [239, 205] on span "save Guardar Comentario" at bounding box center [231, 205] width 114 height 11
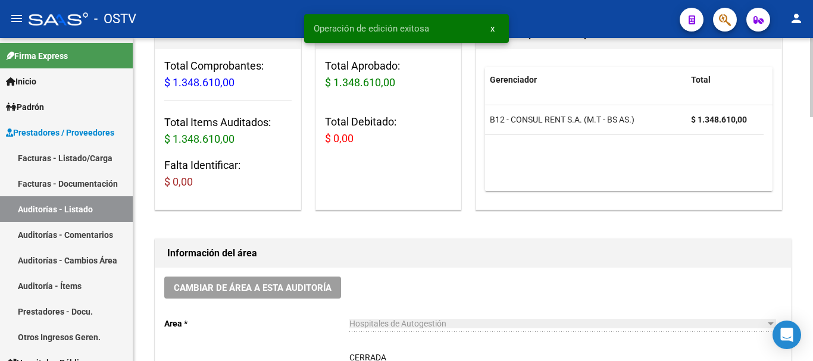
scroll to position [0, 0]
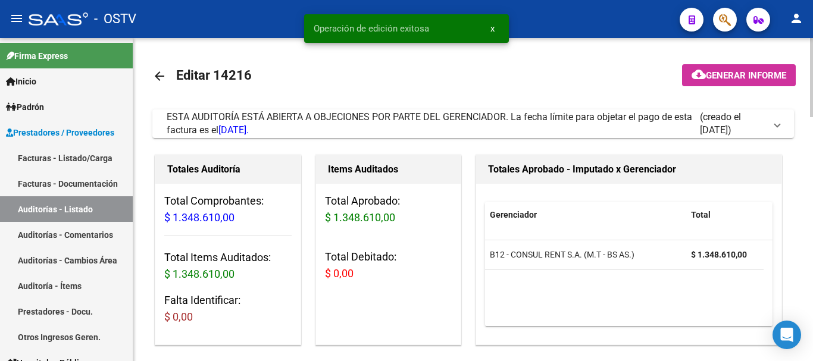
click at [158, 76] on mat-icon "arrow_back" at bounding box center [159, 76] width 14 height 14
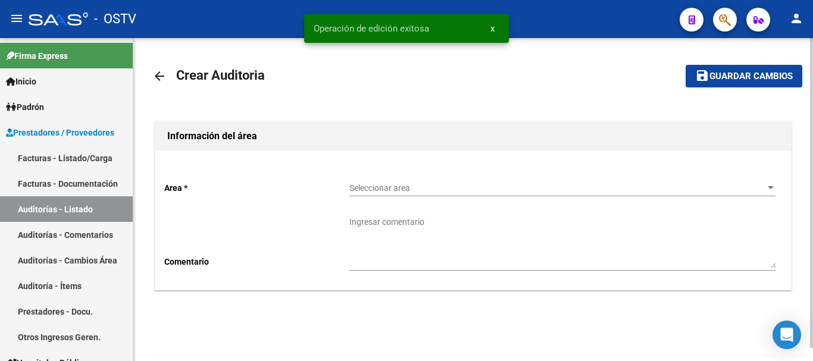
click at [420, 190] on span "Seleccionar area" at bounding box center [556, 188] width 415 height 10
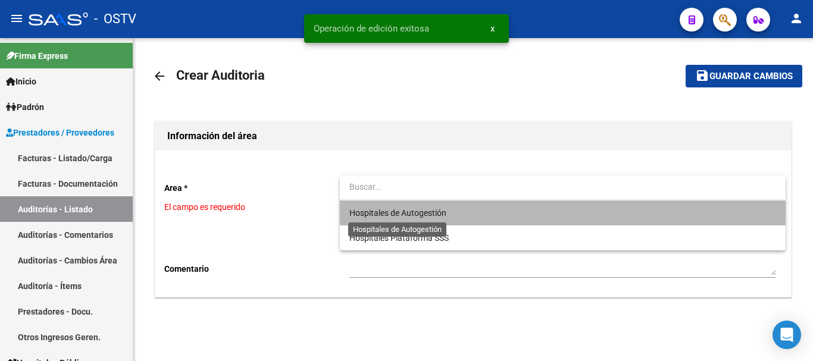
click at [402, 210] on span "Hospitales de Autogestión" at bounding box center [397, 213] width 97 height 10
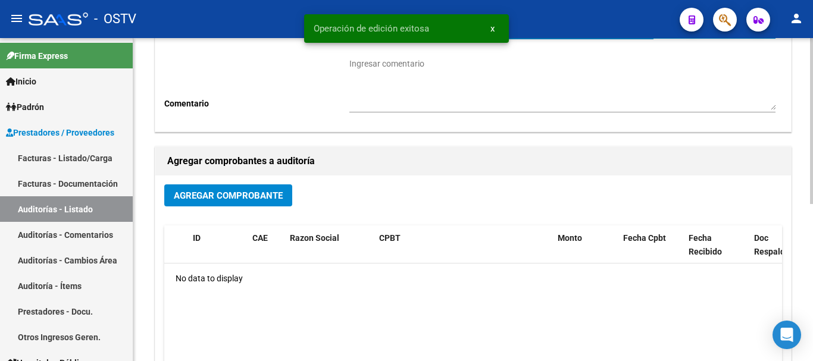
scroll to position [179, 0]
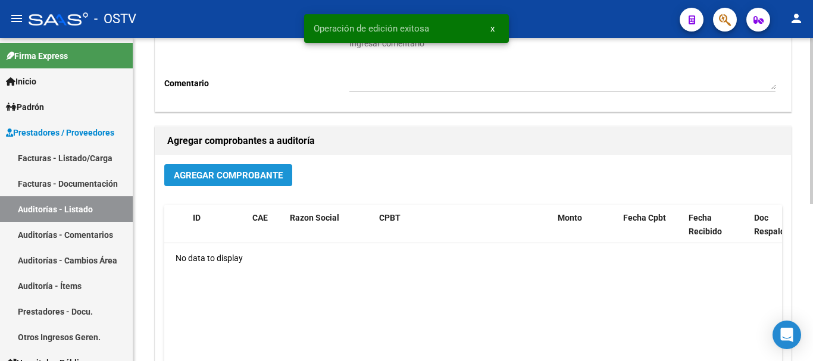
click at [279, 180] on span "Agregar Comprobante" at bounding box center [228, 175] width 109 height 11
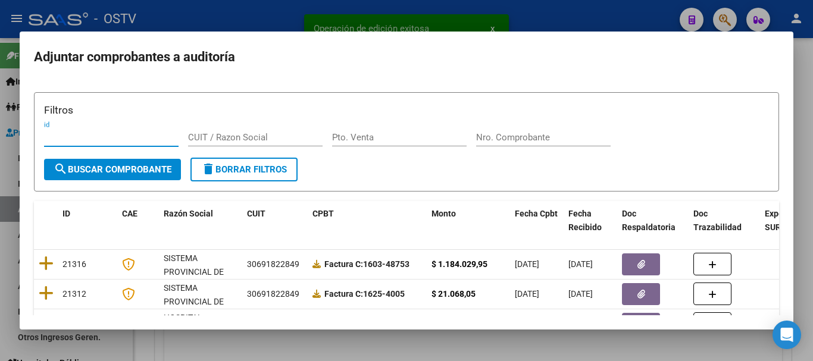
click at [532, 139] on input "Nro. Comprobante" at bounding box center [543, 137] width 134 height 11
paste input "13392"
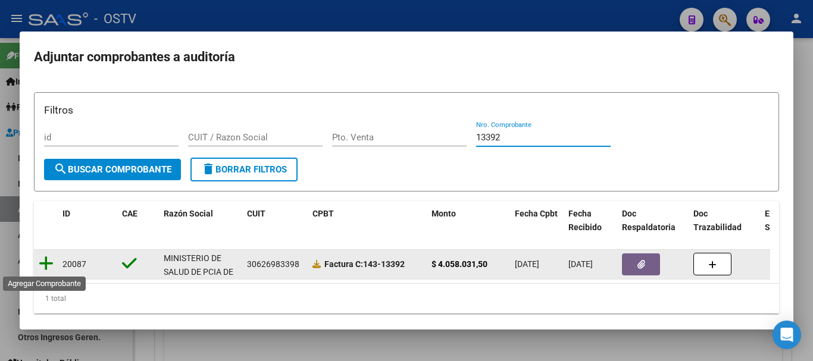
click at [45, 262] on icon at bounding box center [46, 263] width 15 height 17
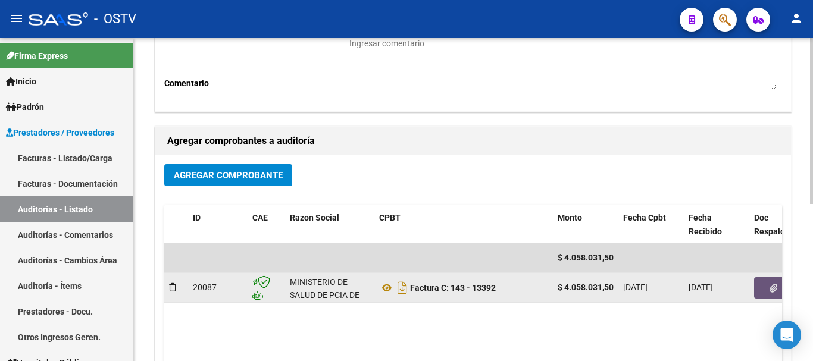
click at [767, 286] on button "button" at bounding box center [773, 287] width 38 height 21
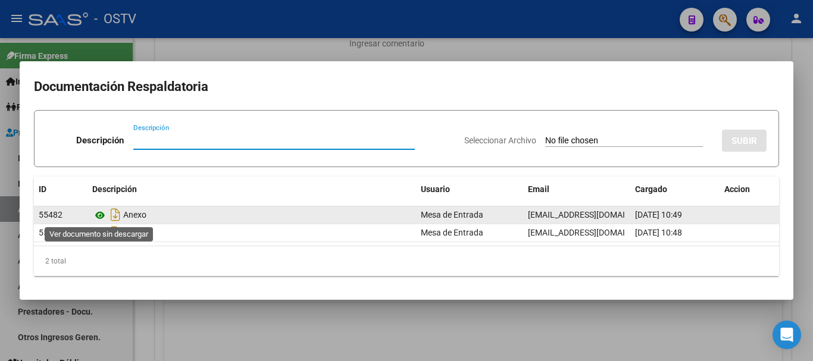
click at [99, 217] on icon at bounding box center [99, 215] width 15 height 14
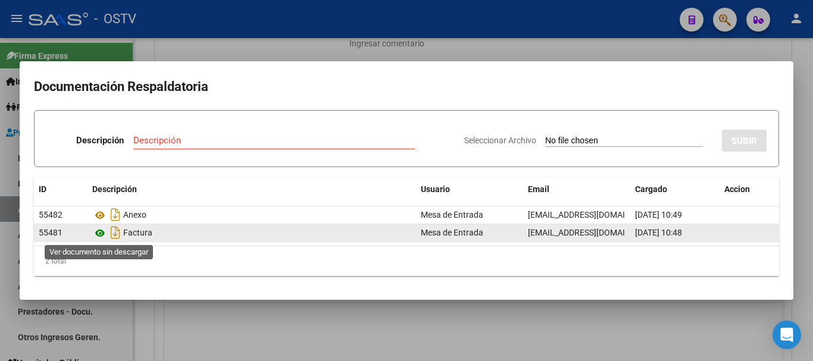
click at [104, 233] on icon at bounding box center [99, 233] width 15 height 14
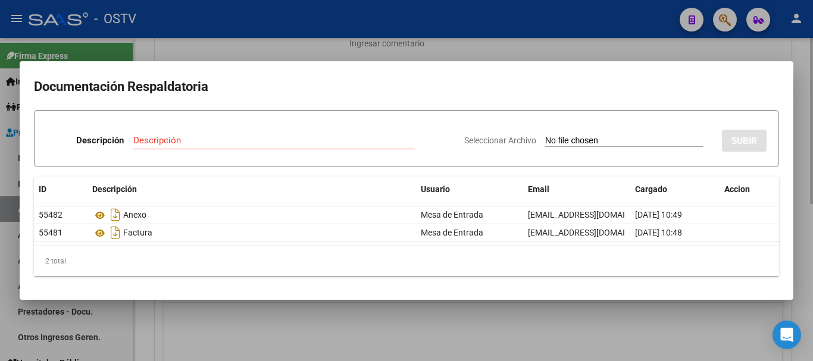
click at [205, 42] on div at bounding box center [406, 180] width 813 height 361
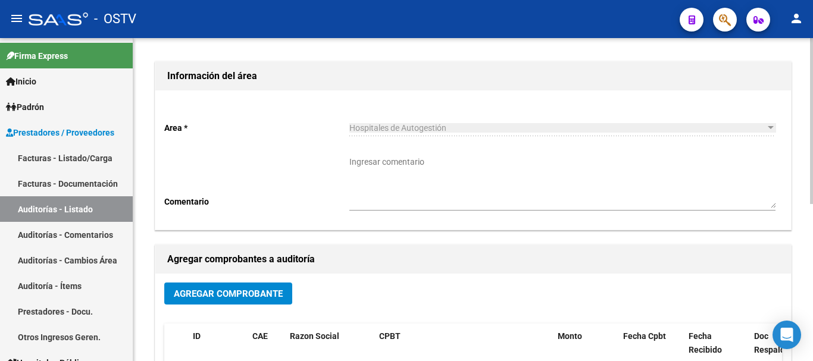
scroll to position [0, 0]
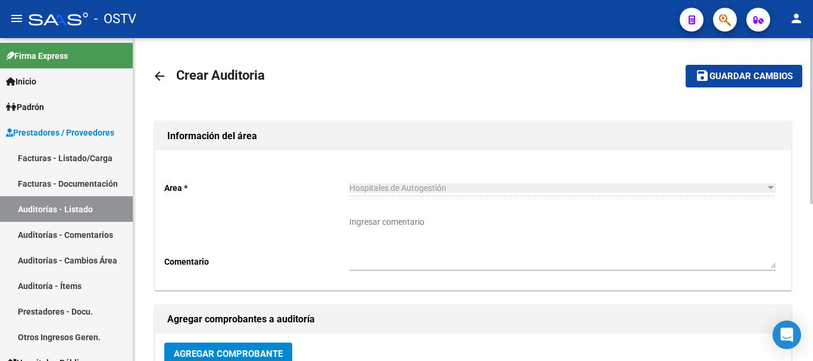
click at [750, 76] on span "Guardar cambios" at bounding box center [750, 76] width 83 height 11
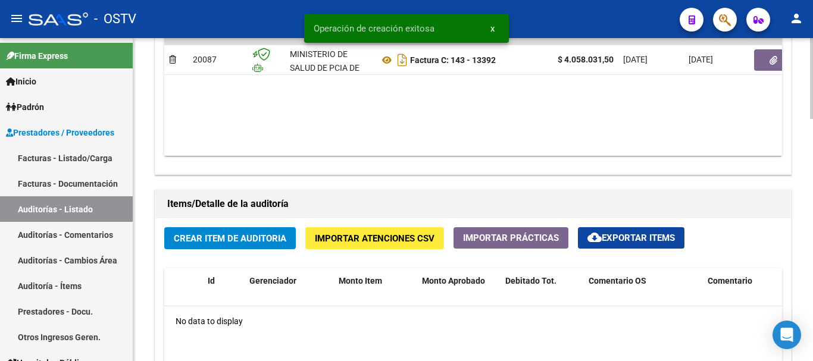
scroll to position [714, 0]
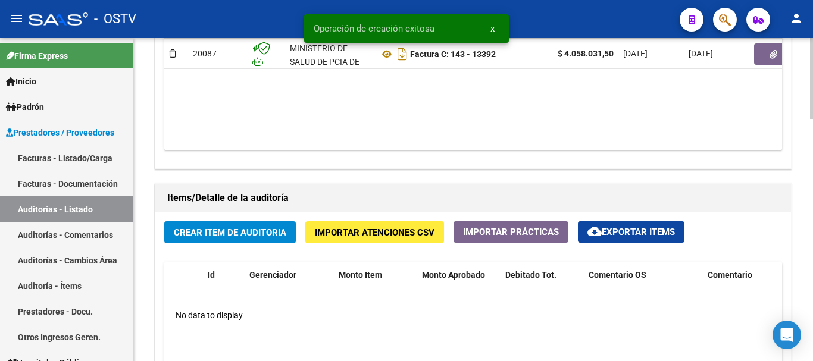
click at [246, 230] on span "Crear Item de Auditoria" at bounding box center [230, 232] width 112 height 11
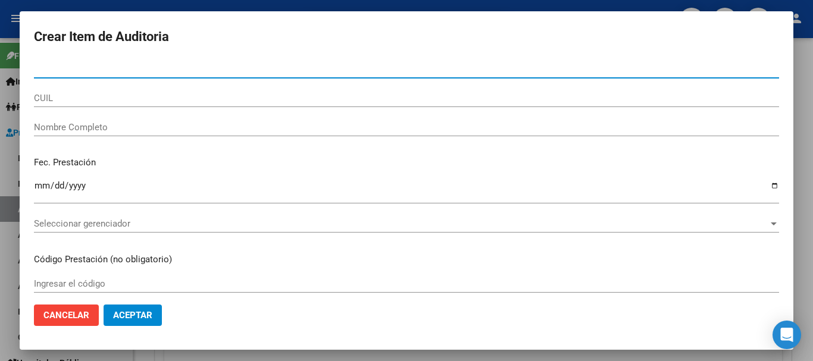
paste input "24767893"
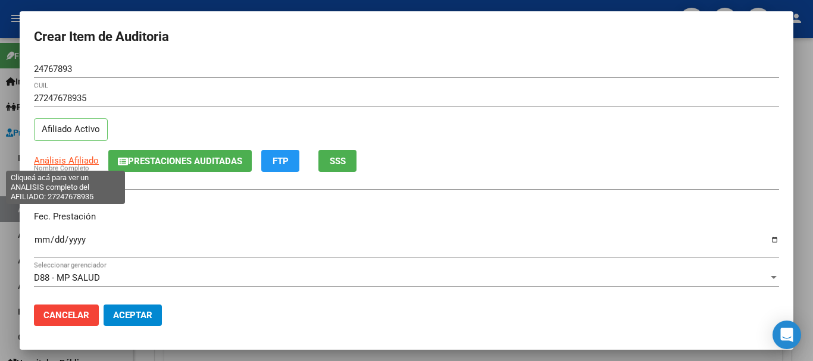
click at [81, 162] on span "Análisis Afiliado" at bounding box center [66, 160] width 65 height 11
copy span "i"
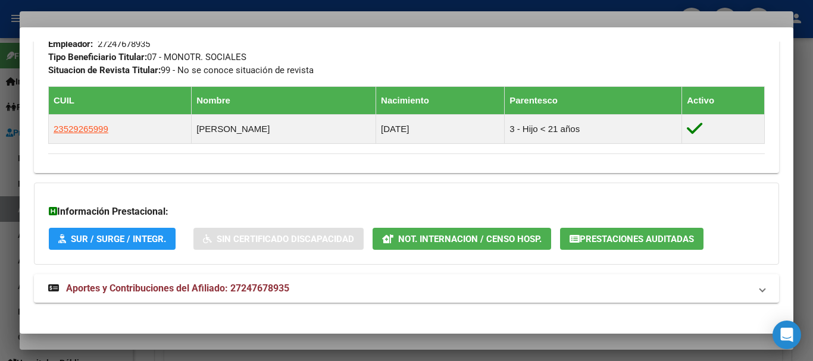
scroll to position [644, 0]
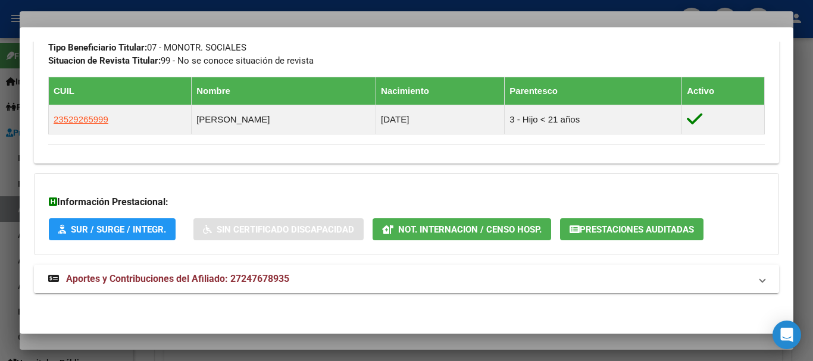
click at [239, 268] on mat-expansion-panel-header "Aportes y Contribuciones del Afiliado: 27247678935" at bounding box center [406, 279] width 745 height 29
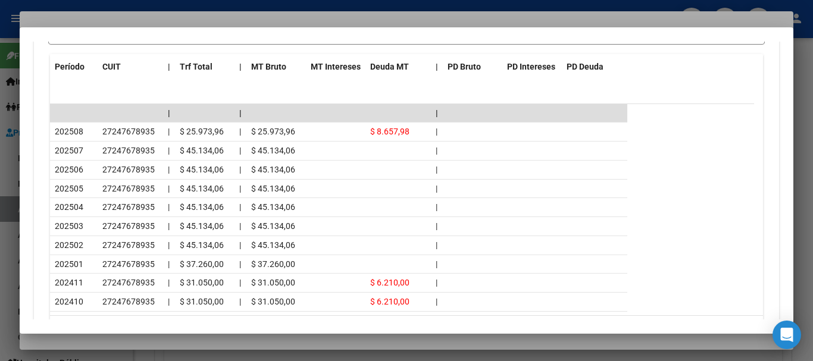
scroll to position [1149, 0]
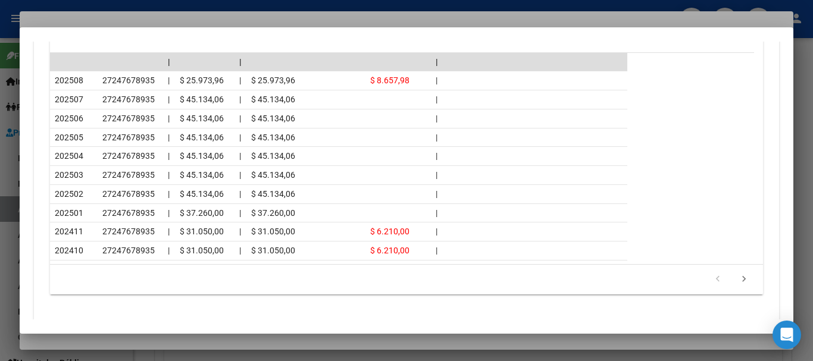
drag, startPoint x: 154, startPoint y: 21, endPoint x: 167, endPoint y: 16, distance: 14.7
click at [154, 21] on div at bounding box center [406, 180] width 813 height 361
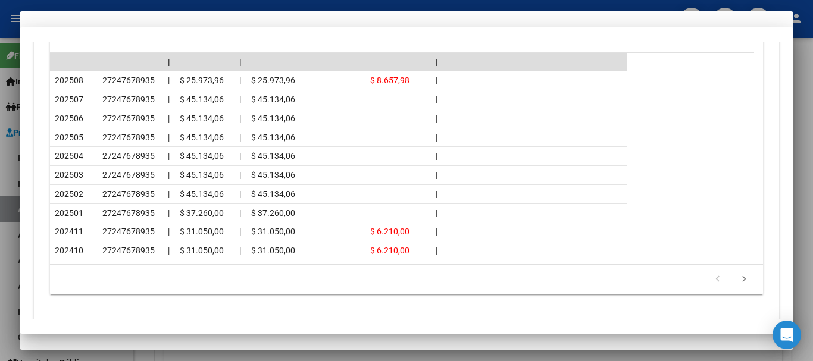
click at [405, 80] on div "24767893 Nro Documento" at bounding box center [406, 74] width 745 height 29
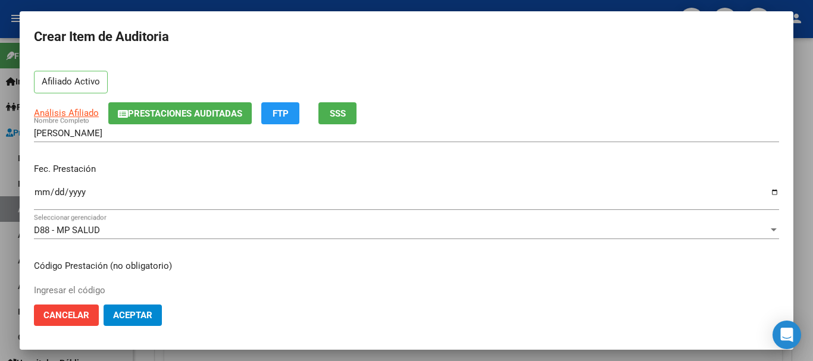
scroll to position [0, 0]
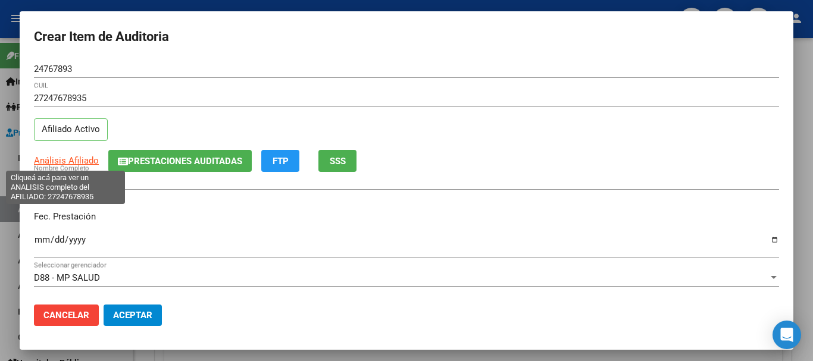
click at [55, 159] on span "Análisis Afiliado" at bounding box center [66, 160] width 65 height 11
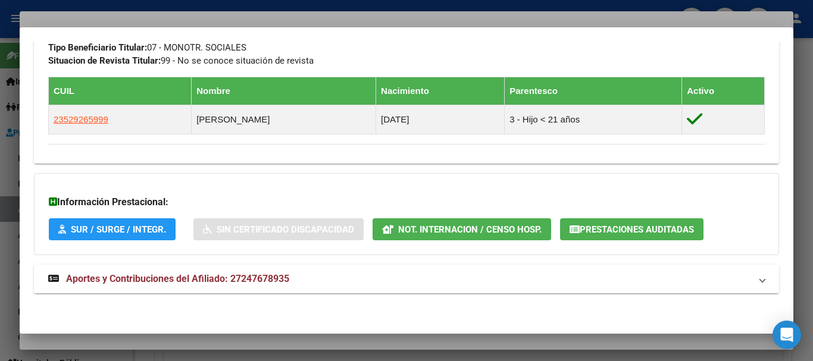
click at [222, 280] on span "Aportes y Contribuciones del Afiliado: 27247678935" at bounding box center [177, 278] width 223 height 11
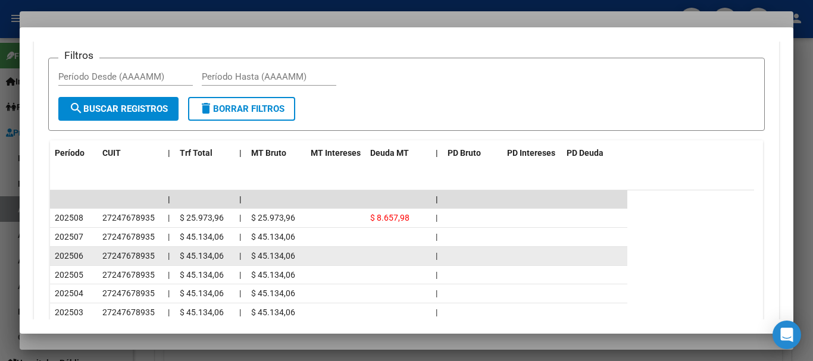
scroll to position [1178, 0]
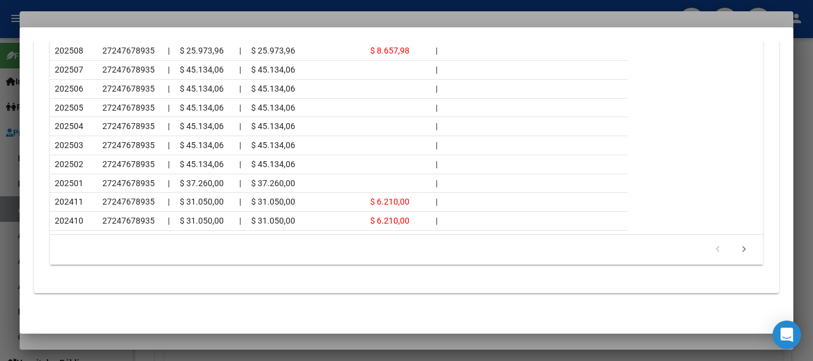
click at [154, 10] on div at bounding box center [406, 180] width 813 height 361
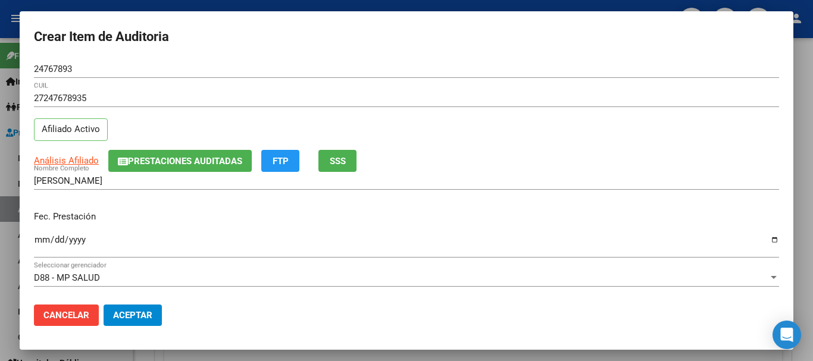
drag, startPoint x: 487, startPoint y: 104, endPoint x: 494, endPoint y: 114, distance: 11.6
click at [488, 105] on div "27247678935 CUIL" at bounding box center [406, 98] width 745 height 18
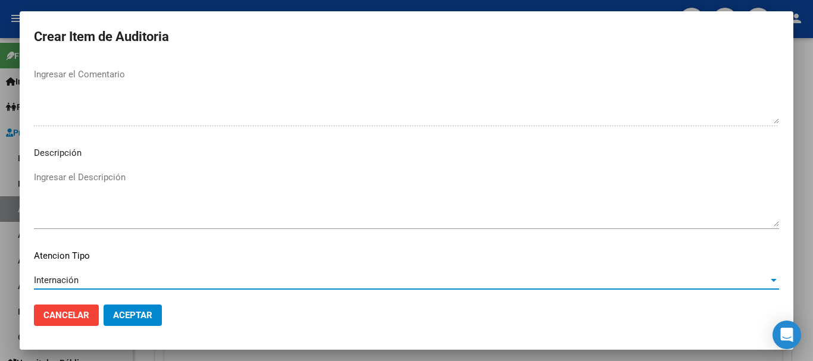
scroll to position [837, 0]
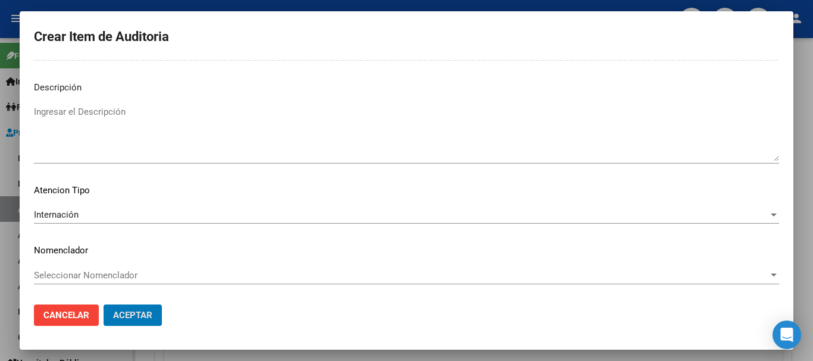
click at [104, 305] on button "Aceptar" at bounding box center [133, 315] width 58 height 21
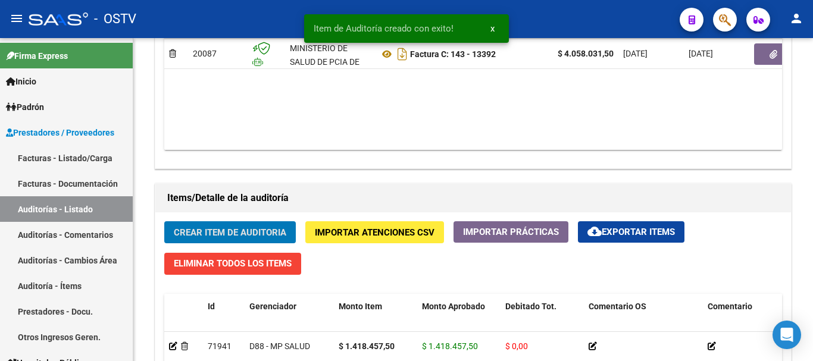
scroll to position [715, 0]
click at [164, 221] on button "Crear Item de Auditoria" at bounding box center [230, 232] width 132 height 22
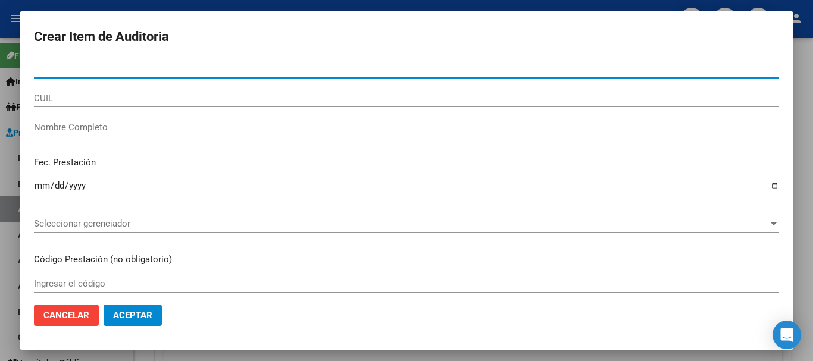
paste input "27247678935"
drag, startPoint x: 87, startPoint y: 67, endPoint x: 36, endPoint y: 72, distance: 52.1
click at [36, 72] on input "27247678935" at bounding box center [406, 69] width 745 height 11
paste input "40422370"
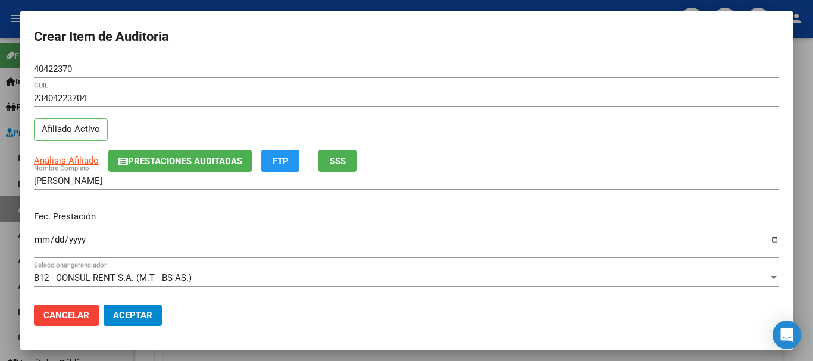
click at [66, 155] on app-link-go-to "Análisis Afiliado" at bounding box center [66, 161] width 65 height 14
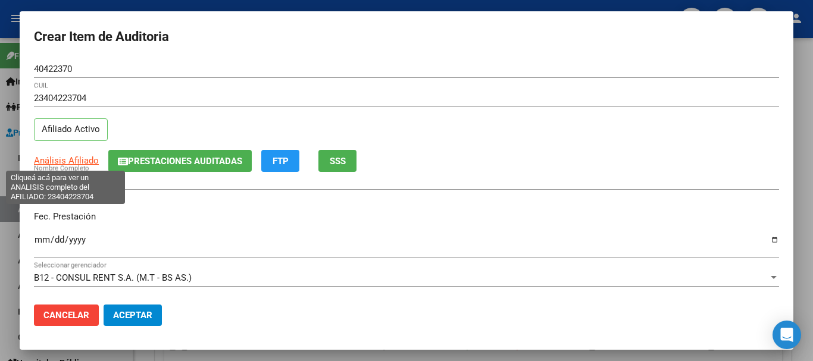
click at [68, 161] on span "Análisis Afiliado" at bounding box center [66, 160] width 65 height 11
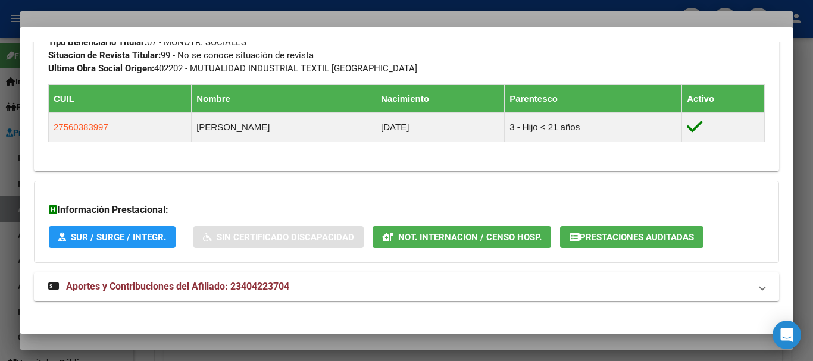
scroll to position [644, 0]
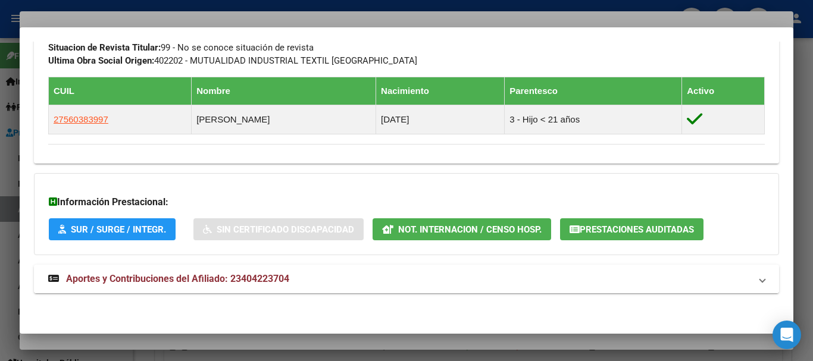
click at [154, 280] on span "Aportes y Contribuciones del Afiliado: 23404223704" at bounding box center [177, 278] width 223 height 11
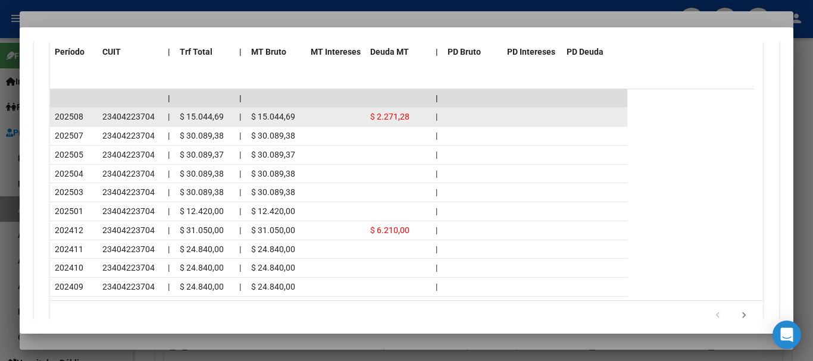
scroll to position [1149, 0]
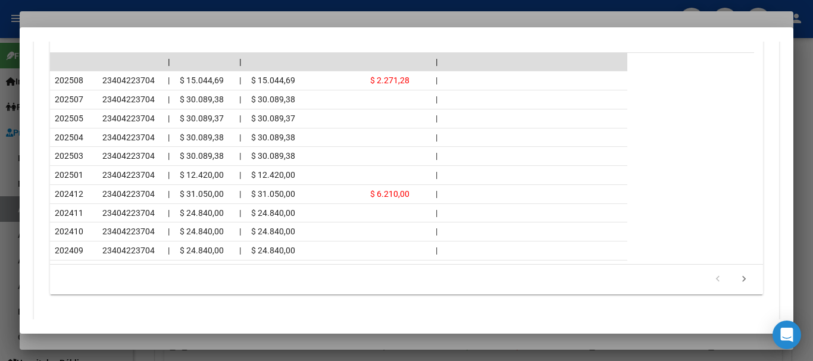
click at [143, 16] on div at bounding box center [406, 180] width 813 height 361
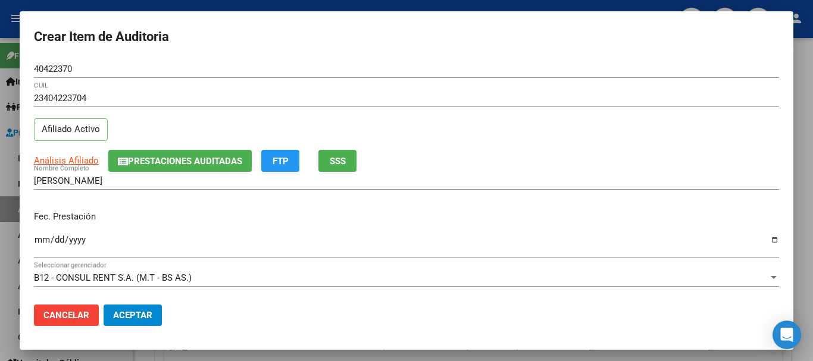
click at [508, 107] on div "23404223704 CUIL" at bounding box center [406, 103] width 745 height 29
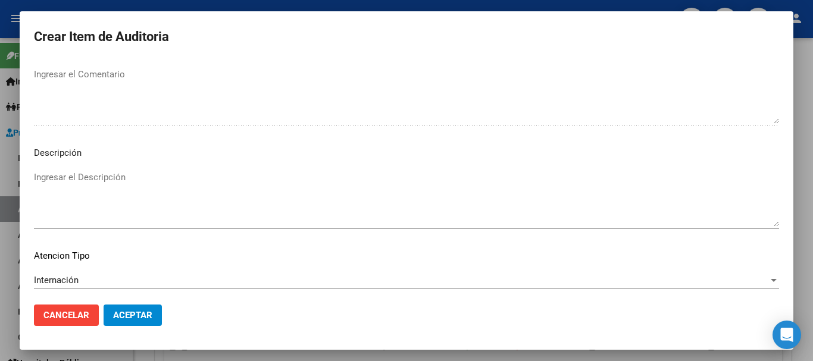
scroll to position [837, 0]
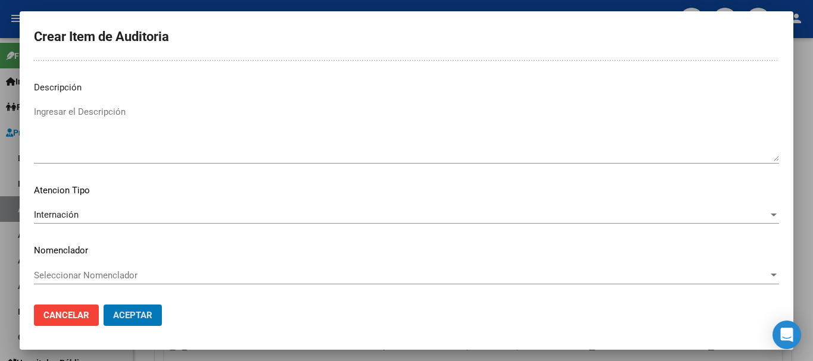
click at [104, 305] on button "Aceptar" at bounding box center [133, 315] width 58 height 21
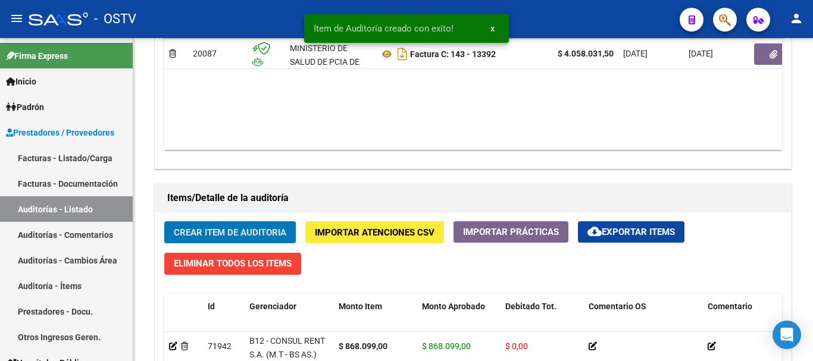
click at [164, 221] on button "Crear Item de Auditoria" at bounding box center [230, 232] width 132 height 22
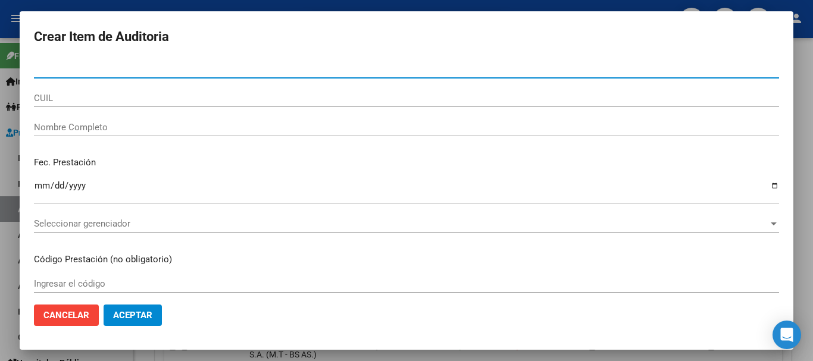
paste input "26315612"
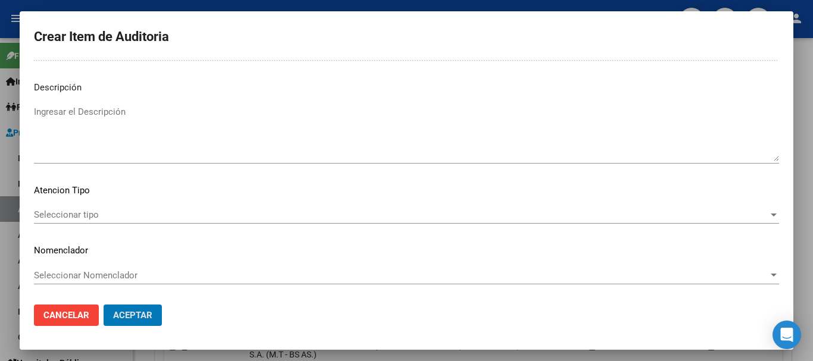
click at [104, 305] on button "Aceptar" at bounding box center [133, 315] width 58 height 21
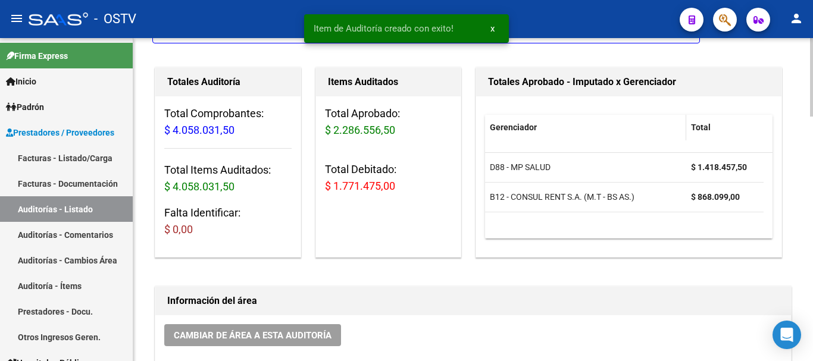
scroll to position [0, 0]
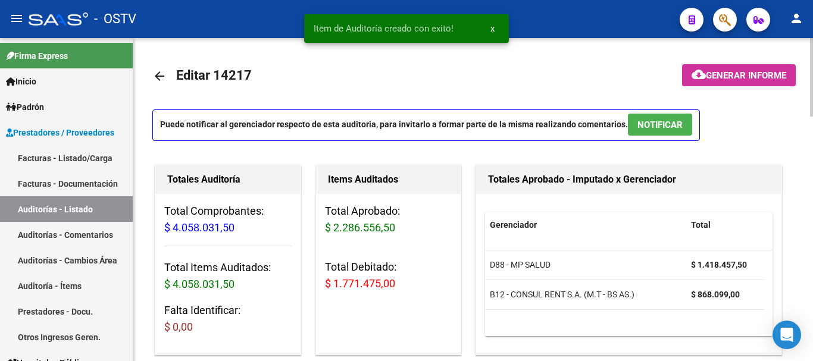
click at [736, 74] on span "Generar informe" at bounding box center [746, 75] width 80 height 11
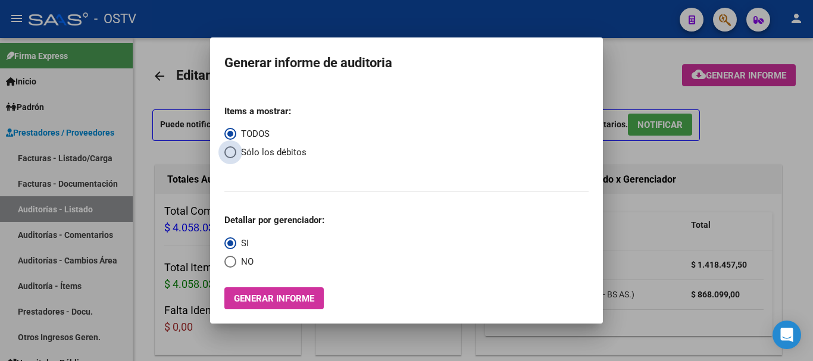
click at [230, 151] on span "Select an option" at bounding box center [230, 152] width 12 height 12
click at [230, 151] on input "Sólo los débitos" at bounding box center [230, 152] width 12 height 12
drag, startPoint x: 233, startPoint y: 264, endPoint x: 239, endPoint y: 272, distance: 9.9
click at [234, 264] on span "Select an option" at bounding box center [230, 262] width 12 height 12
click at [234, 264] on input "NO" at bounding box center [230, 262] width 12 height 12
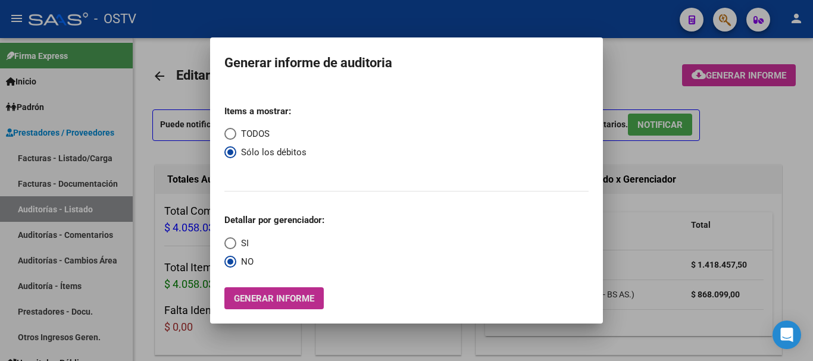
click at [274, 304] on span "Generar informe" at bounding box center [274, 298] width 80 height 11
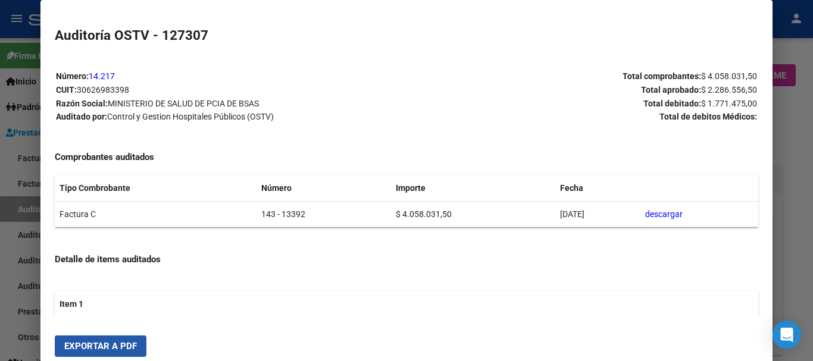
click at [123, 345] on span "Exportar a PDF" at bounding box center [100, 346] width 73 height 11
click at [812, 204] on div at bounding box center [406, 180] width 813 height 361
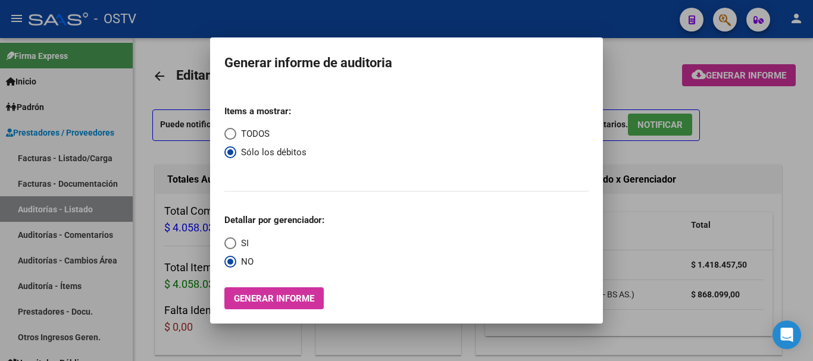
click at [812, 204] on div at bounding box center [406, 180] width 813 height 361
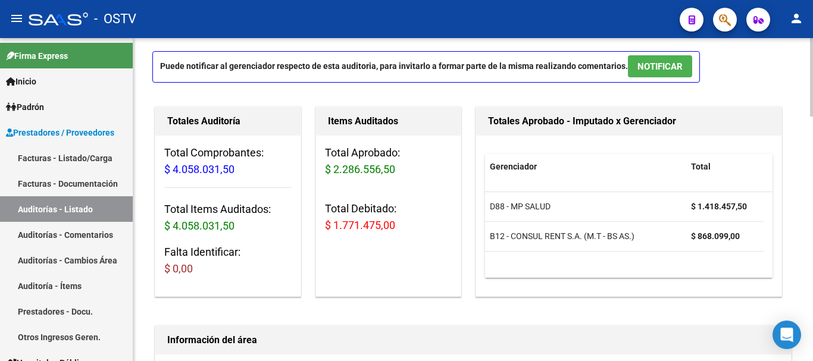
scroll to position [536, 0]
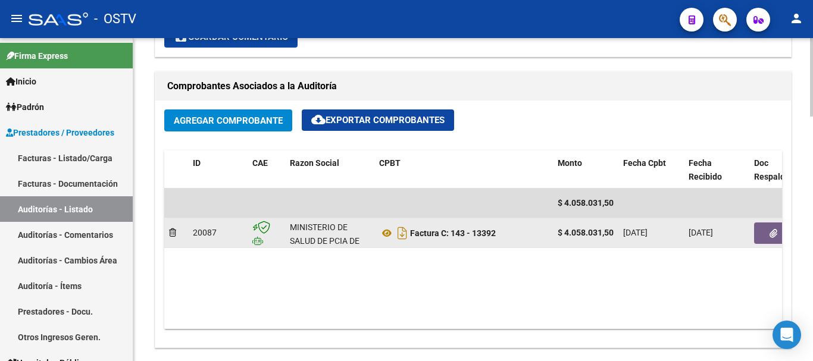
click at [759, 229] on button "button" at bounding box center [773, 233] width 38 height 21
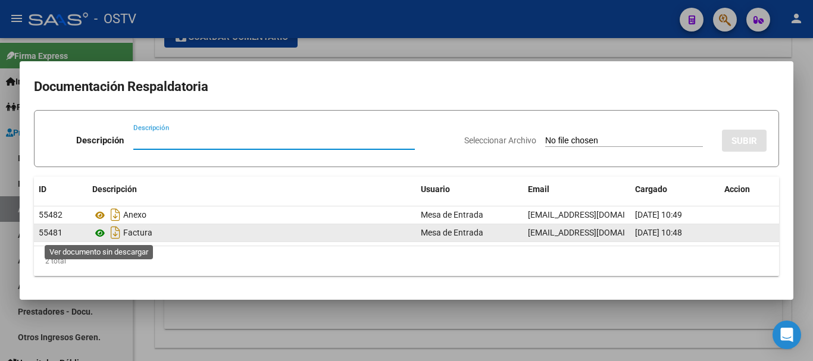
click at [102, 230] on icon at bounding box center [99, 233] width 15 height 14
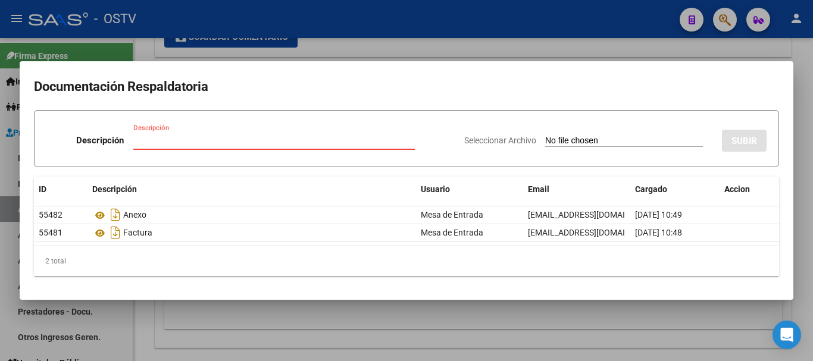
click at [293, 139] on input "Descripción" at bounding box center [273, 140] width 281 height 11
click at [545, 136] on input "Seleccionar Archivo" at bounding box center [624, 141] width 158 height 11
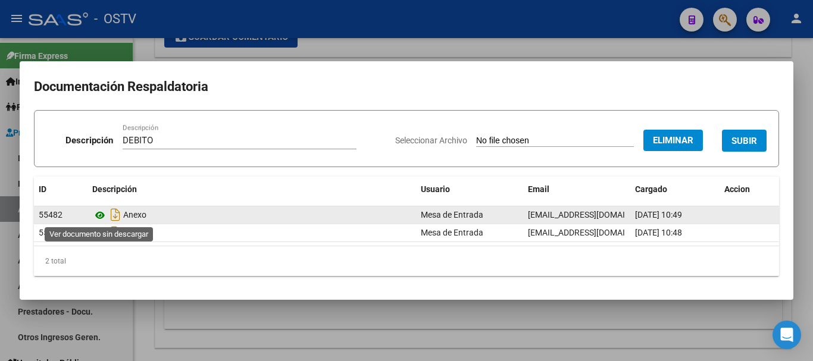
click at [104, 214] on icon at bounding box center [99, 215] width 15 height 14
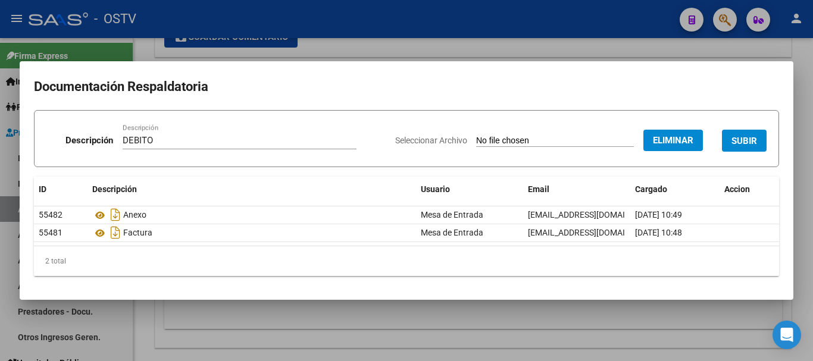
click at [738, 136] on span "SUBIR" at bounding box center [744, 141] width 26 height 11
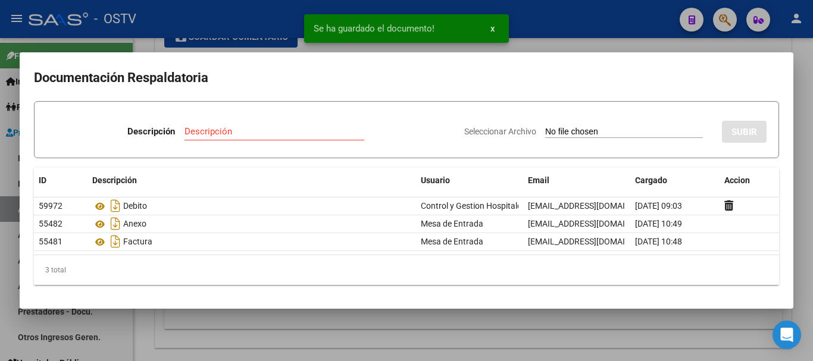
click at [684, 52] on mat-dialog-container "Documentación Respaldatoria Descripción Descripción Seleccionar Archivo SUBIR I…" at bounding box center [407, 180] width 774 height 256
click at [677, 47] on div at bounding box center [406, 180] width 813 height 361
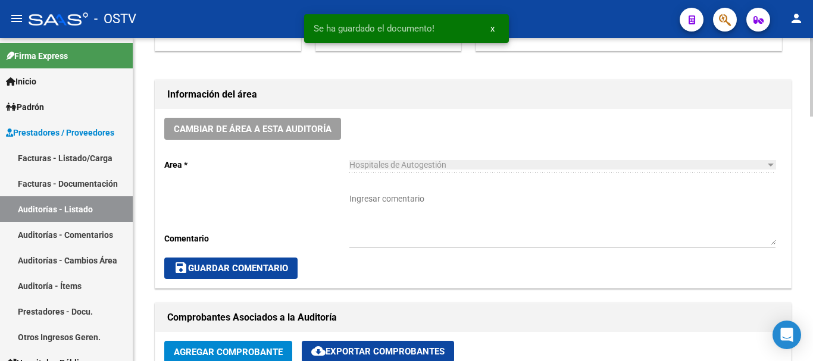
scroll to position [298, 0]
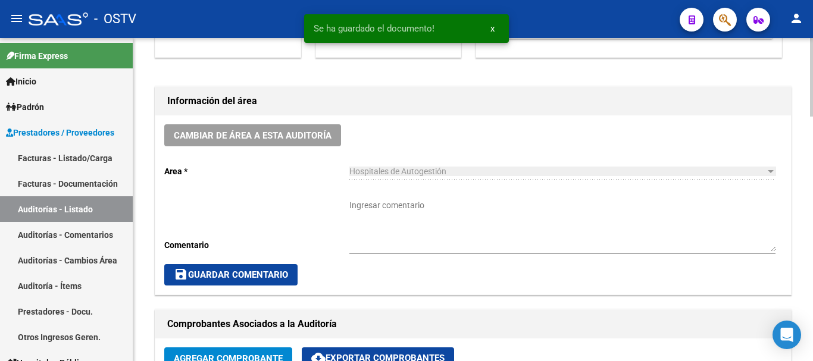
click at [448, 211] on textarea "Ingresar comentario" at bounding box center [562, 225] width 426 height 52
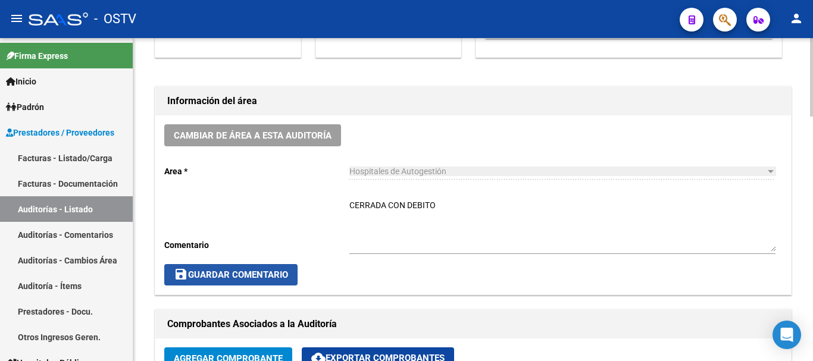
click at [247, 273] on span "save Guardar Comentario" at bounding box center [231, 275] width 114 height 11
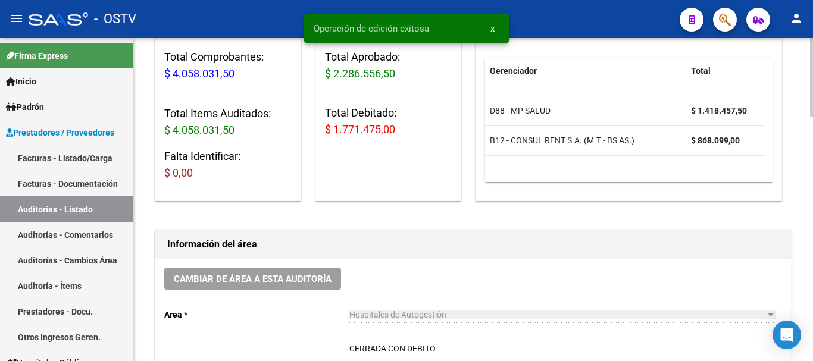
scroll to position [0, 0]
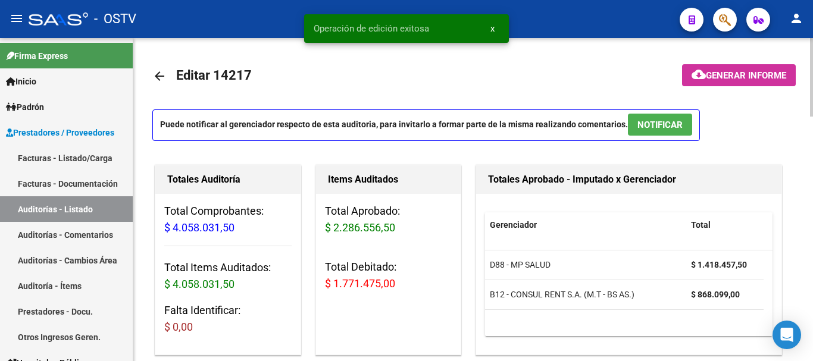
click at [162, 76] on mat-icon "arrow_back" at bounding box center [159, 76] width 14 height 14
